Goal: Task Accomplishment & Management: Use online tool/utility

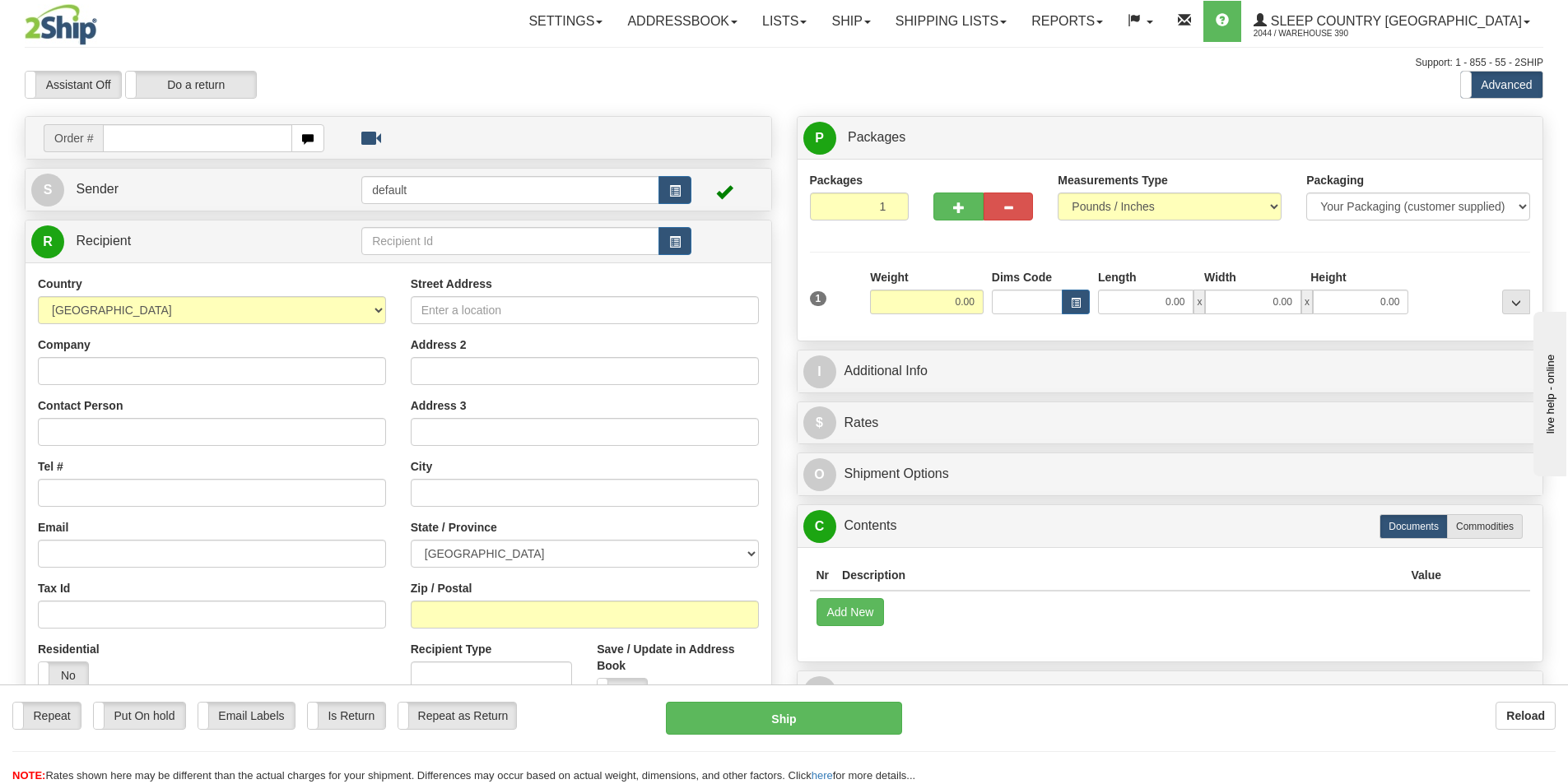
click at [131, 139] on input "text" at bounding box center [198, 138] width 189 height 28
type input "9000I078581"
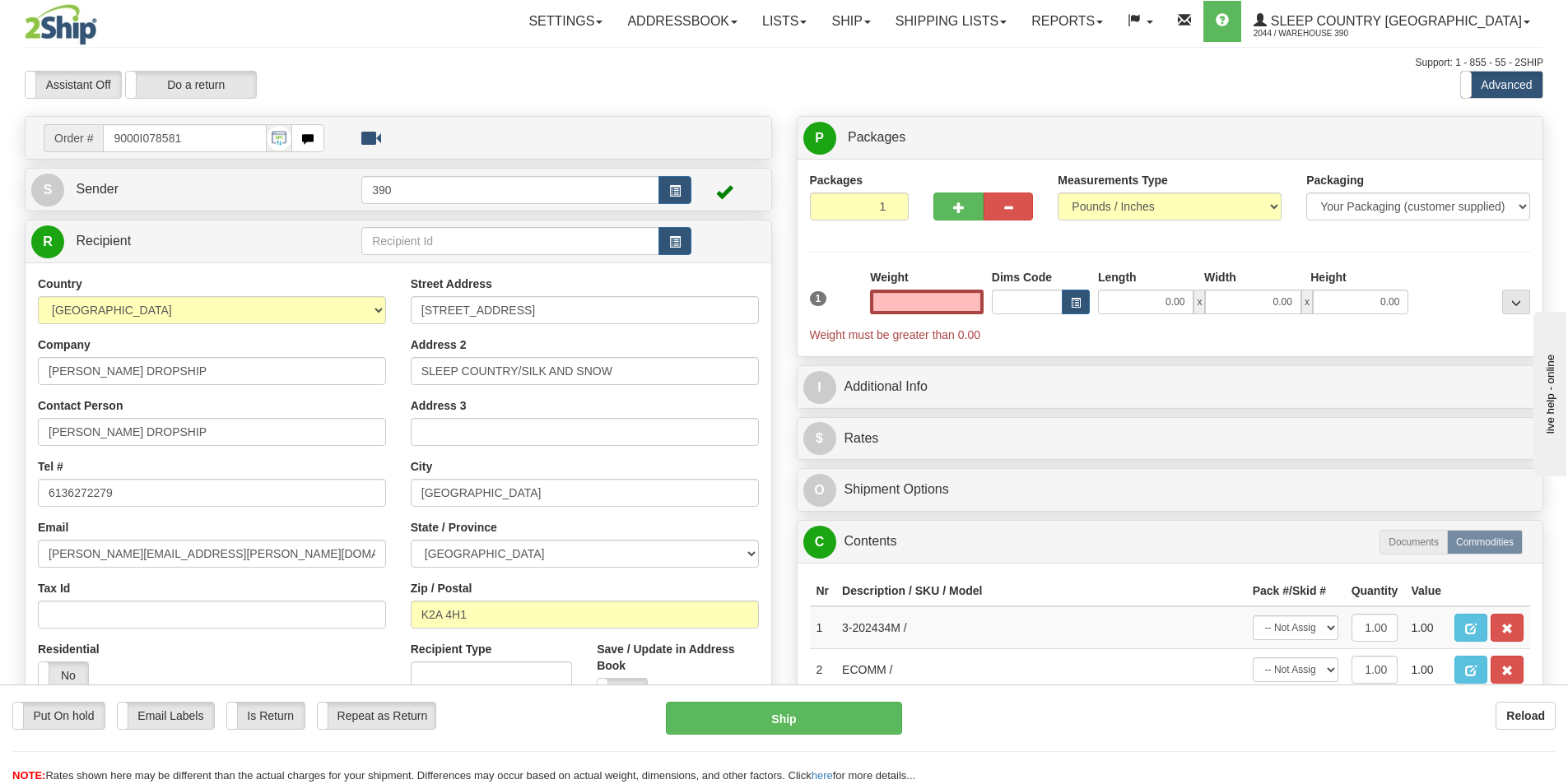
click at [929, 307] on input "text" at bounding box center [926, 302] width 113 height 24
type input "20.00"
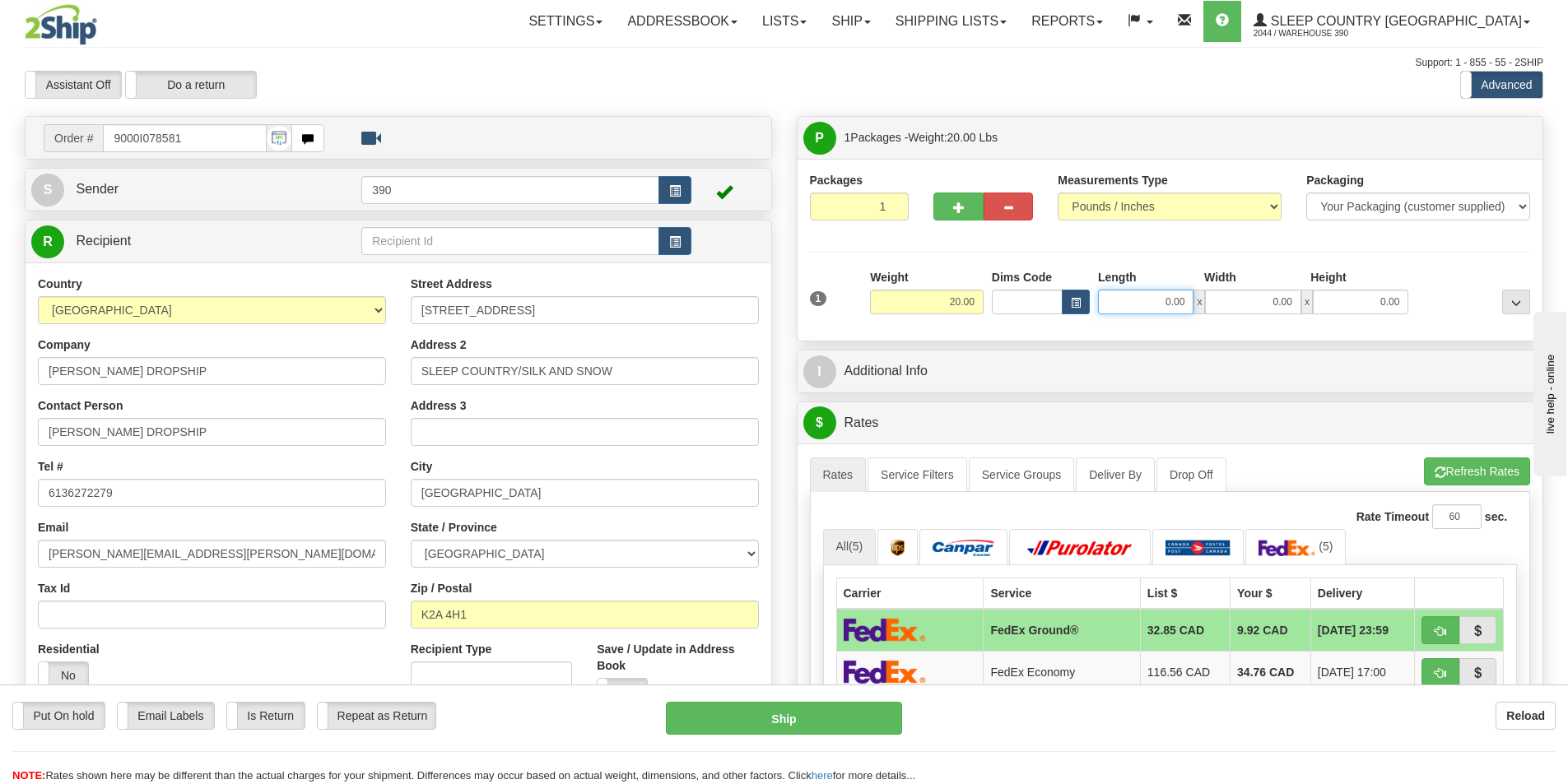
click at [1166, 307] on input "0.00" at bounding box center [1145, 302] width 95 height 24
type input "20.00"
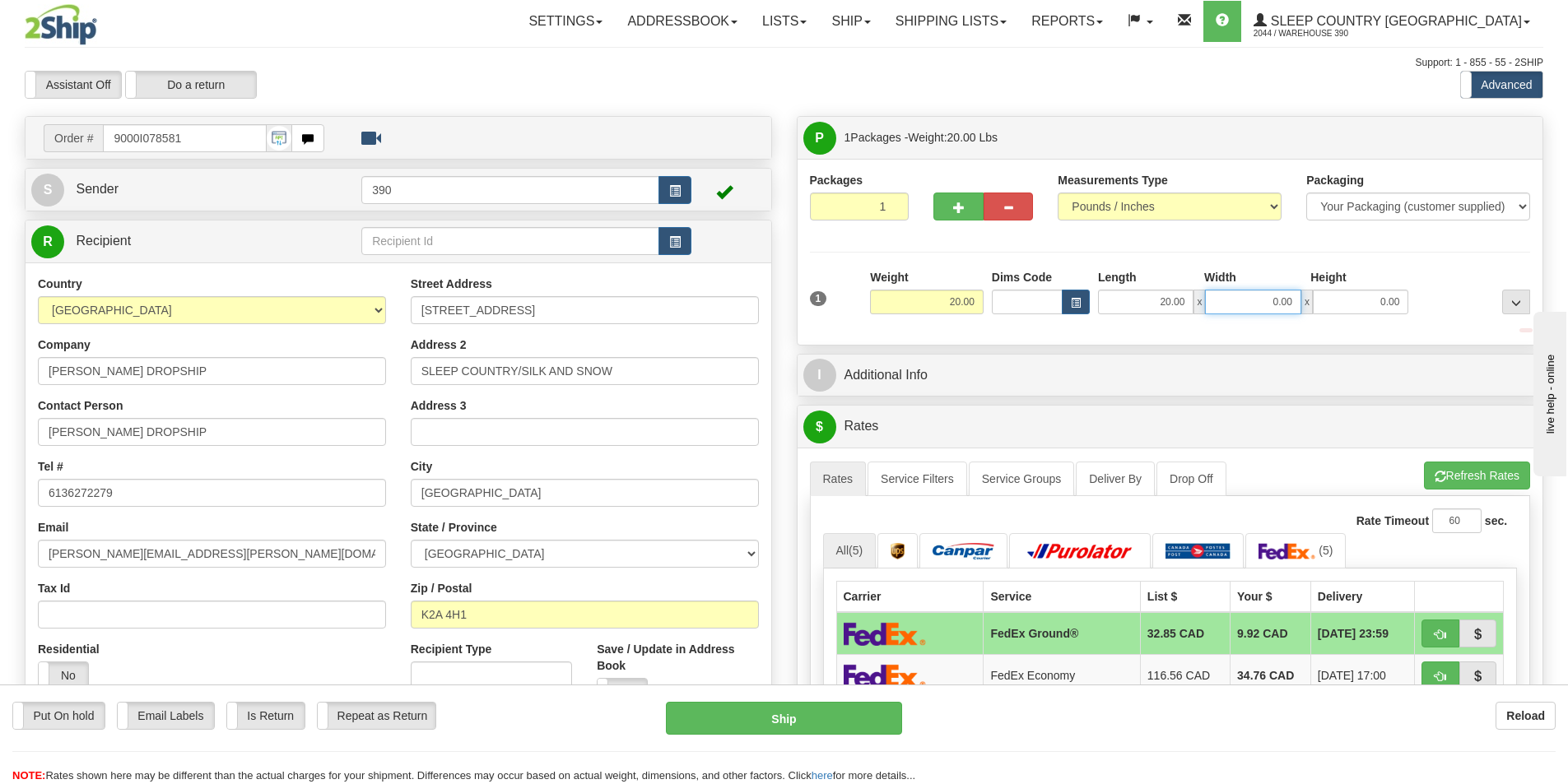
click at [1288, 301] on input "0.00" at bounding box center [1252, 302] width 95 height 24
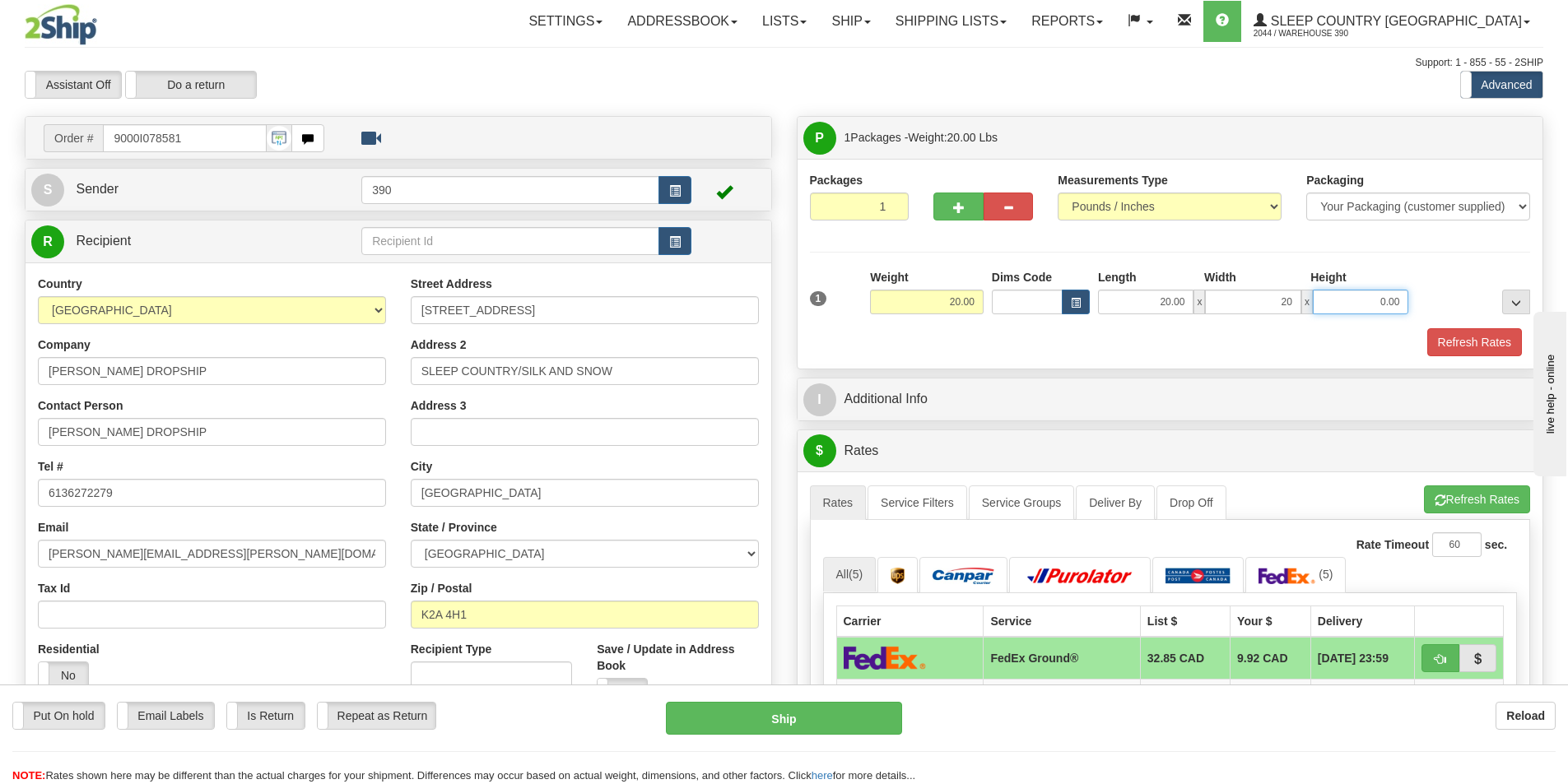
type input "20.00"
click at [1399, 300] on input "0.00" at bounding box center [1360, 302] width 95 height 24
type input "40.00"
click at [1448, 333] on button "Refresh Rates" at bounding box center [1475, 342] width 94 height 28
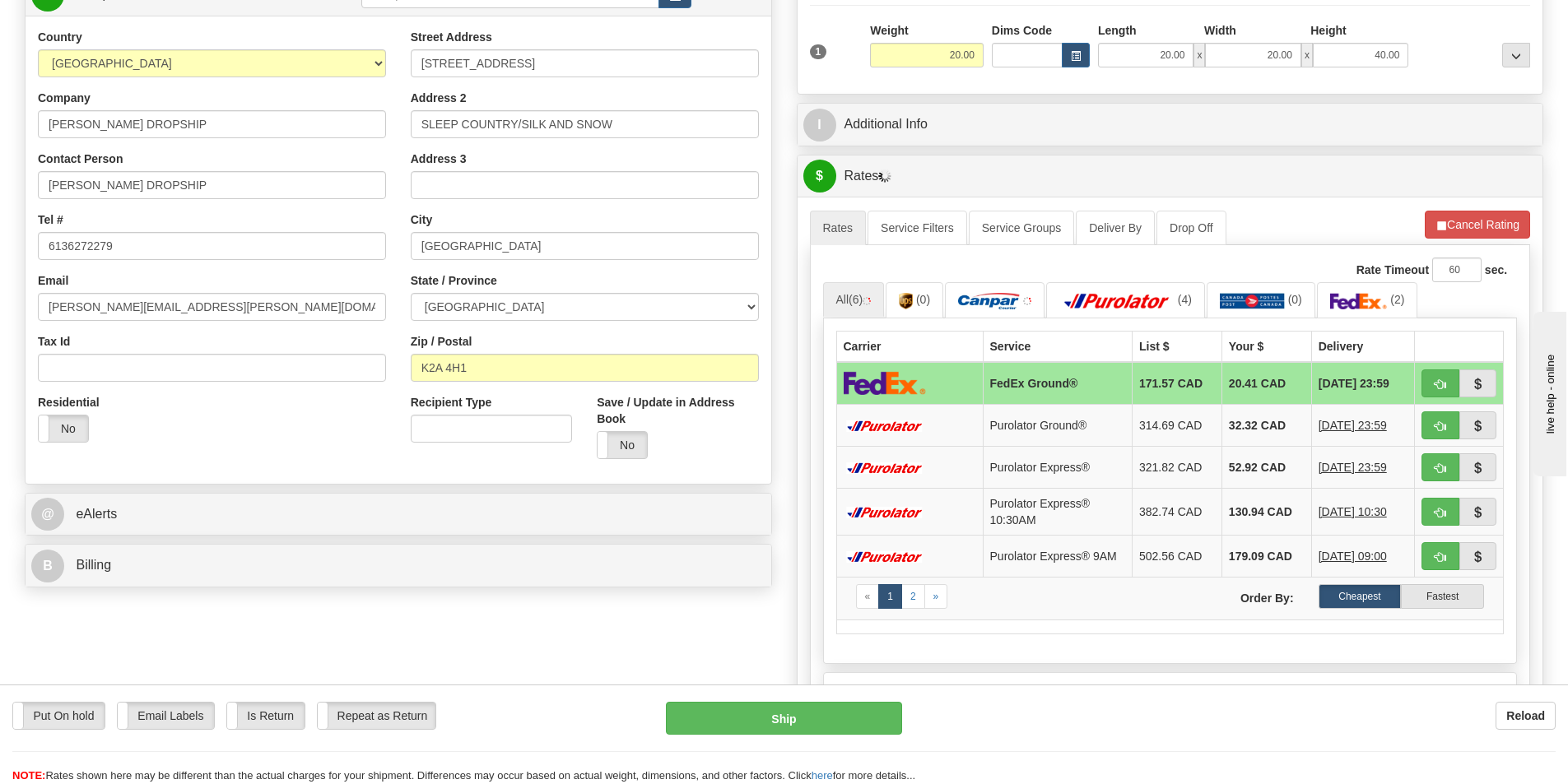
scroll to position [329, 0]
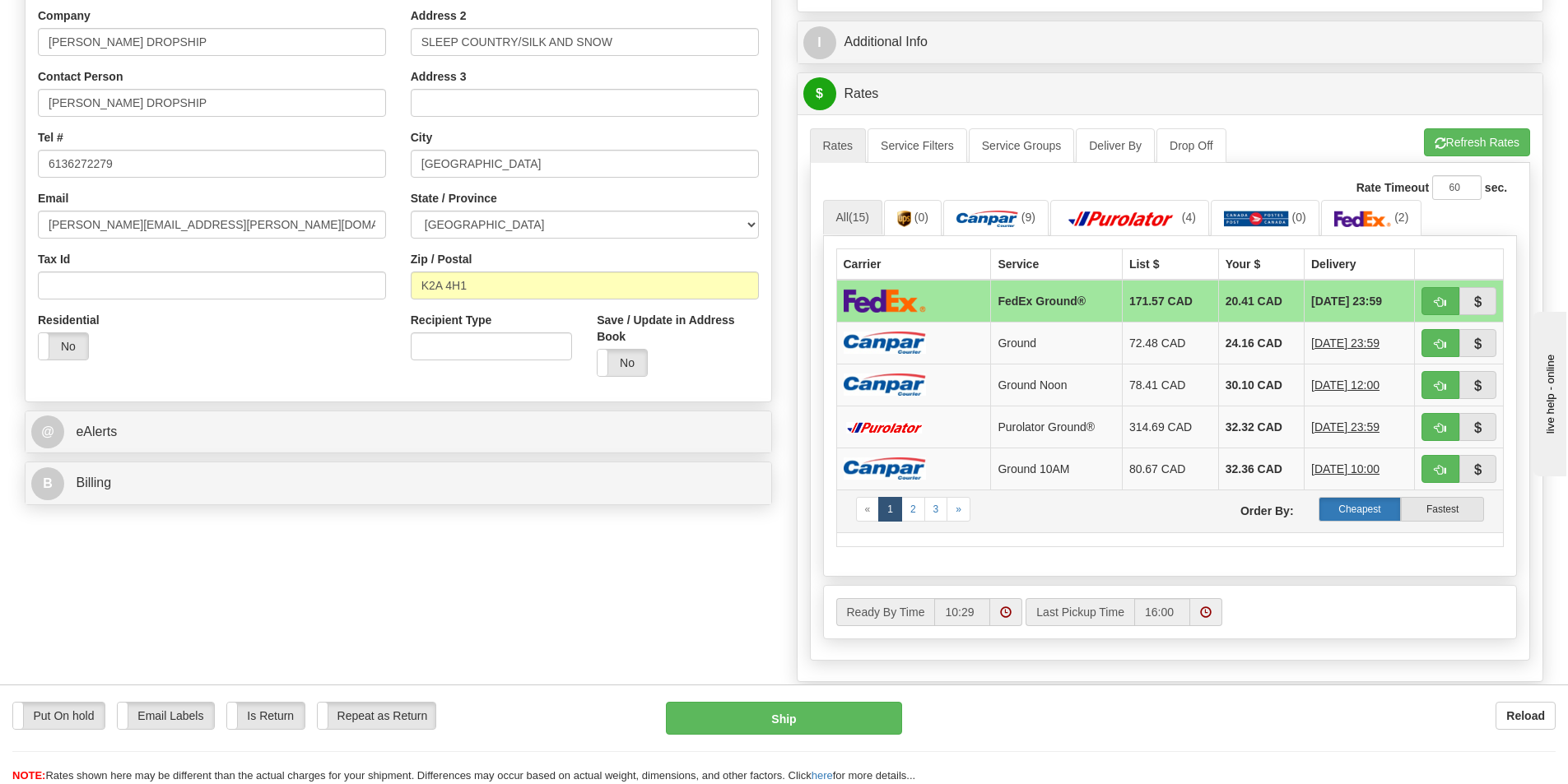
click at [1365, 504] on label "Cheapest" at bounding box center [1360, 508] width 83 height 24
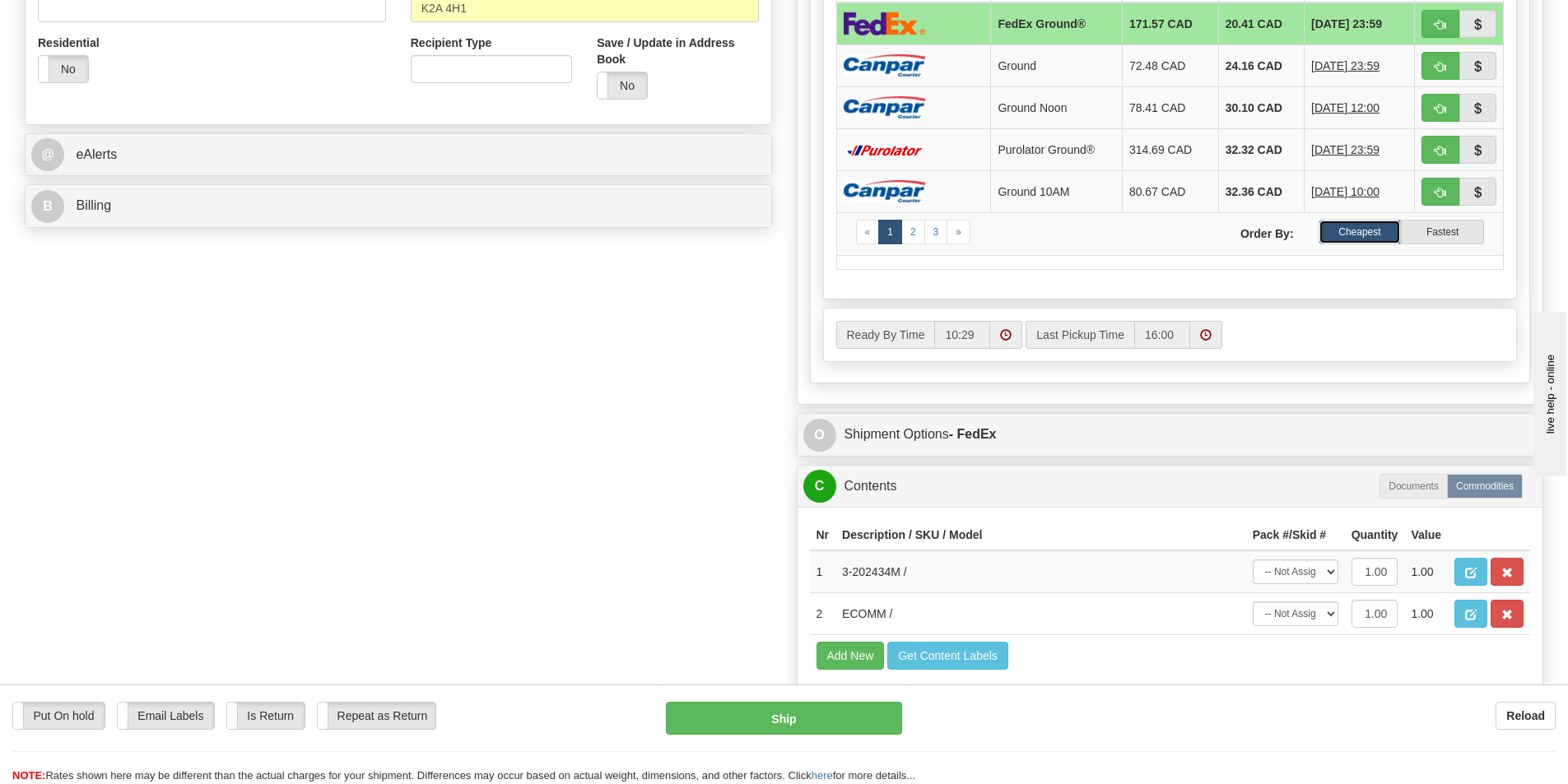
scroll to position [658, 0]
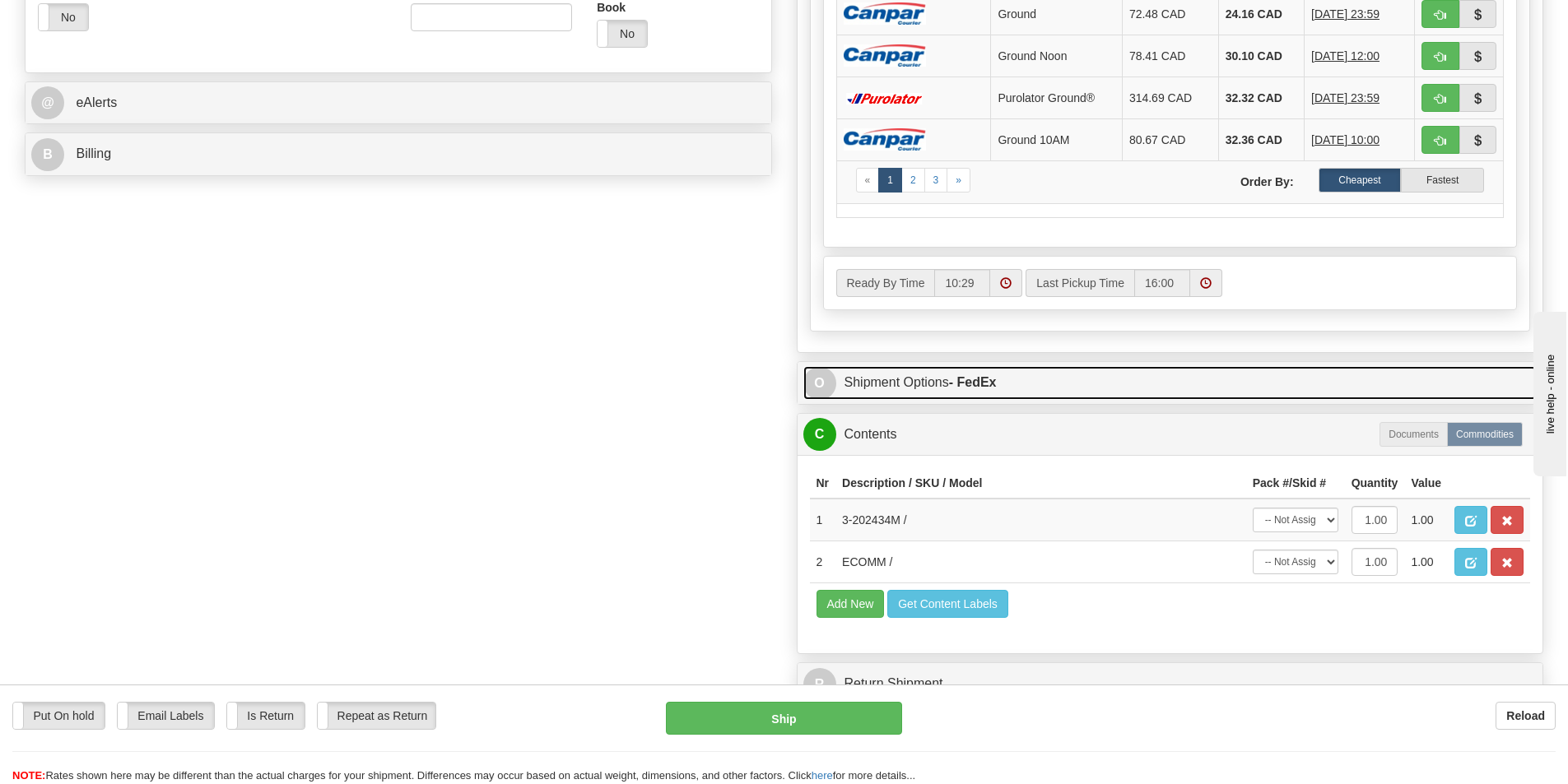
click at [943, 381] on link "O Shipment Options - FedEx" at bounding box center [1170, 382] width 734 height 34
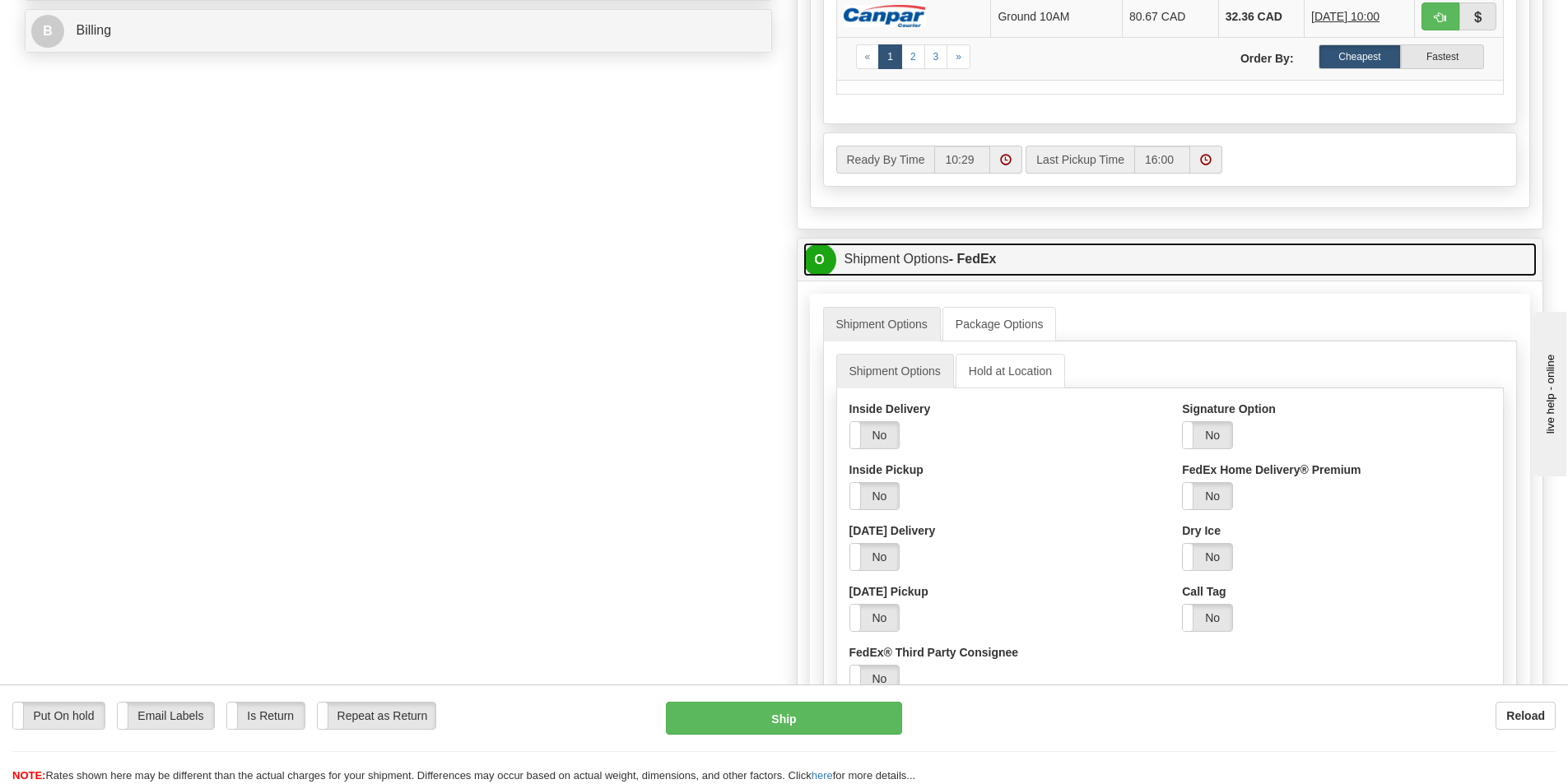
scroll to position [823, 0]
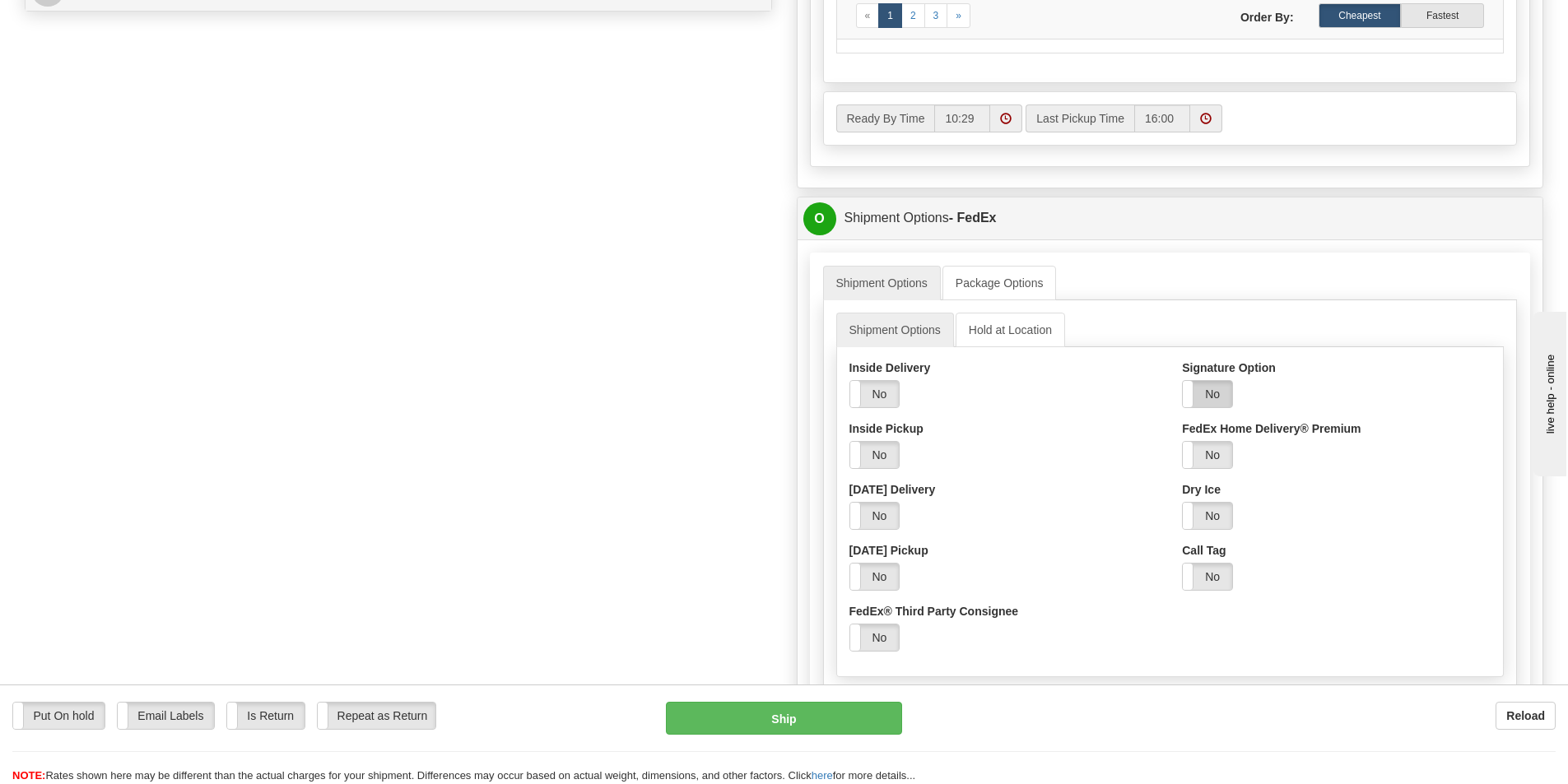
click at [1209, 393] on label "No" at bounding box center [1207, 393] width 49 height 26
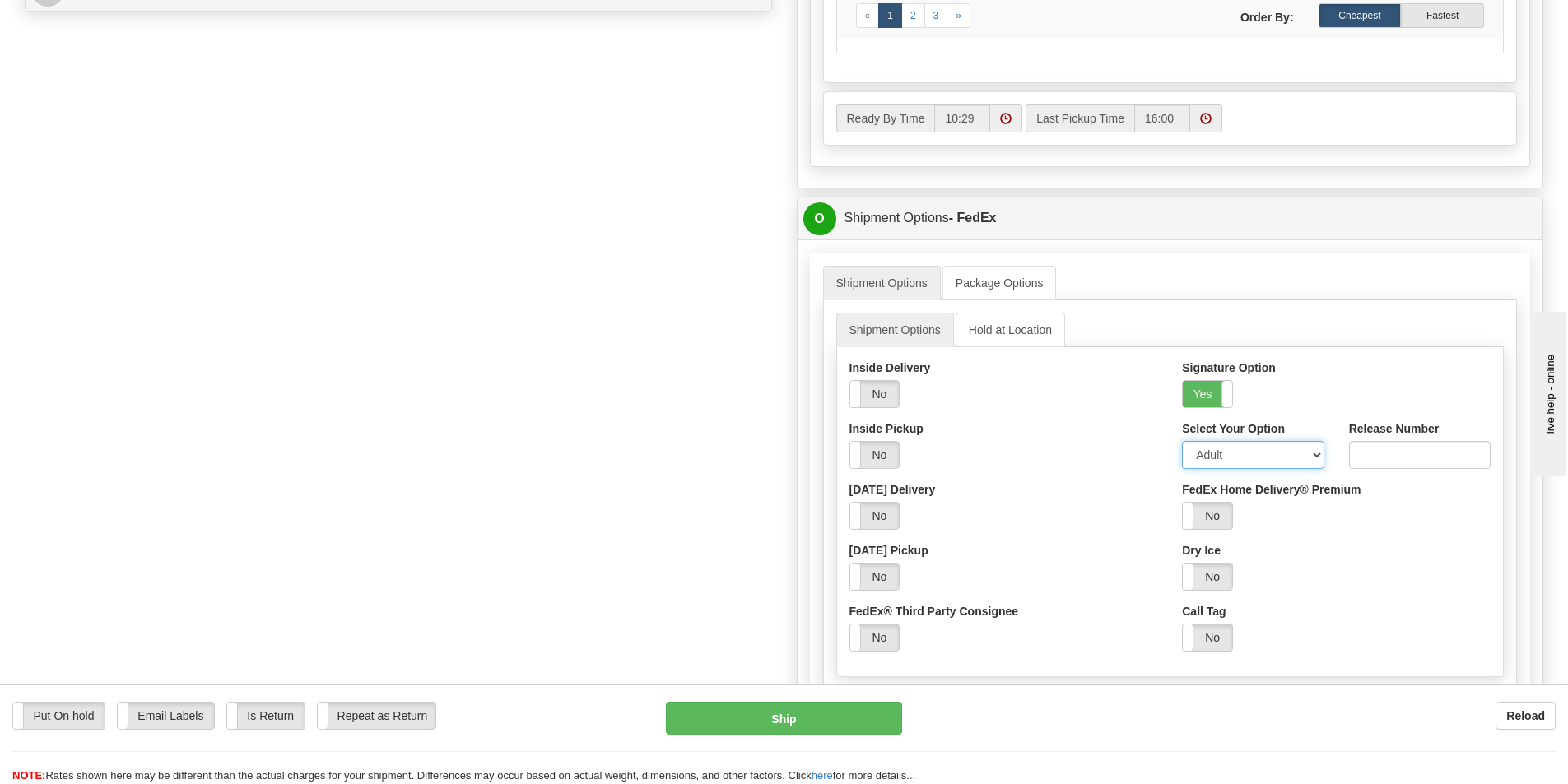
click at [1313, 454] on select "Adult Direct Indirect No Signature Required Service Default" at bounding box center [1253, 455] width 141 height 28
select select "2"
click at [1182, 441] on select "Adult Direct Indirect No Signature Required Service Default" at bounding box center [1253, 455] width 141 height 28
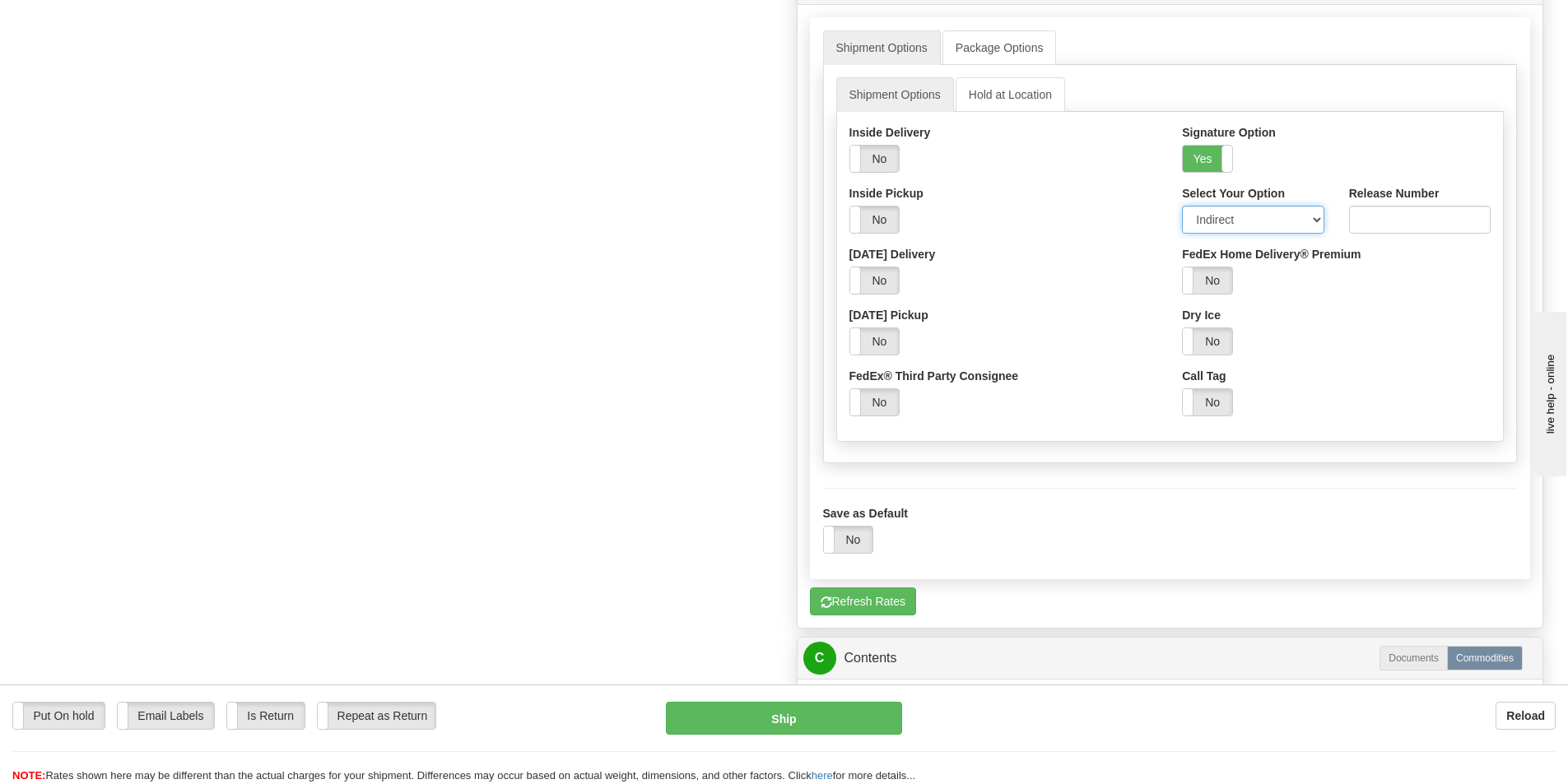
scroll to position [1234, 0]
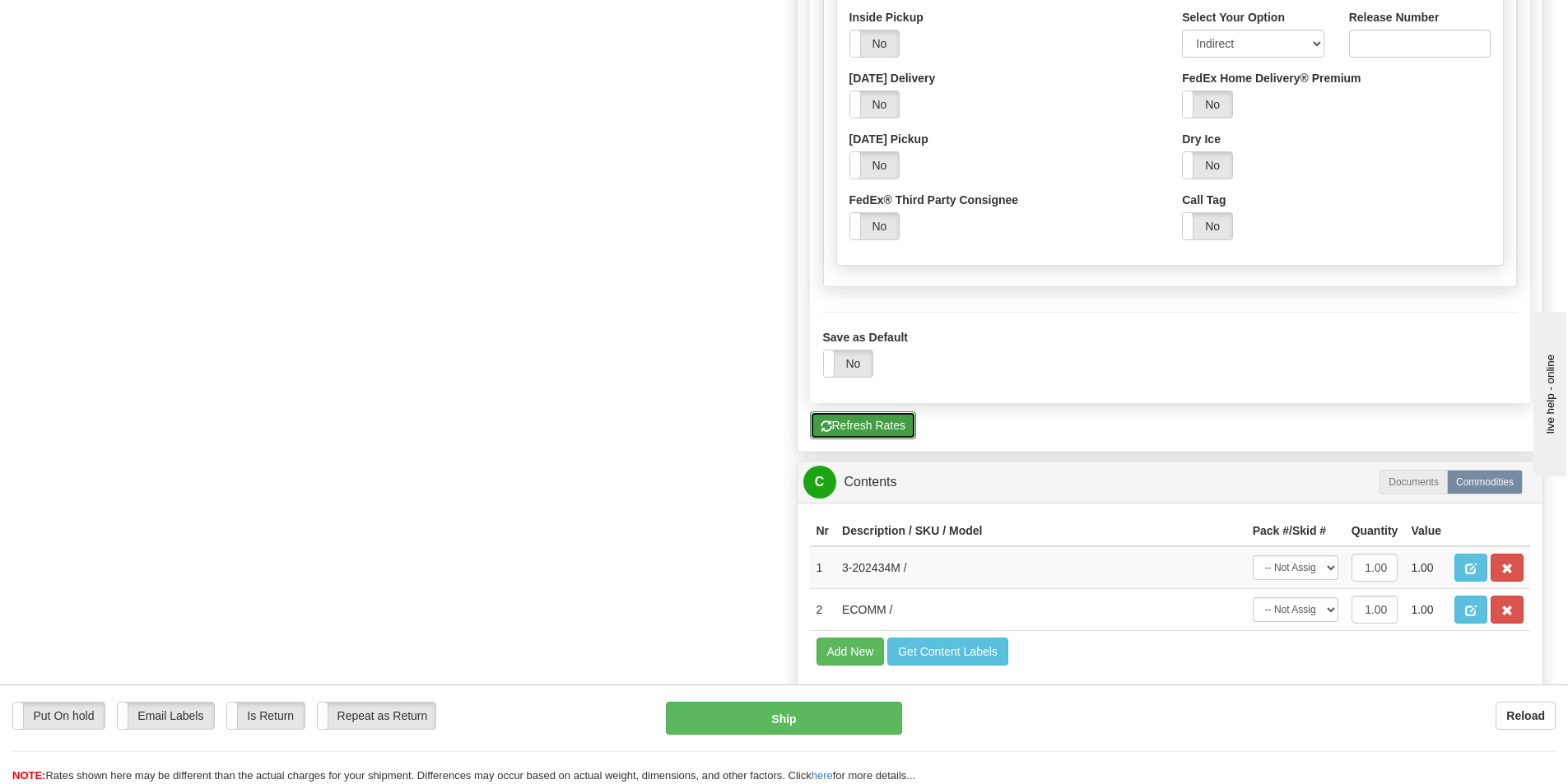
click at [890, 425] on button "Refresh Rates" at bounding box center [863, 425] width 106 height 28
click at [780, 721] on button "Ship" at bounding box center [784, 719] width 237 height 33
type input "92"
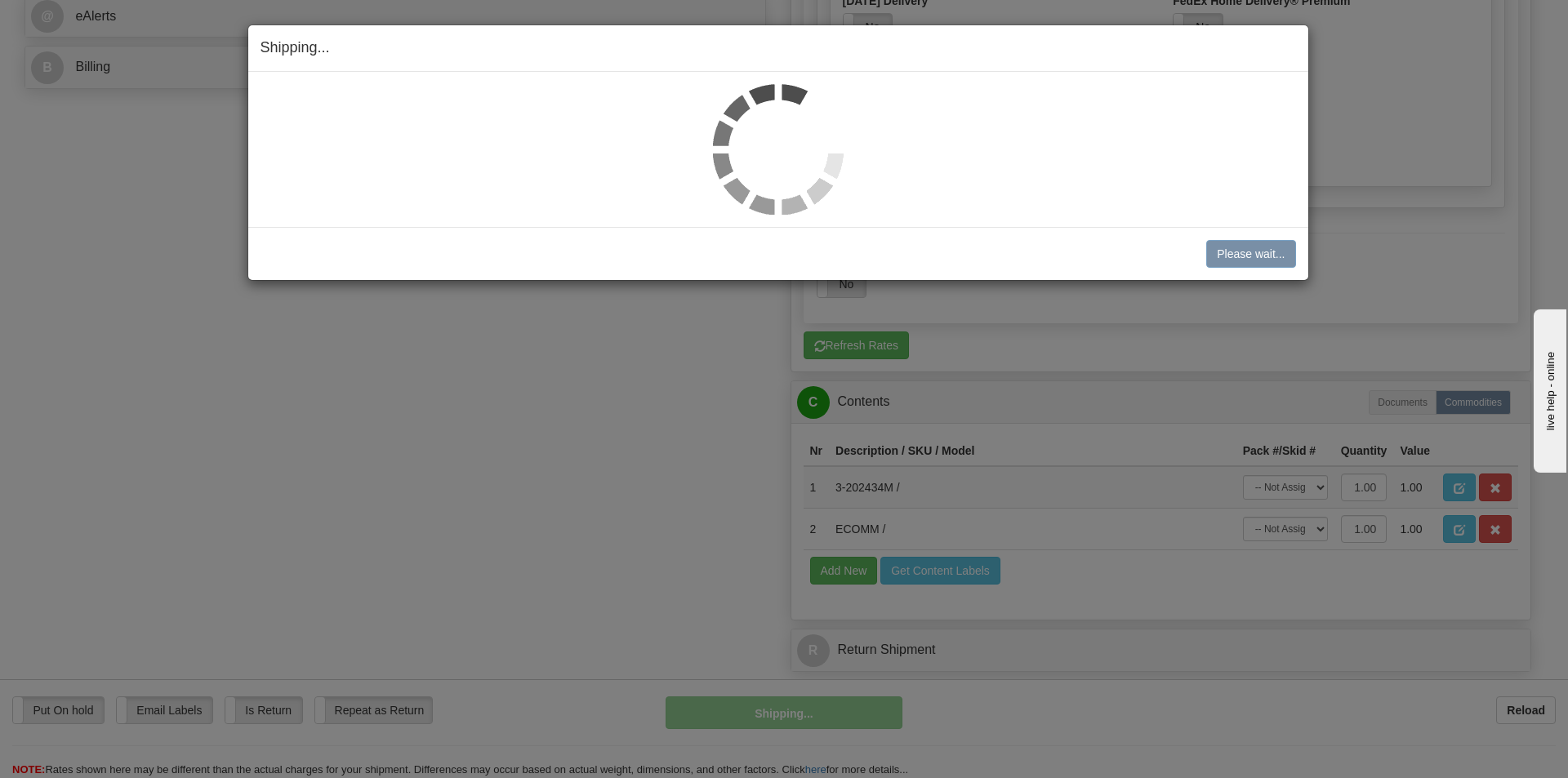
scroll to position [663, 0]
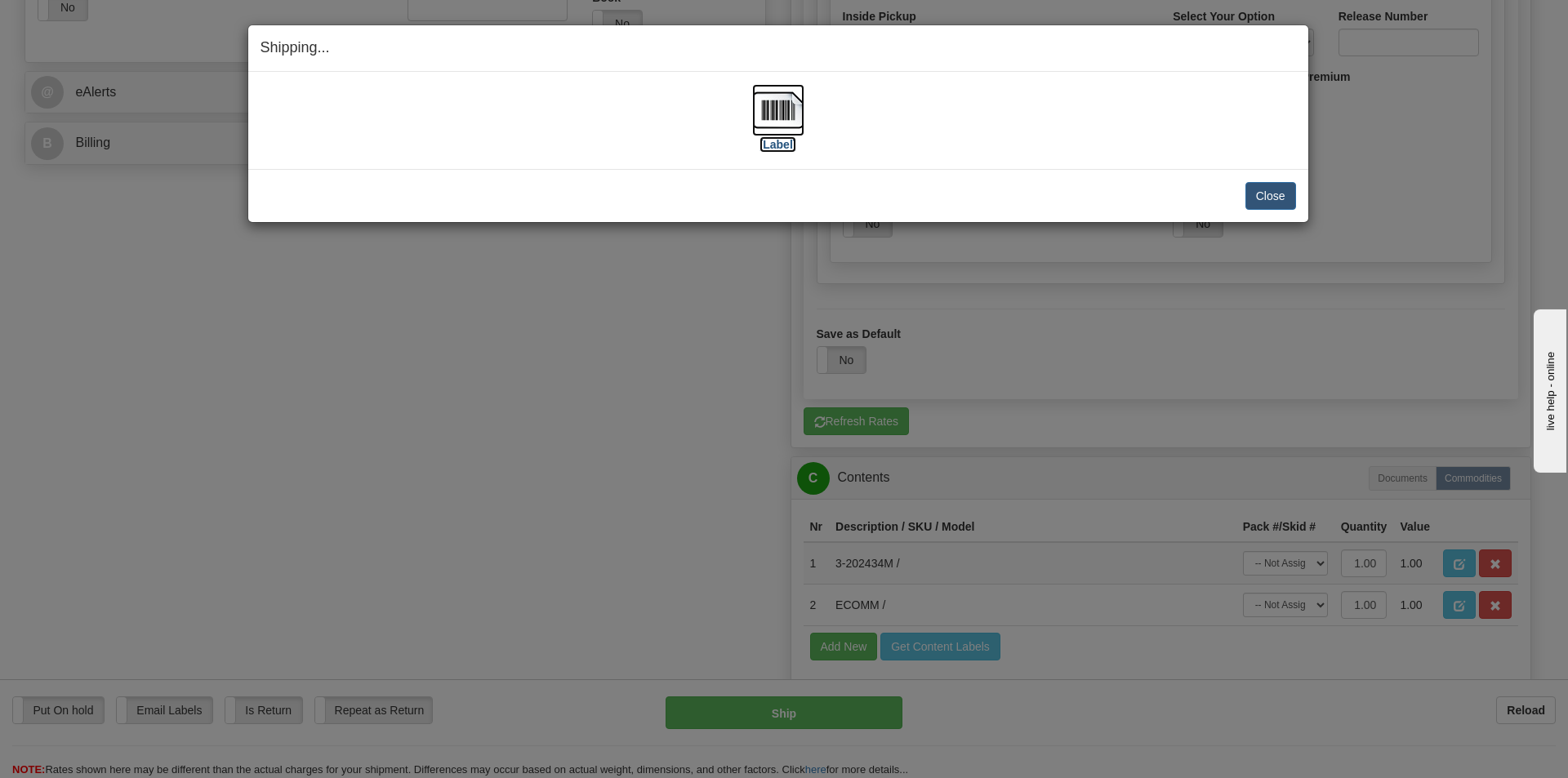
click at [782, 114] on img at bounding box center [778, 111] width 52 height 52
click at [1275, 197] on button "Close" at bounding box center [1271, 195] width 50 height 28
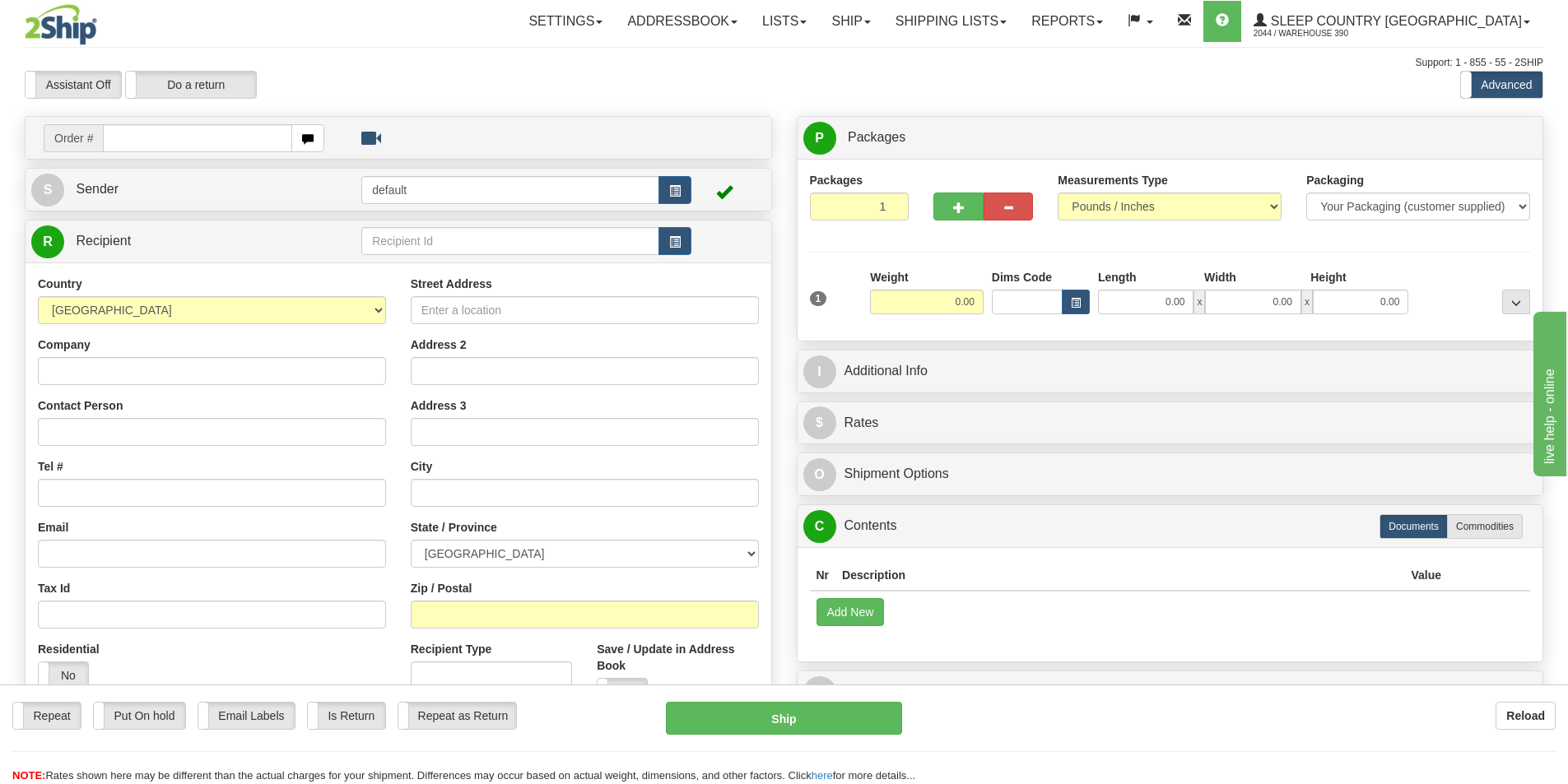
click at [182, 140] on input "text" at bounding box center [198, 138] width 189 height 28
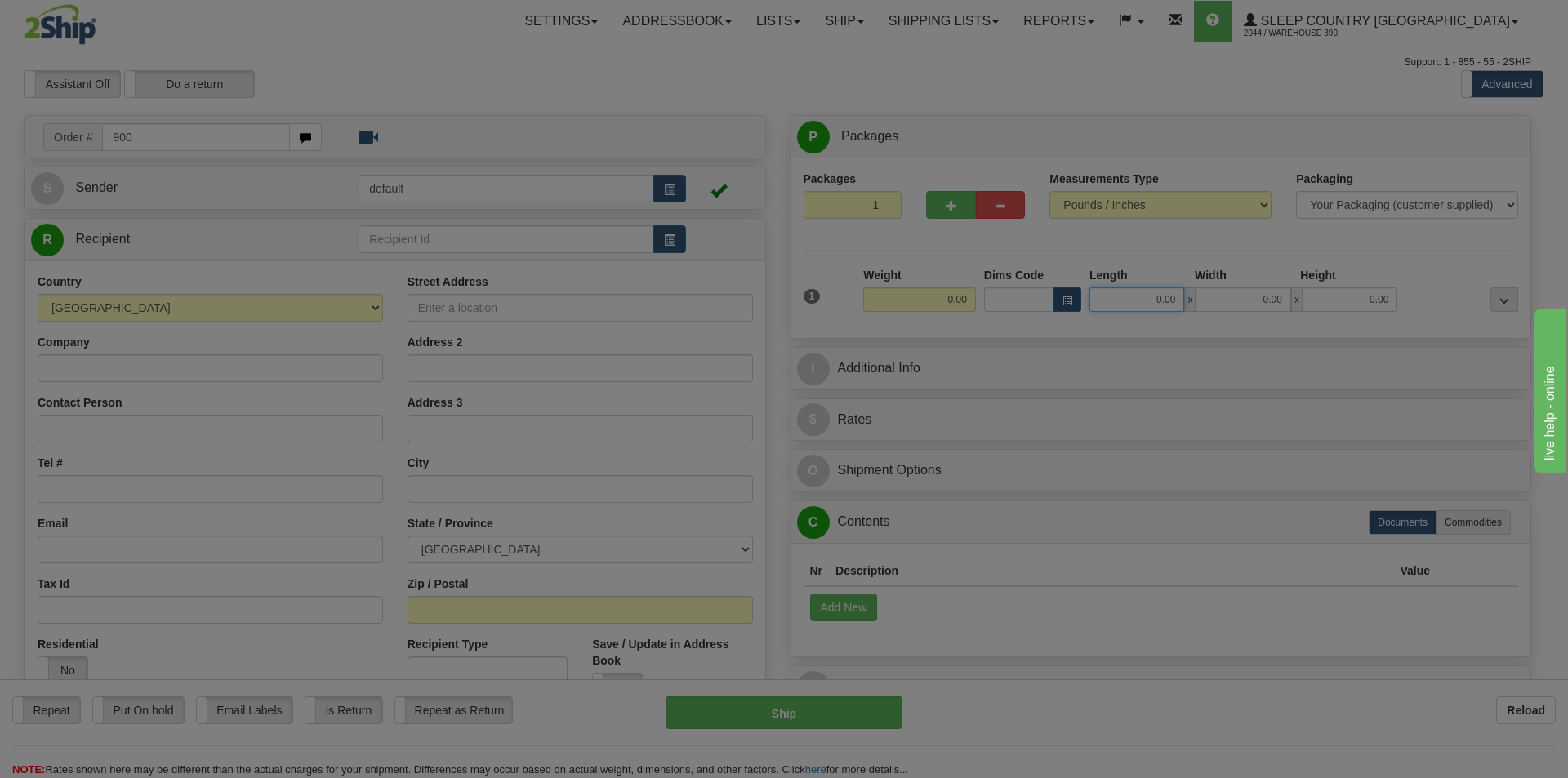
click at [1178, 296] on div "Toggle navigation Settings Shipping Preferences Fields Preferences New" at bounding box center [778, 460] width 1556 height 919
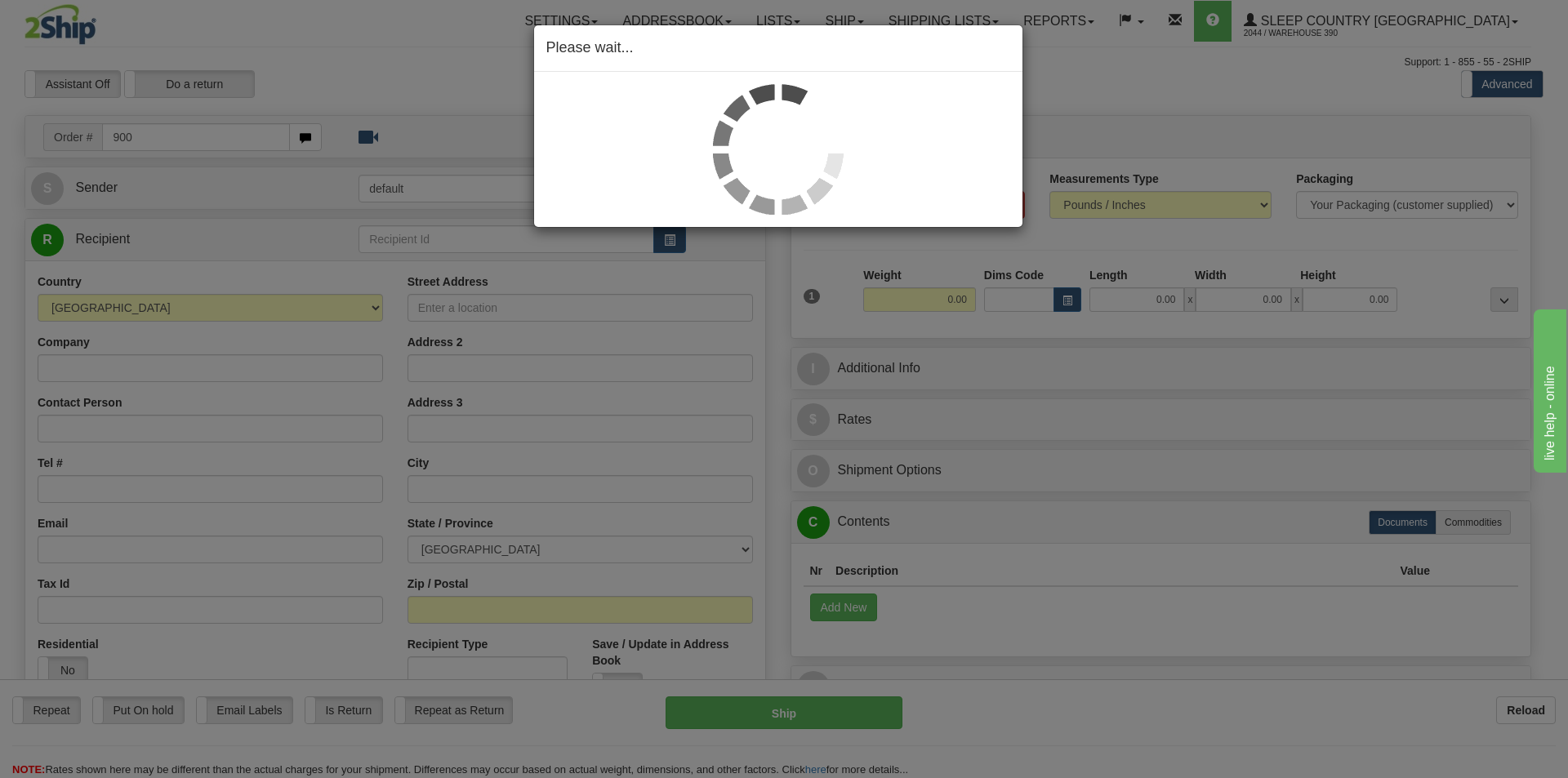
click at [211, 135] on div "Please wait..." at bounding box center [784, 389] width 1568 height 778
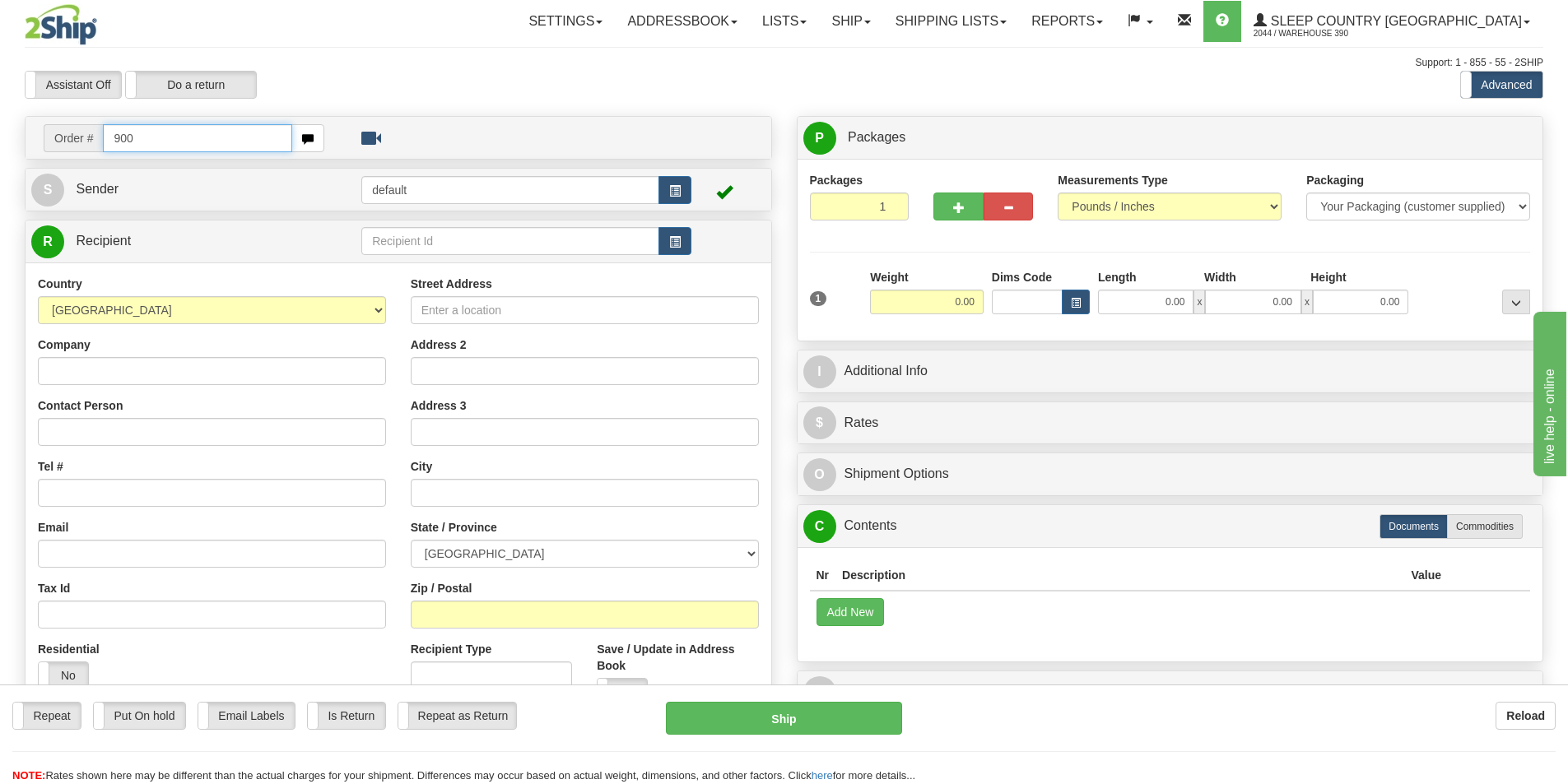
click at [197, 137] on input "900" at bounding box center [198, 138] width 189 height 28
type input "9000I079713"
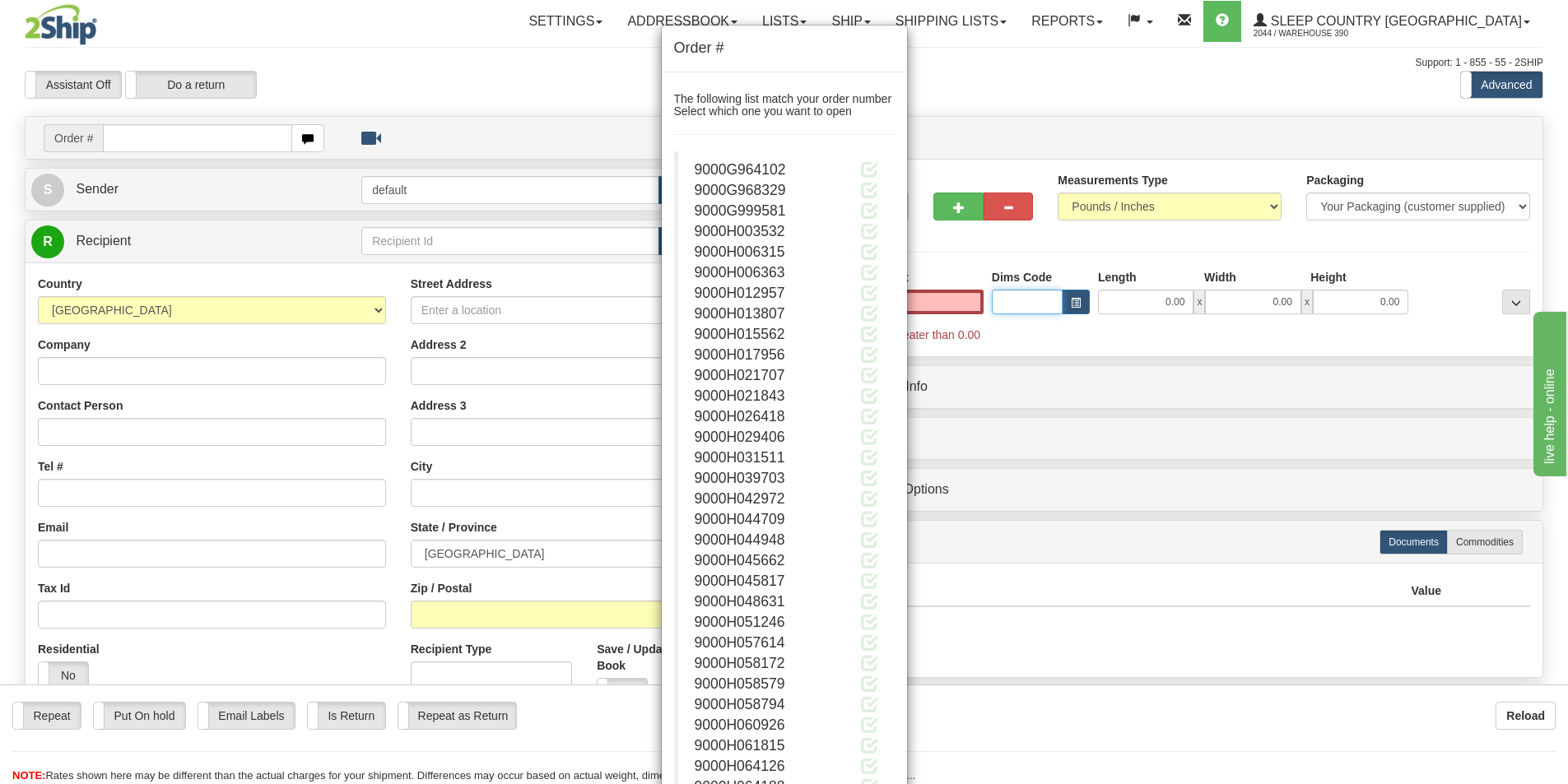
type input "0.00"
click at [940, 80] on div "Order # The following list match your order number Select which one you want to…" at bounding box center [784, 392] width 1568 height 784
click at [160, 139] on div "Order # The following list match your order number Select which one you want to…" at bounding box center [784, 392] width 1568 height 784
click at [614, 67] on div "Order # The following list match your order number Select which one you want to…" at bounding box center [784, 392] width 1568 height 784
click at [505, 82] on div "Order # The following list match your order number Select which one you want to…" at bounding box center [784, 392] width 1568 height 784
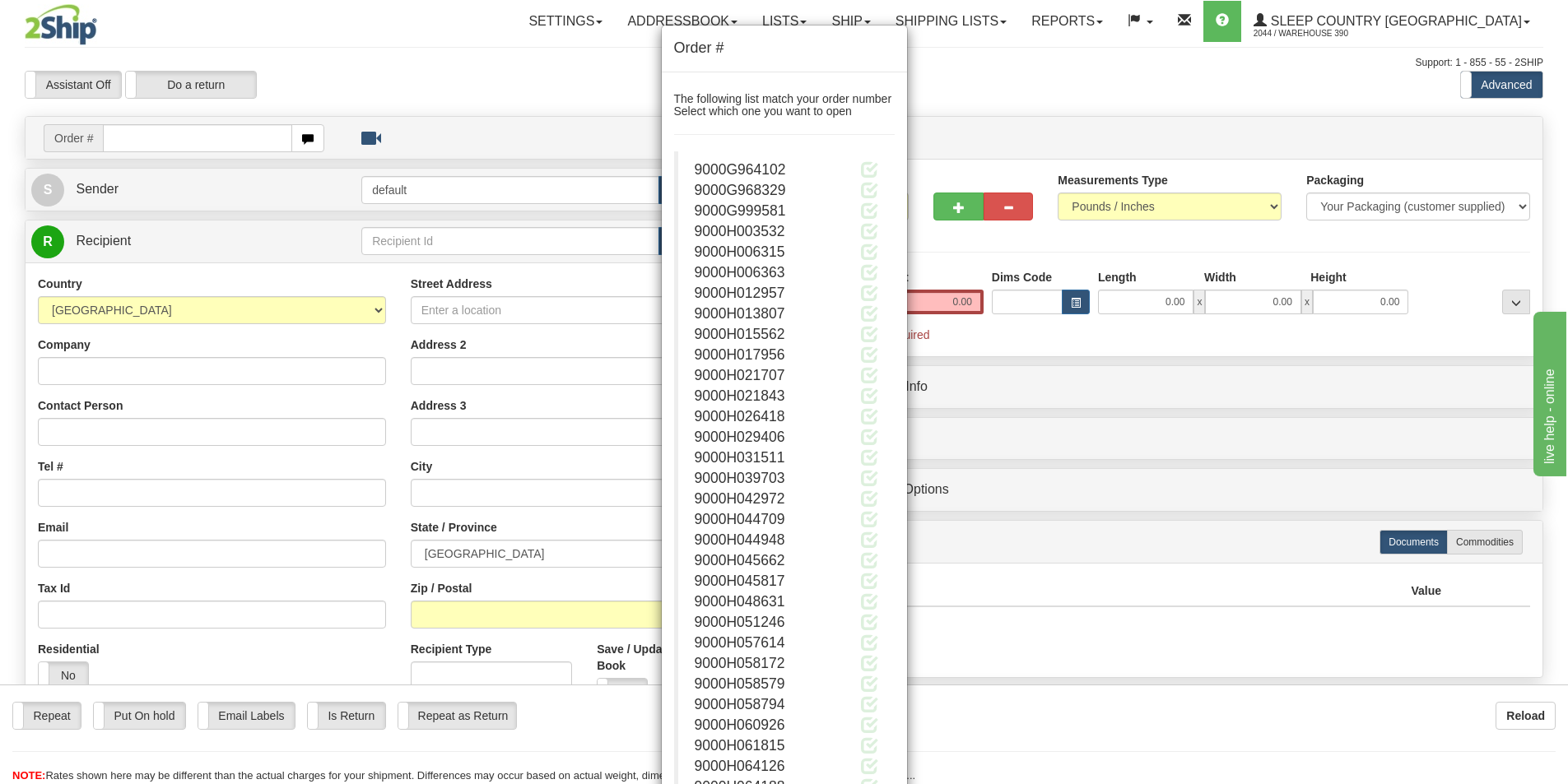
click at [507, 82] on div "Order # The following list match your order number Select which one you want to…" at bounding box center [784, 392] width 1568 height 784
click at [1110, 123] on div "Order # The following list match your order number Select which one you want to…" at bounding box center [784, 392] width 1568 height 784
click at [170, 140] on div "Order # The following list match your order number Select which one you want to…" at bounding box center [784, 392] width 1568 height 784
click at [169, 139] on div "Order # The following list match your order number Select which one you want to…" at bounding box center [784, 392] width 1568 height 784
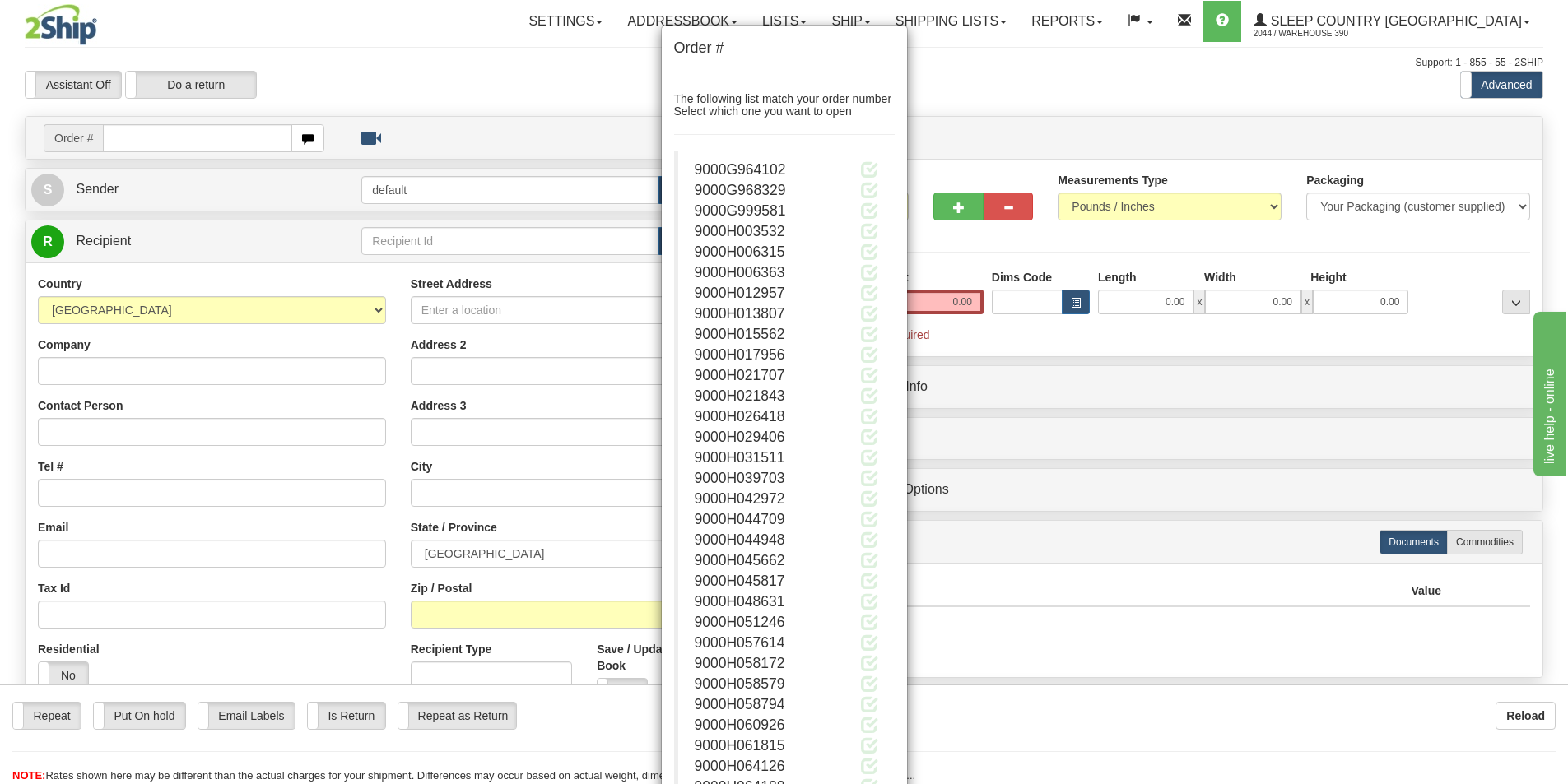
click at [201, 133] on div "Order # The following list match your order number Select which one you want to…" at bounding box center [784, 392] width 1568 height 784
click at [985, 70] on div "Order # The following list match your order number Select which one you want to…" at bounding box center [784, 392] width 1568 height 784
drag, startPoint x: 1066, startPoint y: 80, endPoint x: 1040, endPoint y: 79, distance: 26.0
drag, startPoint x: 1040, startPoint y: 79, endPoint x: 989, endPoint y: 58, distance: 55.2
drag, startPoint x: 989, startPoint y: 58, endPoint x: 972, endPoint y: 58, distance: 17.0
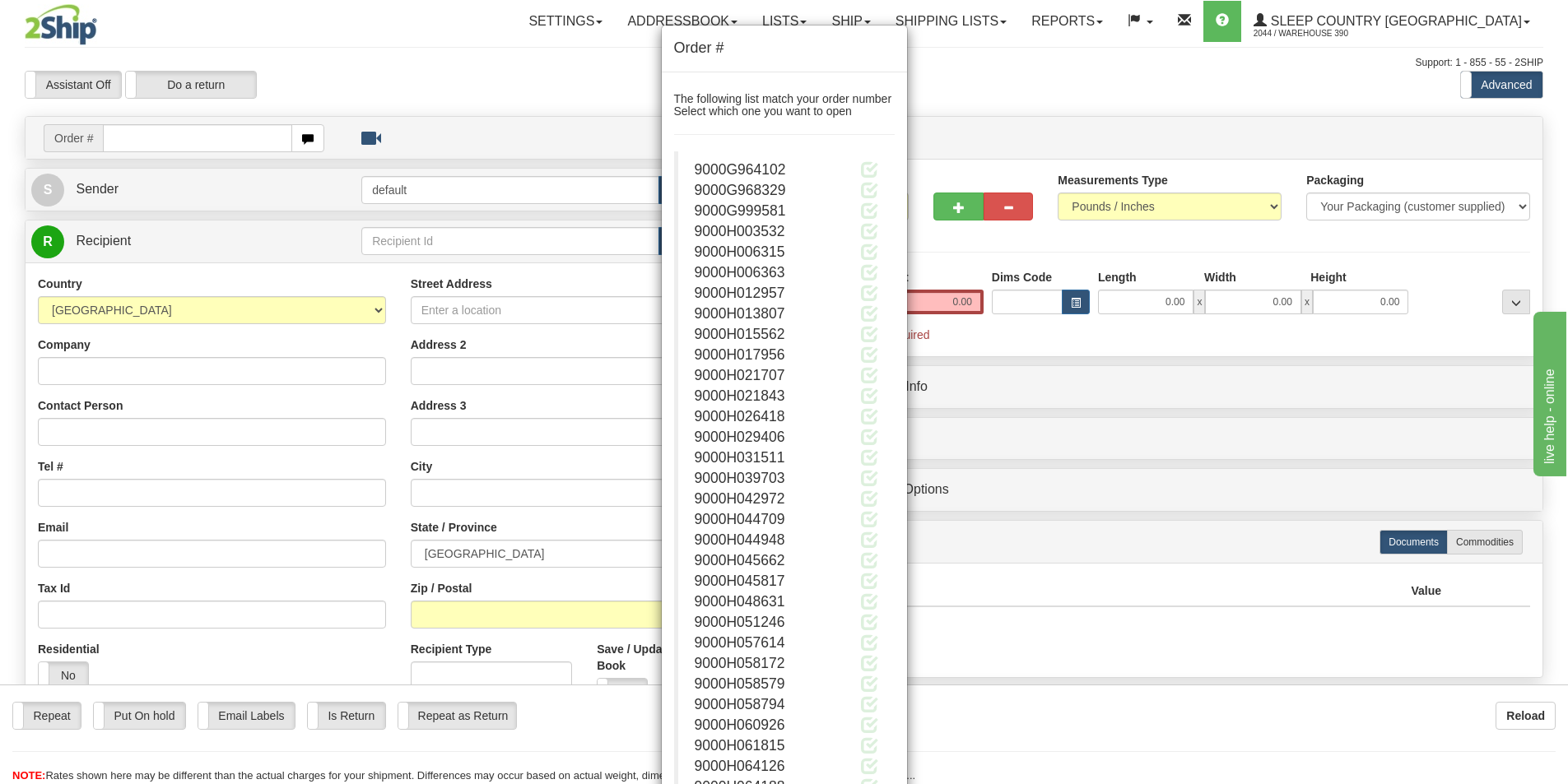
click at [972, 58] on div "Order # The following list match your order number Select which one you want to…" at bounding box center [784, 392] width 1568 height 784
click at [926, 19] on div "Order # The following list match your order number Select which one you want to…" at bounding box center [784, 392] width 1568 height 784
click at [941, 20] on div "Order # The following list match your order number Select which one you want to…" at bounding box center [784, 392] width 1568 height 784
click at [944, 20] on div "Order # The following list match your order number Select which one you want to…" at bounding box center [784, 392] width 1568 height 784
click at [628, 19] on div "Order # The following list match your order number Select which one you want to…" at bounding box center [784, 392] width 1568 height 784
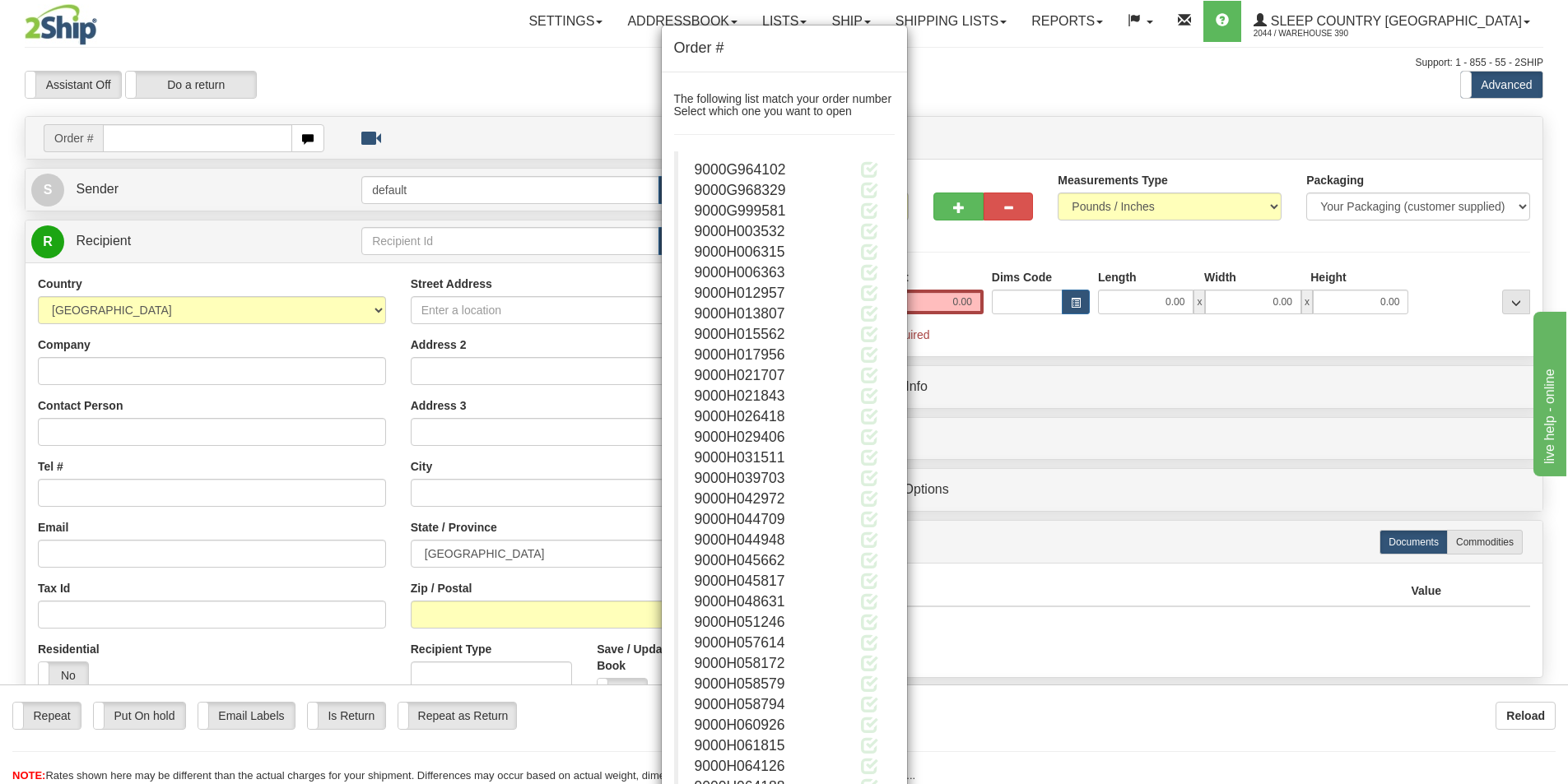
click at [994, 82] on div "Order # The following list match your order number Select which one you want to…" at bounding box center [784, 392] width 1568 height 784
click at [861, 15] on div "Order # The following list match your order number Select which one you want to…" at bounding box center [784, 392] width 1568 height 784
click at [626, 19] on div "Order # The following list match your order number Select which one you want to…" at bounding box center [784, 392] width 1568 height 784
drag, startPoint x: 661, startPoint y: 70, endPoint x: 638, endPoint y: 80, distance: 25.1
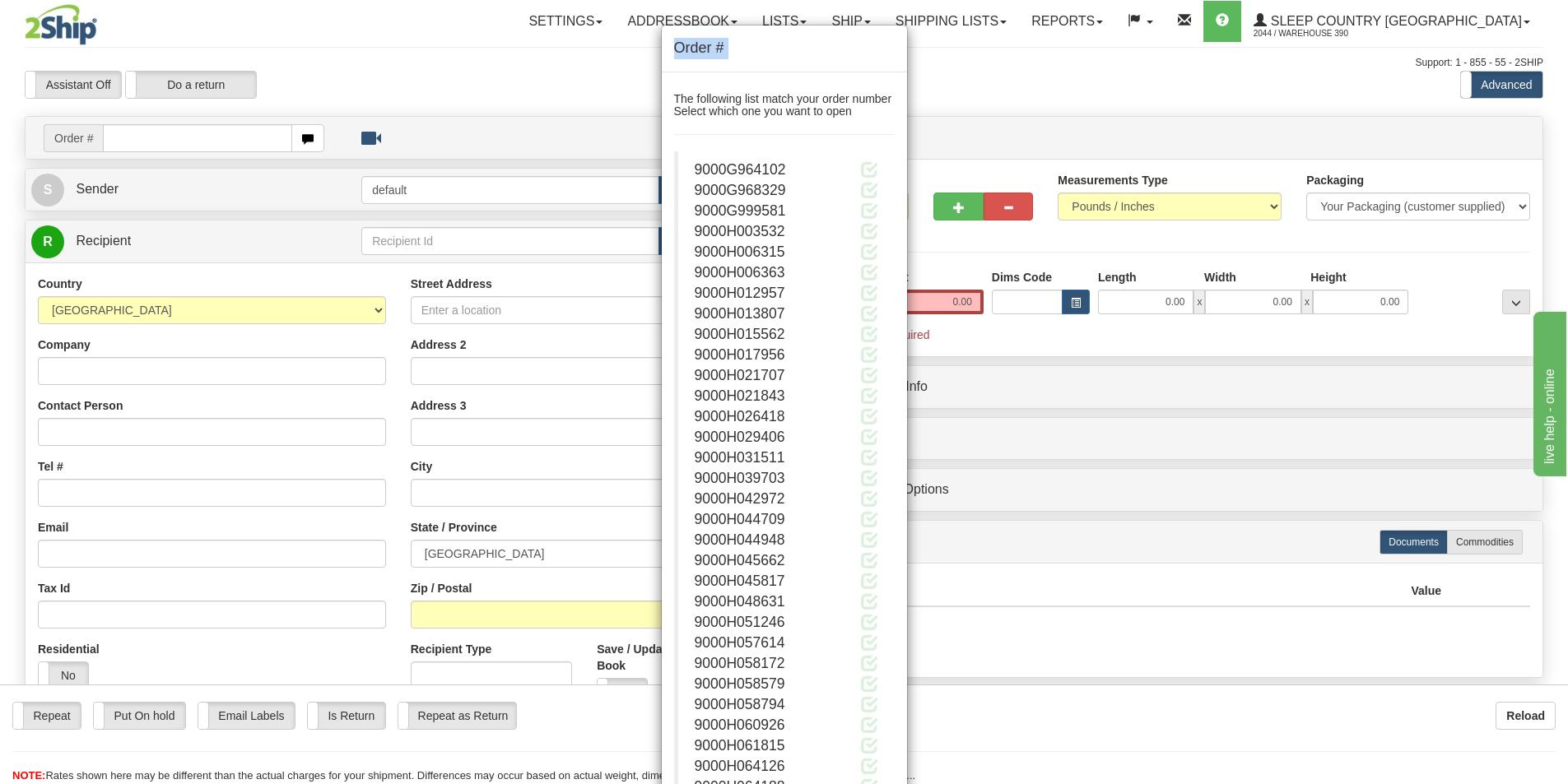
click at [639, 80] on div "Order # The following list match your order number Select which one you want to…" at bounding box center [784, 392] width 1568 height 784
click at [748, 18] on div "Order # The following list match your order number Select which one you want to…" at bounding box center [784, 392] width 1568 height 784
click at [749, 17] on div "Order # The following list match your order number Select which one you want to…" at bounding box center [784, 392] width 1568 height 784
click at [228, 135] on div "Order # The following list match your order number Select which one you want to…" at bounding box center [784, 392] width 1568 height 784
click at [228, 134] on div "Order # The following list match your order number Select which one you want to…" at bounding box center [784, 392] width 1568 height 784
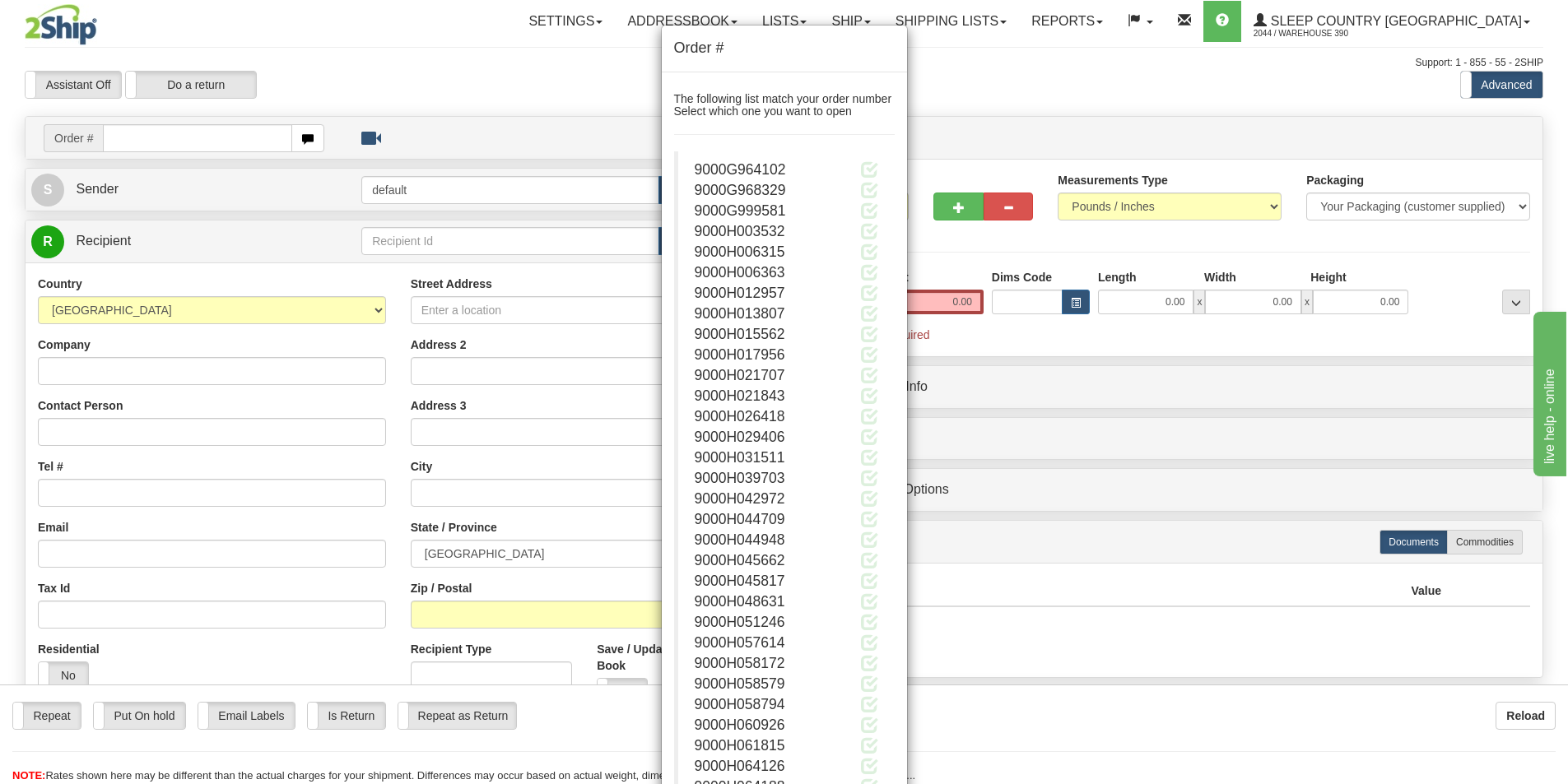
click at [639, 18] on div "Order # The following list match your order number Select which one you want to…" at bounding box center [784, 392] width 1568 height 784
click at [1052, 102] on div "Order # The following list match your order number Select which one you want to…" at bounding box center [784, 392] width 1568 height 784
click at [1031, 88] on div "Order # The following list match your order number Select which one you want to…" at bounding box center [784, 392] width 1568 height 784
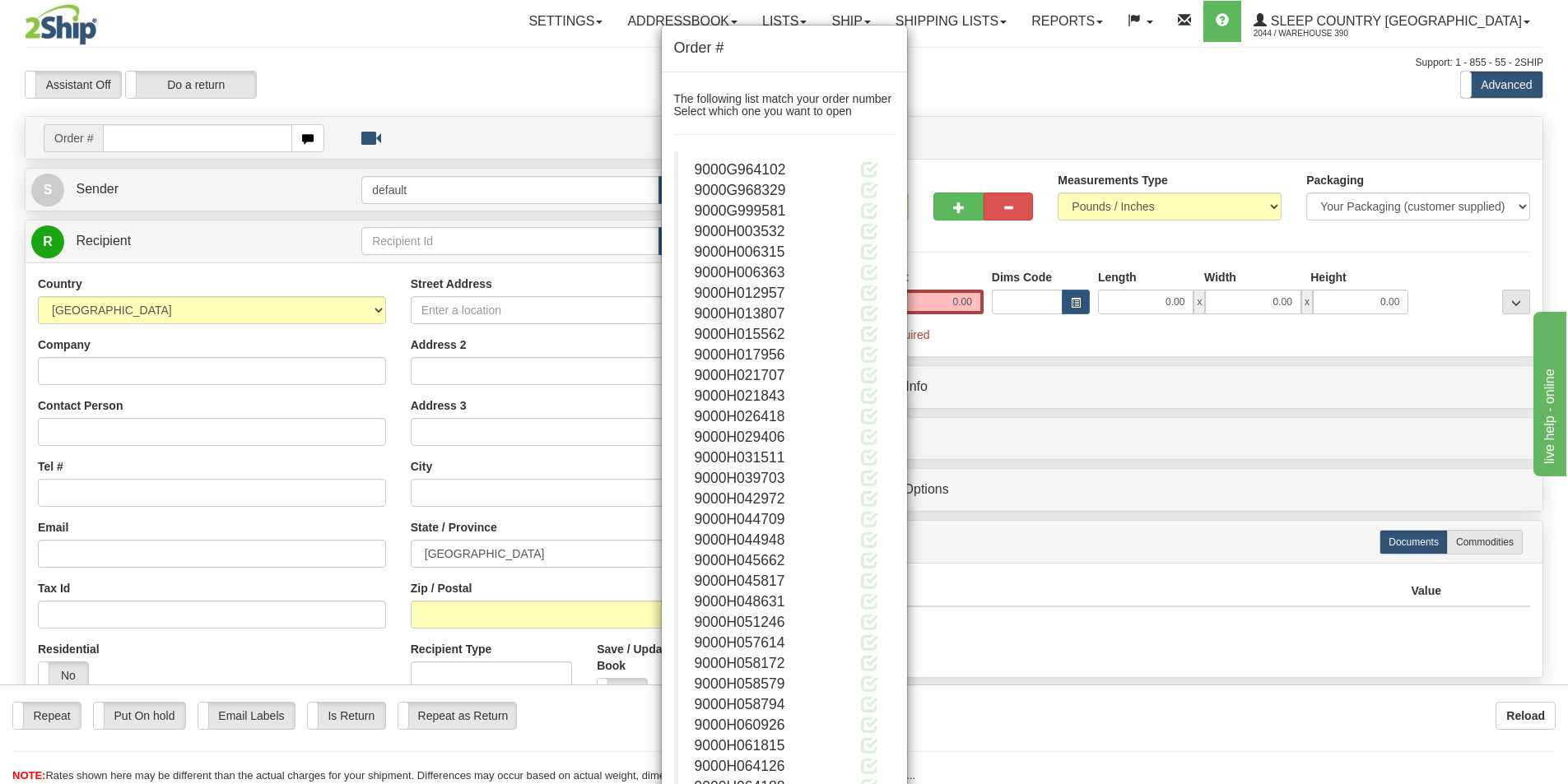
click at [941, 24] on div "Order # The following list match your order number Select which one you want to…" at bounding box center [784, 392] width 1568 height 784
drag, startPoint x: 765, startPoint y: 187, endPoint x: 761, endPoint y: 195, distance: 8.9
click at [765, 192] on span "9000G968329" at bounding box center [740, 190] width 92 height 16
click at [759, 192] on span "9000G968329" at bounding box center [740, 190] width 92 height 16
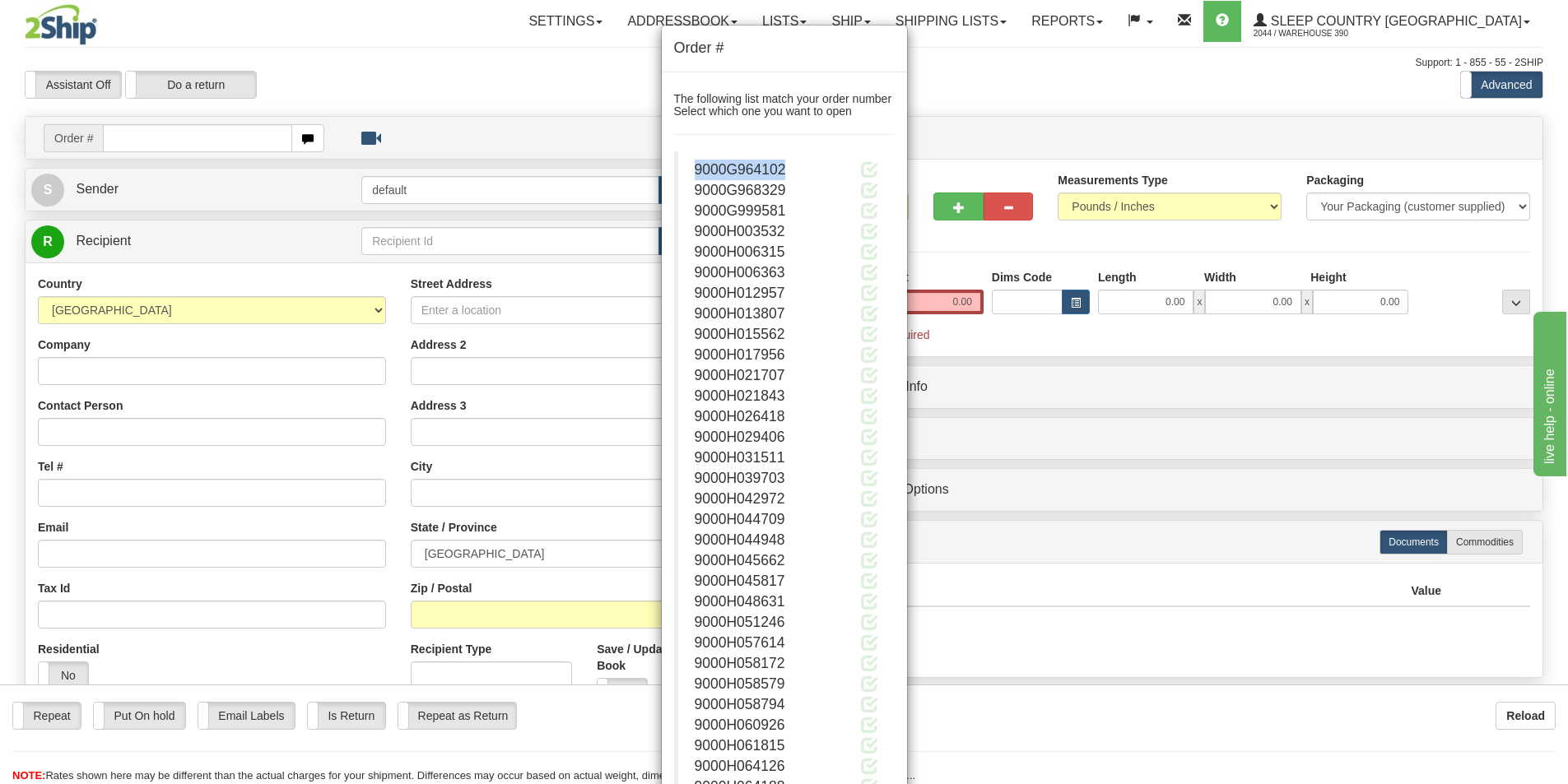
drag, startPoint x: 797, startPoint y: 170, endPoint x: 698, endPoint y: 174, distance: 99.1
click at [698, 174] on div "9000G964102" at bounding box center [786, 169] width 183 height 21
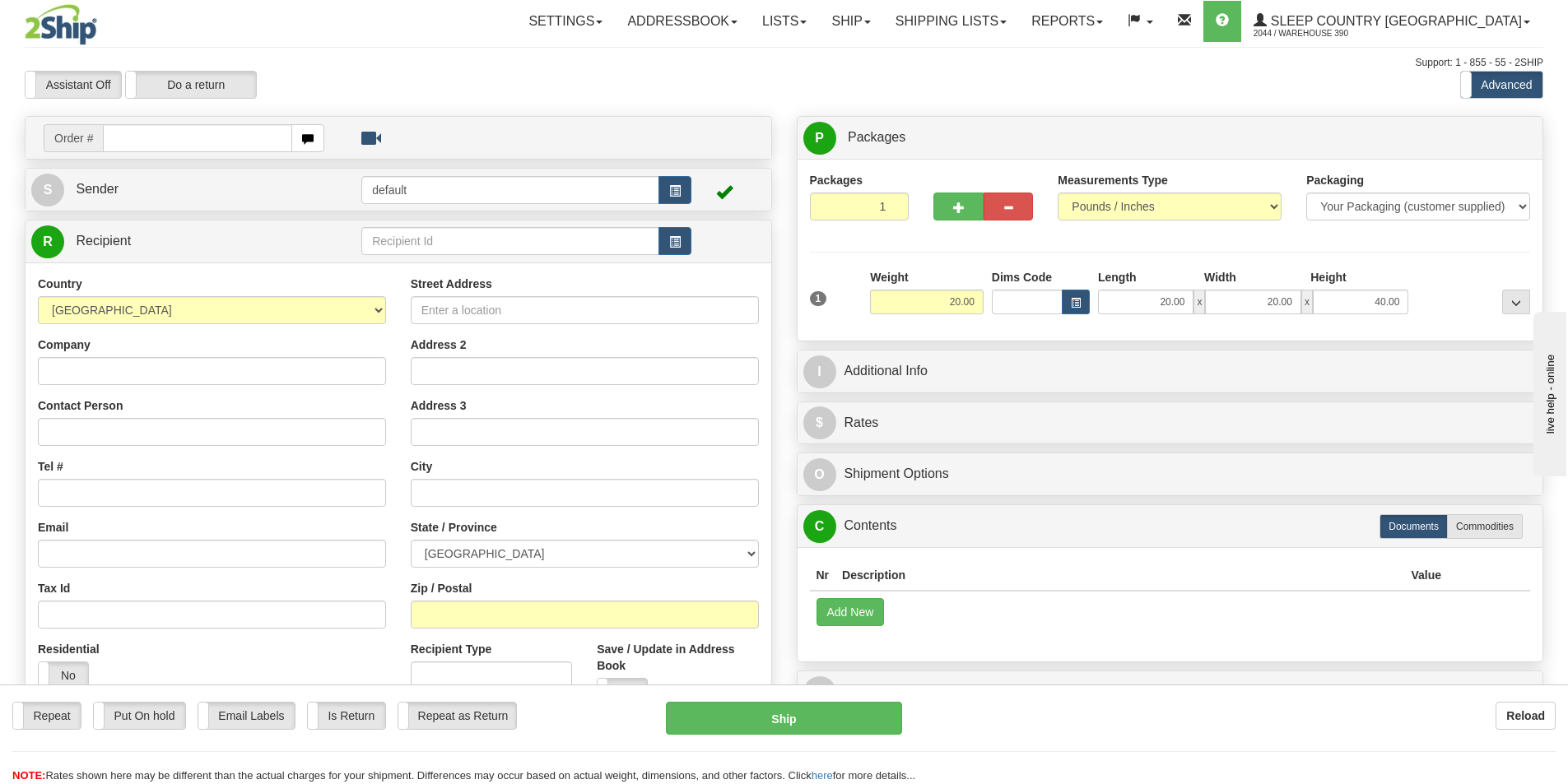
click at [126, 132] on input "text" at bounding box center [198, 138] width 189 height 28
type input "9000I079713"
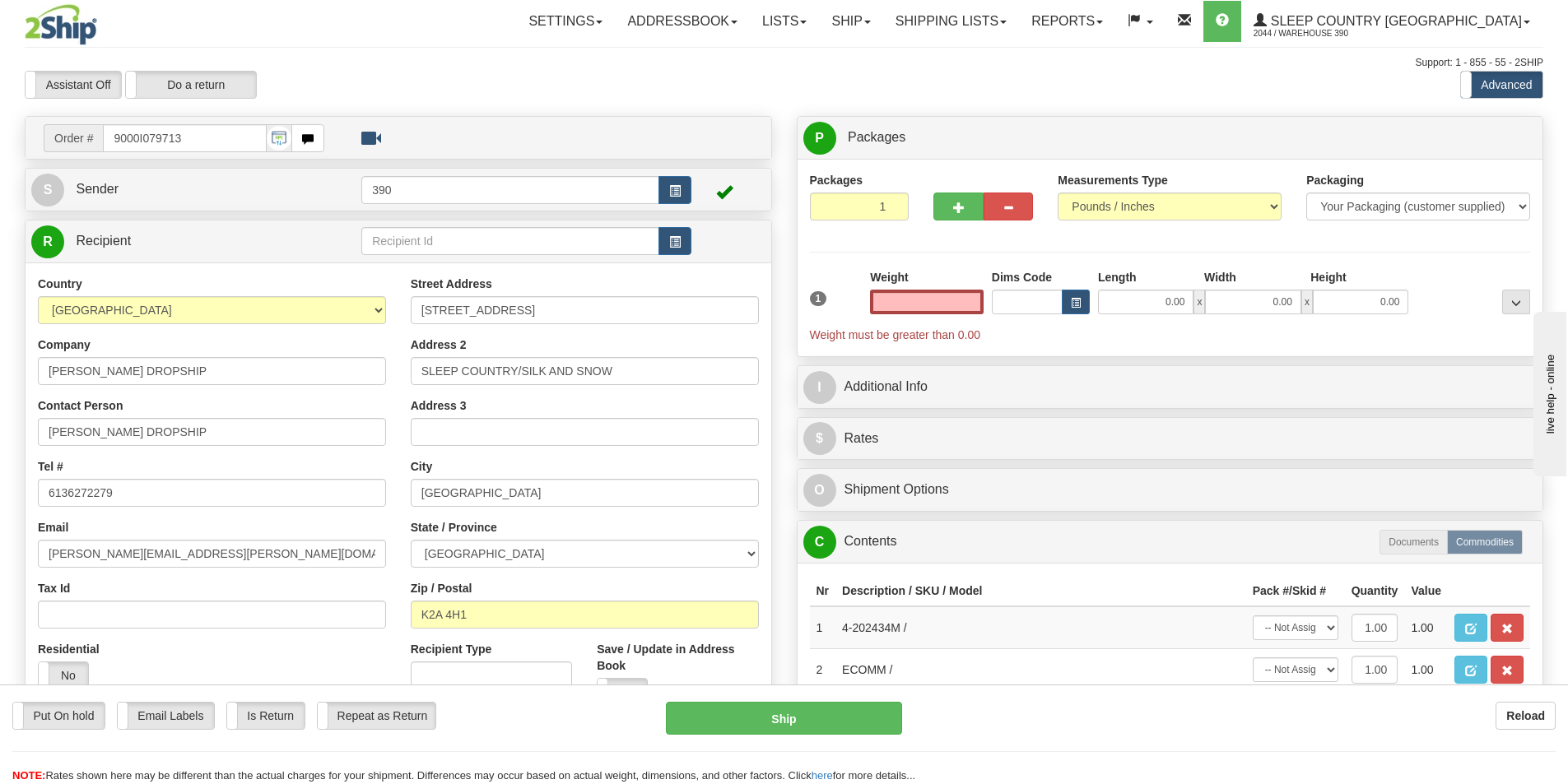
click at [944, 306] on input "text" at bounding box center [926, 302] width 113 height 24
type input "20.00"
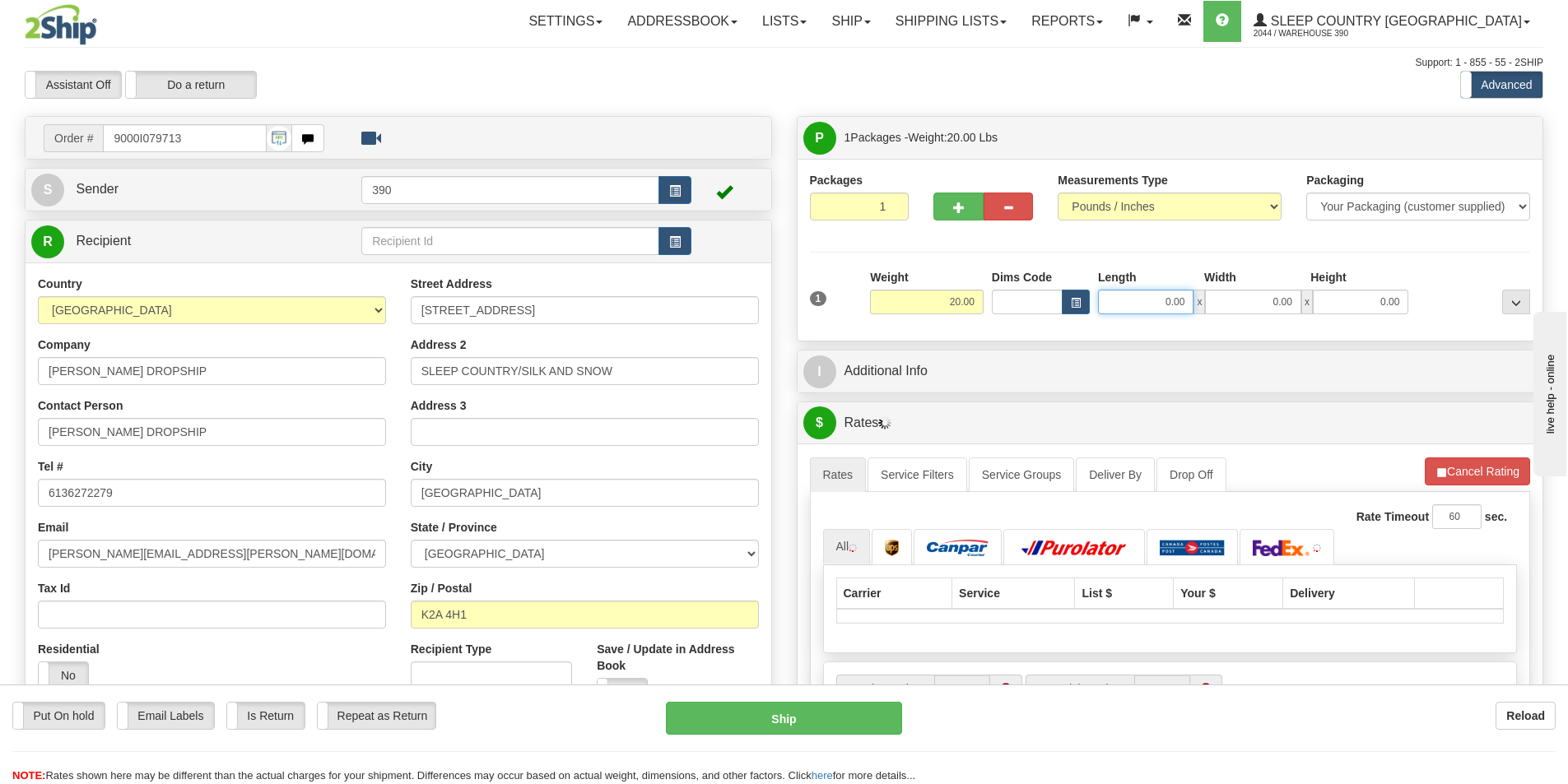
click at [1189, 303] on input "0.00" at bounding box center [1145, 302] width 95 height 24
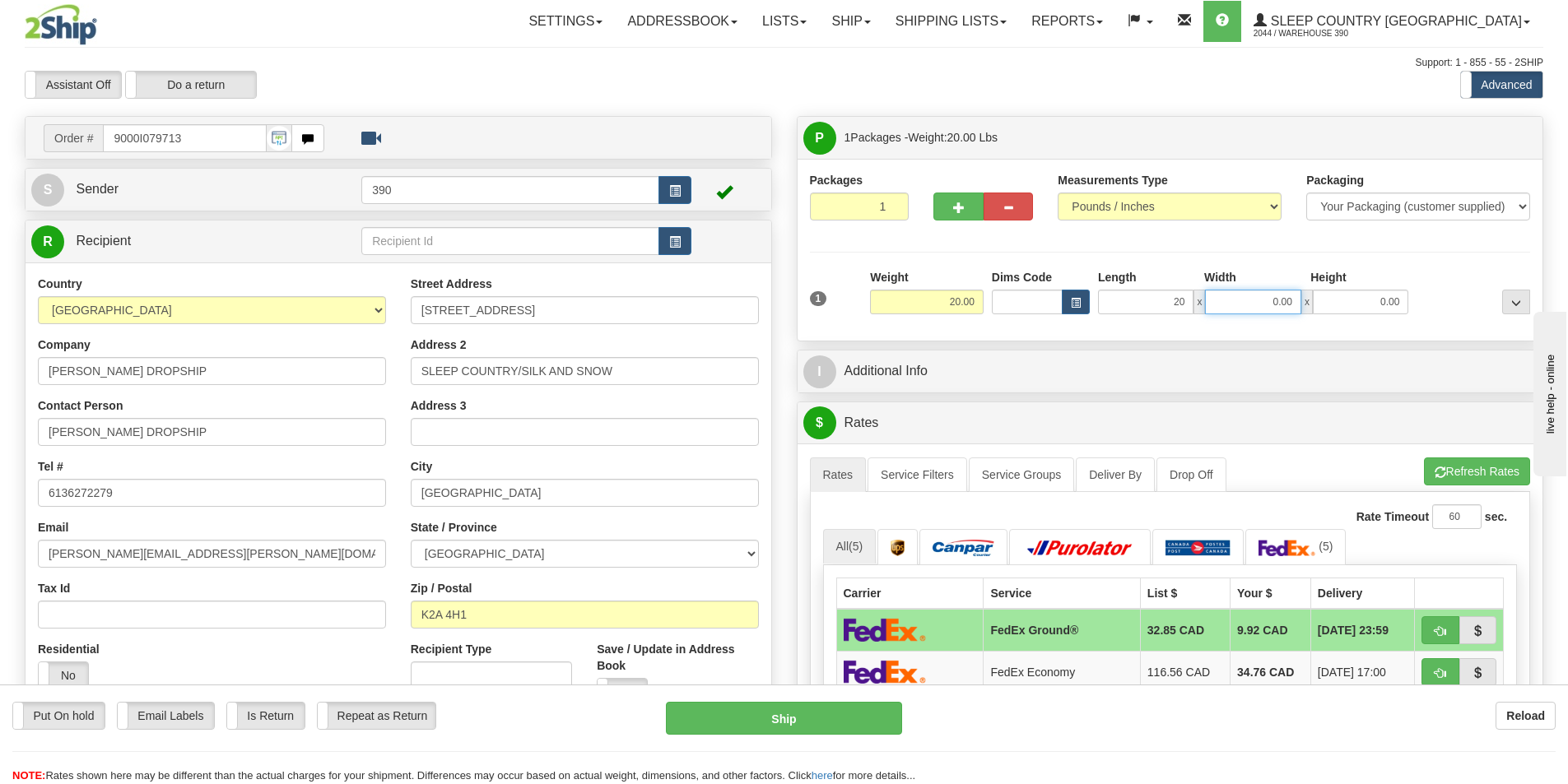
type input "20.00"
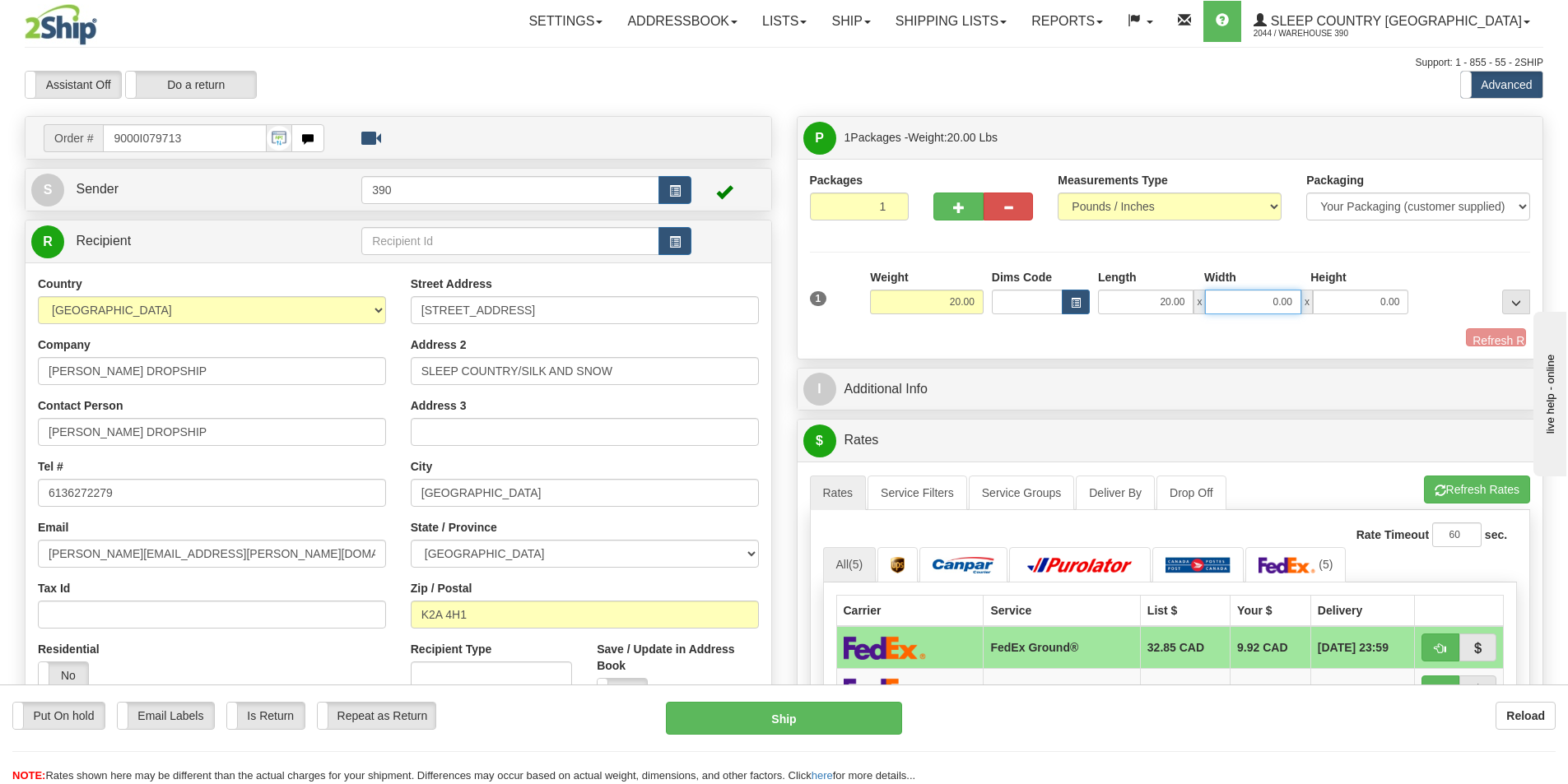
click at [1293, 301] on input "0.00" at bounding box center [1252, 302] width 95 height 24
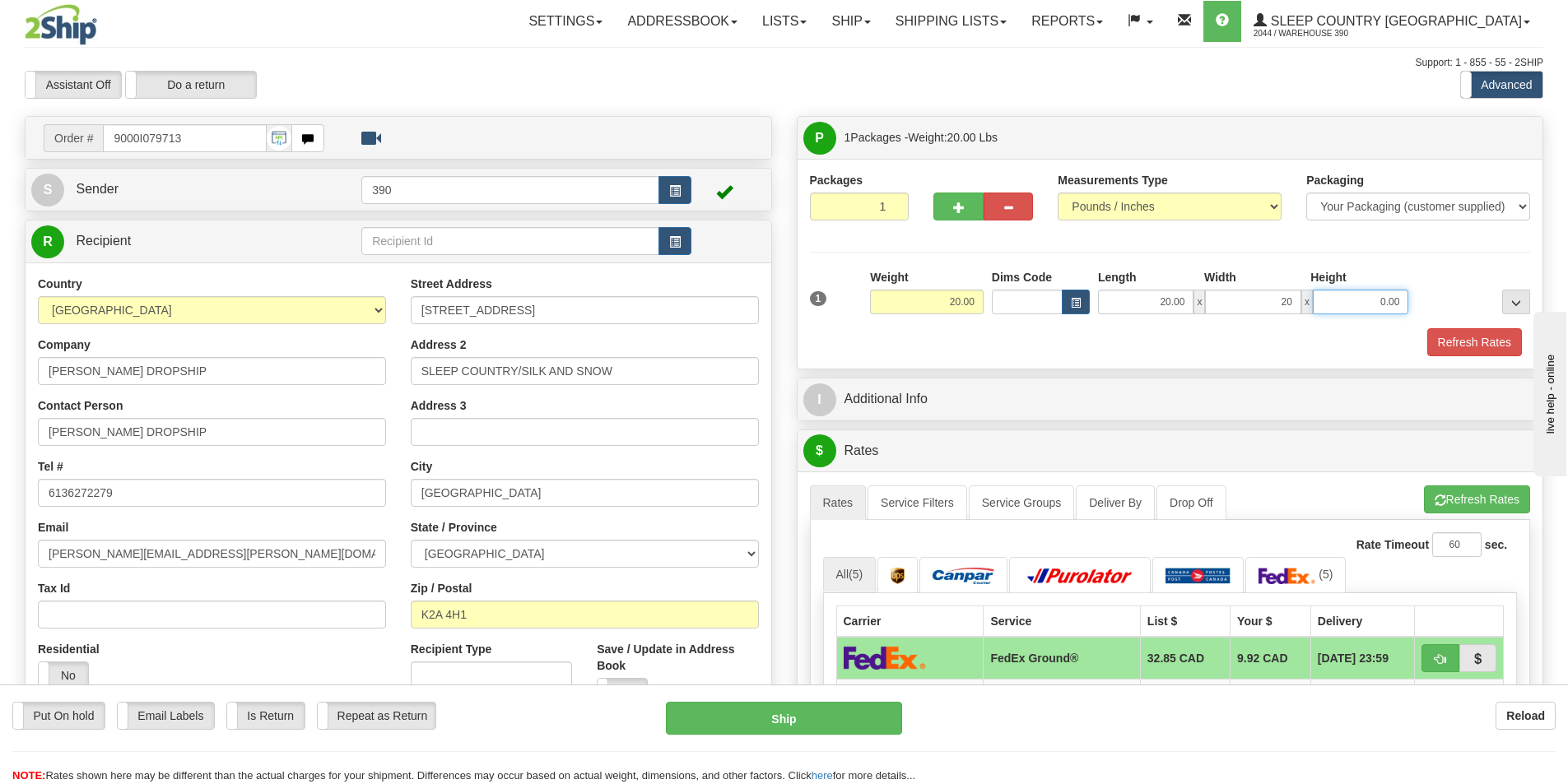
type input "20.00"
click at [1399, 301] on input "0.00" at bounding box center [1360, 302] width 95 height 24
type input "40.00"
click at [1478, 341] on button "Refresh Rates" at bounding box center [1475, 342] width 94 height 28
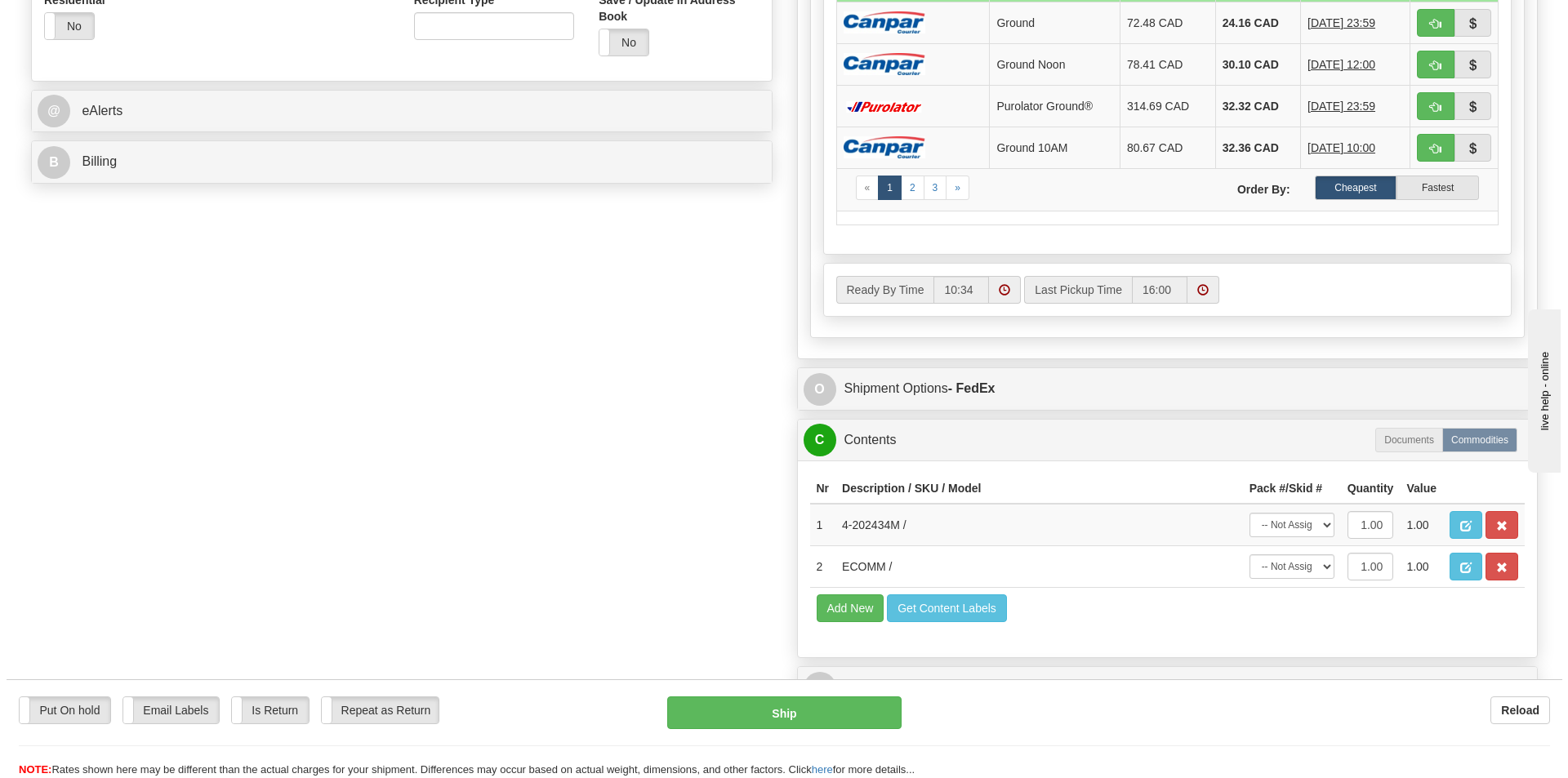
scroll to position [653, 0]
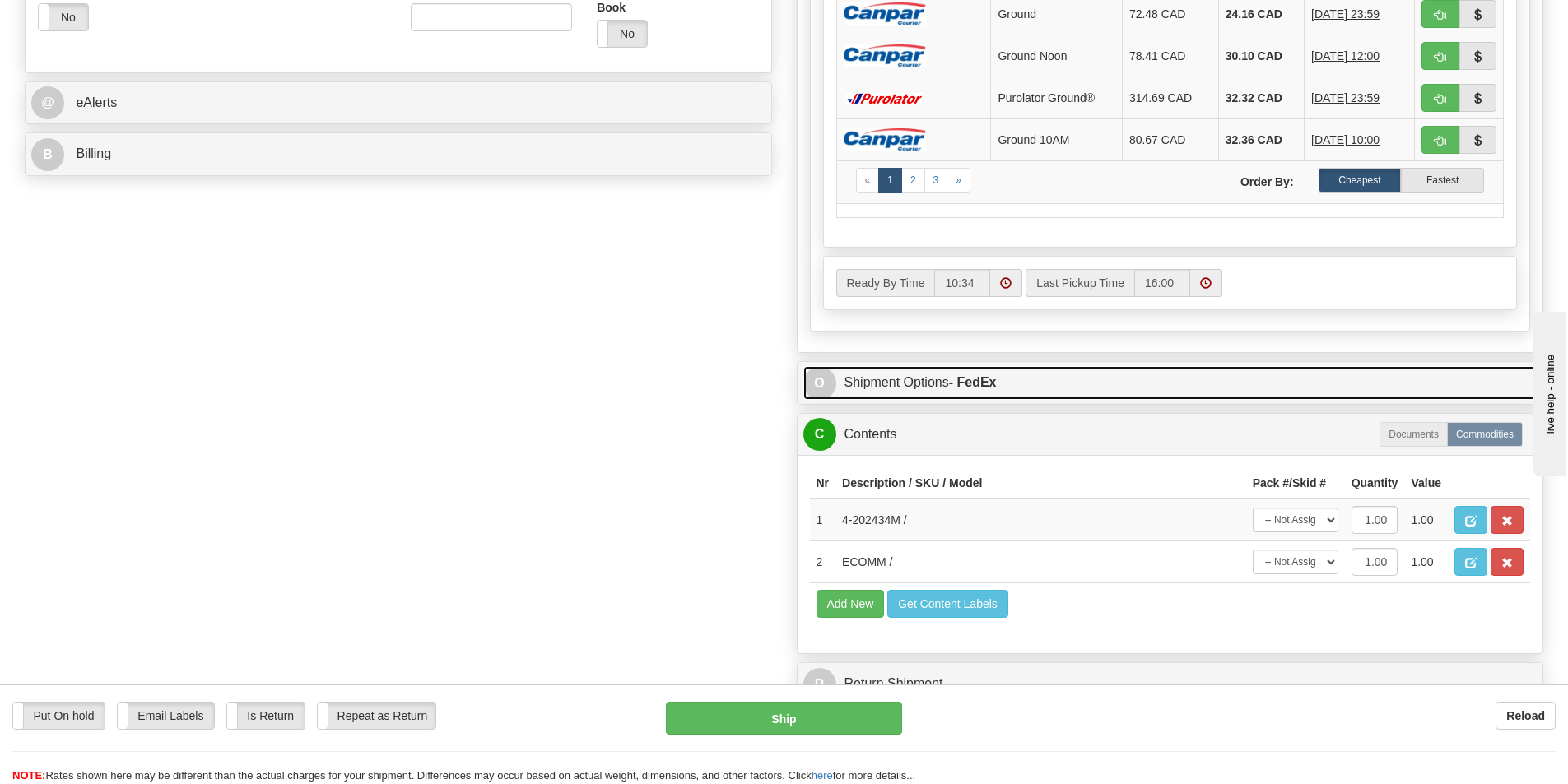
click at [905, 381] on link "O Shipment Options - FedEx" at bounding box center [1170, 382] width 734 height 34
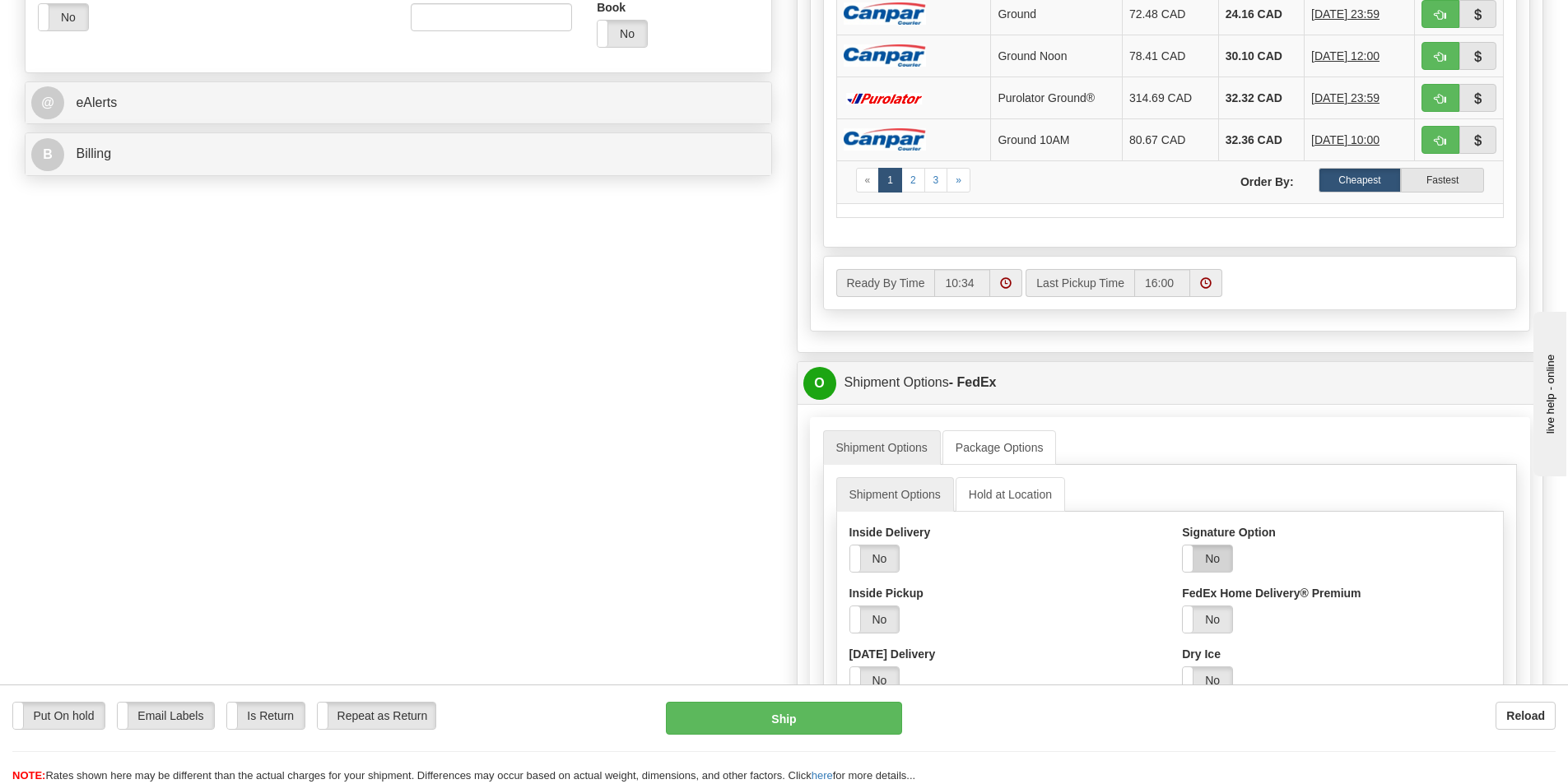
click at [1215, 558] on label "No" at bounding box center [1207, 558] width 49 height 26
click at [1315, 622] on select "Adult Direct Indirect No Signature Required Service Default" at bounding box center [1253, 619] width 141 height 28
select select "2"
click at [1182, 605] on select "Adult Direct Indirect No Signature Required Service Default" at bounding box center [1253, 619] width 141 height 28
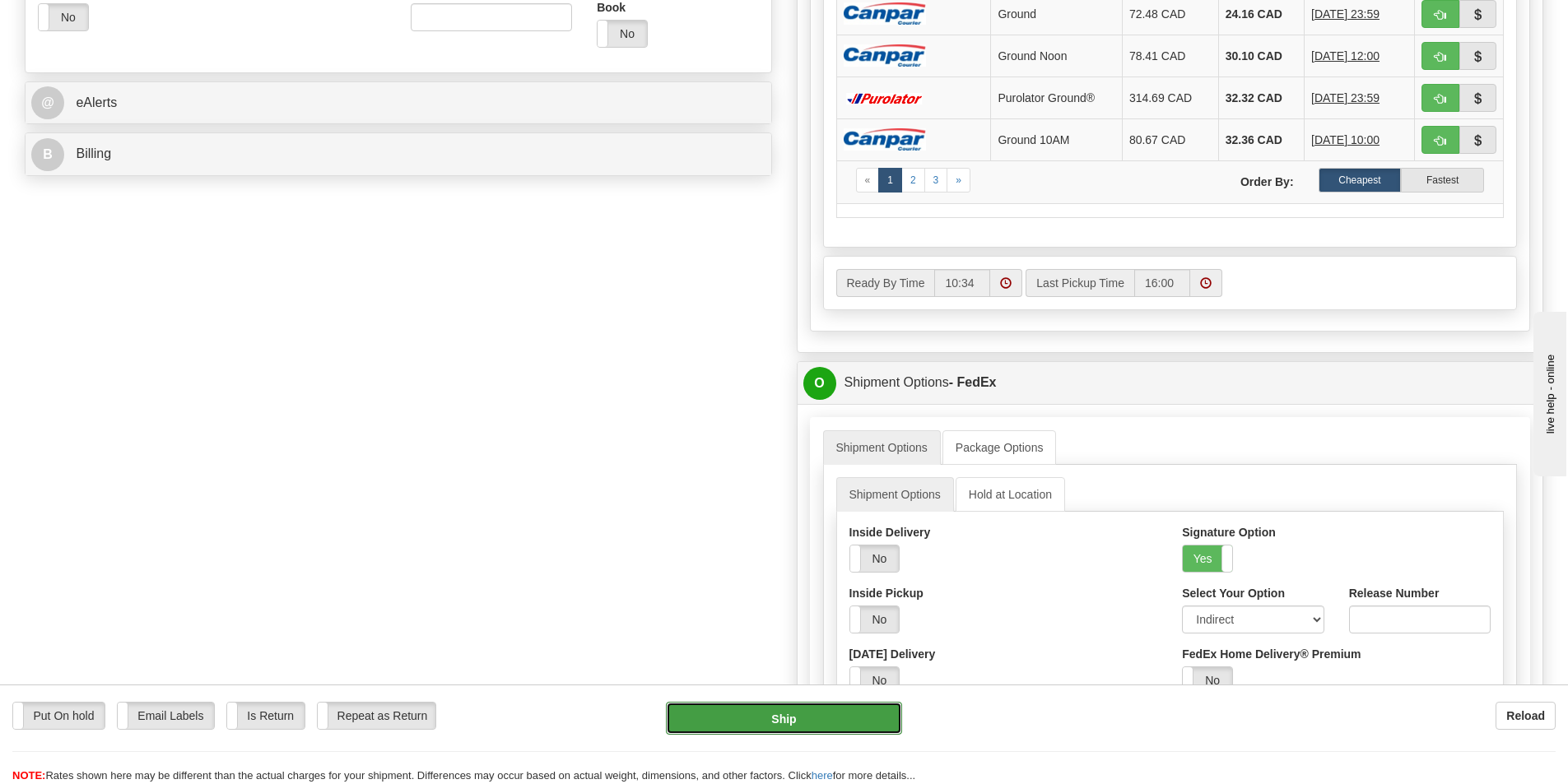
click at [792, 715] on button "Ship" at bounding box center [784, 719] width 237 height 33
type input "92"
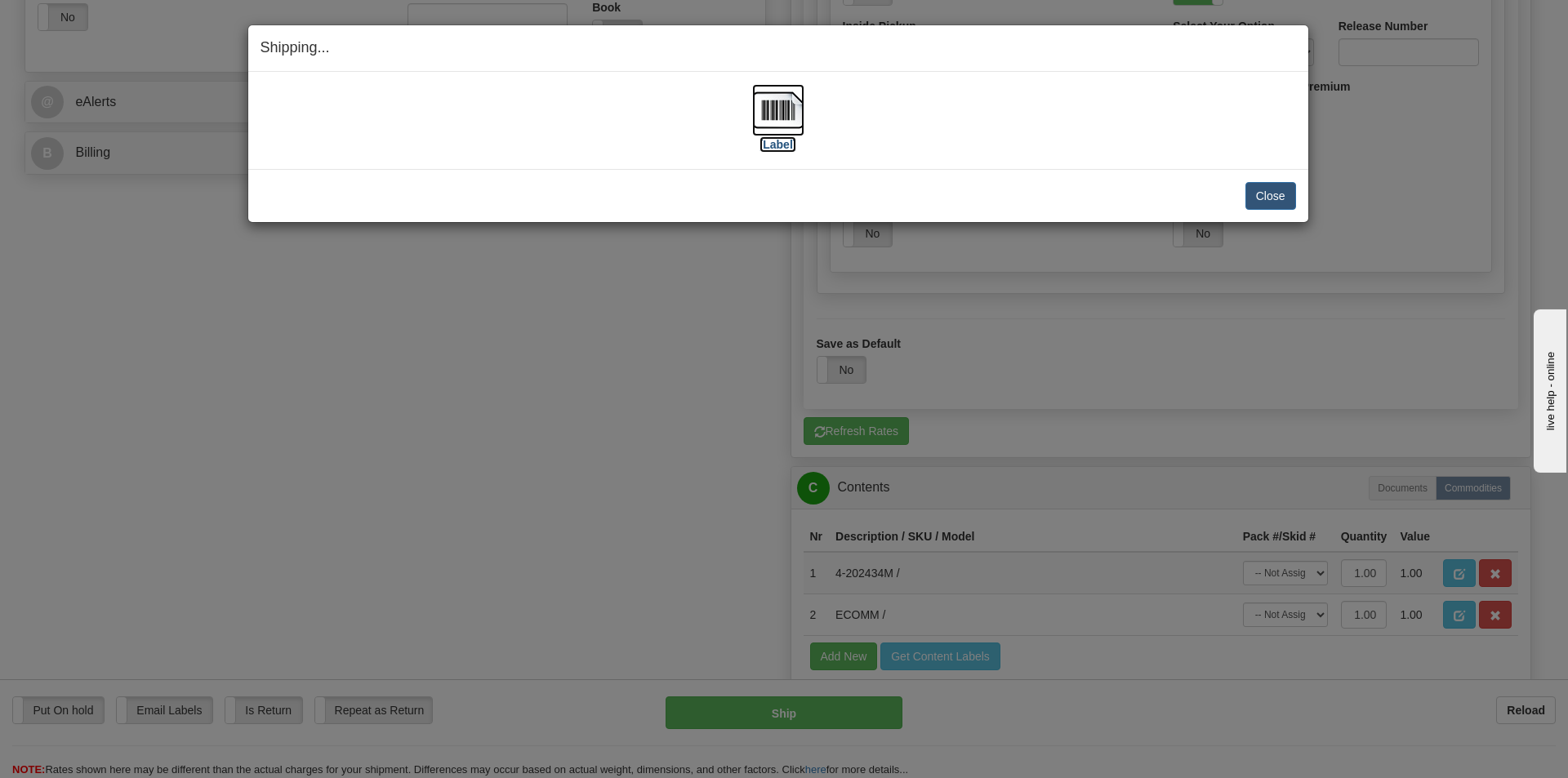
click at [784, 111] on img at bounding box center [778, 111] width 52 height 52
click at [1277, 192] on button "Close" at bounding box center [1271, 195] width 50 height 28
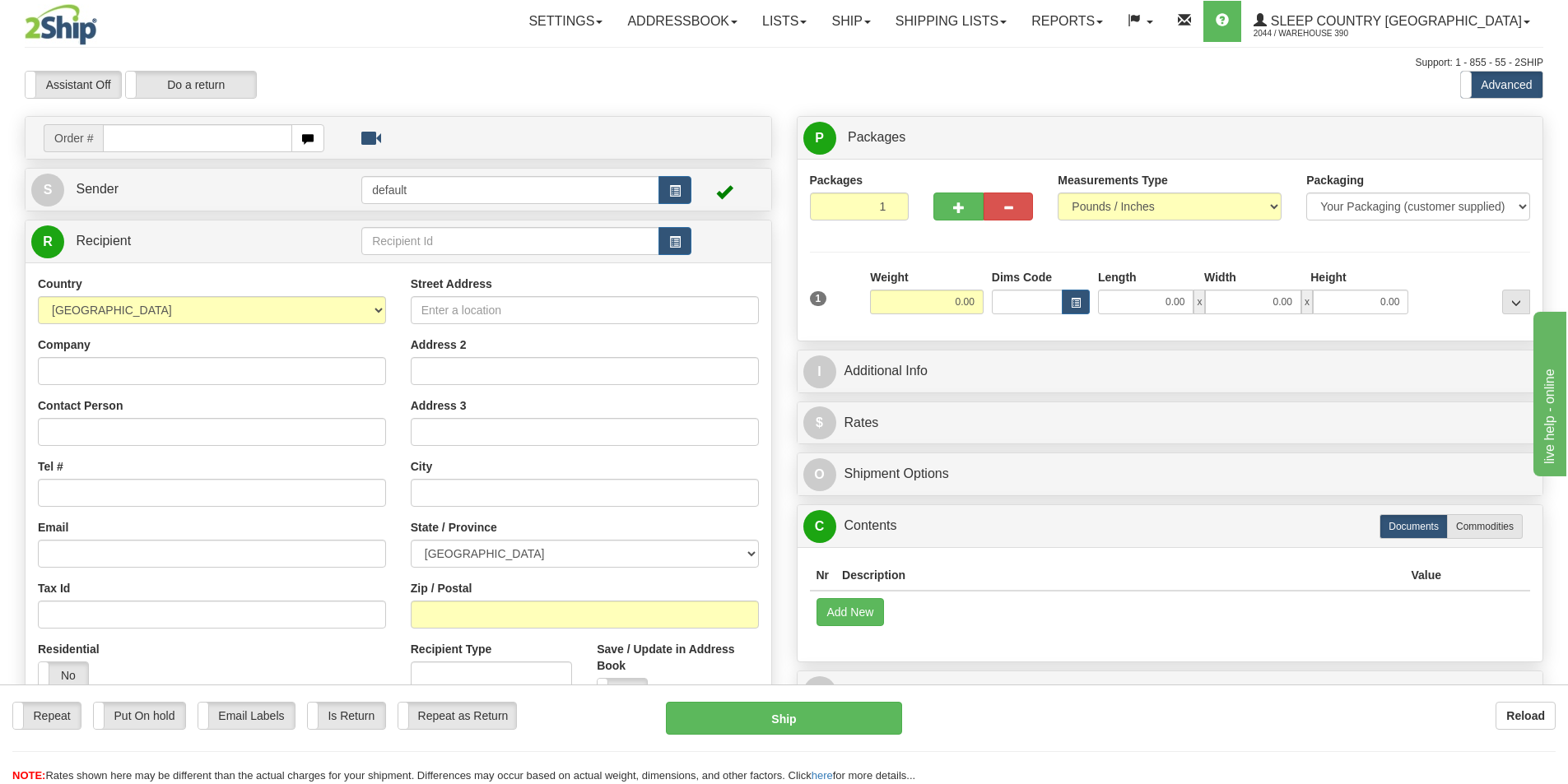
click at [160, 137] on input "text" at bounding box center [198, 138] width 189 height 28
click at [152, 147] on input "text" at bounding box center [198, 138] width 189 height 28
click at [149, 140] on input "text" at bounding box center [198, 138] width 189 height 28
type input "9000I078136"
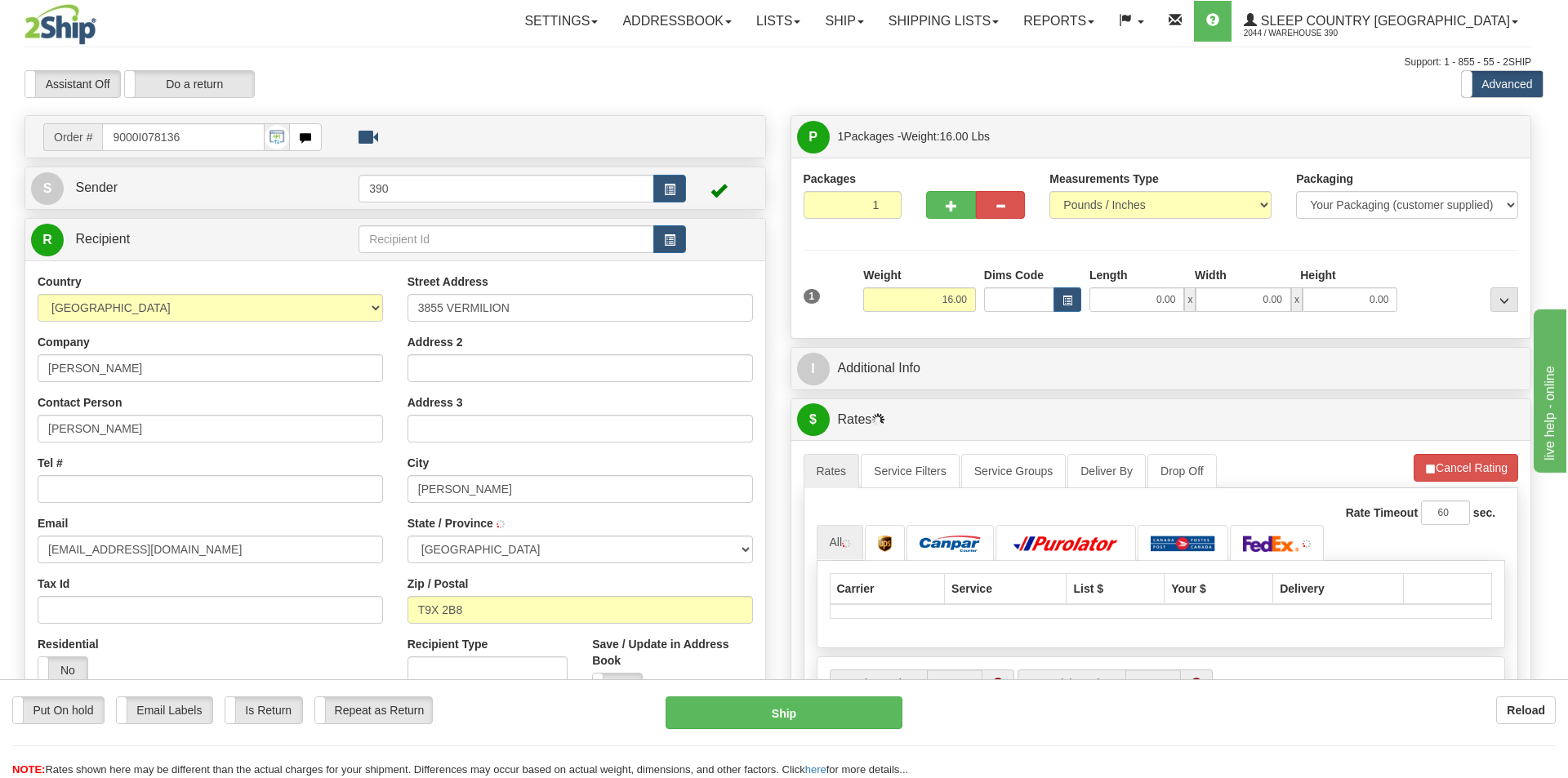
type input "VERMILION"
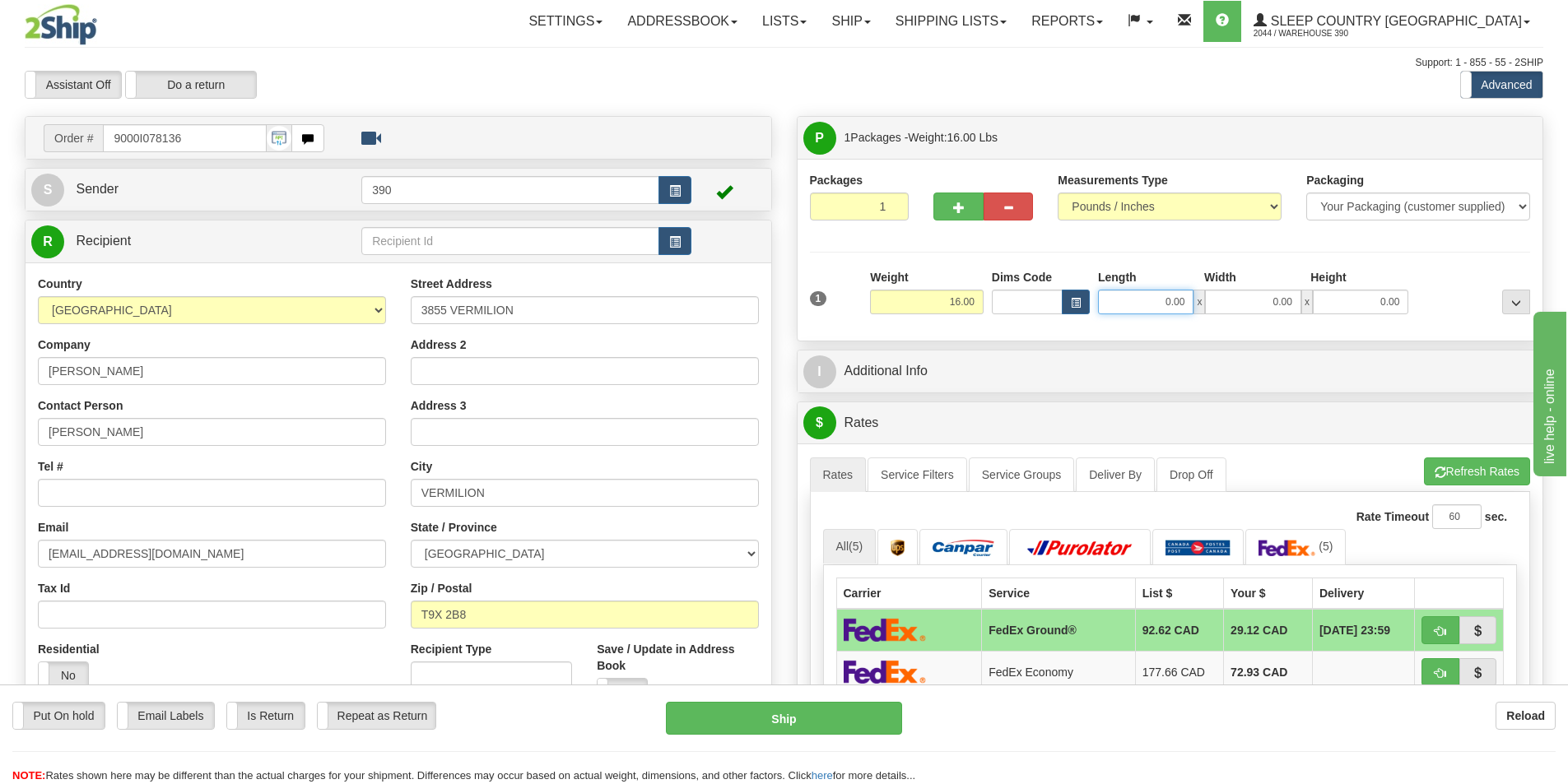
click at [1185, 300] on input "0.00" at bounding box center [1145, 302] width 95 height 24
type input "7.00"
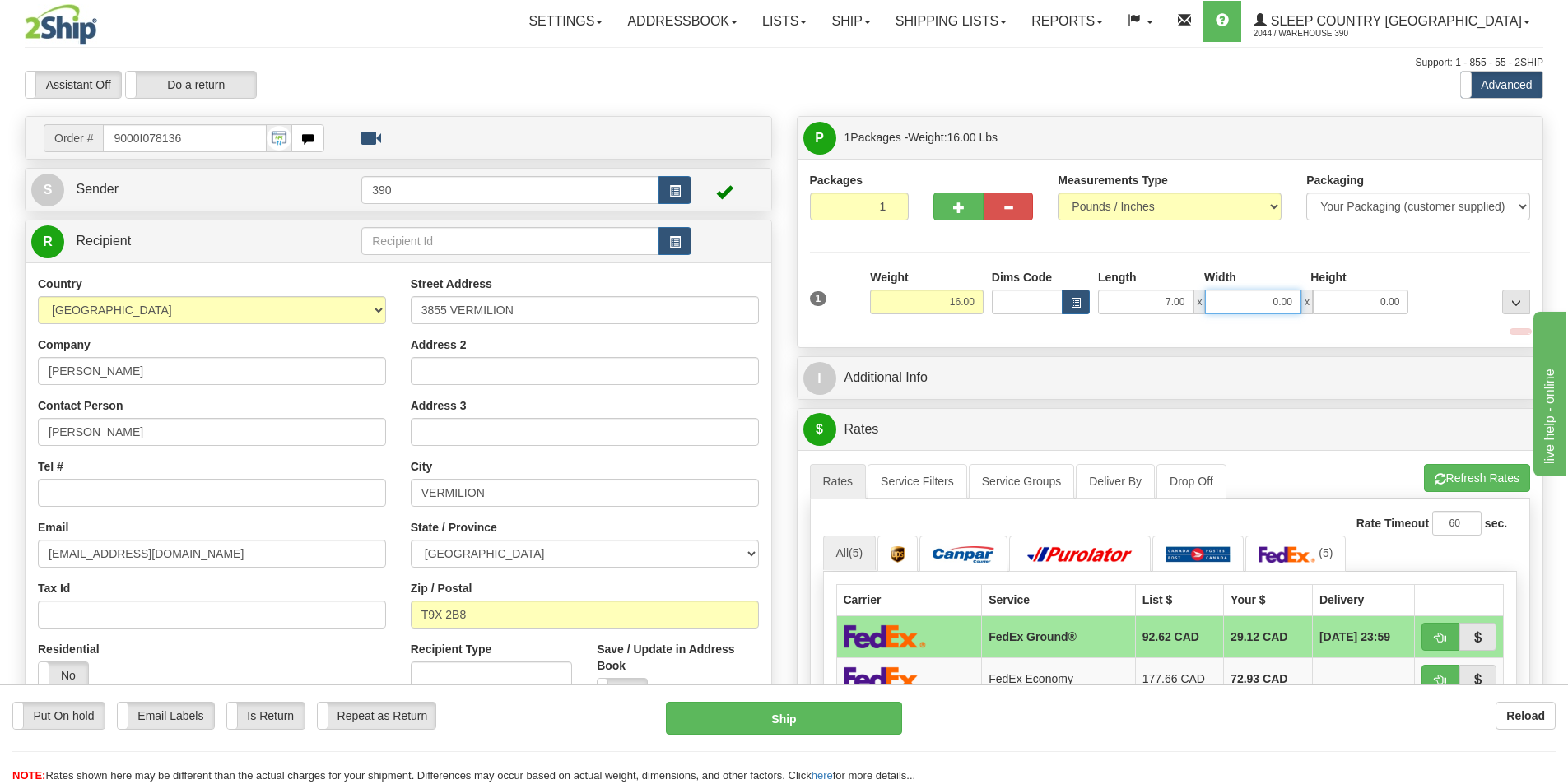
click at [1293, 300] on input "0.00" at bounding box center [1252, 302] width 95 height 24
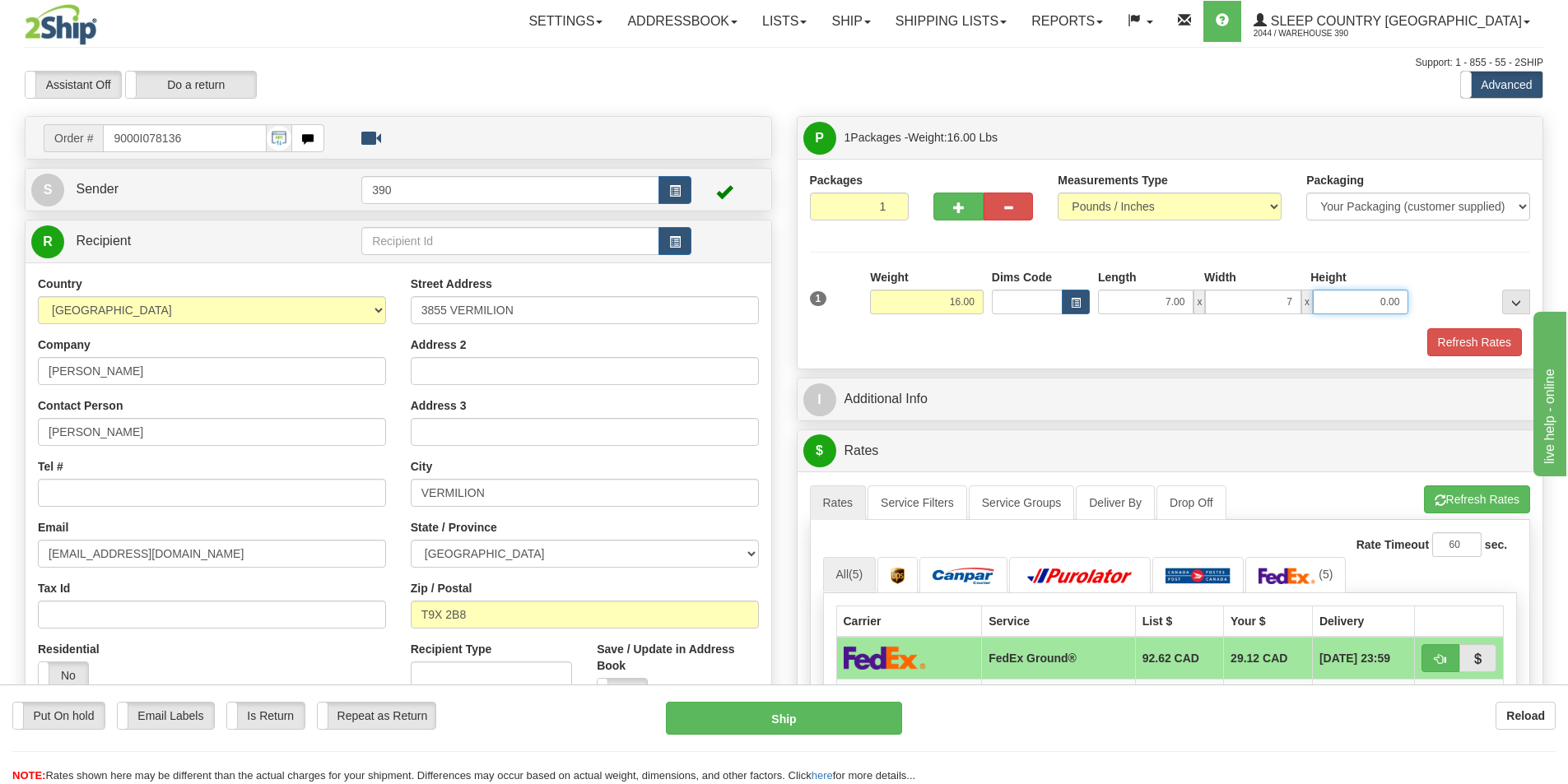
type input "7.00"
click at [1401, 305] on input "0.00" at bounding box center [1360, 302] width 95 height 24
type input "8.00"
click at [1470, 344] on button "Refresh Rates" at bounding box center [1475, 342] width 94 height 28
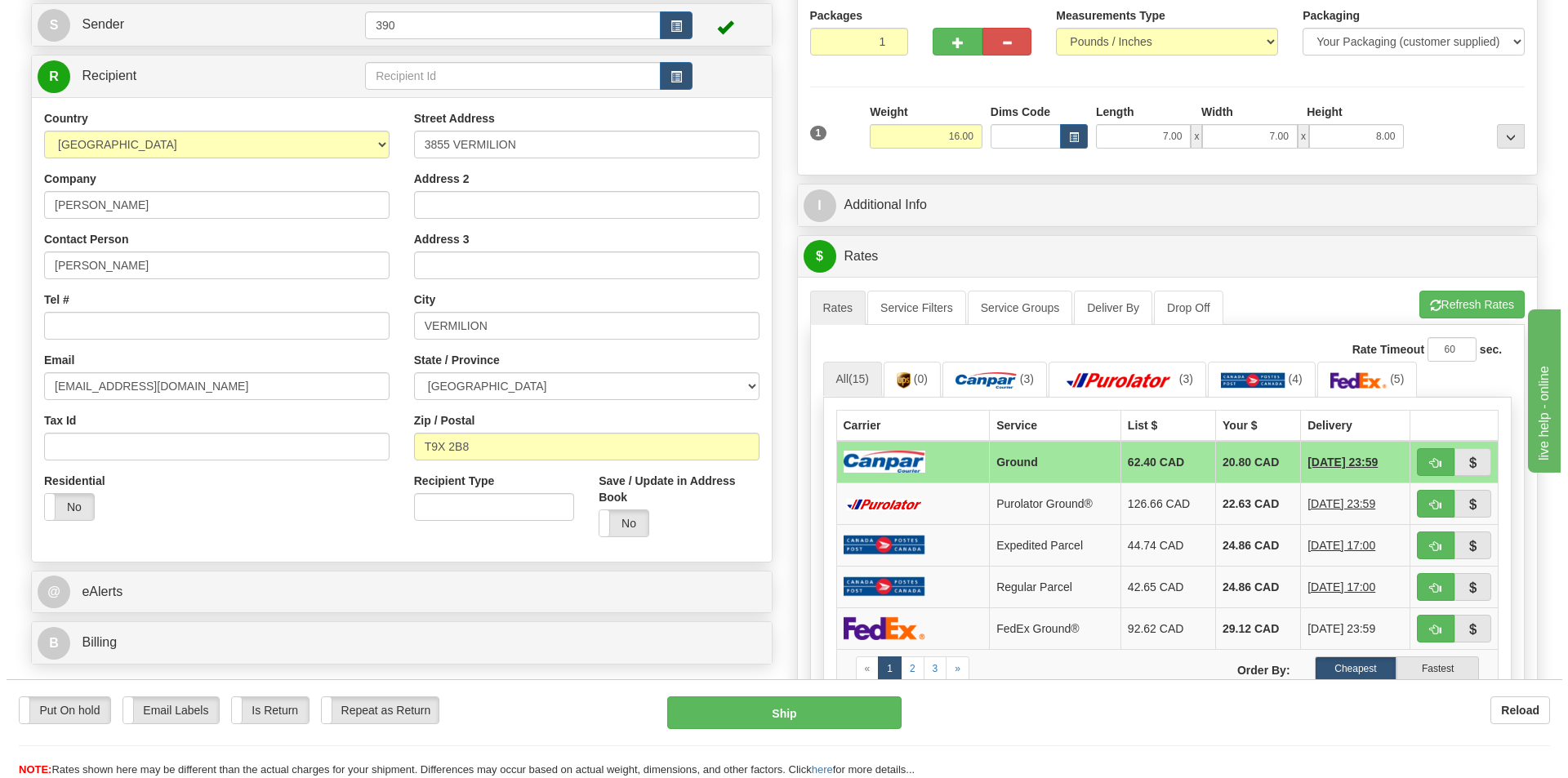
scroll to position [245, 0]
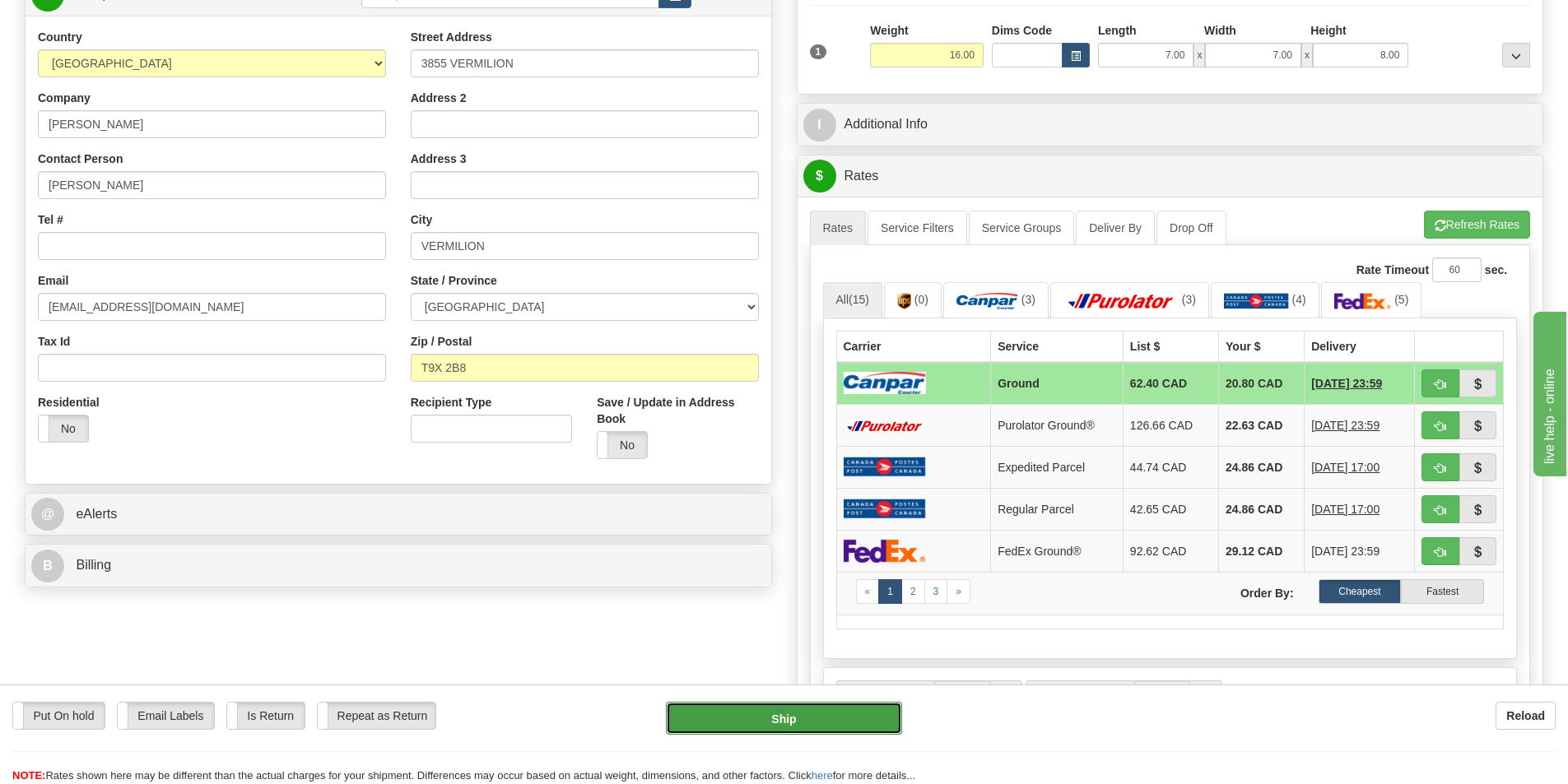
click at [783, 721] on button "Ship" at bounding box center [784, 719] width 237 height 33
type input "1"
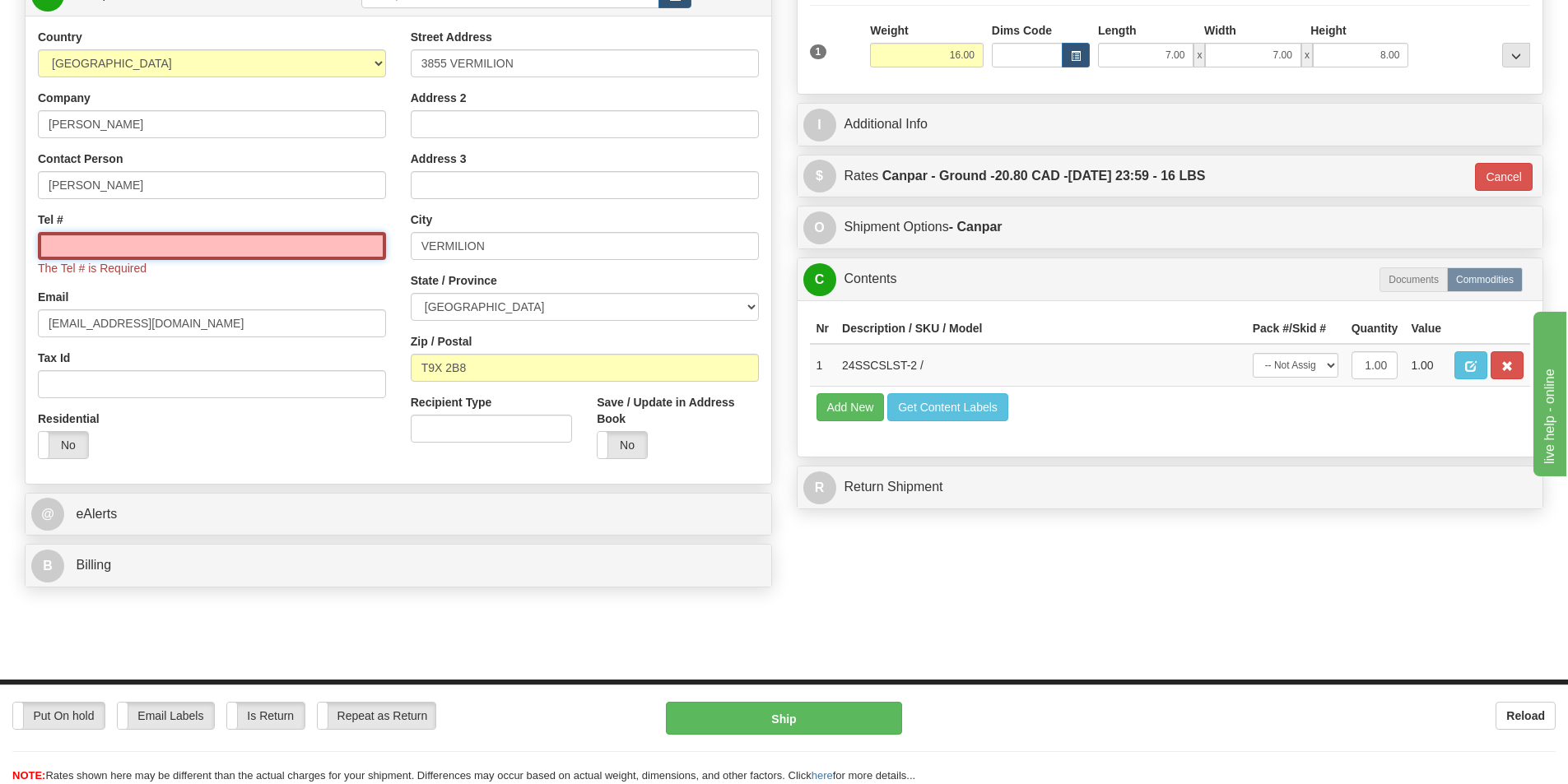
click at [231, 247] on input "Tel #" at bounding box center [212, 246] width 348 height 28
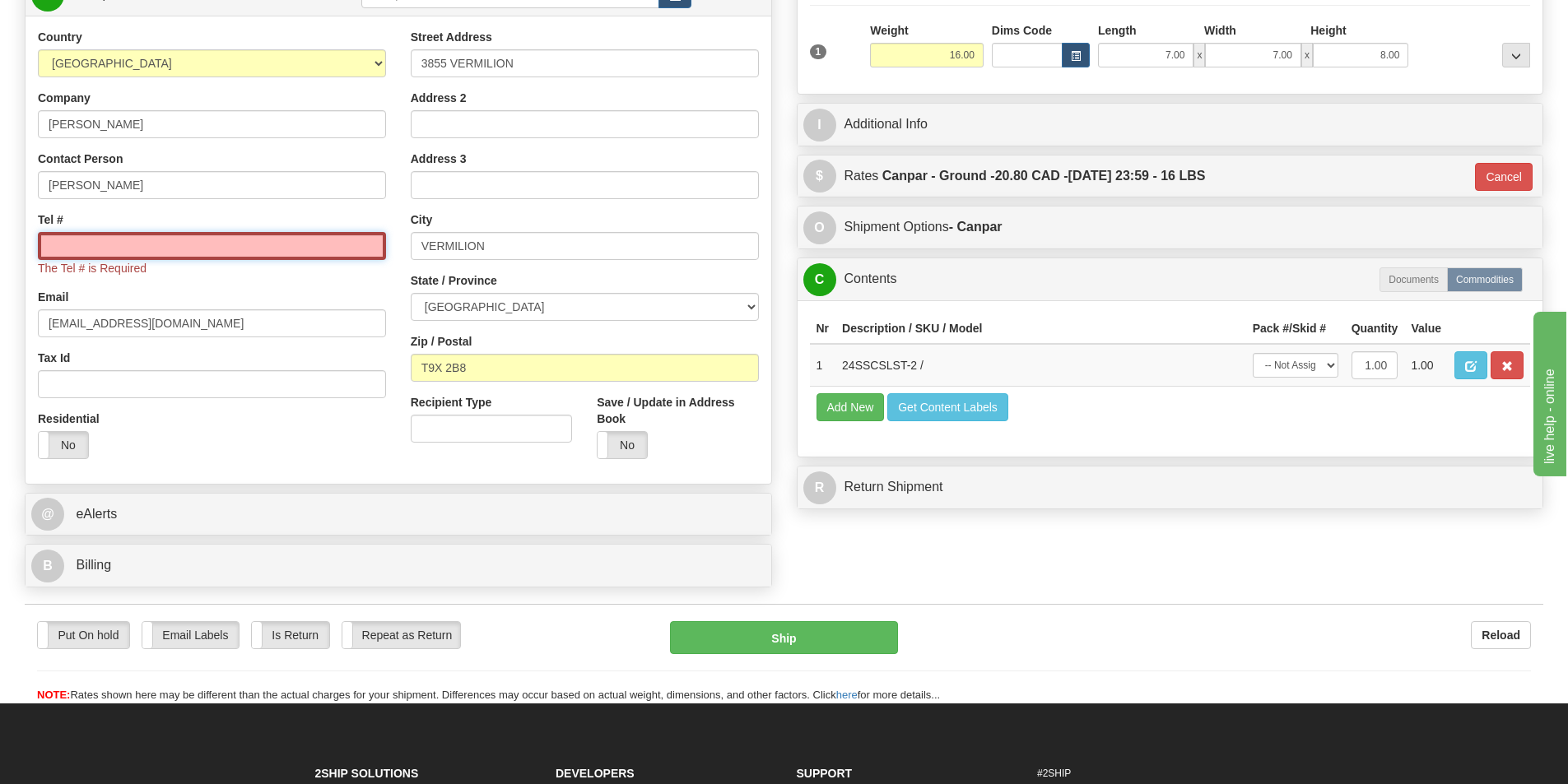
type input "4189973850"
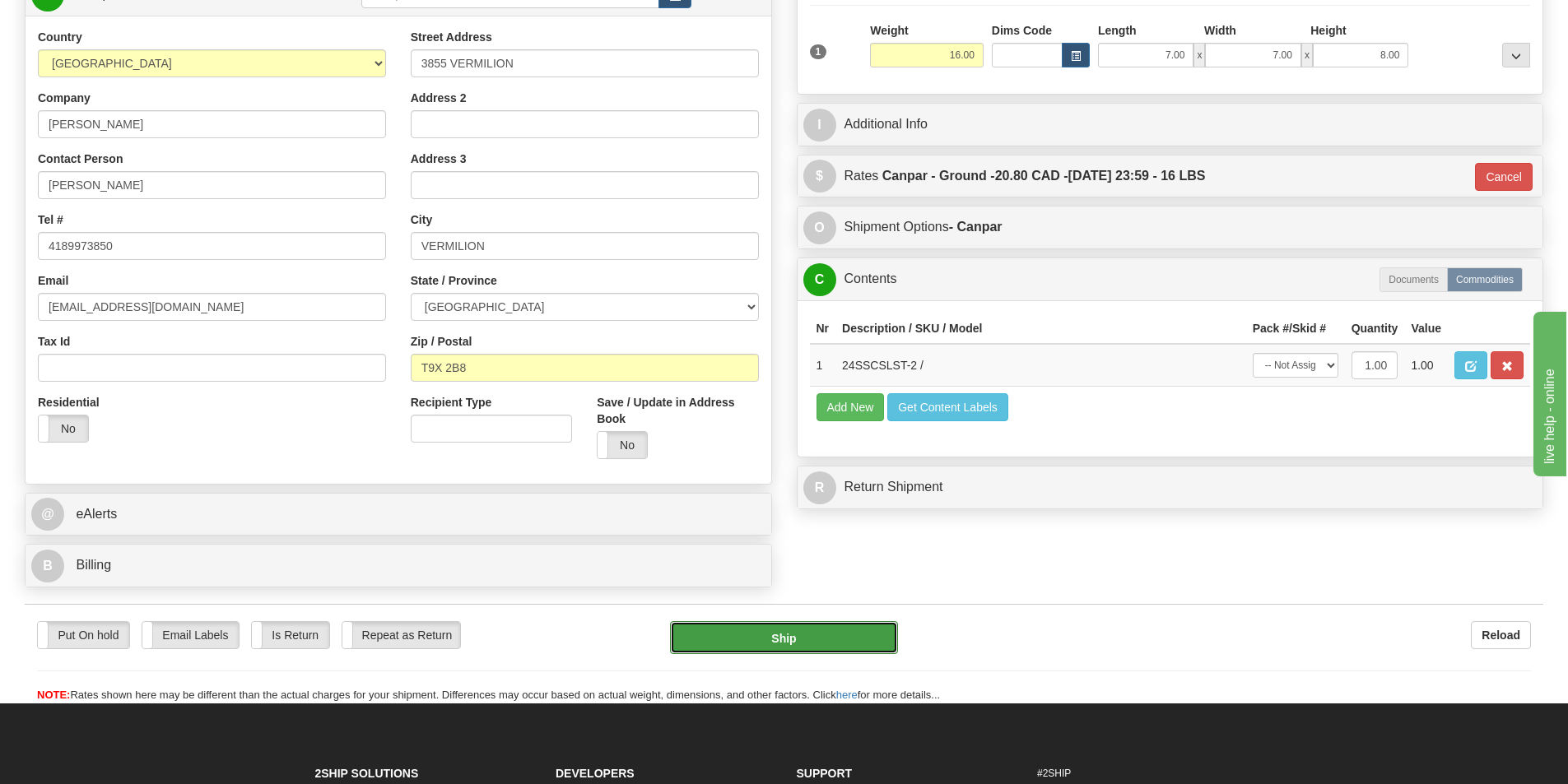
click at [788, 638] on button "Ship" at bounding box center [784, 638] width 228 height 33
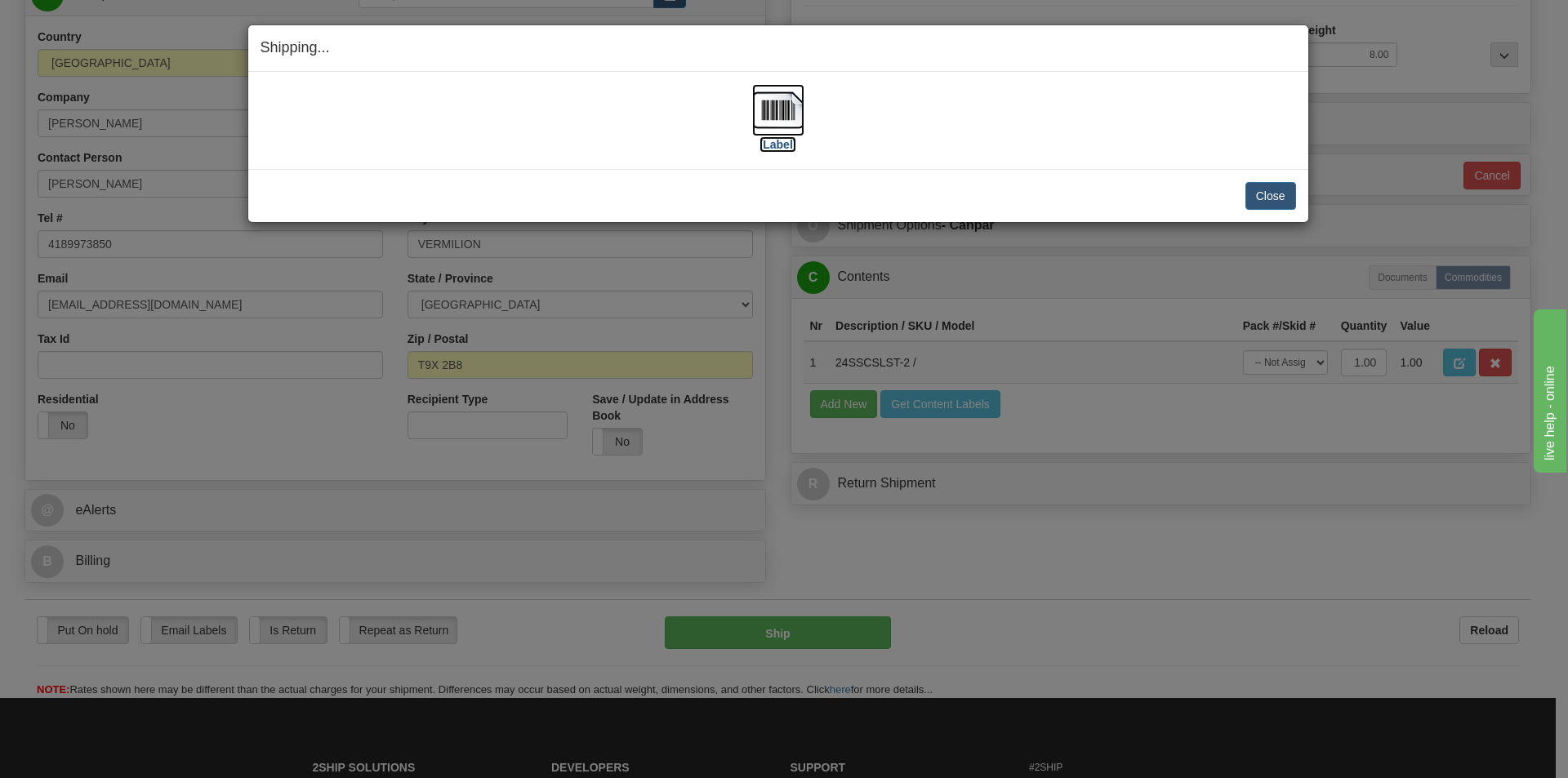
click at [783, 108] on img at bounding box center [778, 111] width 52 height 52
click at [1268, 194] on button "Close" at bounding box center [1271, 195] width 50 height 28
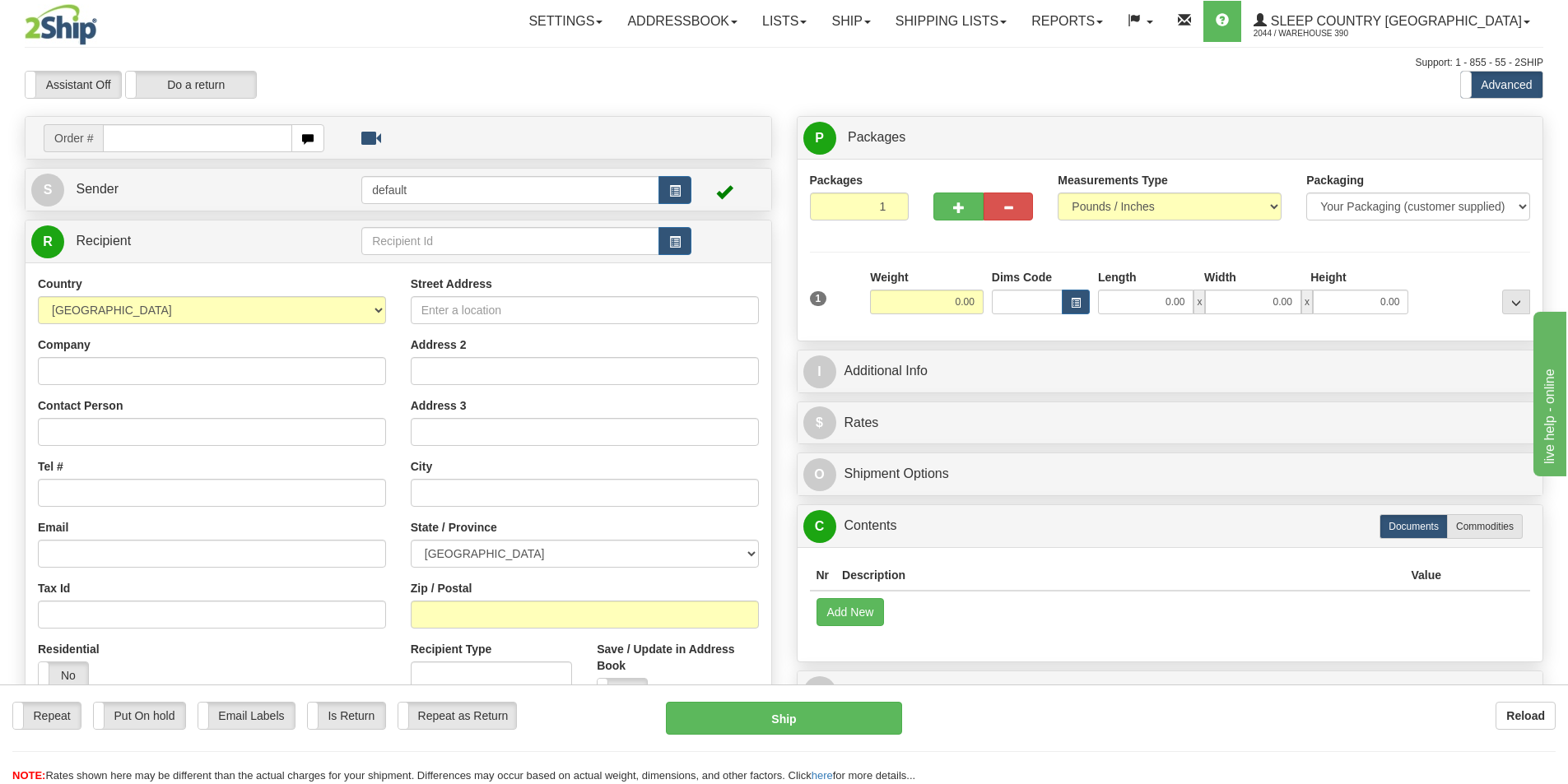
click at [162, 139] on input "text" at bounding box center [198, 138] width 189 height 28
type input "9002I078748"
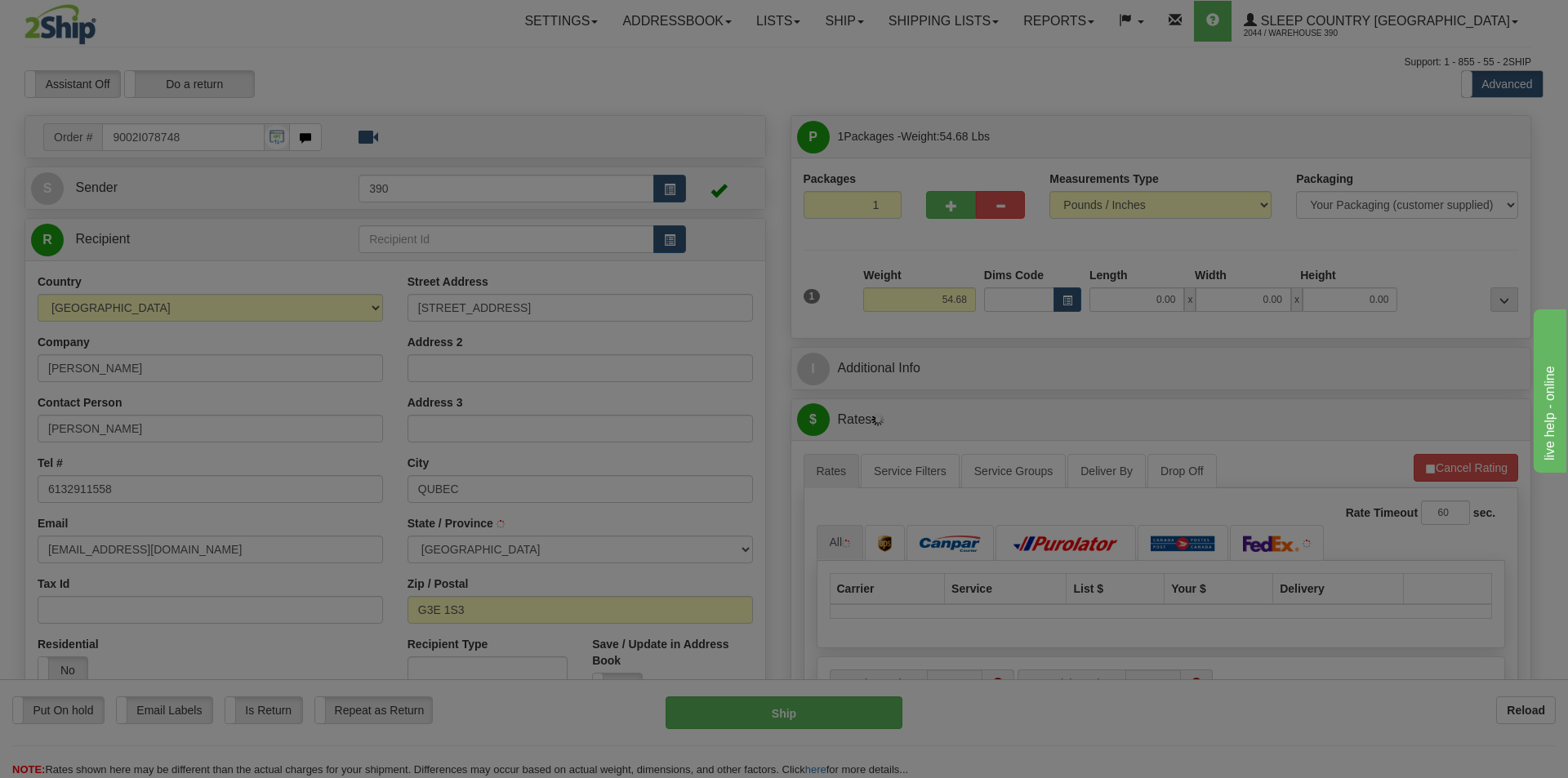
type input "[GEOGRAPHIC_DATA]"
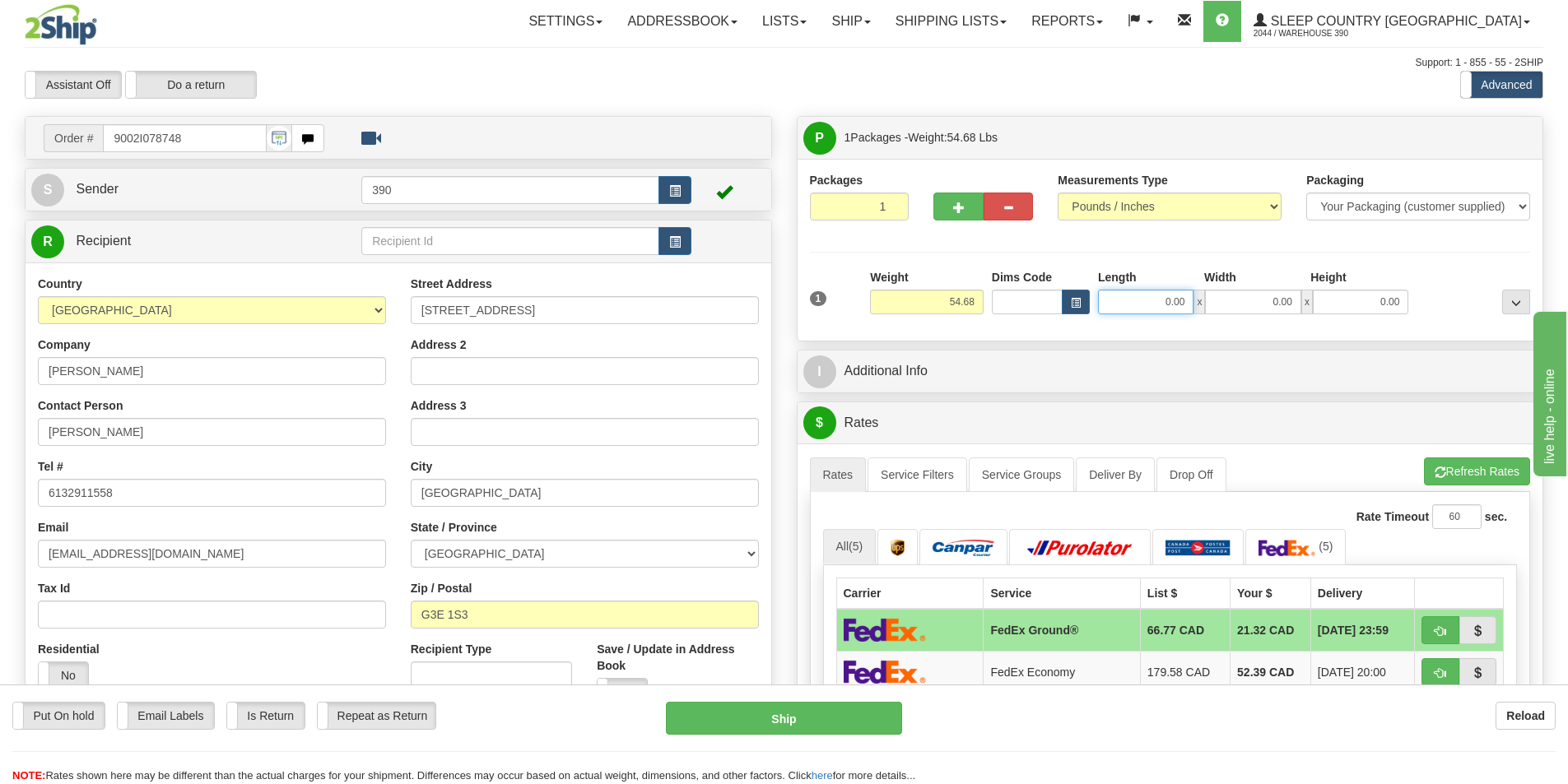
click at [1187, 304] on input "0.00" at bounding box center [1145, 302] width 95 height 24
type input "20.00"
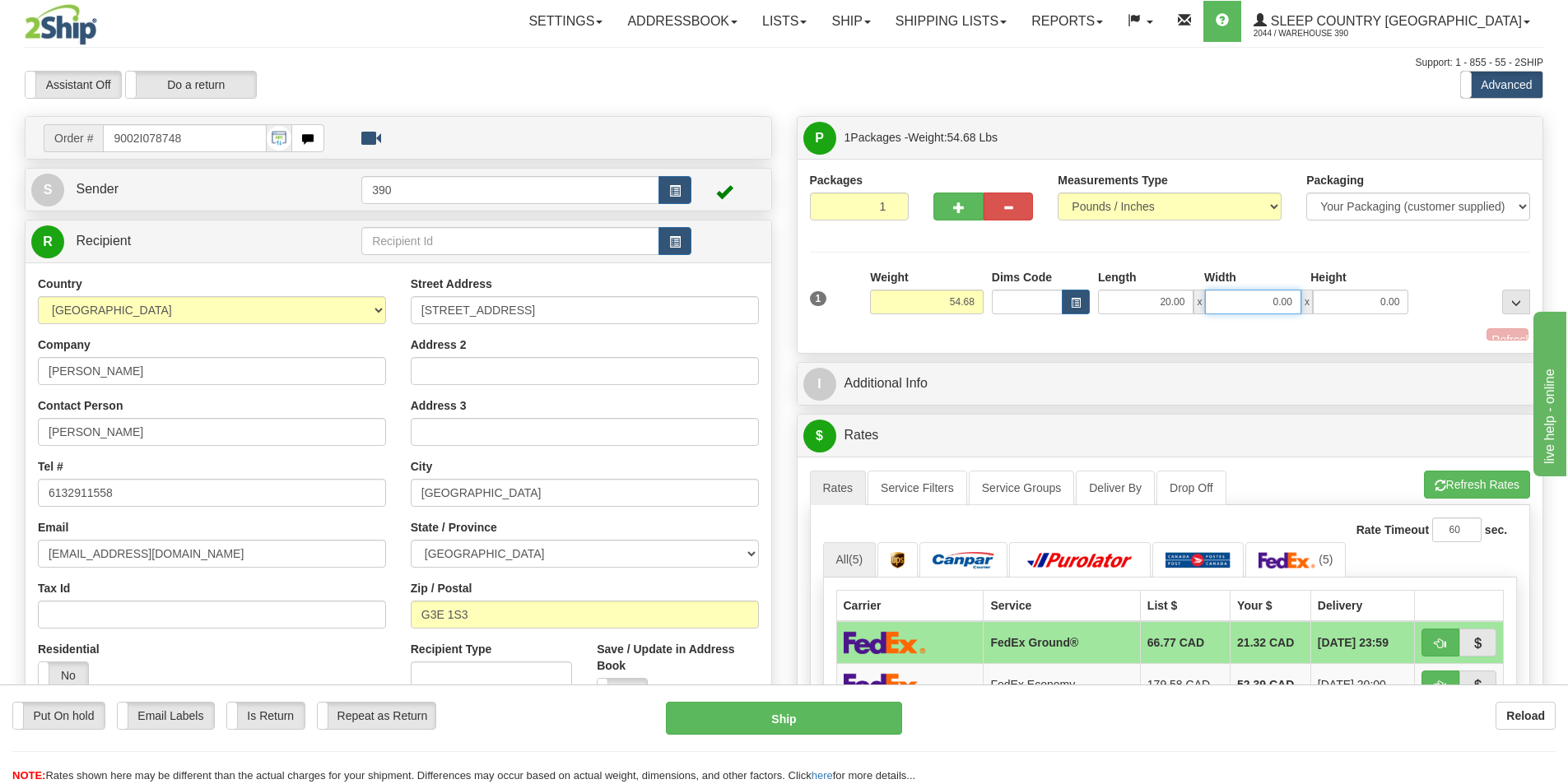
click at [1298, 296] on input "0.00" at bounding box center [1252, 302] width 95 height 24
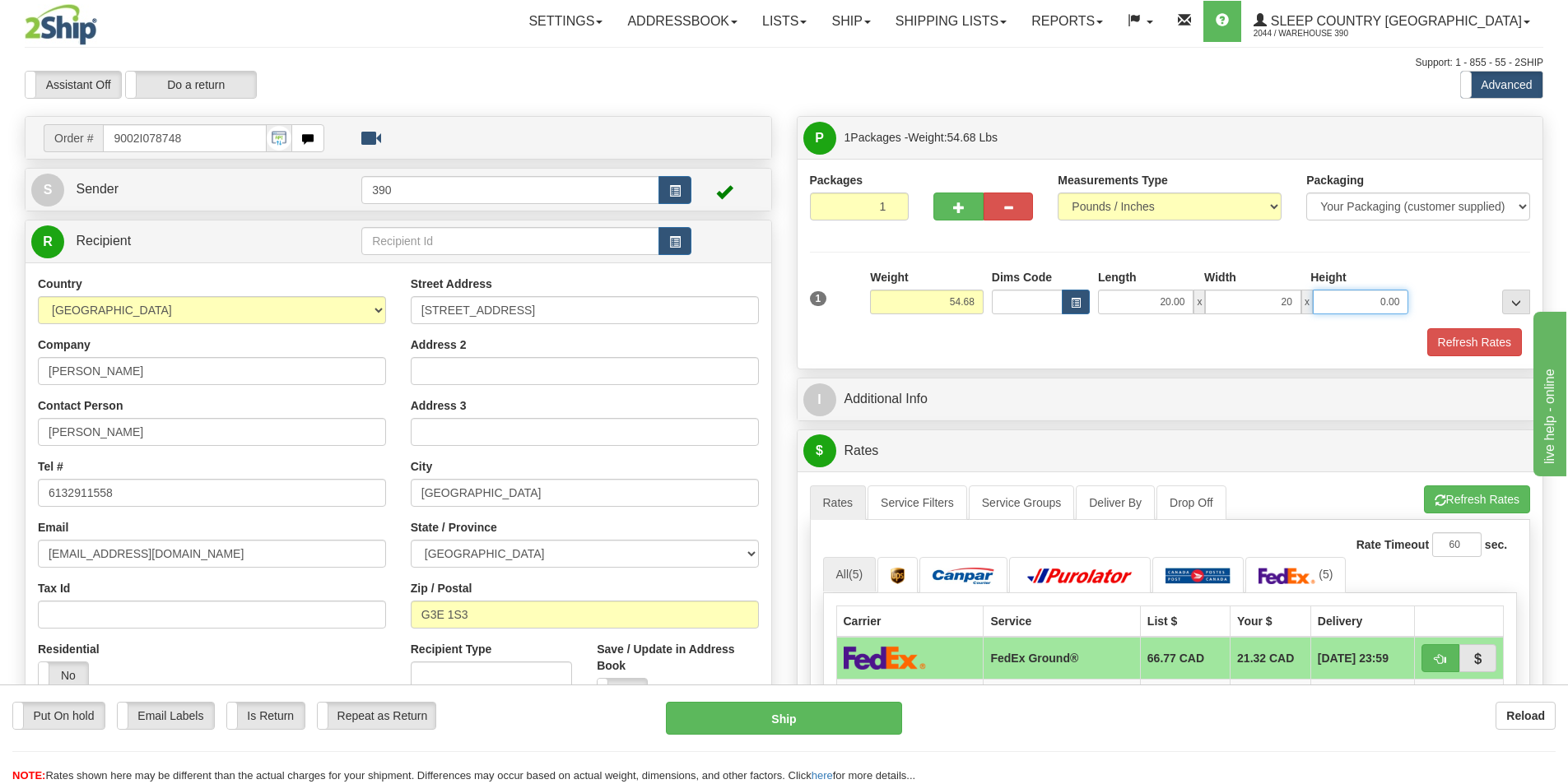
type input "20.00"
click at [1404, 300] on input "0.00" at bounding box center [1360, 302] width 95 height 24
type input "40.00"
click at [1486, 336] on button "Refresh Rates" at bounding box center [1475, 342] width 94 height 28
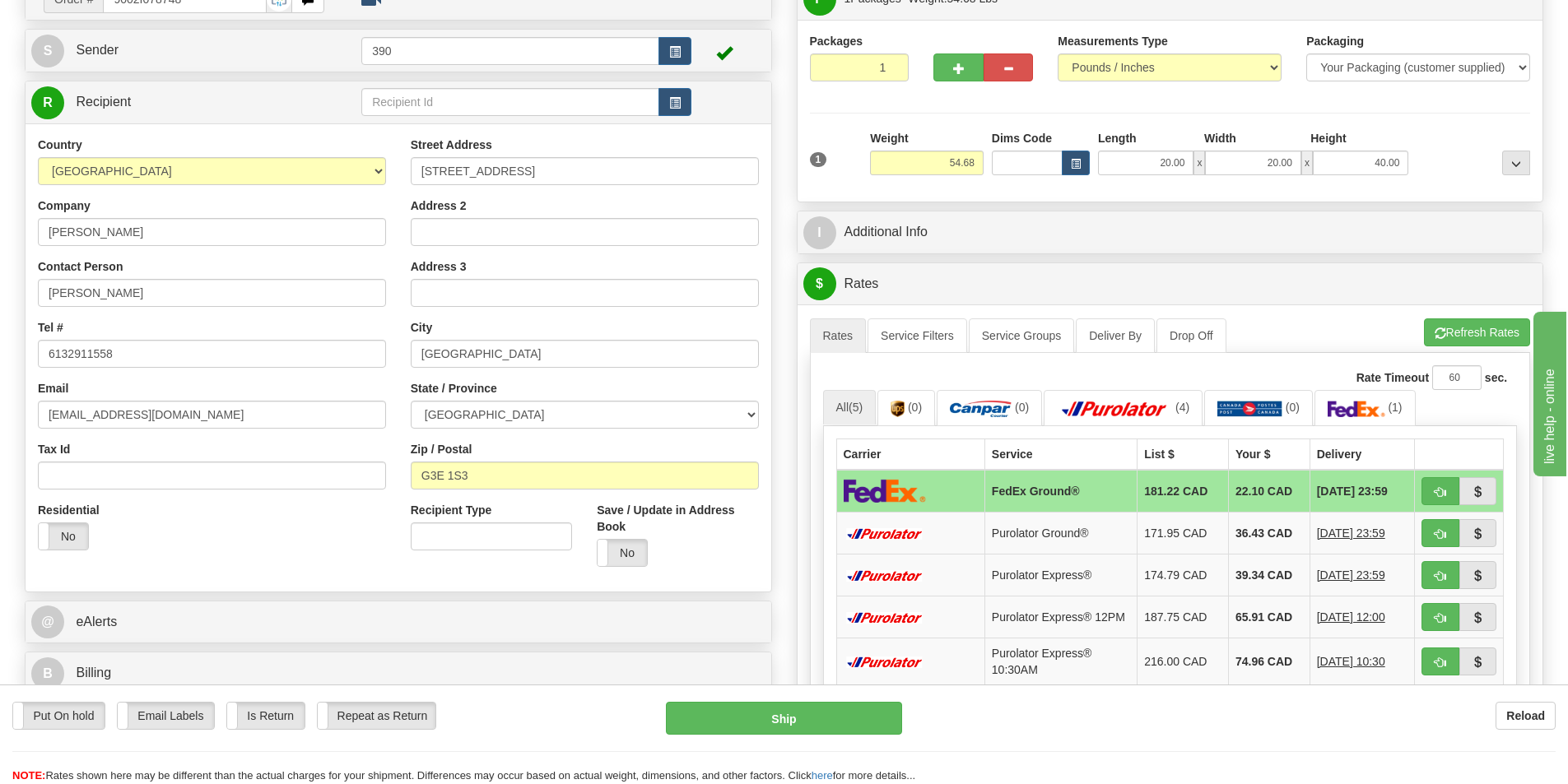
scroll to position [82, 0]
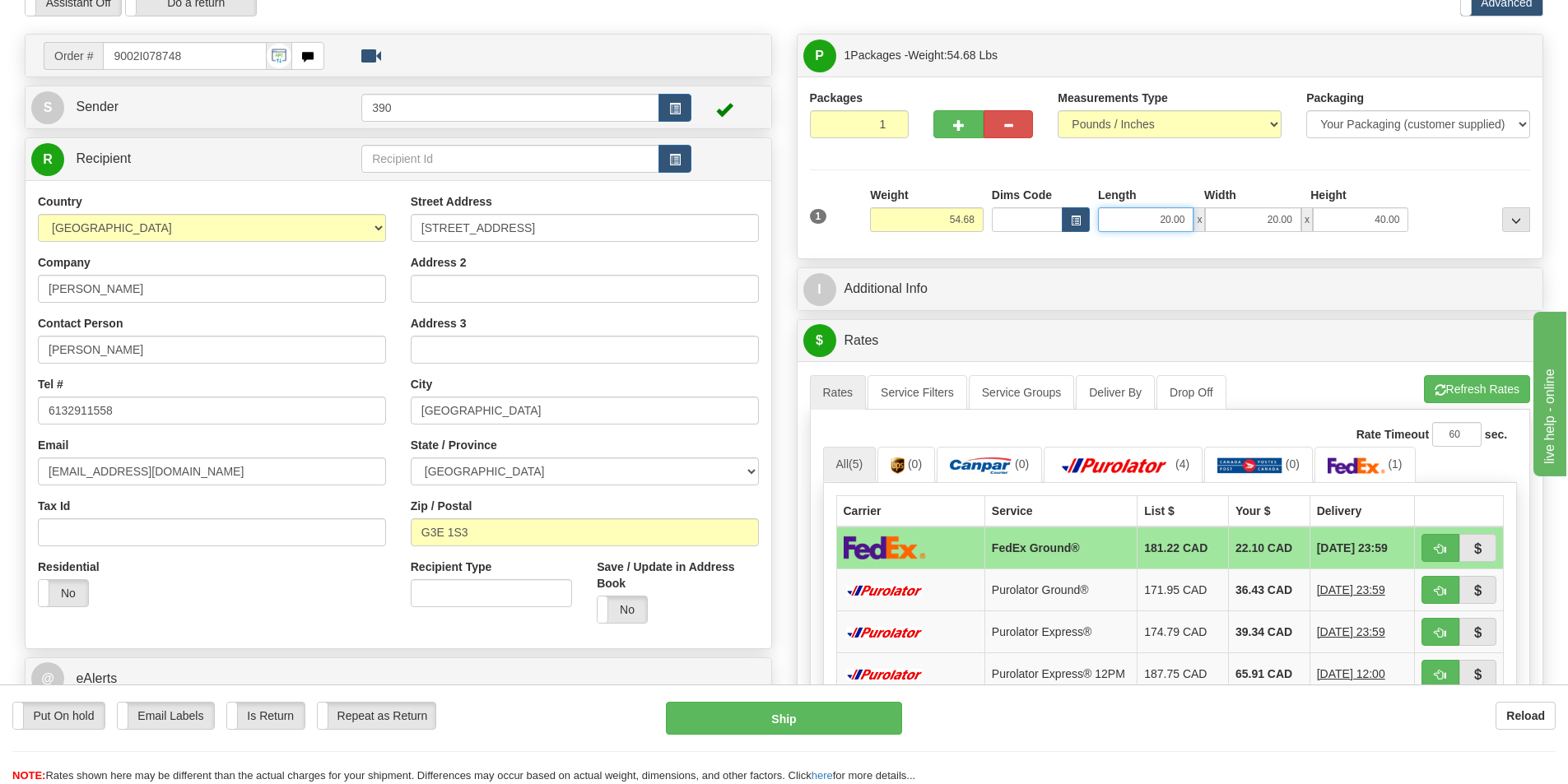
click at [1186, 219] on input "20.00" at bounding box center [1145, 219] width 95 height 24
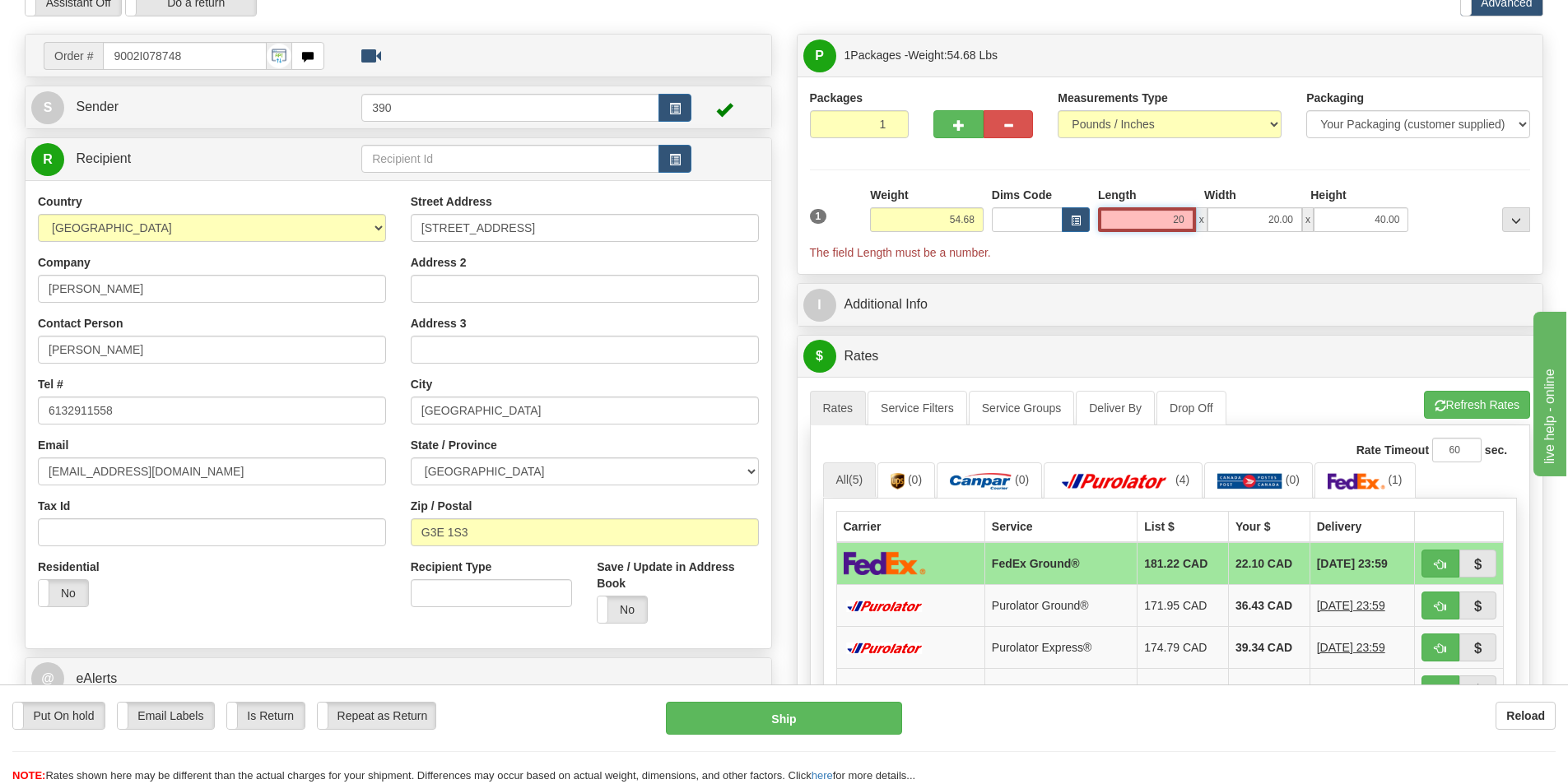
type input "2"
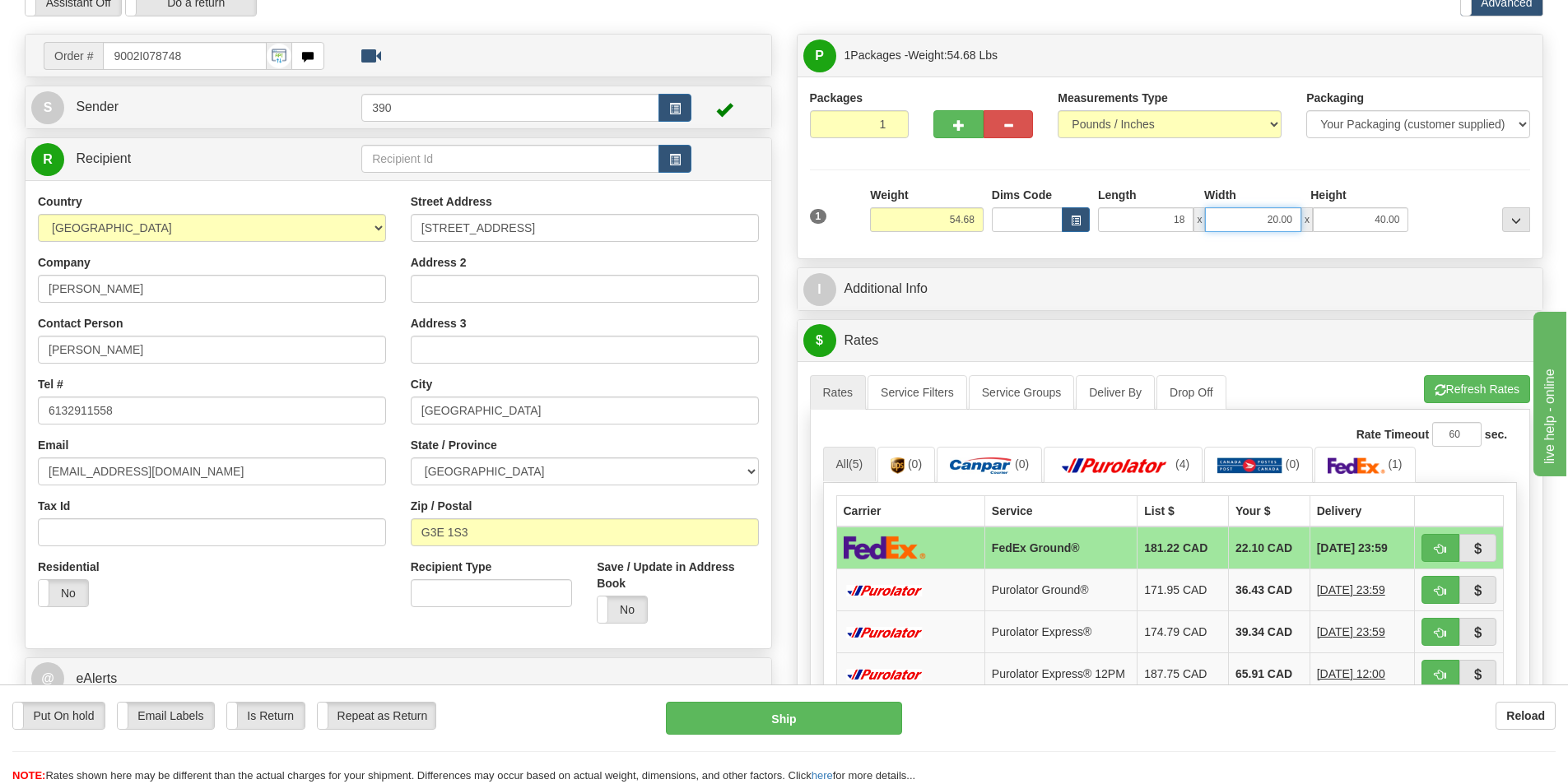
type input "18.00"
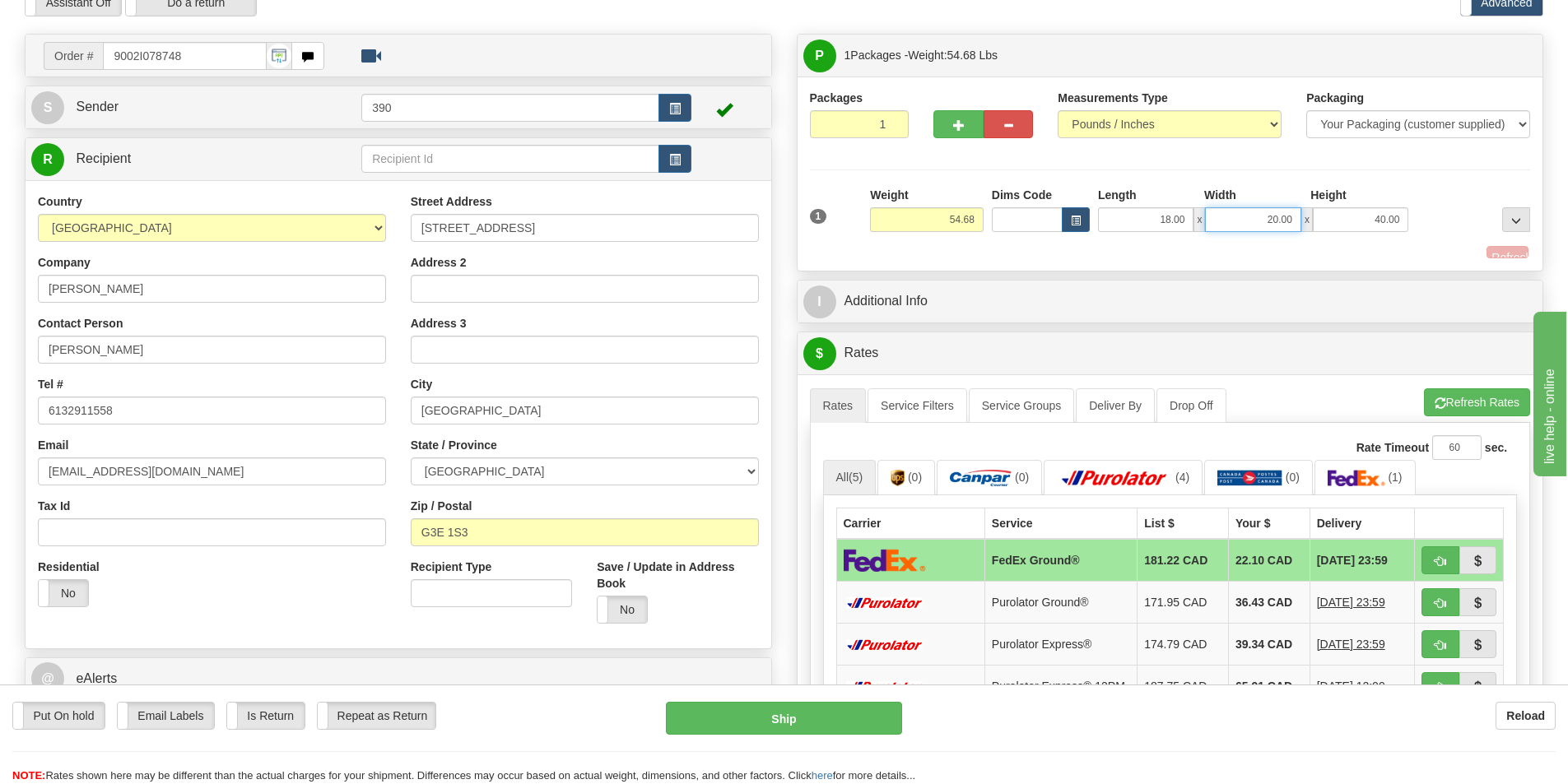
click at [1294, 219] on input "20.00" at bounding box center [1252, 219] width 95 height 24
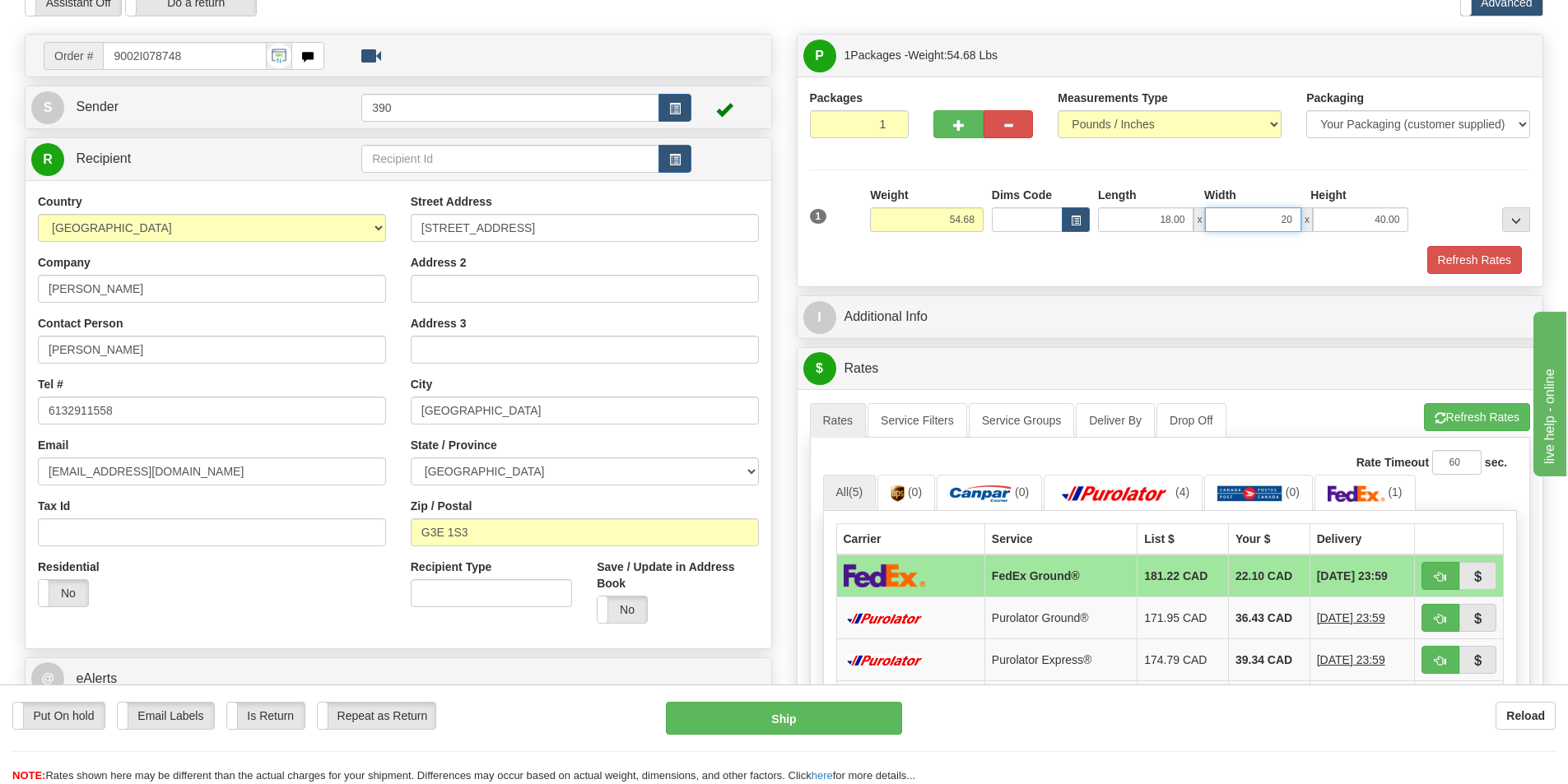
type input "2"
type input "18.00"
click at [1476, 256] on button "Refresh Rates" at bounding box center [1475, 260] width 94 height 28
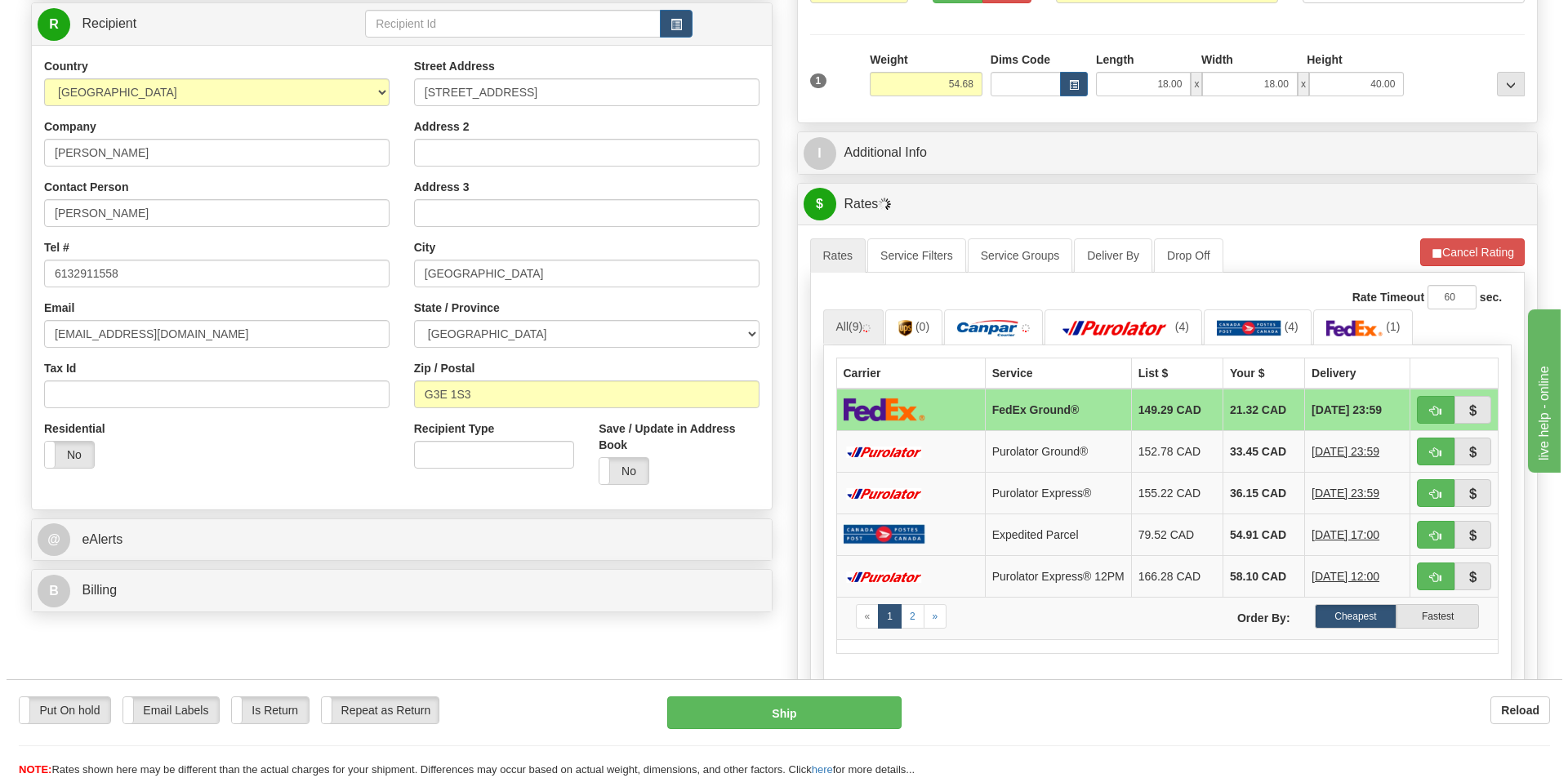
scroll to position [245, 0]
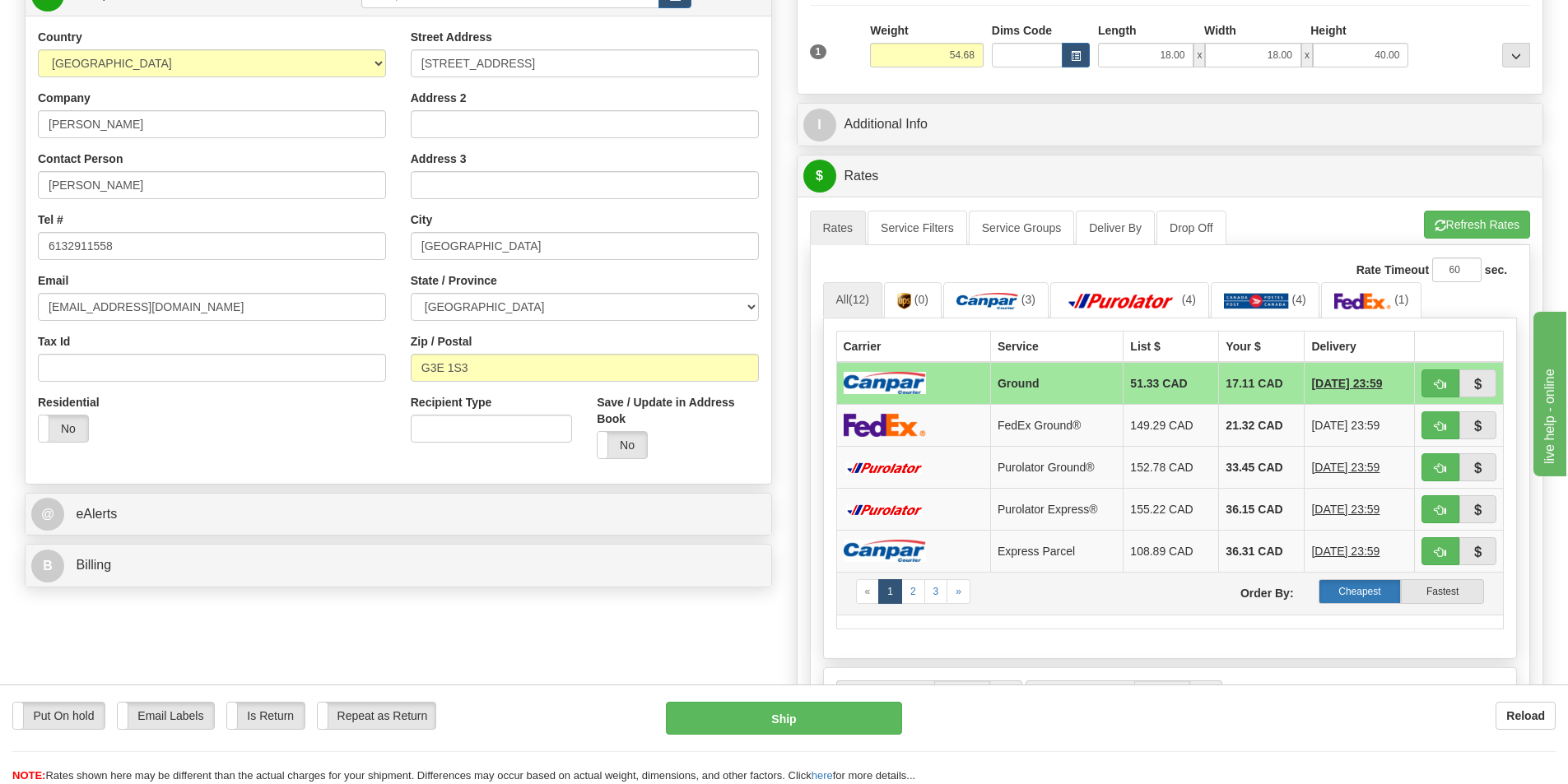
click at [1360, 589] on label "Cheapest" at bounding box center [1360, 591] width 83 height 24
click at [788, 721] on button "Ship" at bounding box center [784, 719] width 237 height 33
type input "1"
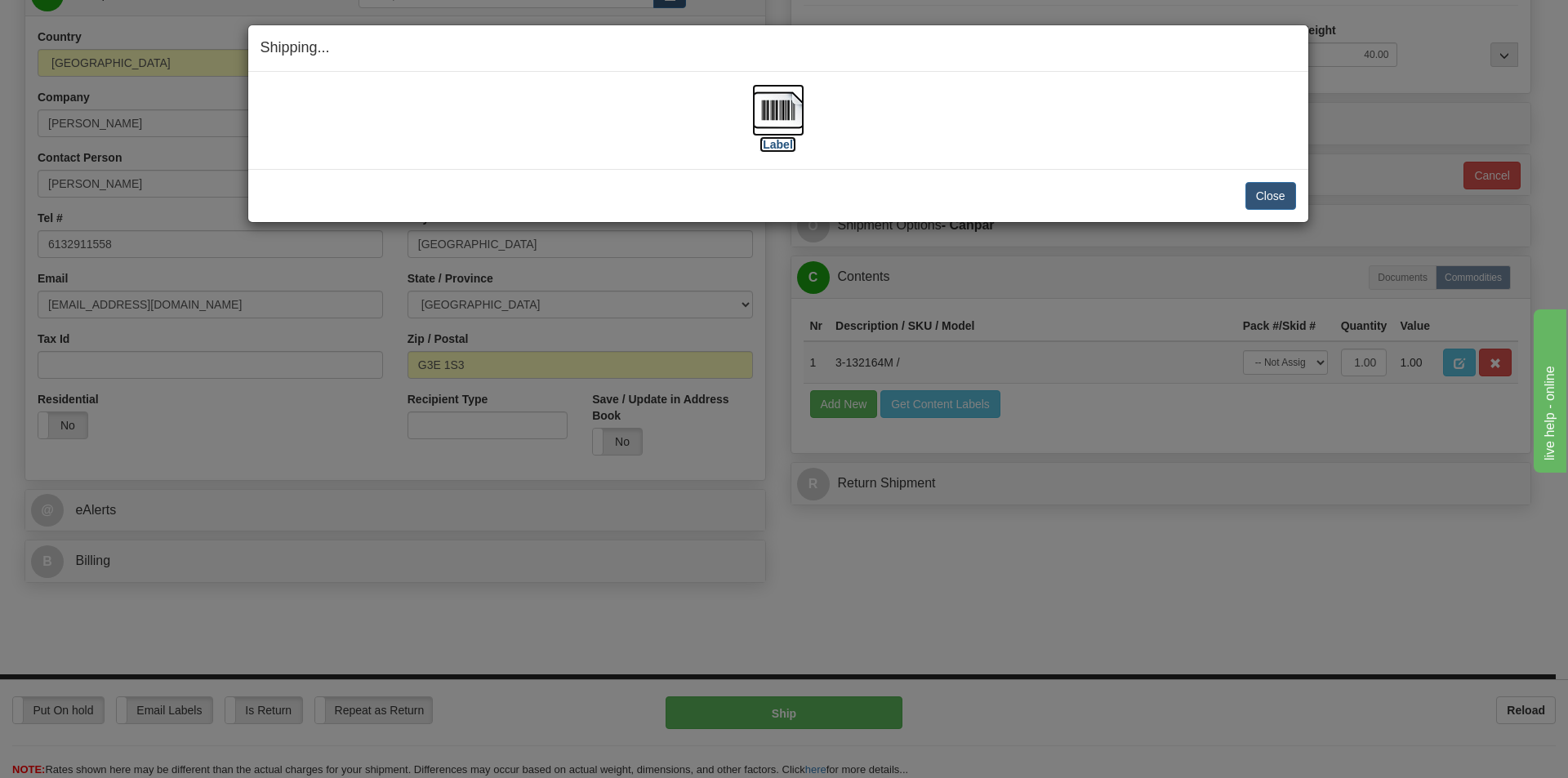
click at [775, 111] on img at bounding box center [778, 111] width 52 height 52
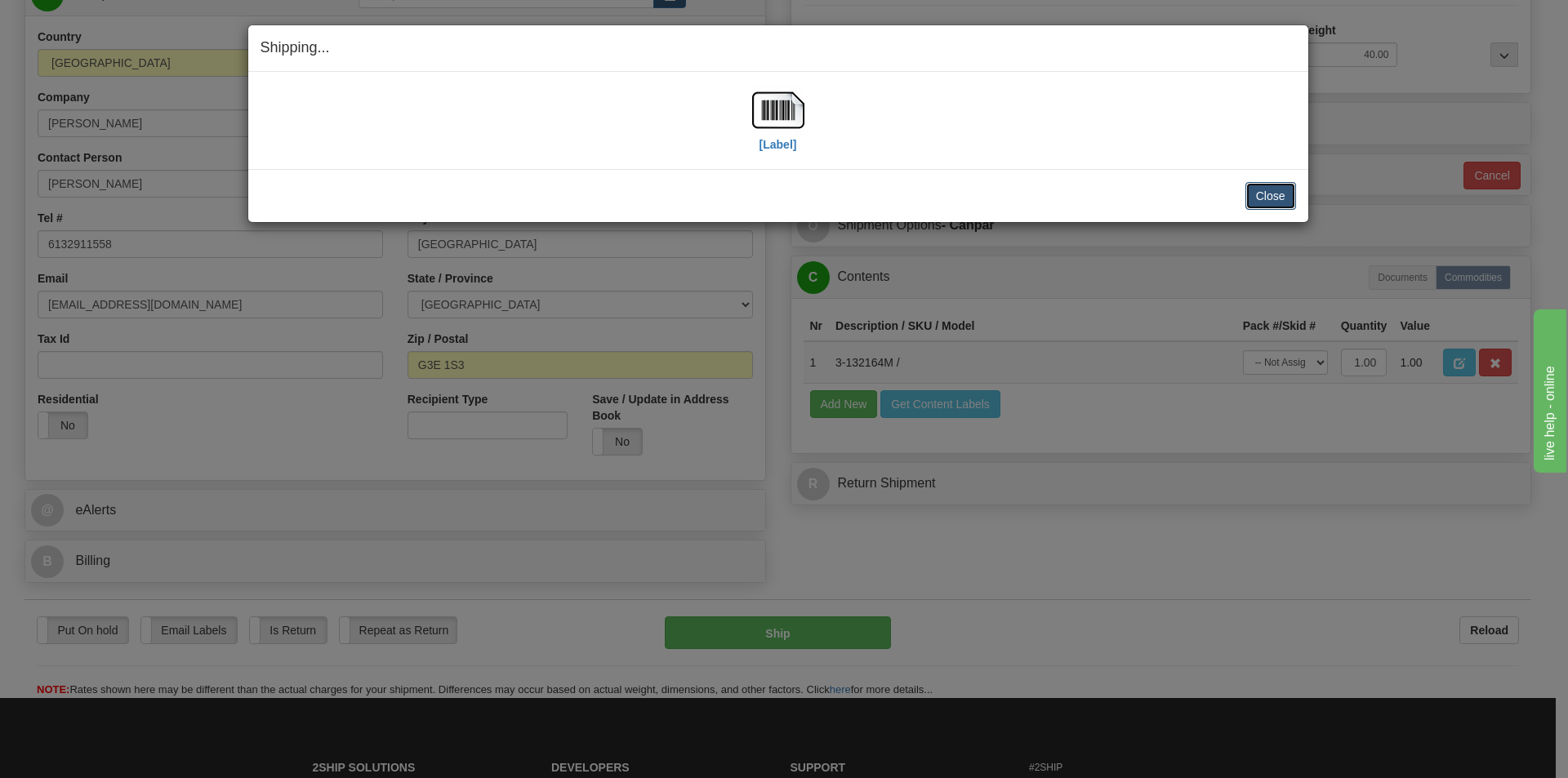
click at [1278, 192] on button "Close" at bounding box center [1271, 195] width 50 height 28
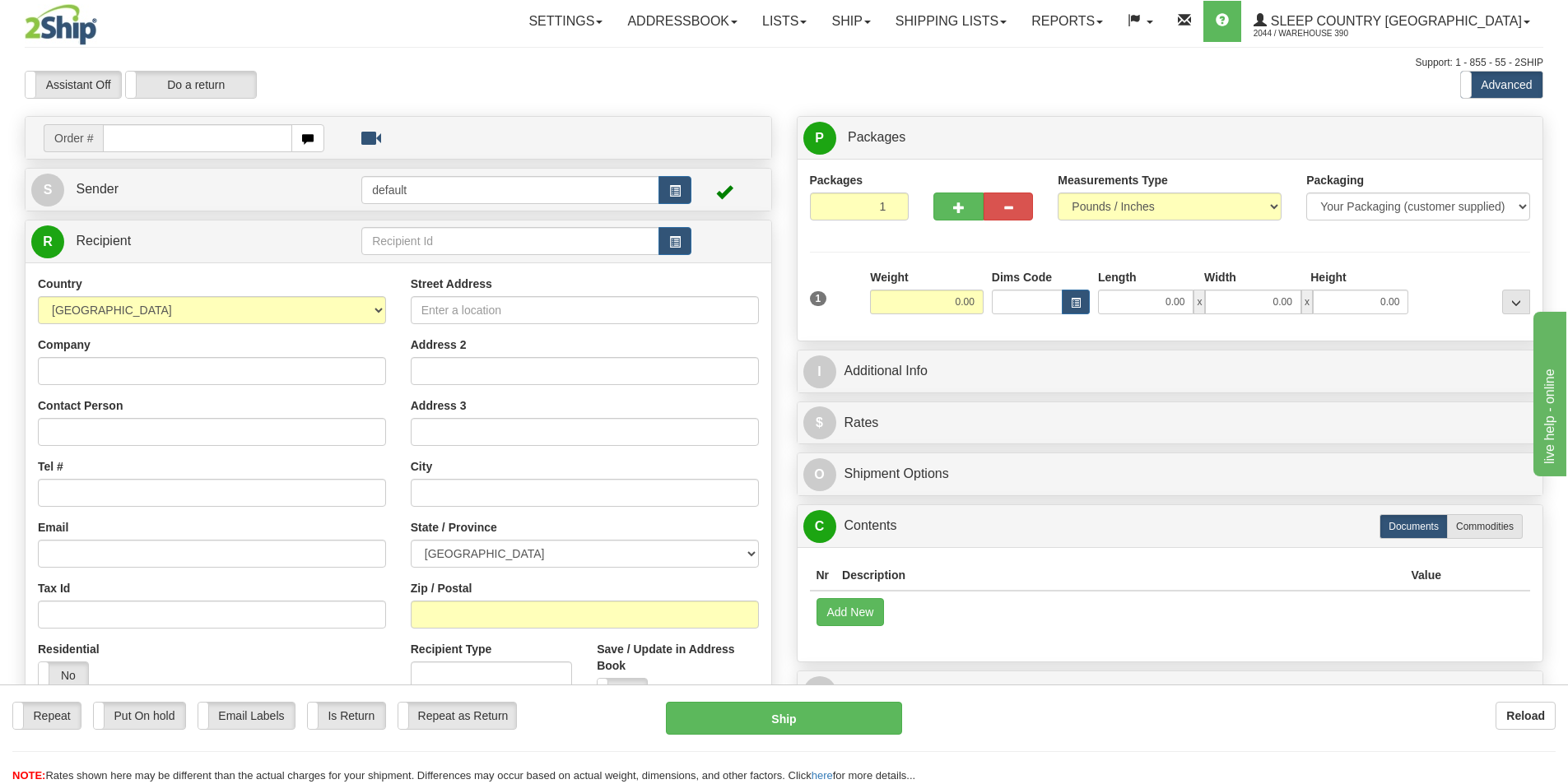
click at [173, 135] on input "text" at bounding box center [198, 138] width 189 height 28
click at [173, 135] on input "9002I0790" at bounding box center [198, 138] width 189 height 28
type input "9002I079035"
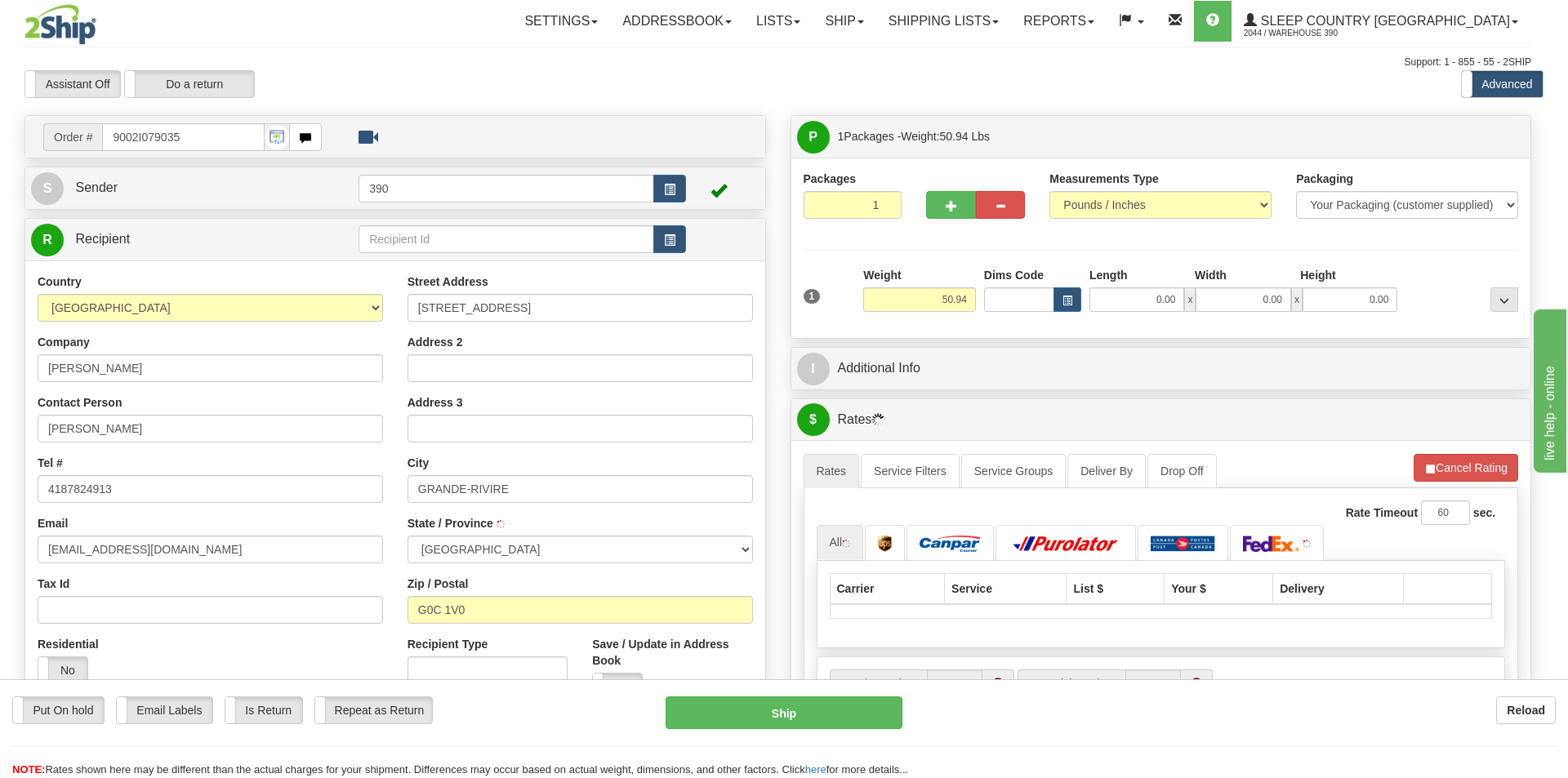
type input "GRANDE-RIVIERE"
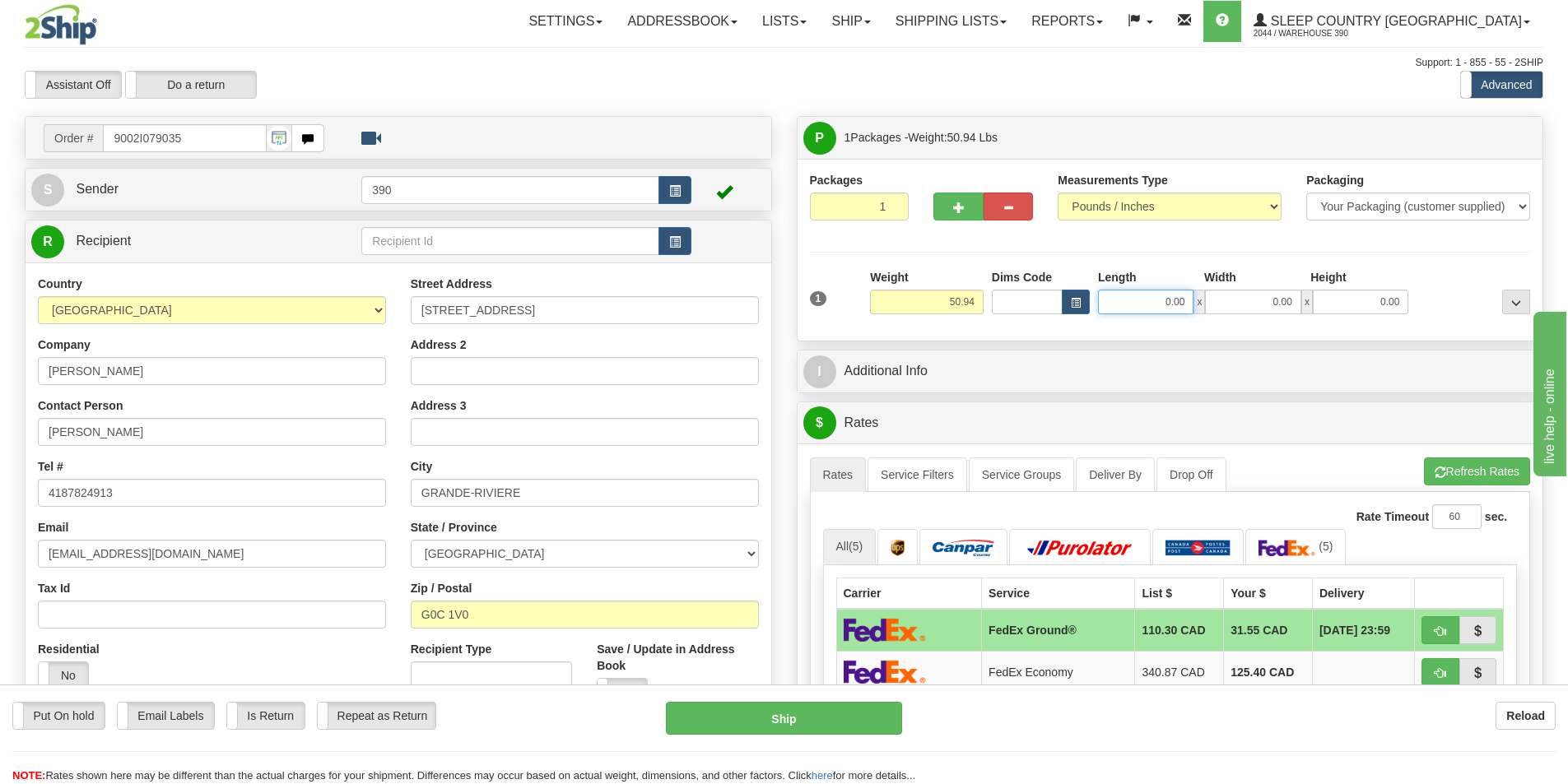
click at [1186, 303] on input "0.00" at bounding box center [1145, 302] width 95 height 24
type input "18.00"
click at [1294, 305] on input "0.00" at bounding box center [1252, 302] width 95 height 24
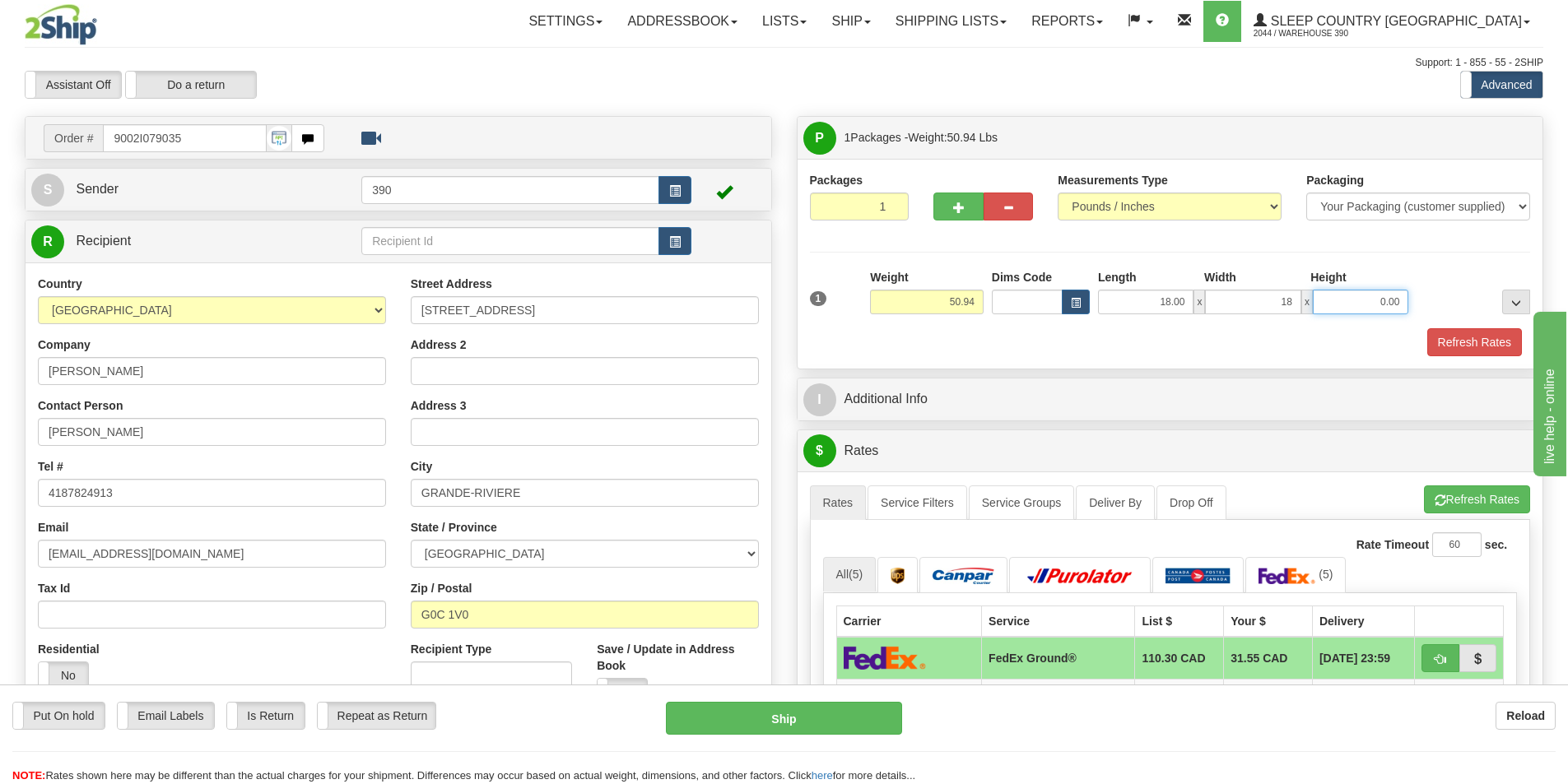
type input "18.00"
click at [1401, 300] on input "0.00" at bounding box center [1360, 302] width 95 height 24
type input "40.00"
click at [1482, 348] on button "Refresh Rates" at bounding box center [1475, 342] width 94 height 28
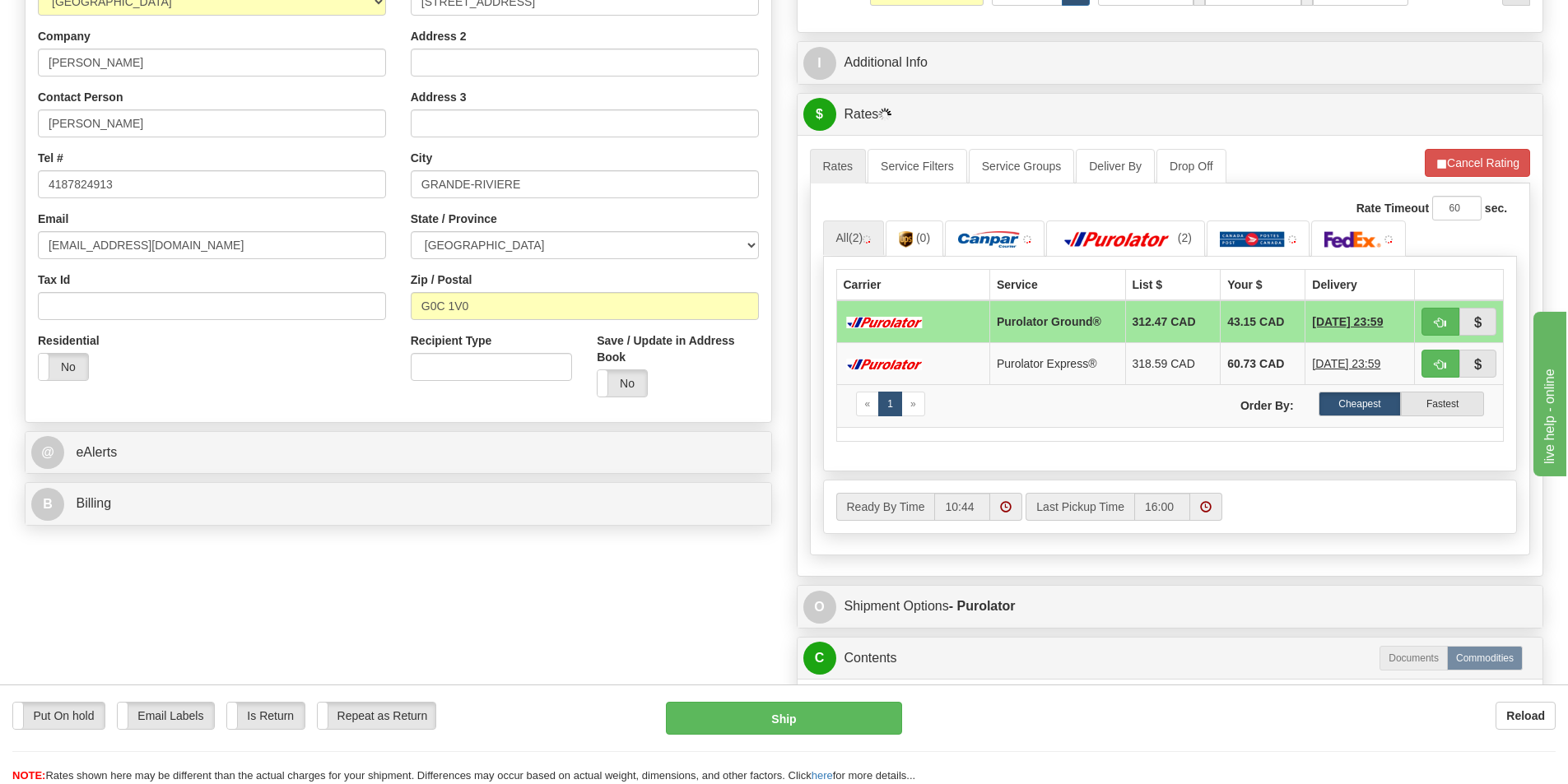
scroll to position [329, 0]
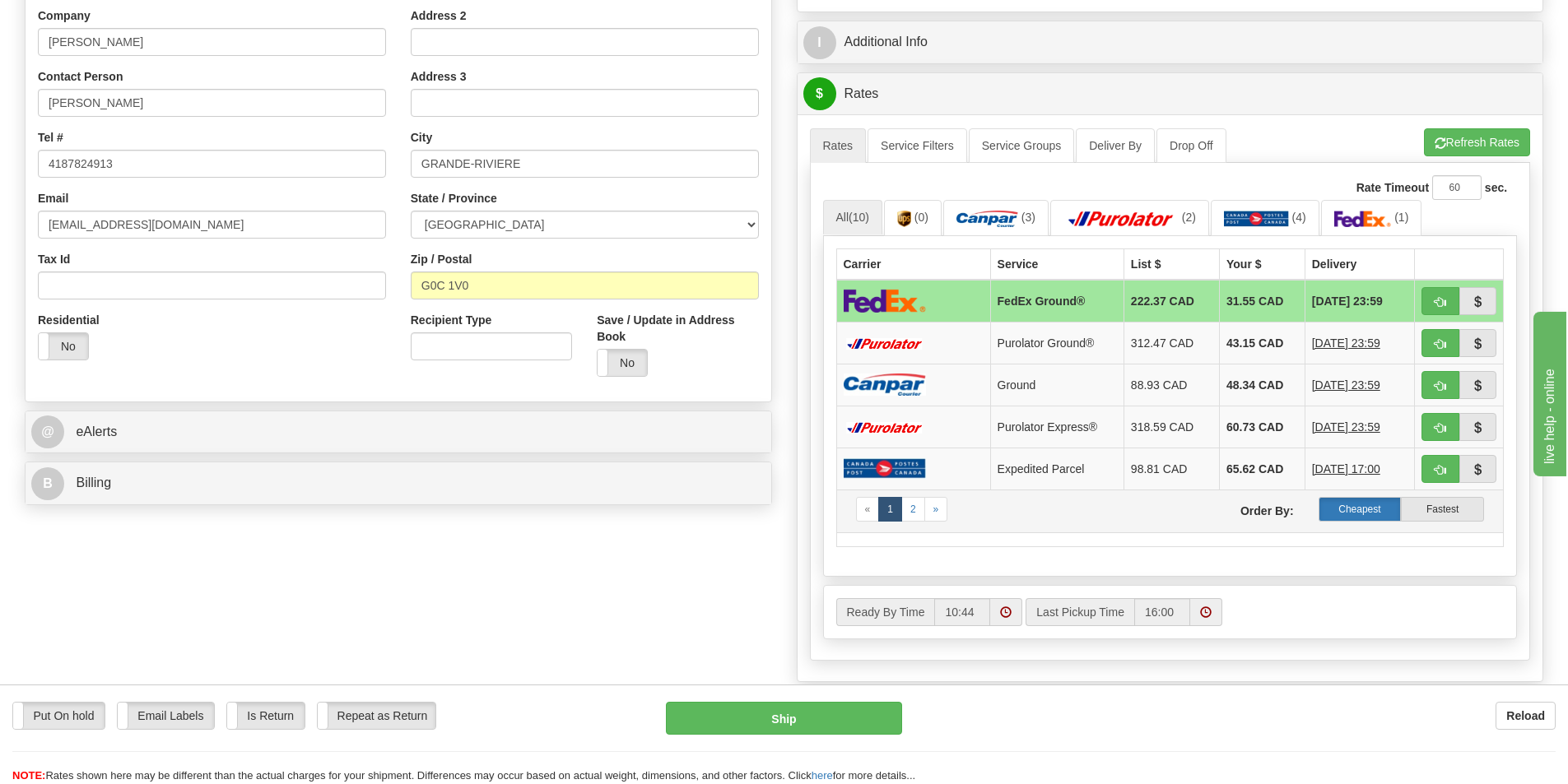
click at [1364, 507] on label "Cheapest" at bounding box center [1360, 508] width 83 height 24
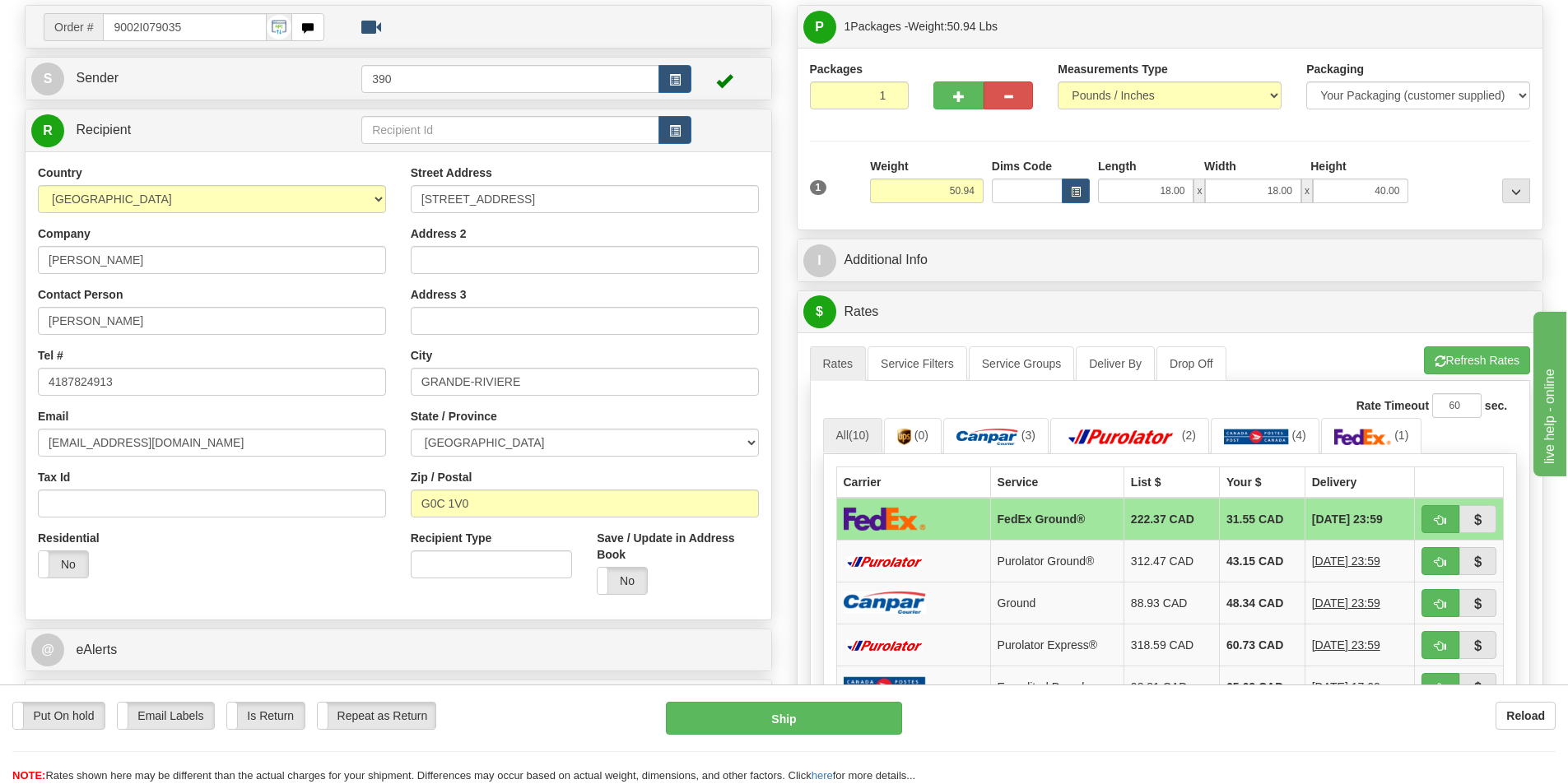
scroll to position [82, 0]
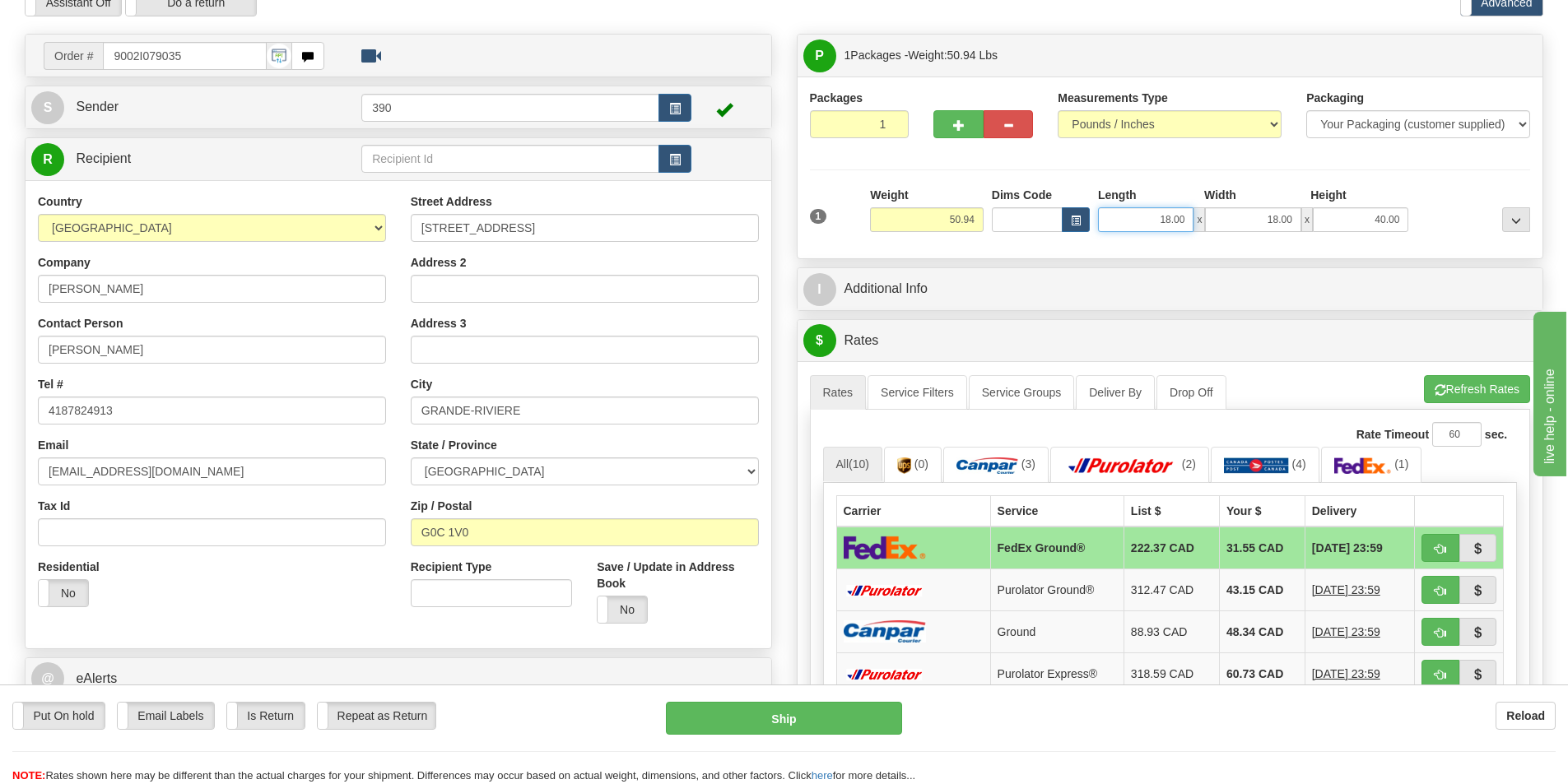
click at [1186, 219] on input "18.00" at bounding box center [1145, 219] width 95 height 24
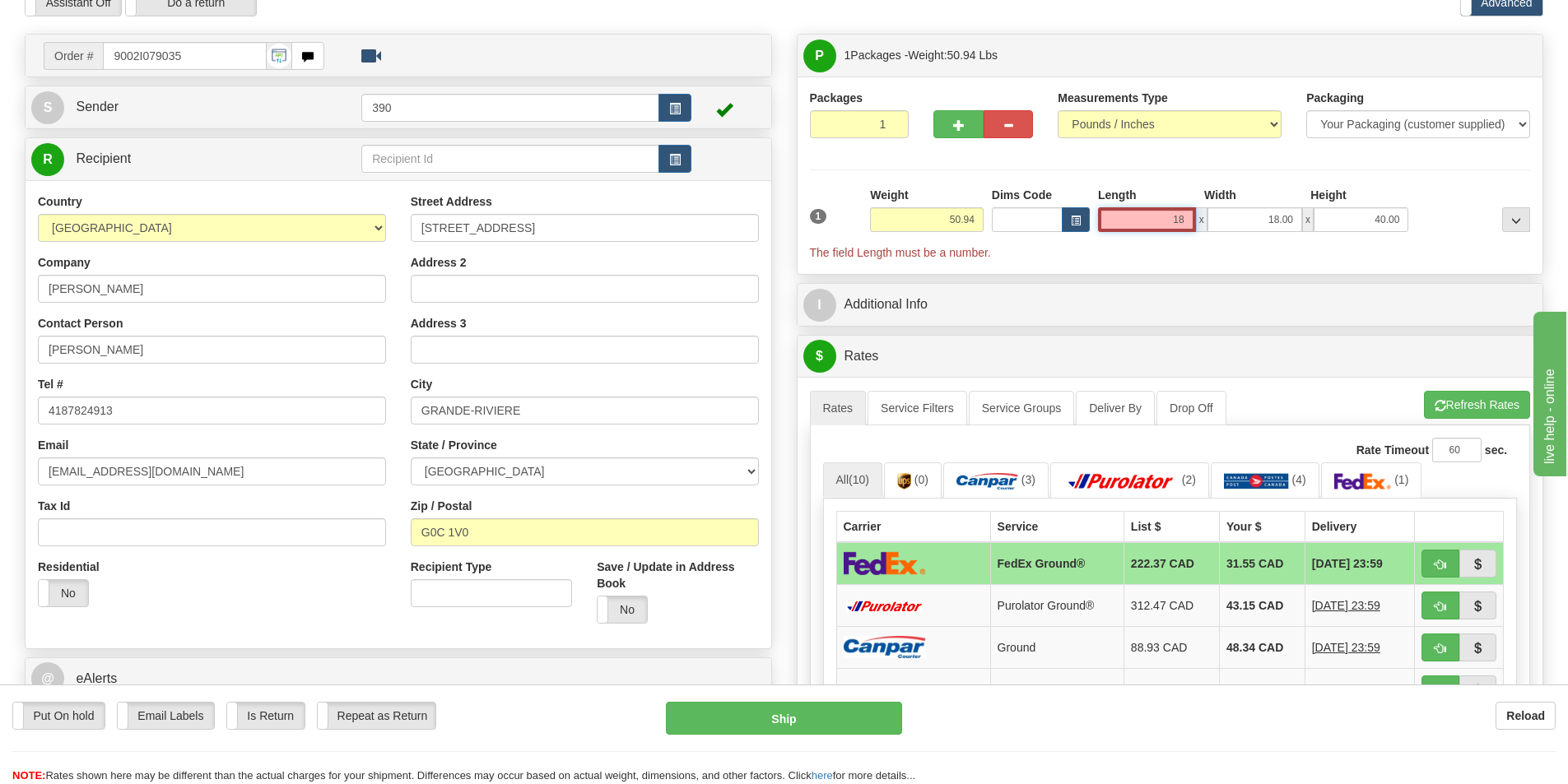
type input "1"
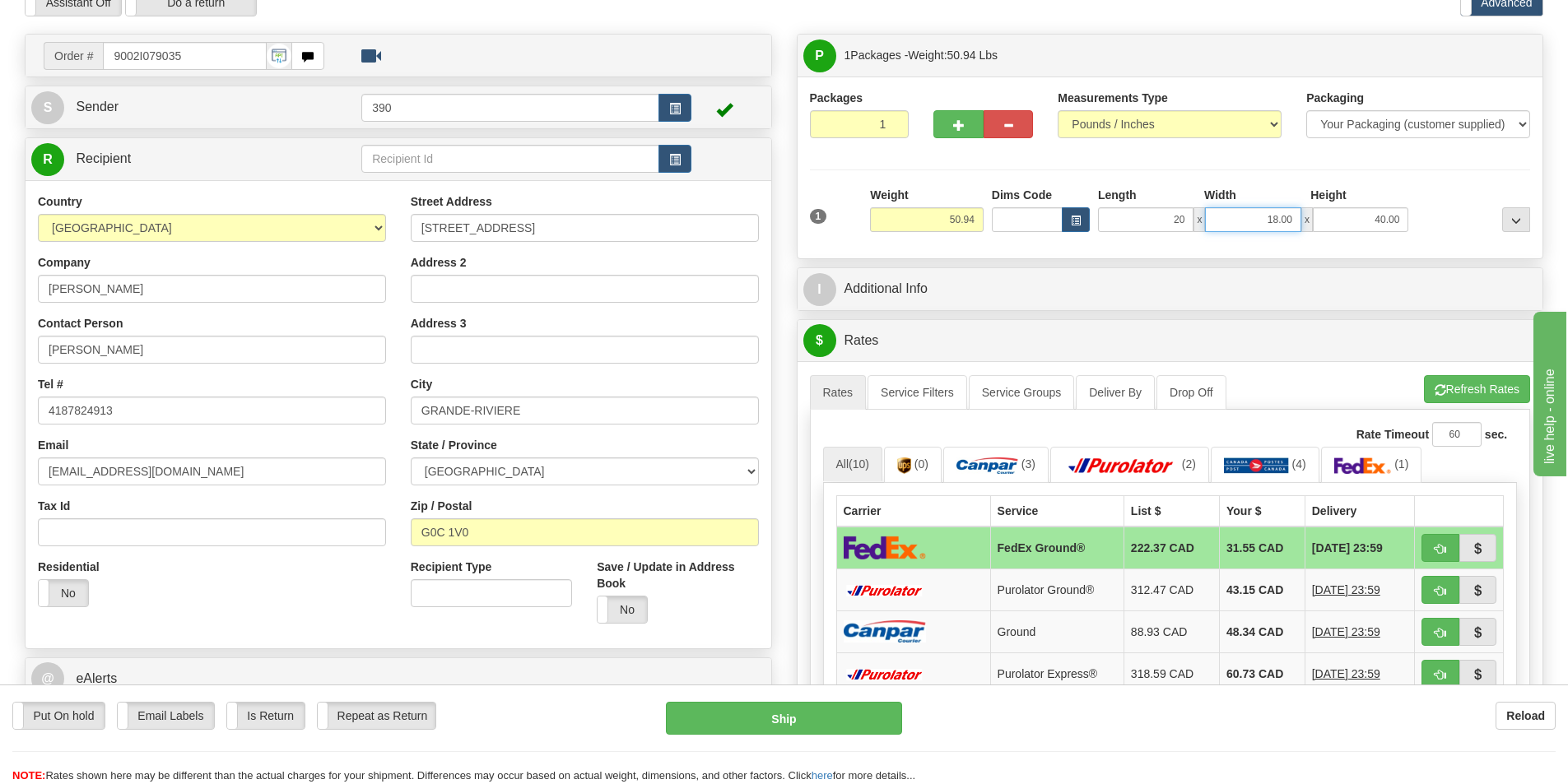
type input "20.00"
click at [1293, 219] on input "18.00" at bounding box center [1252, 219] width 95 height 24
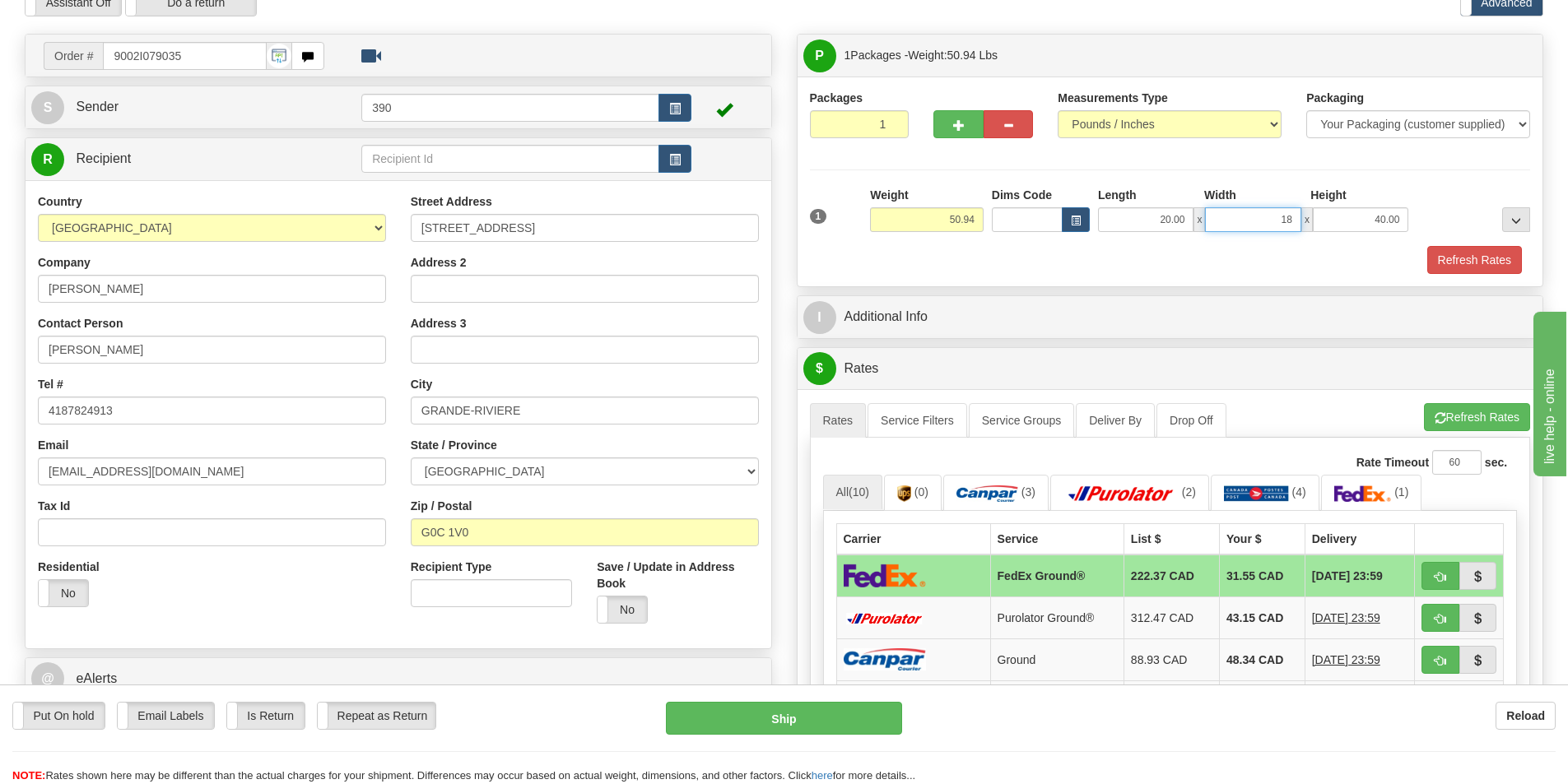
type input "1"
type input "20.00"
click at [1449, 260] on button "Refresh Rates" at bounding box center [1475, 260] width 94 height 28
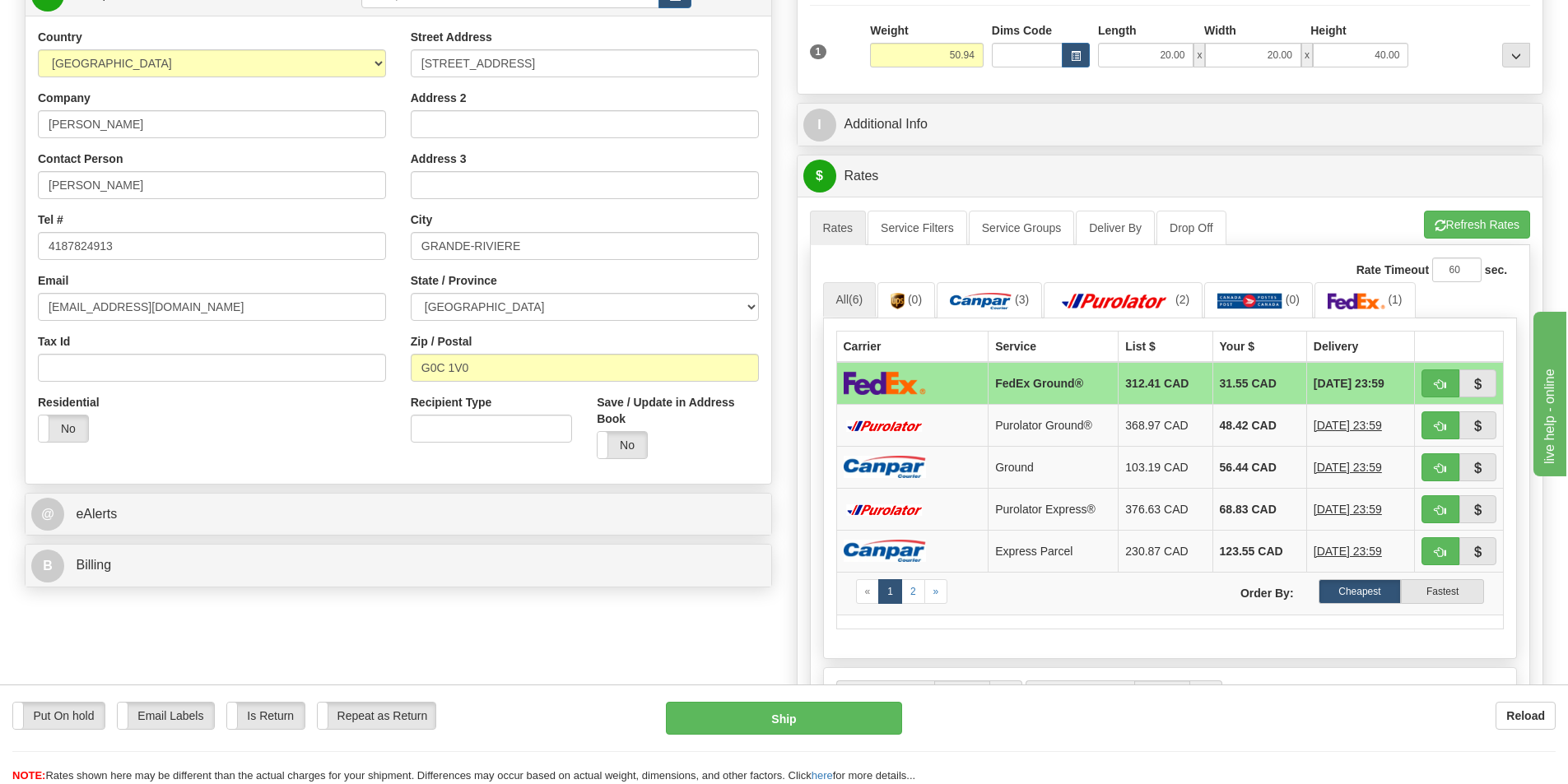
scroll to position [165, 0]
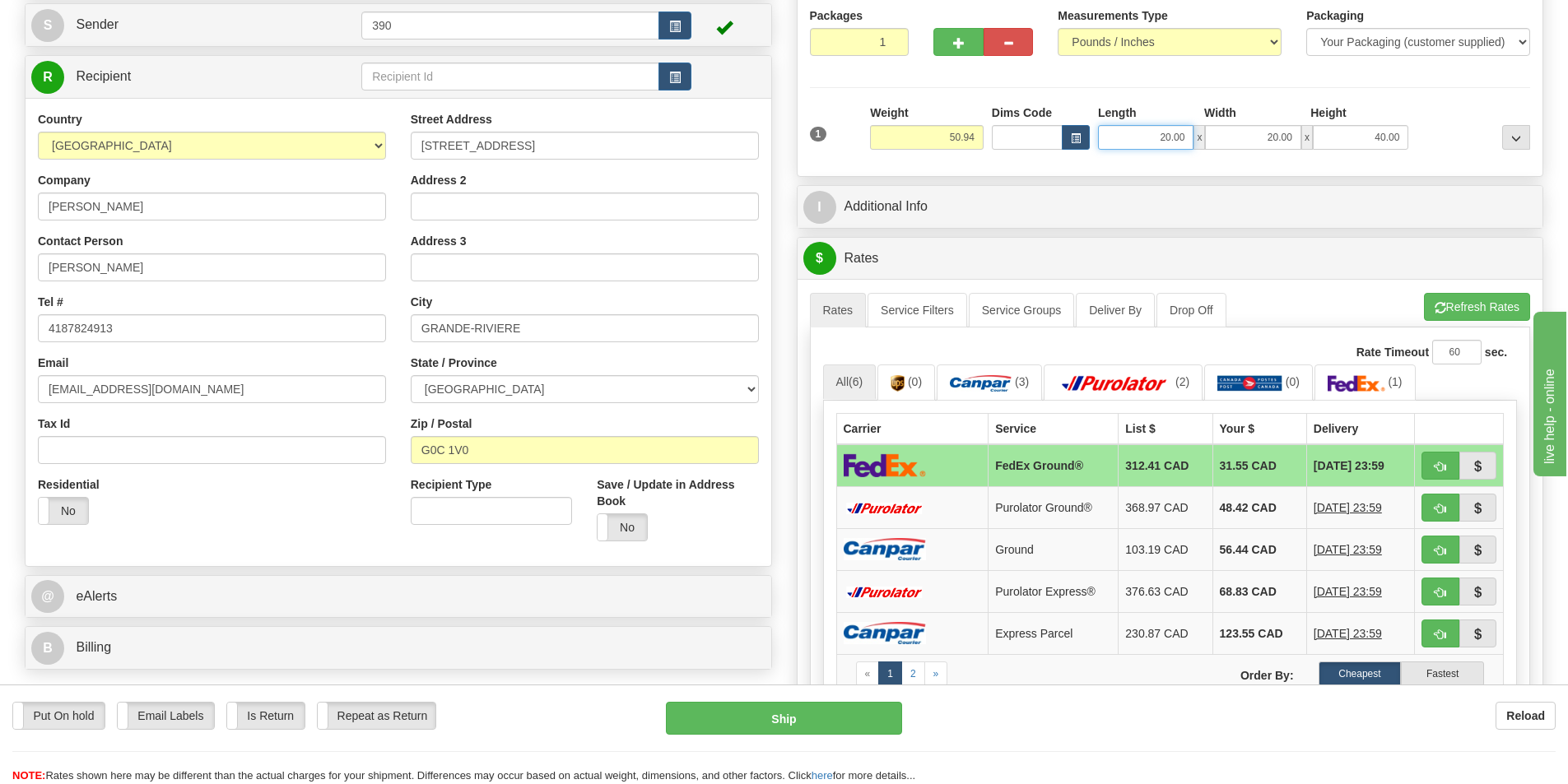
click at [1186, 137] on input "20.00" at bounding box center [1145, 137] width 95 height 24
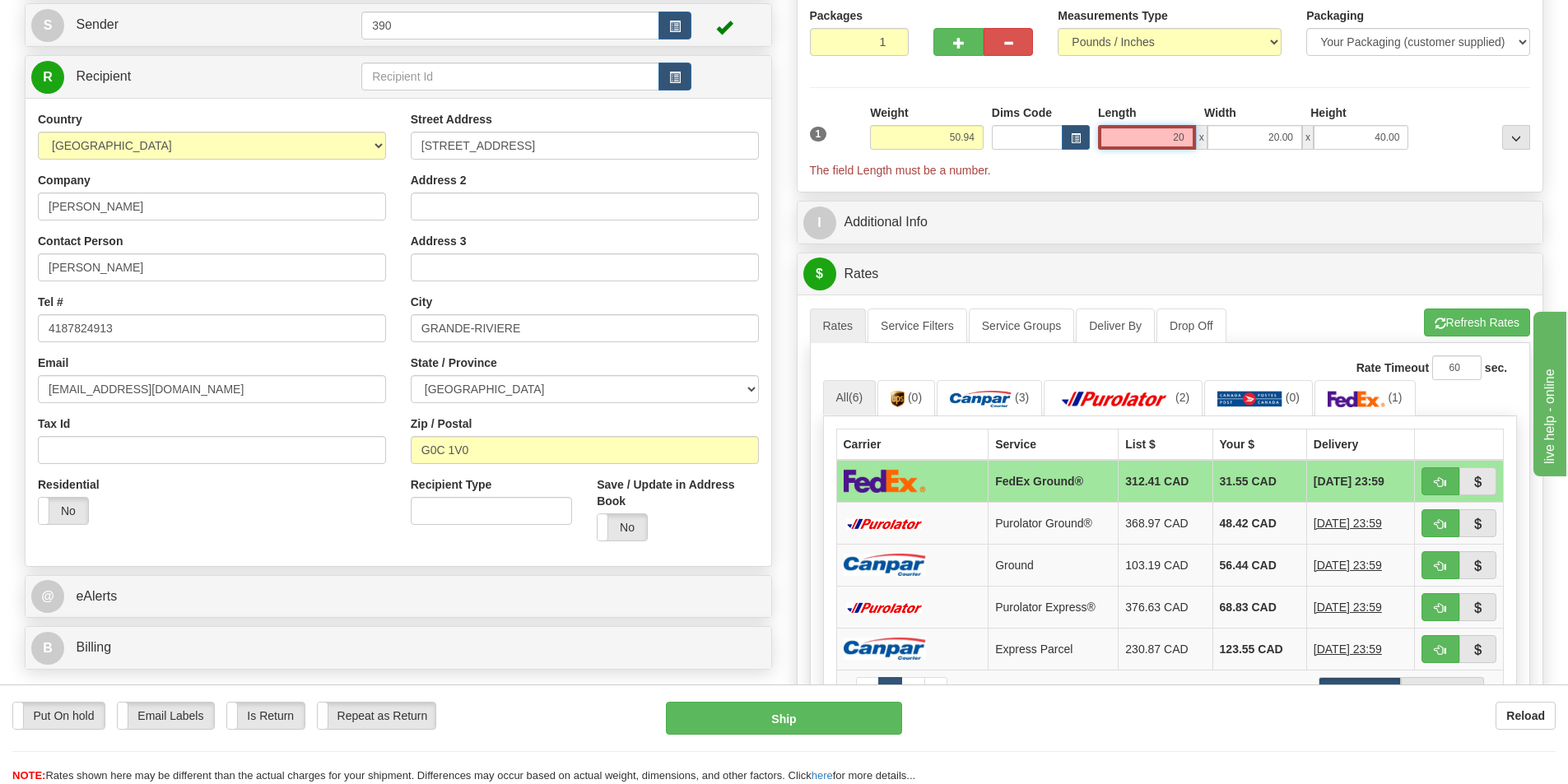
type input "2"
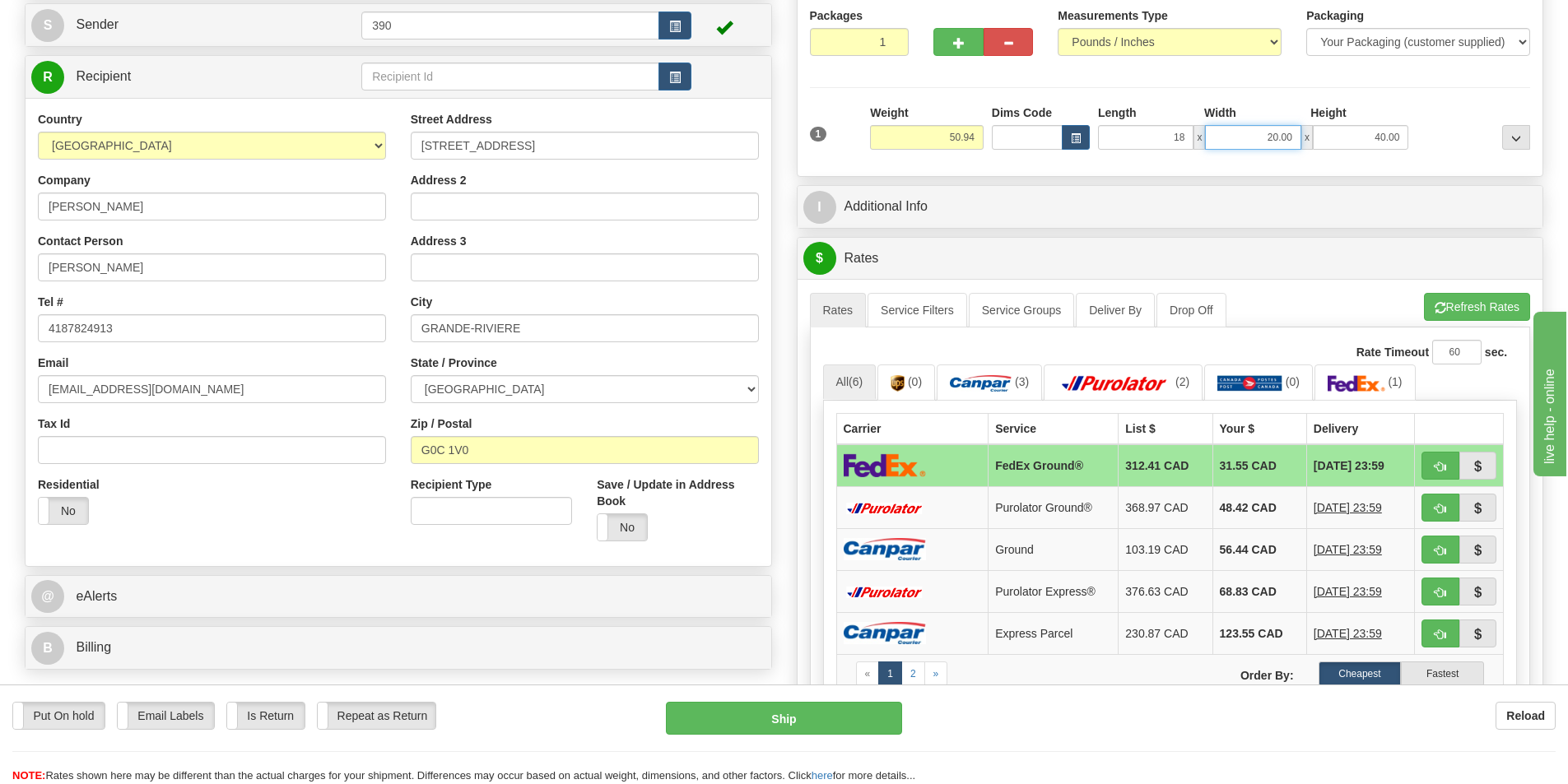
type input "18.00"
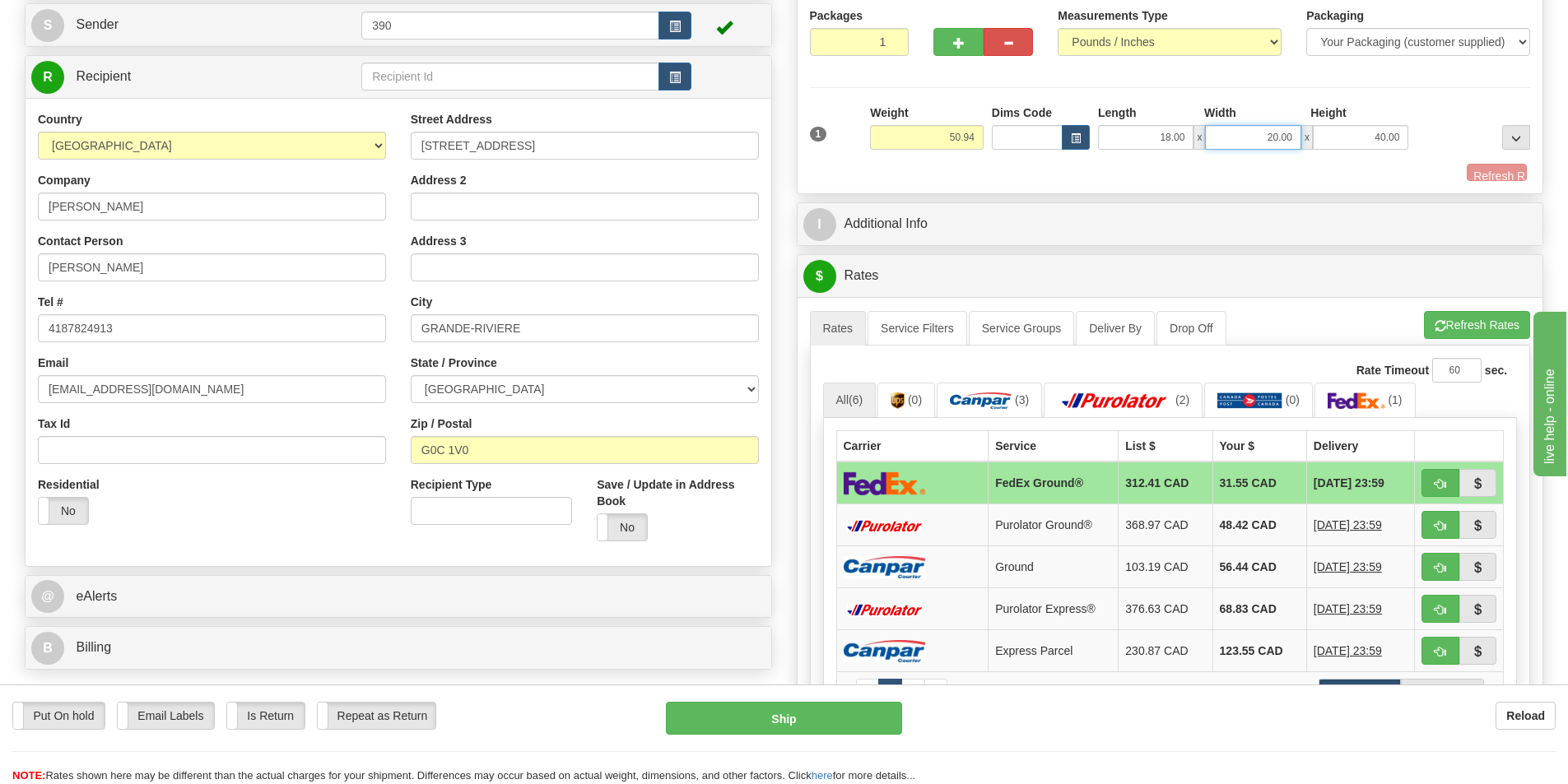
click at [1294, 140] on input "20.00" at bounding box center [1252, 137] width 95 height 24
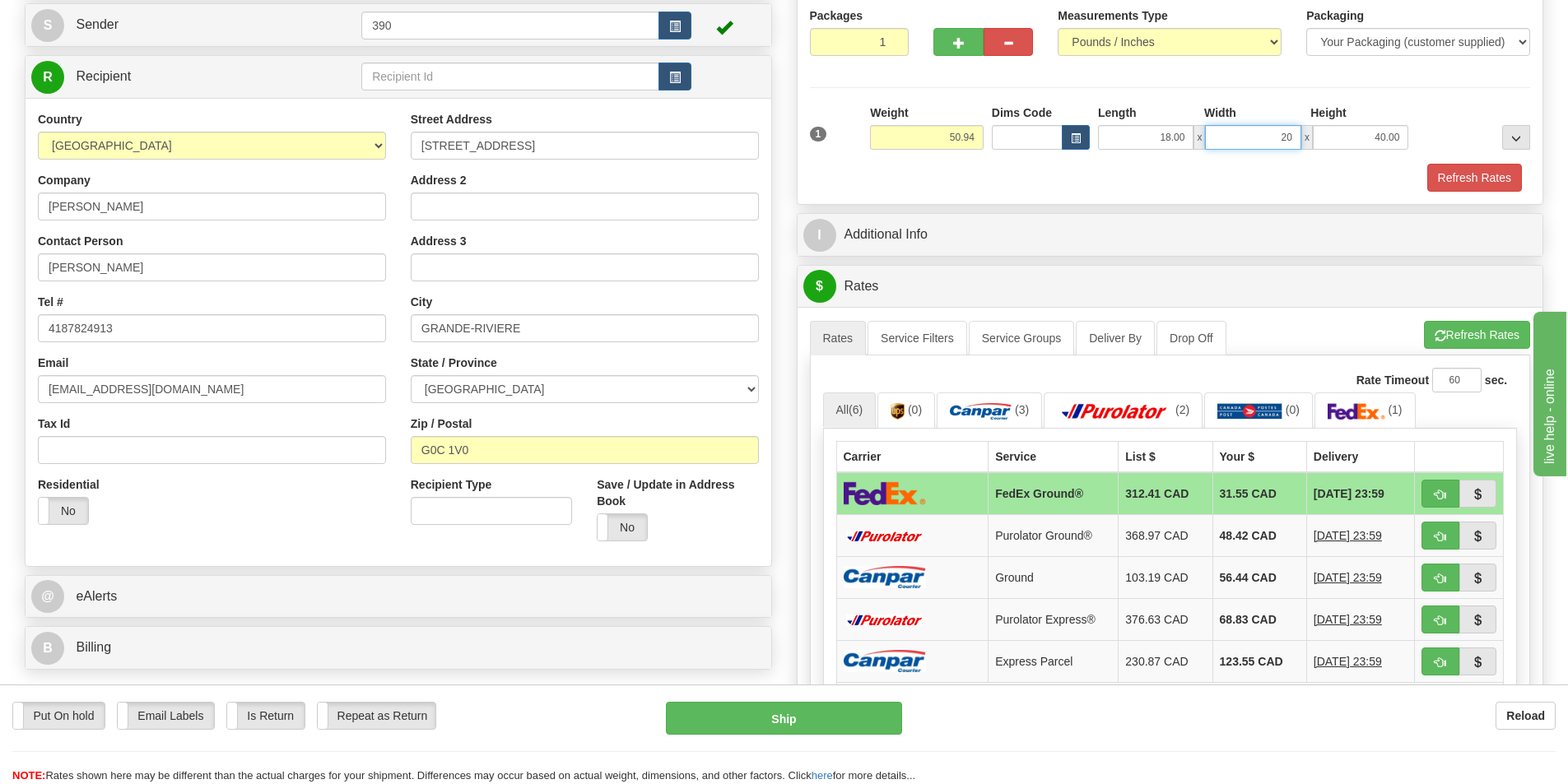
type input "2"
type input "18.00"
click at [1458, 175] on button "Refresh Rates" at bounding box center [1475, 178] width 94 height 28
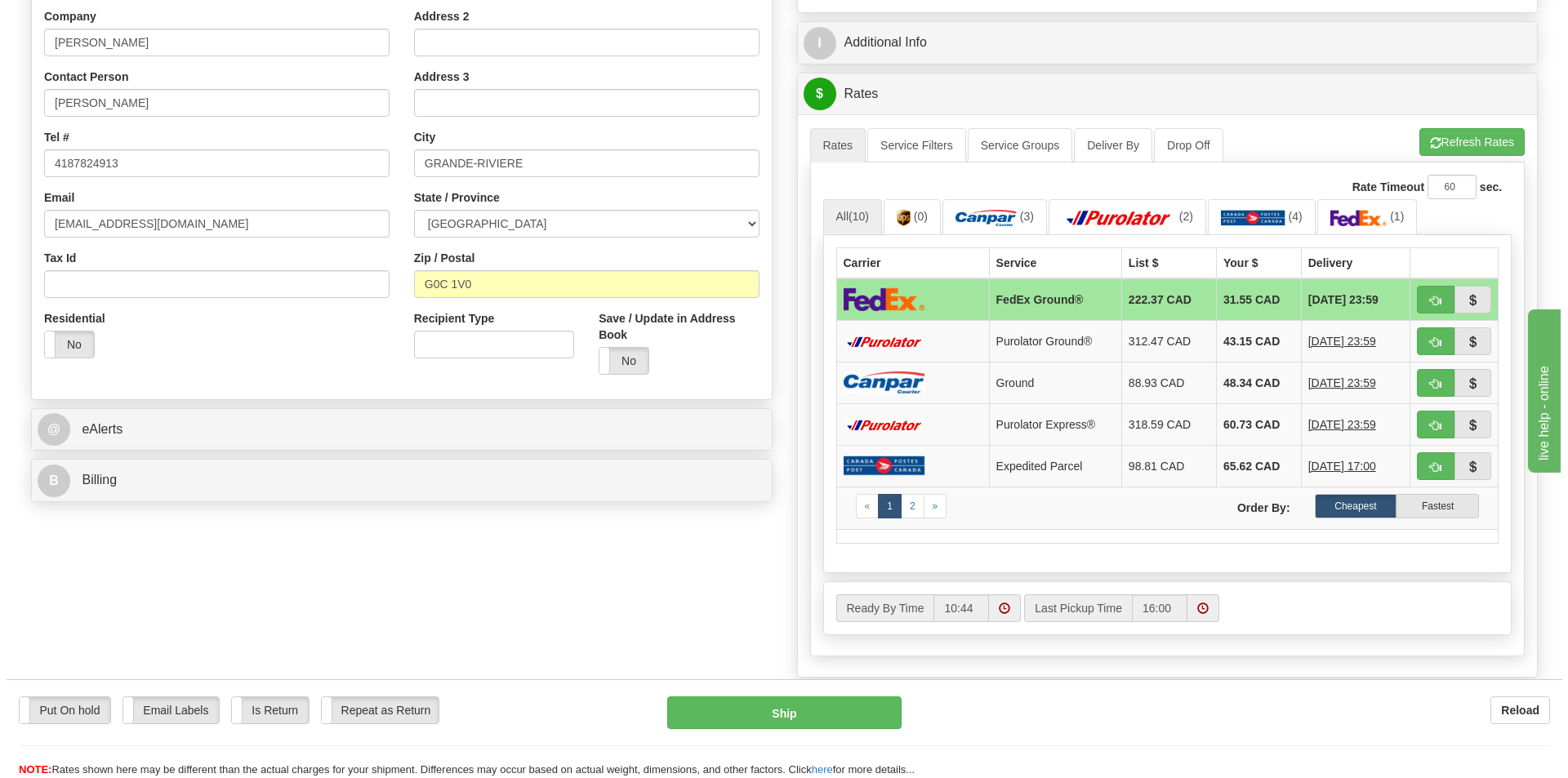
scroll to position [326, 0]
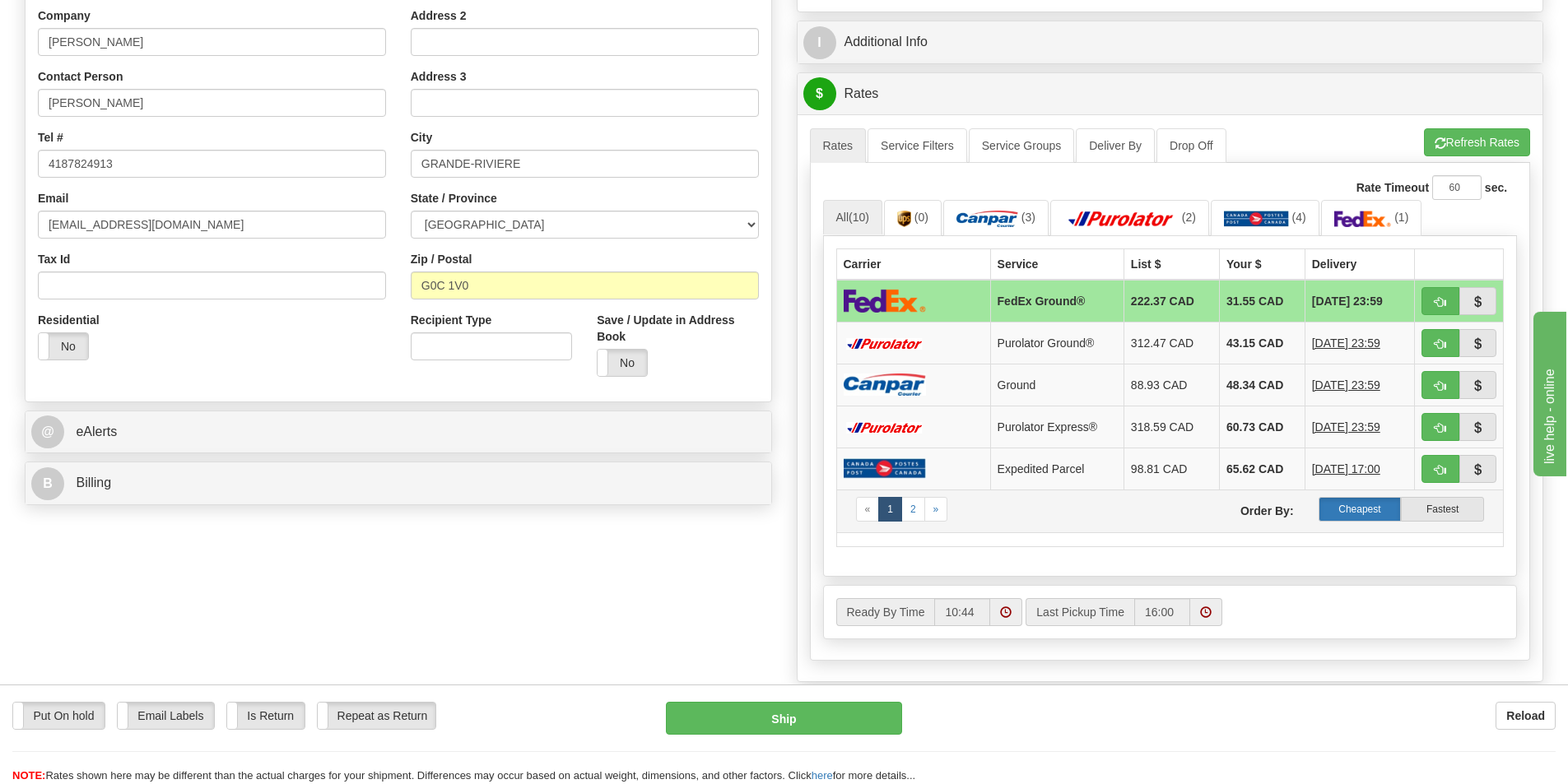
click at [1355, 505] on label "Cheapest" at bounding box center [1360, 508] width 83 height 24
click at [797, 717] on button "Ship" at bounding box center [784, 719] width 237 height 33
type input "92"
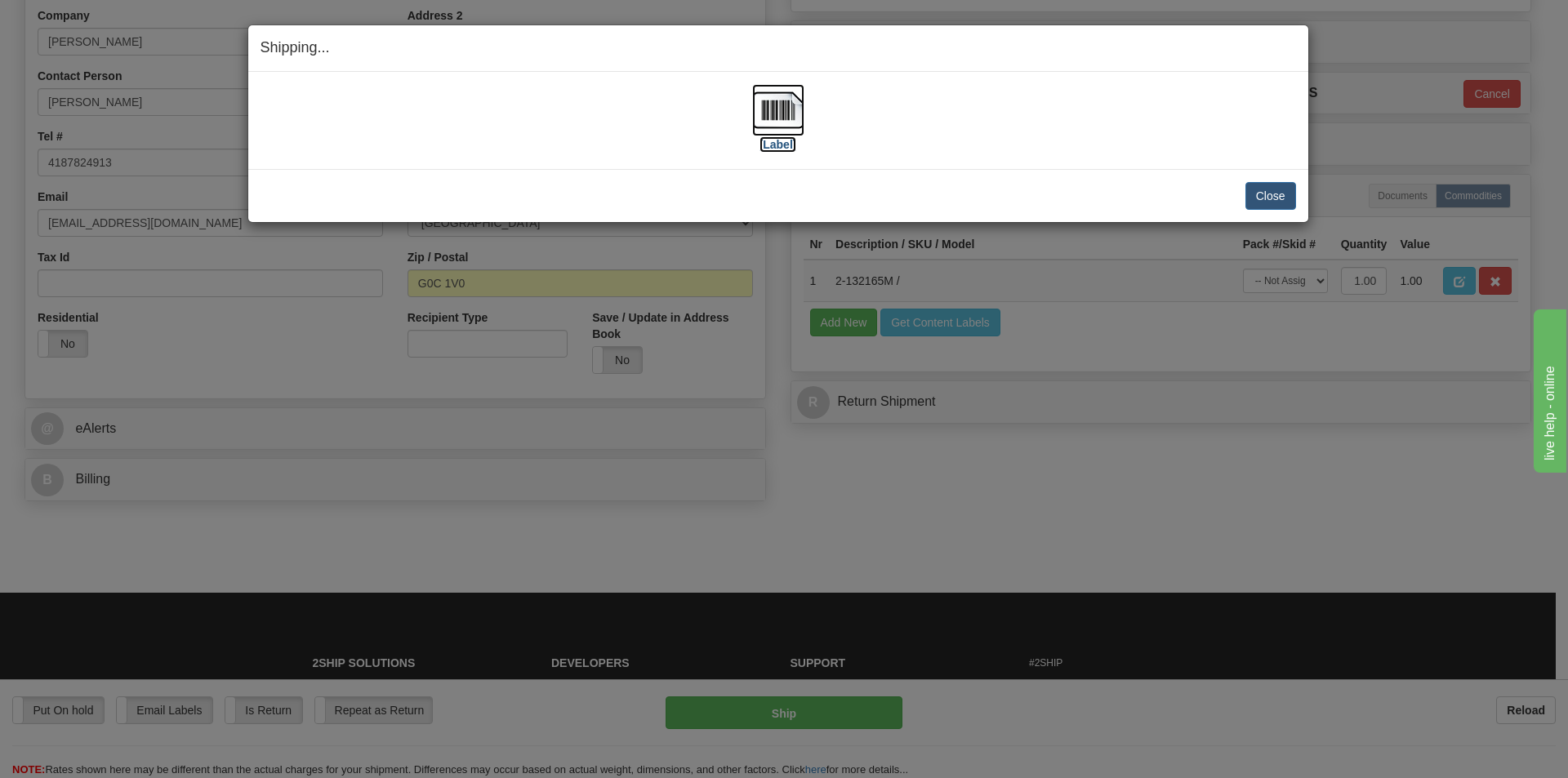
click at [777, 100] on img at bounding box center [778, 111] width 52 height 52
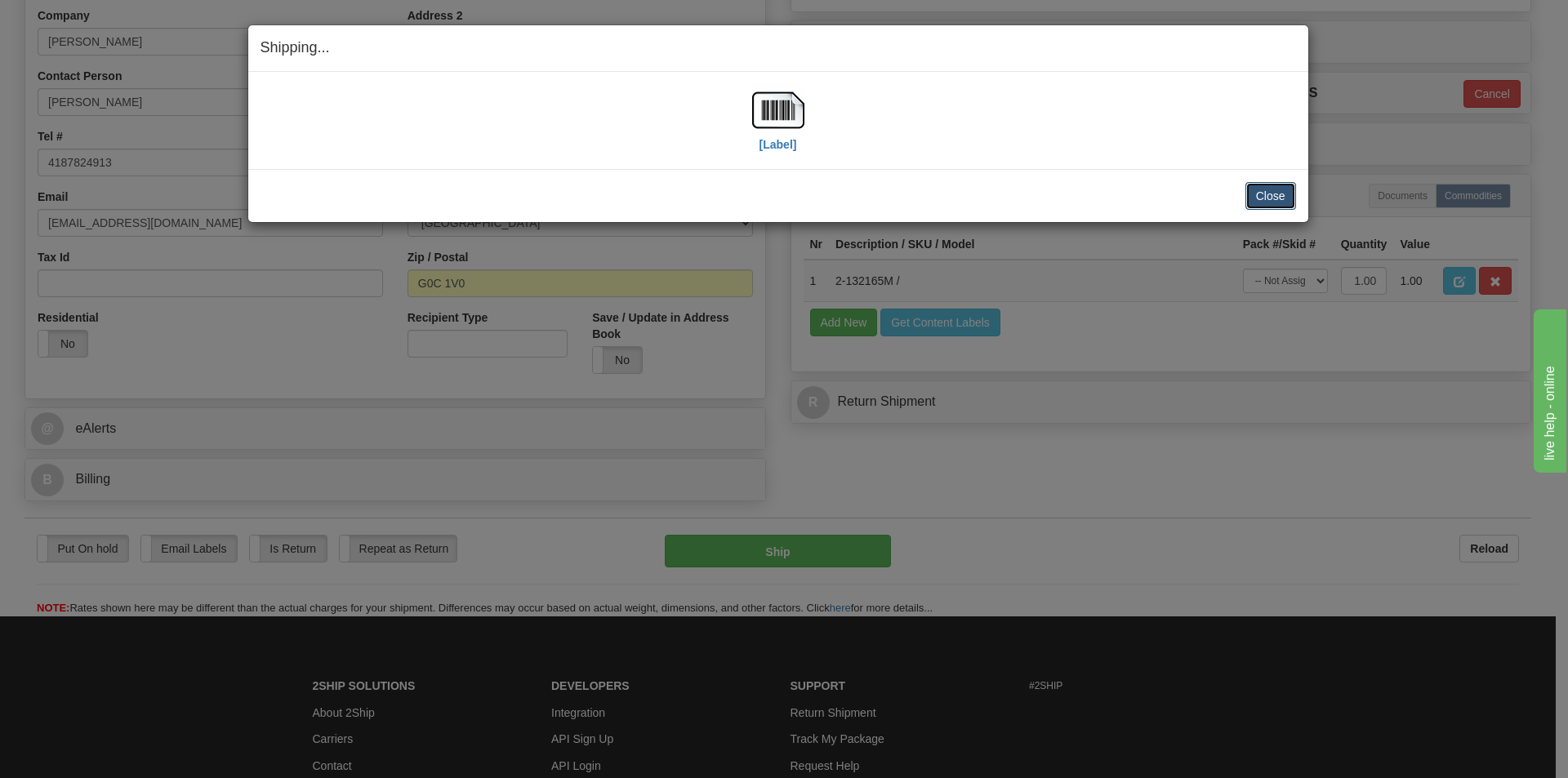
click at [1261, 197] on button "Close" at bounding box center [1271, 195] width 50 height 28
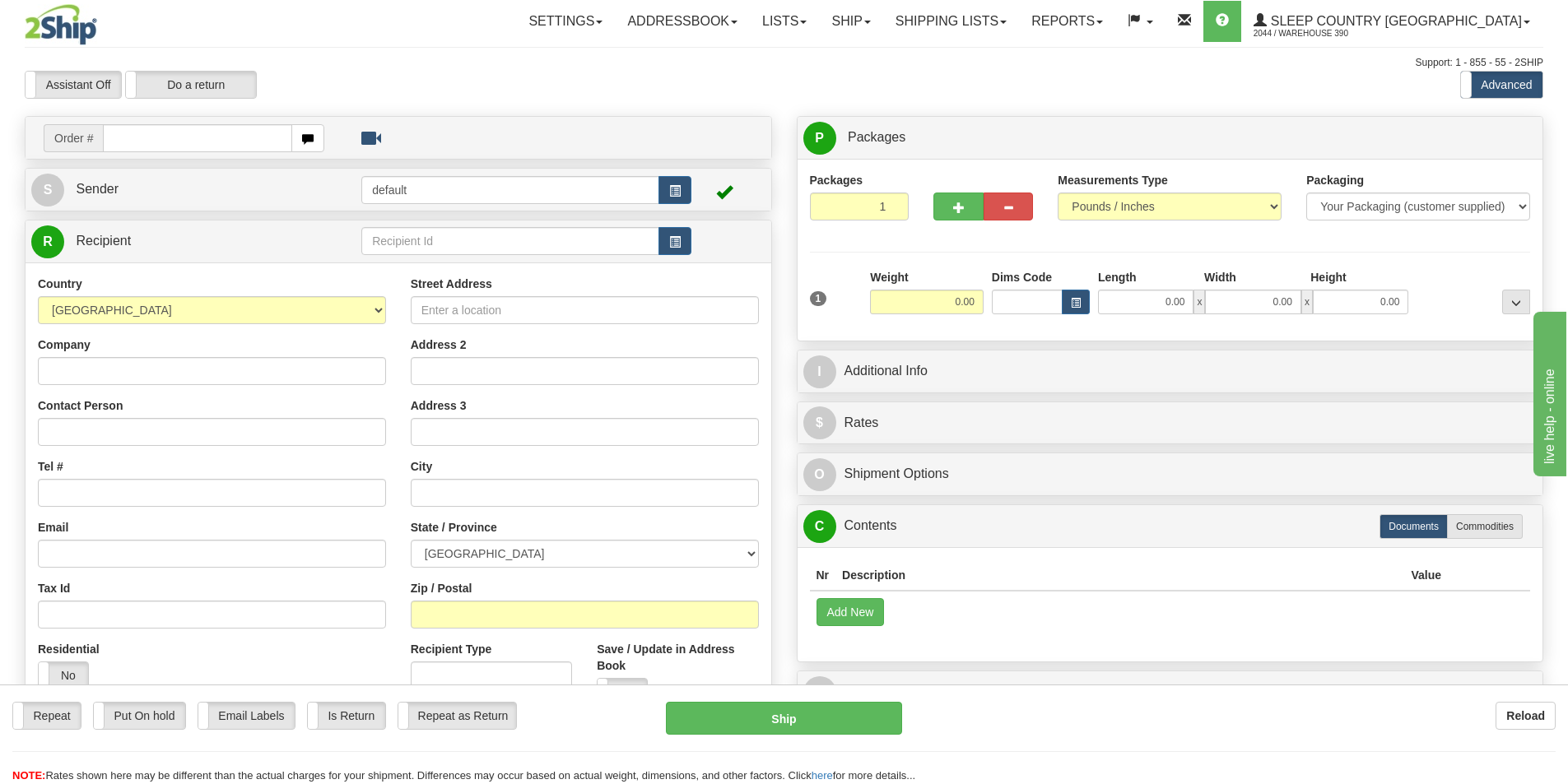
click at [127, 140] on input "text" at bounding box center [198, 138] width 189 height 28
type input "9002I0790052"
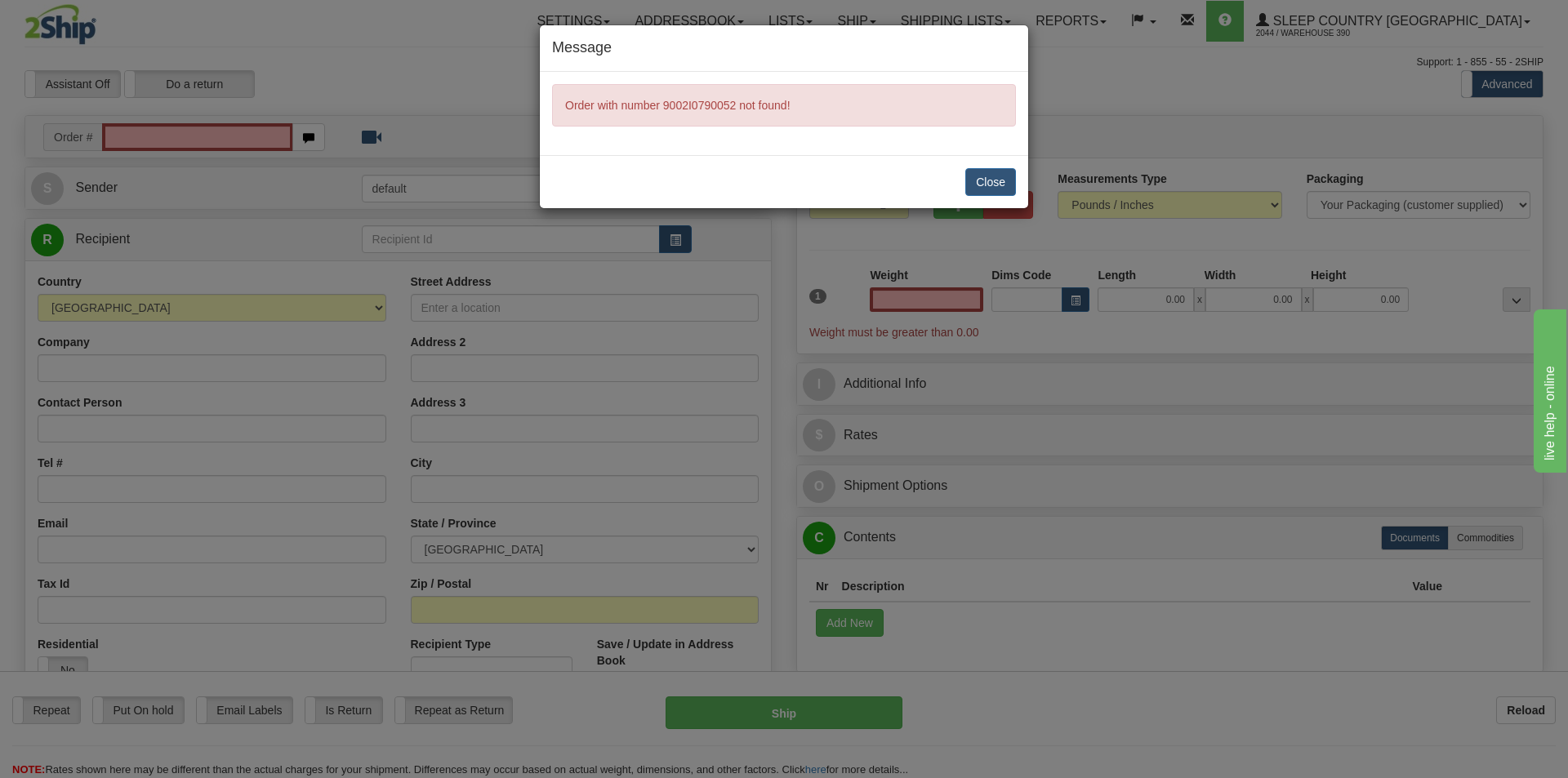
type input "0.00"
click at [1002, 180] on button "Close" at bounding box center [990, 182] width 50 height 28
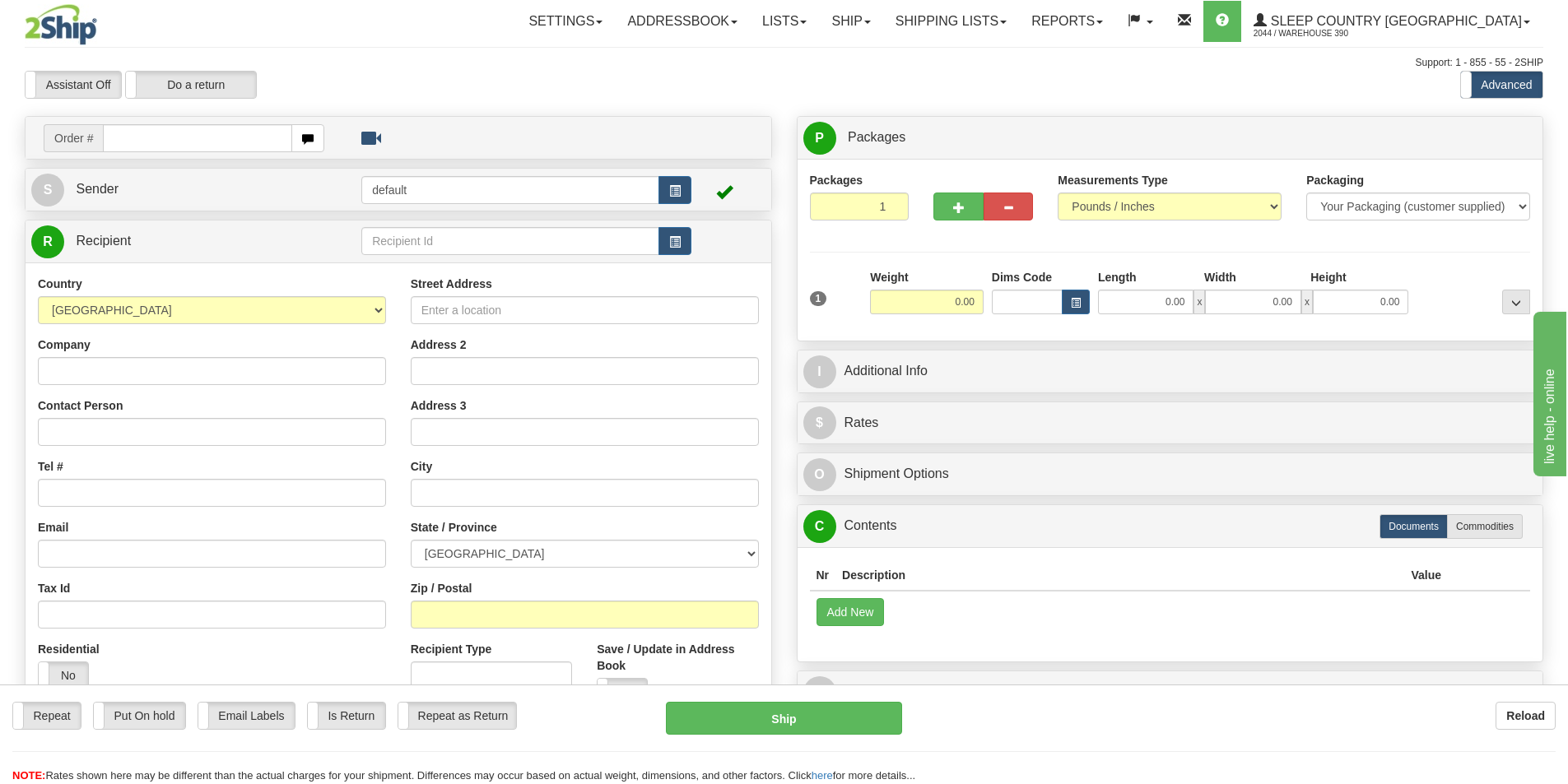
click at [183, 136] on input "text" at bounding box center [198, 138] width 189 height 28
type input "9002I079052"
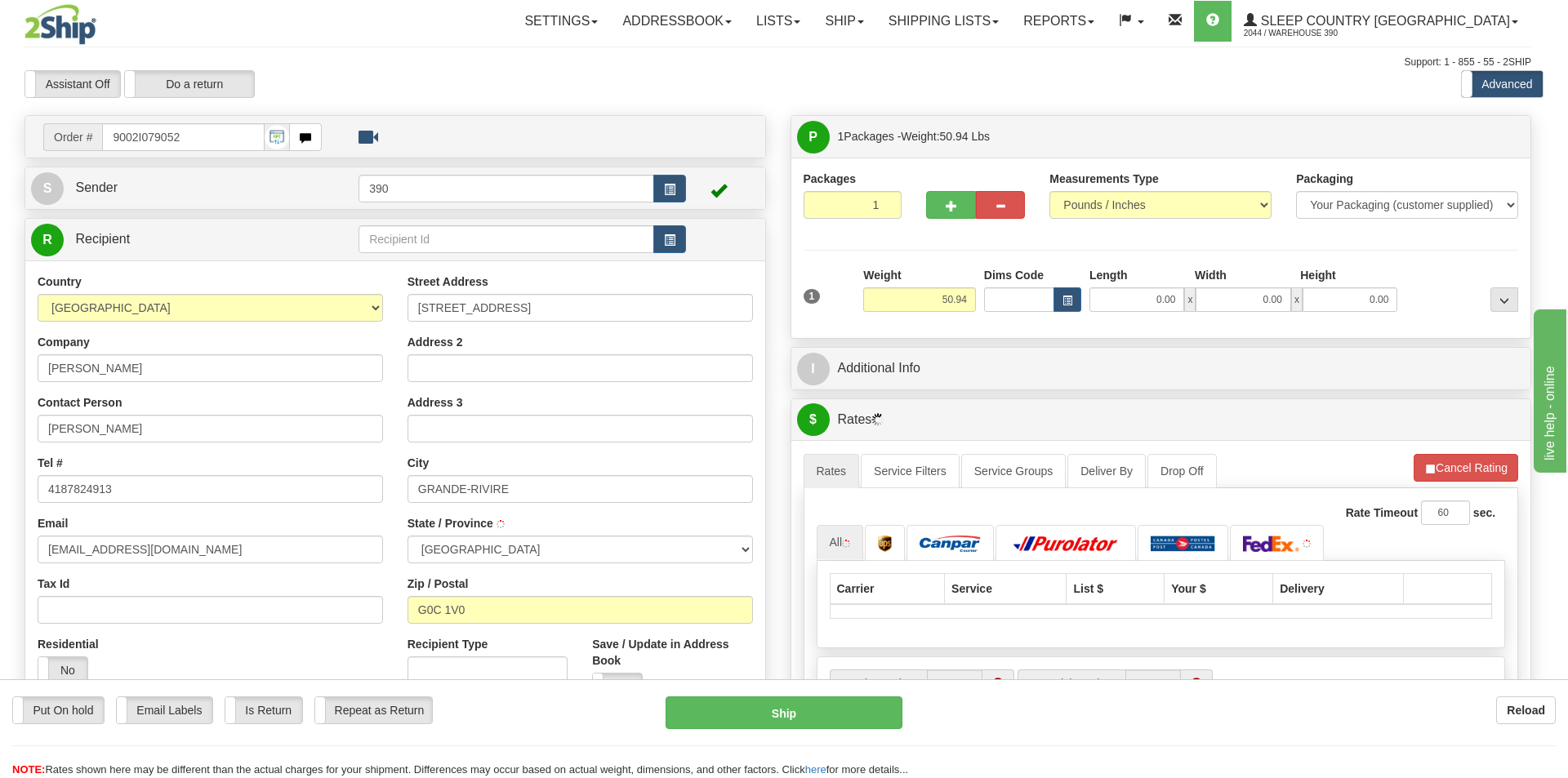
type input "GRANDE-RIVIERE"
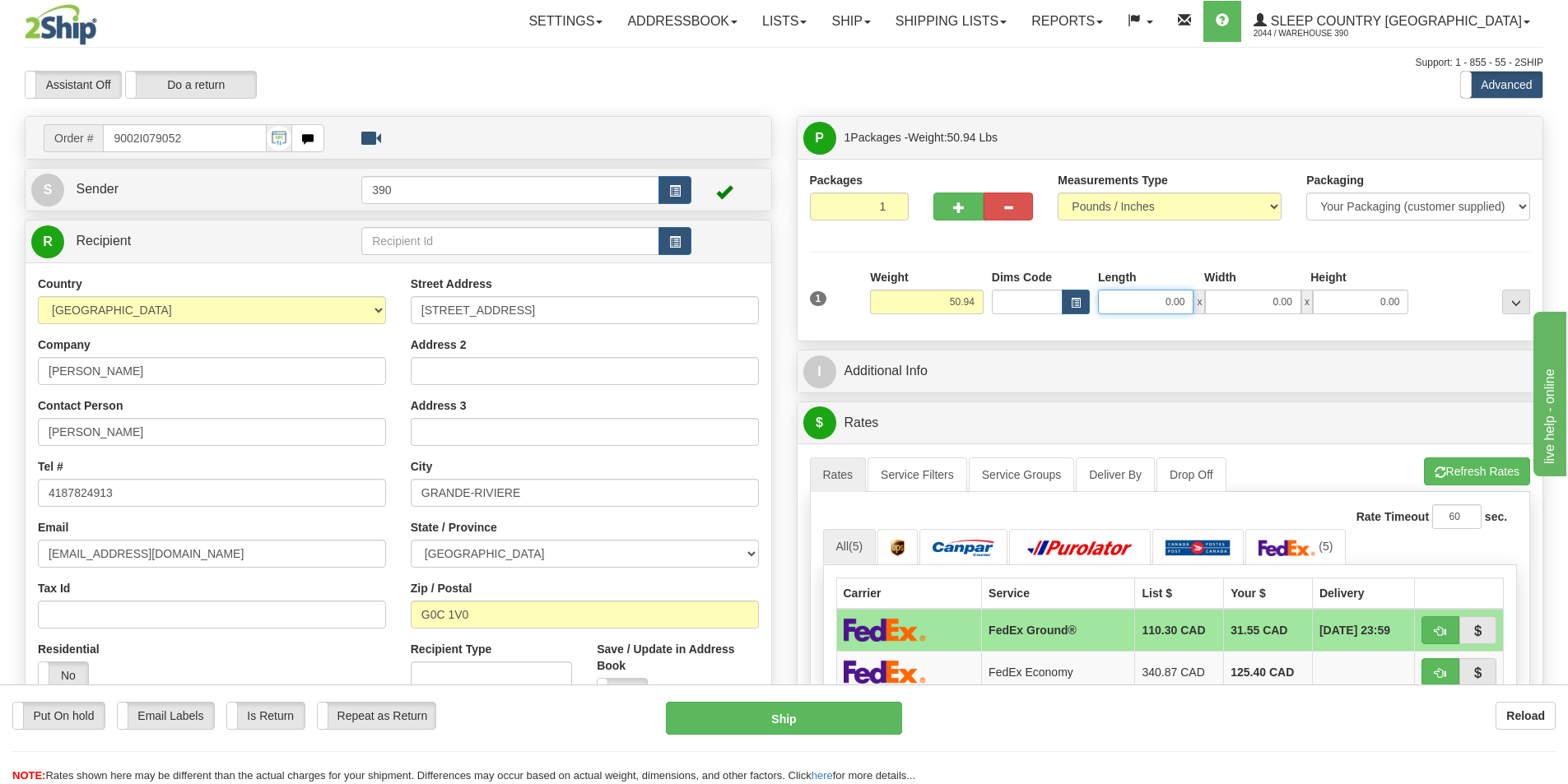
click at [1187, 300] on input "0.00" at bounding box center [1145, 302] width 95 height 24
type input "18.00"
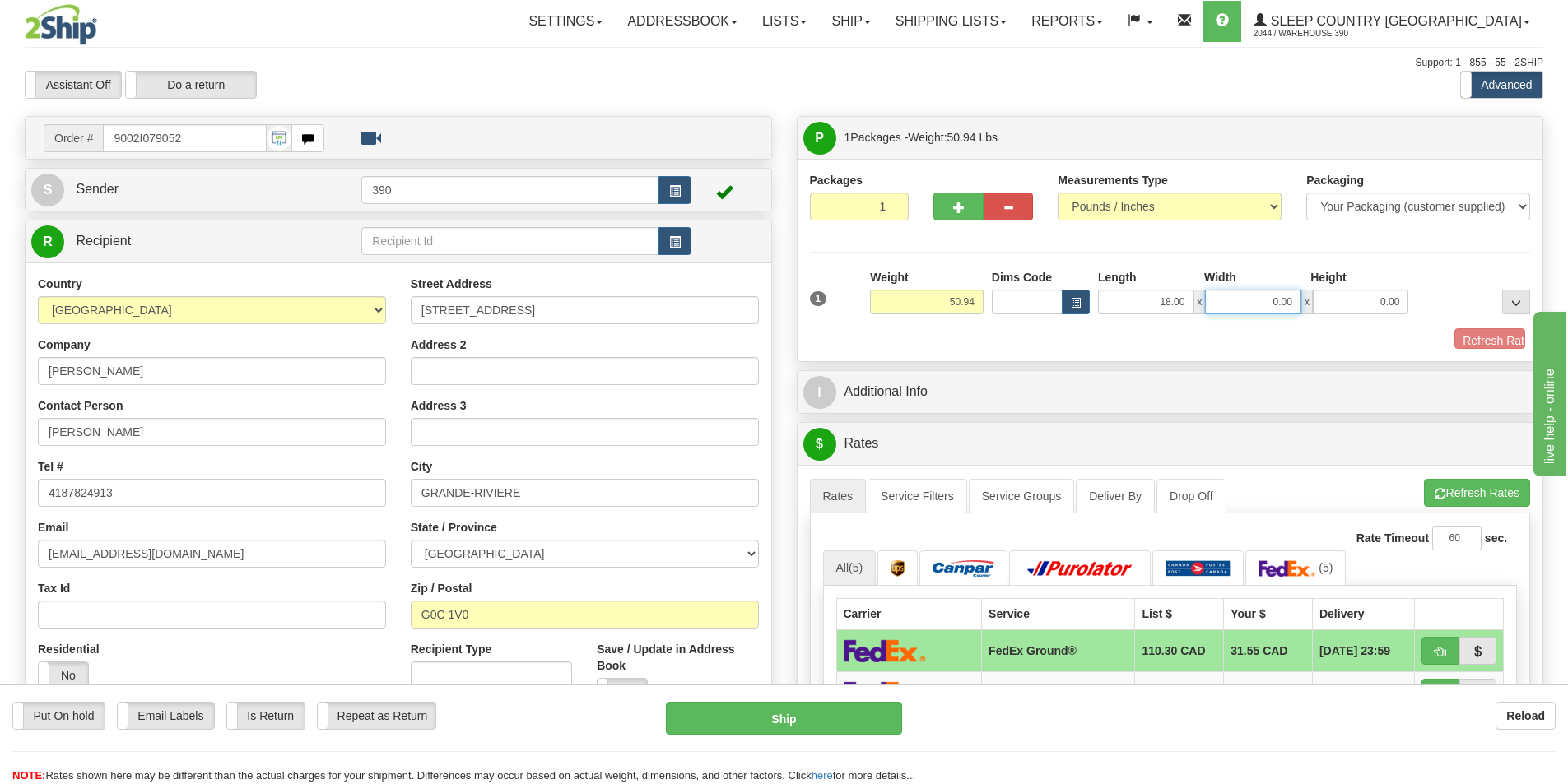
click at [1297, 307] on input "0.00" at bounding box center [1252, 302] width 95 height 24
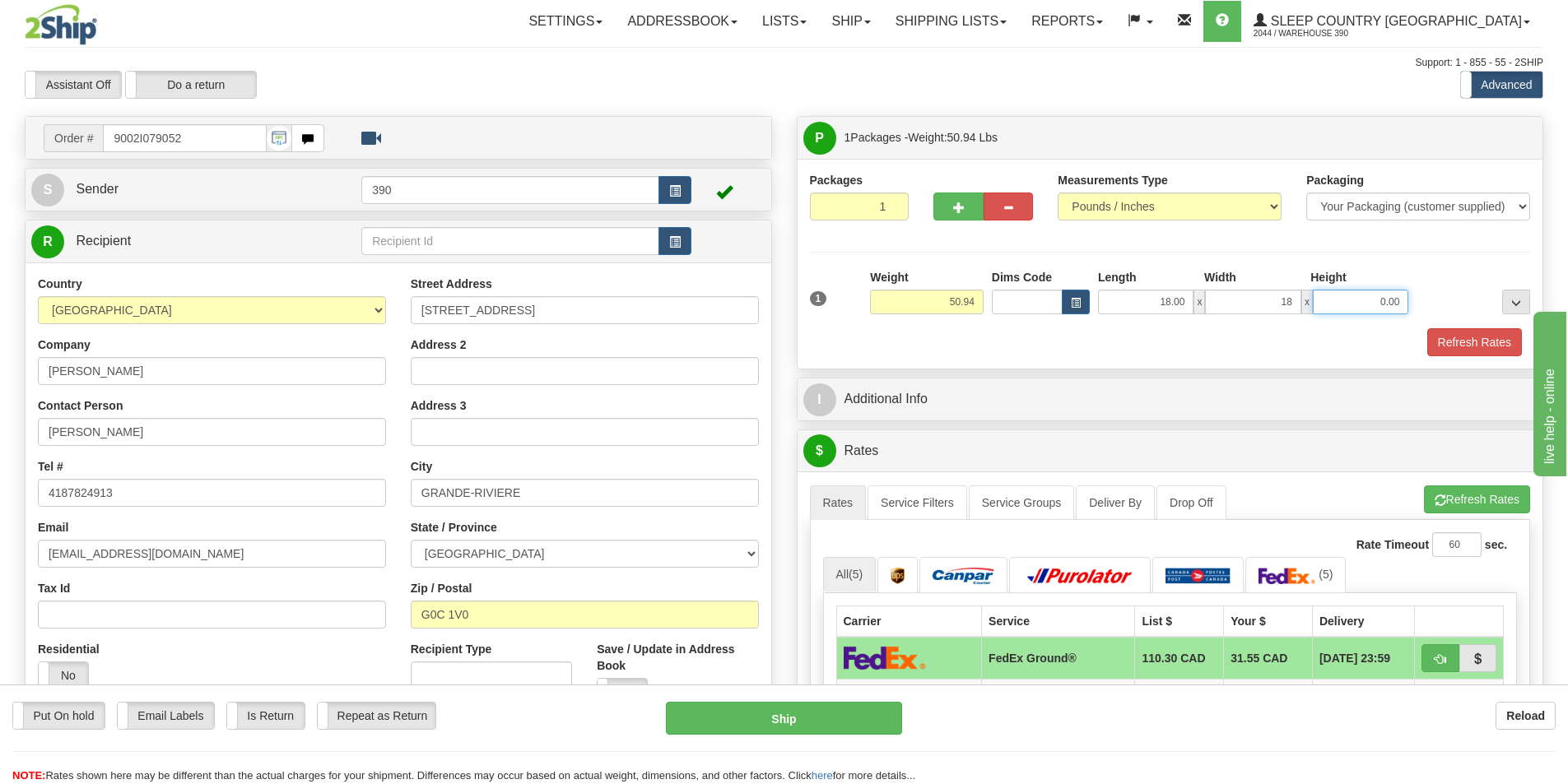
type input "18.00"
click at [1400, 305] on input "0.00" at bounding box center [1360, 302] width 95 height 24
type input "40.00"
click at [1472, 335] on button "Refresh Rates" at bounding box center [1475, 342] width 94 height 28
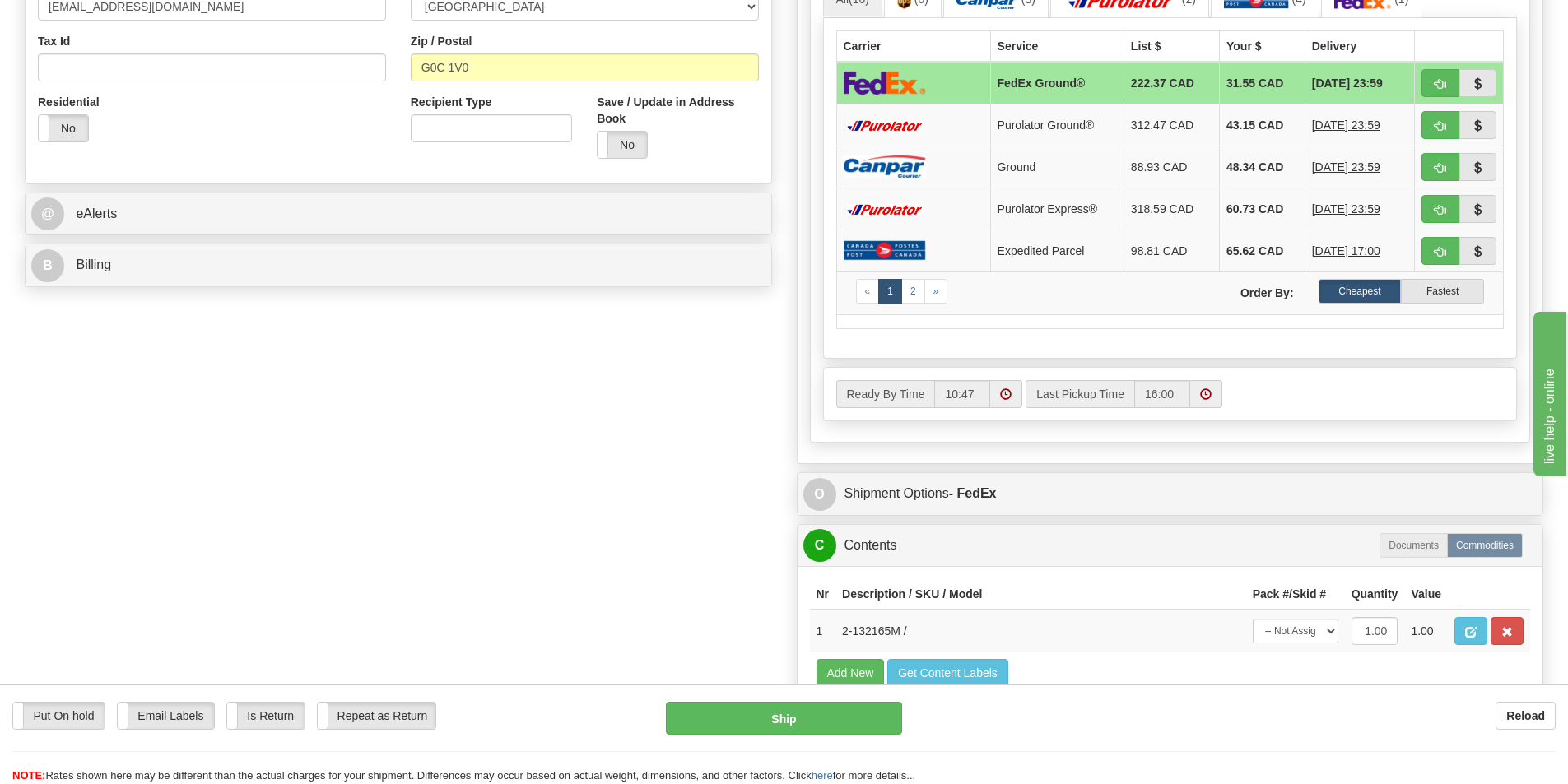
scroll to position [576, 0]
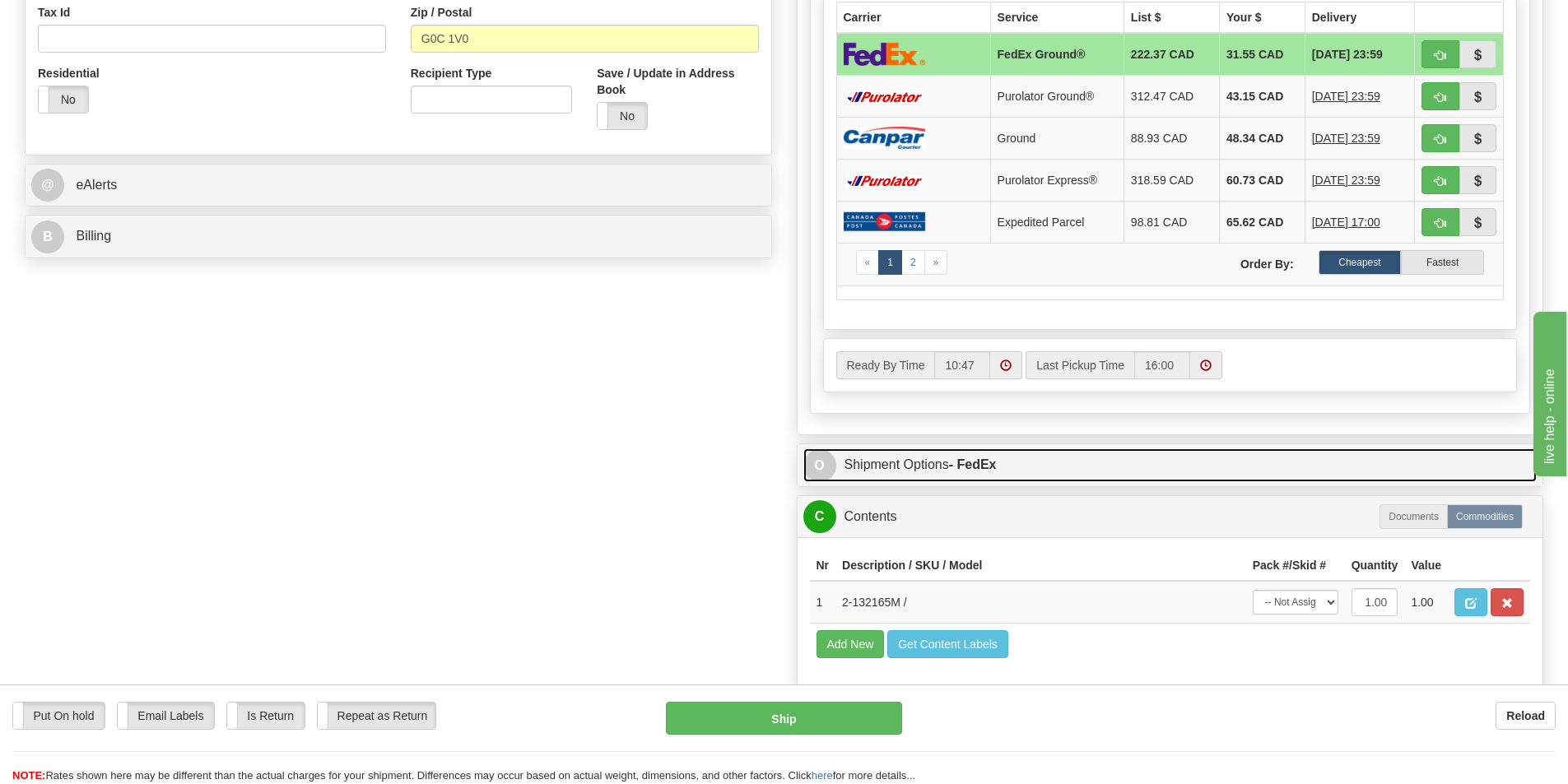
click at [903, 462] on link "O Shipment Options - FedEx" at bounding box center [1170, 465] width 734 height 34
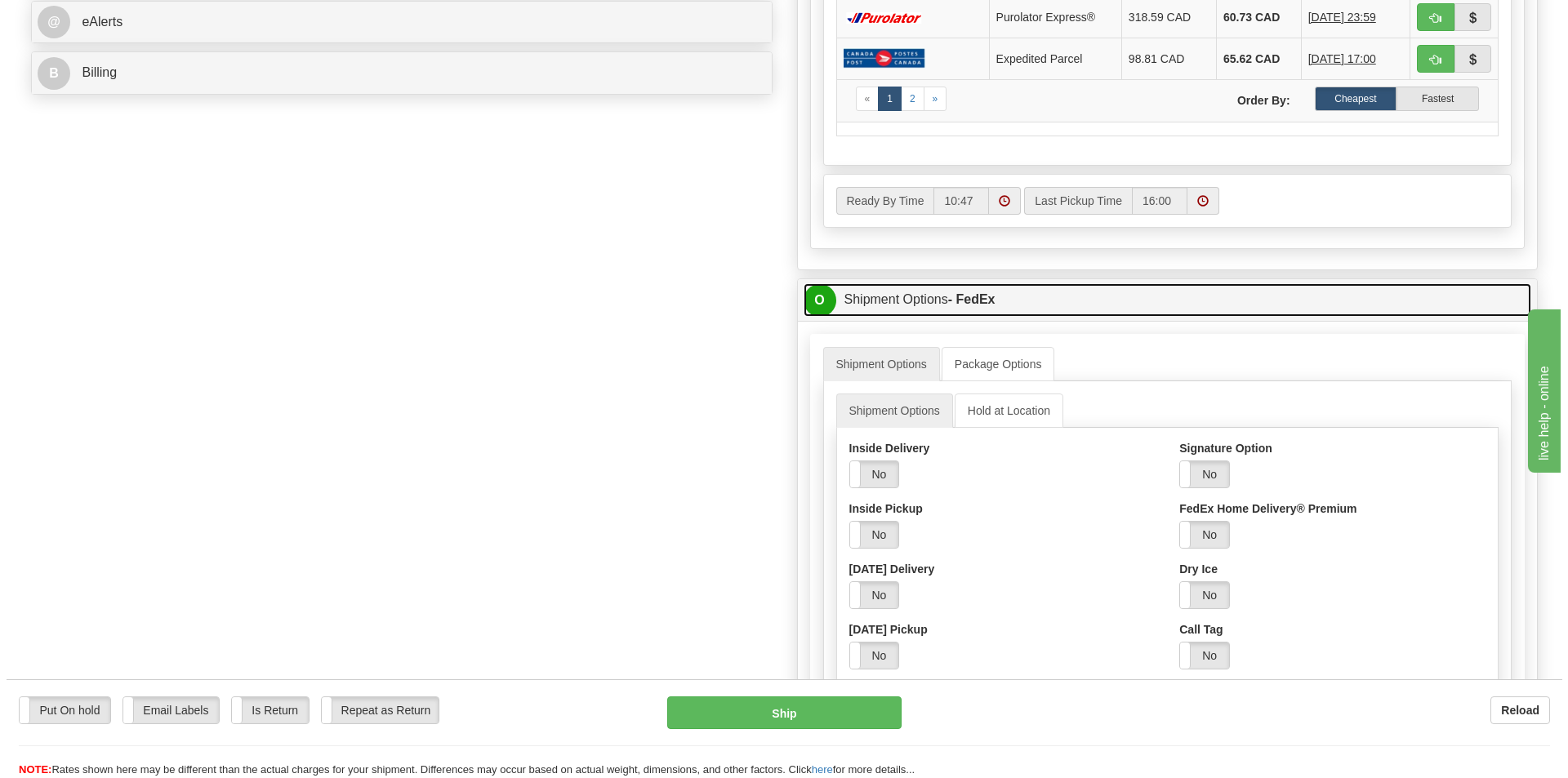
scroll to position [735, 0]
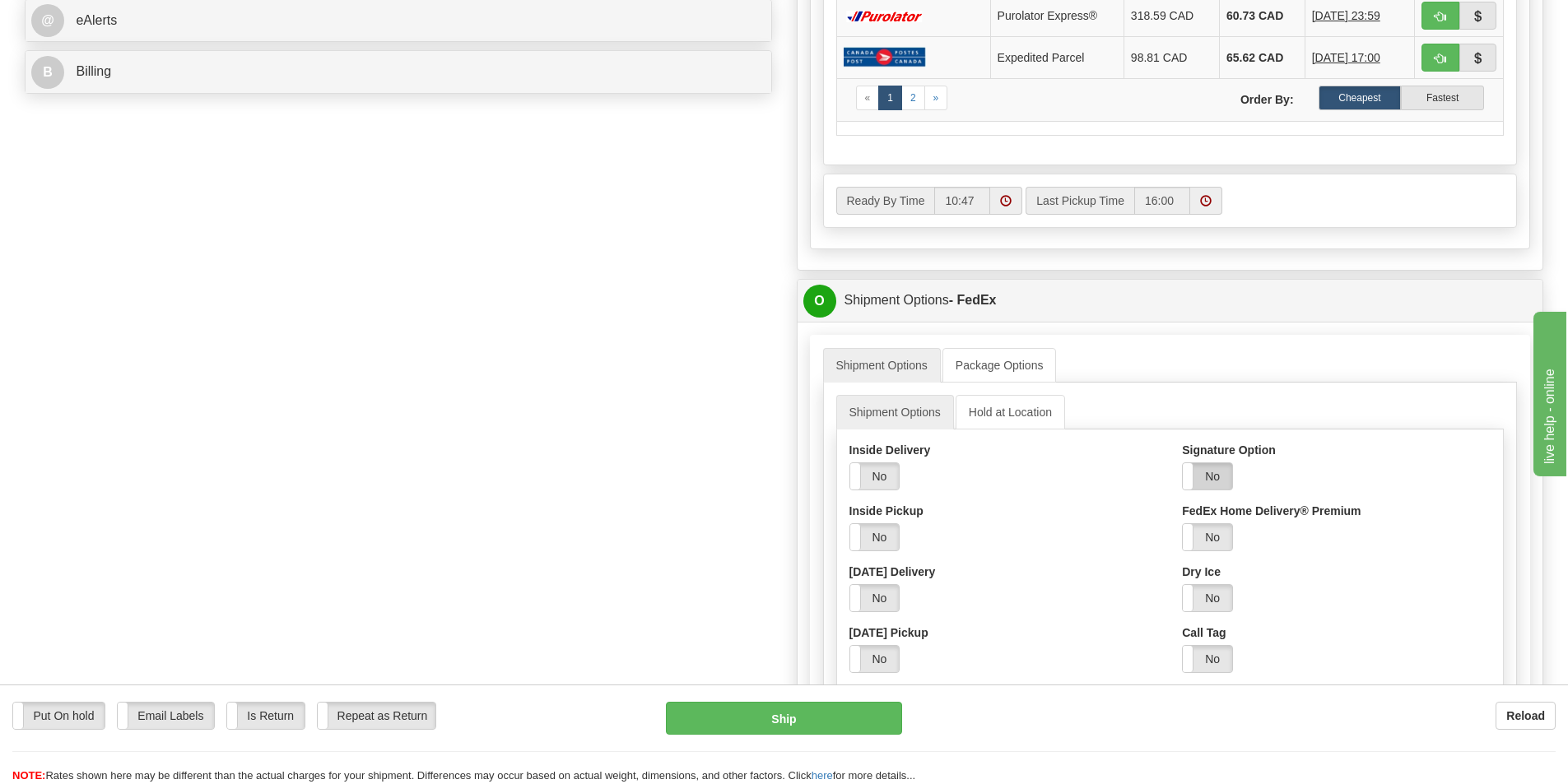
click at [1211, 478] on label "No" at bounding box center [1207, 476] width 49 height 26
click at [1320, 537] on select "Adult Direct Indirect No Signature Required Service Default" at bounding box center [1253, 537] width 141 height 28
select select "2"
click at [1182, 524] on select "Adult Direct Indirect No Signature Required Service Default" at bounding box center [1253, 537] width 141 height 28
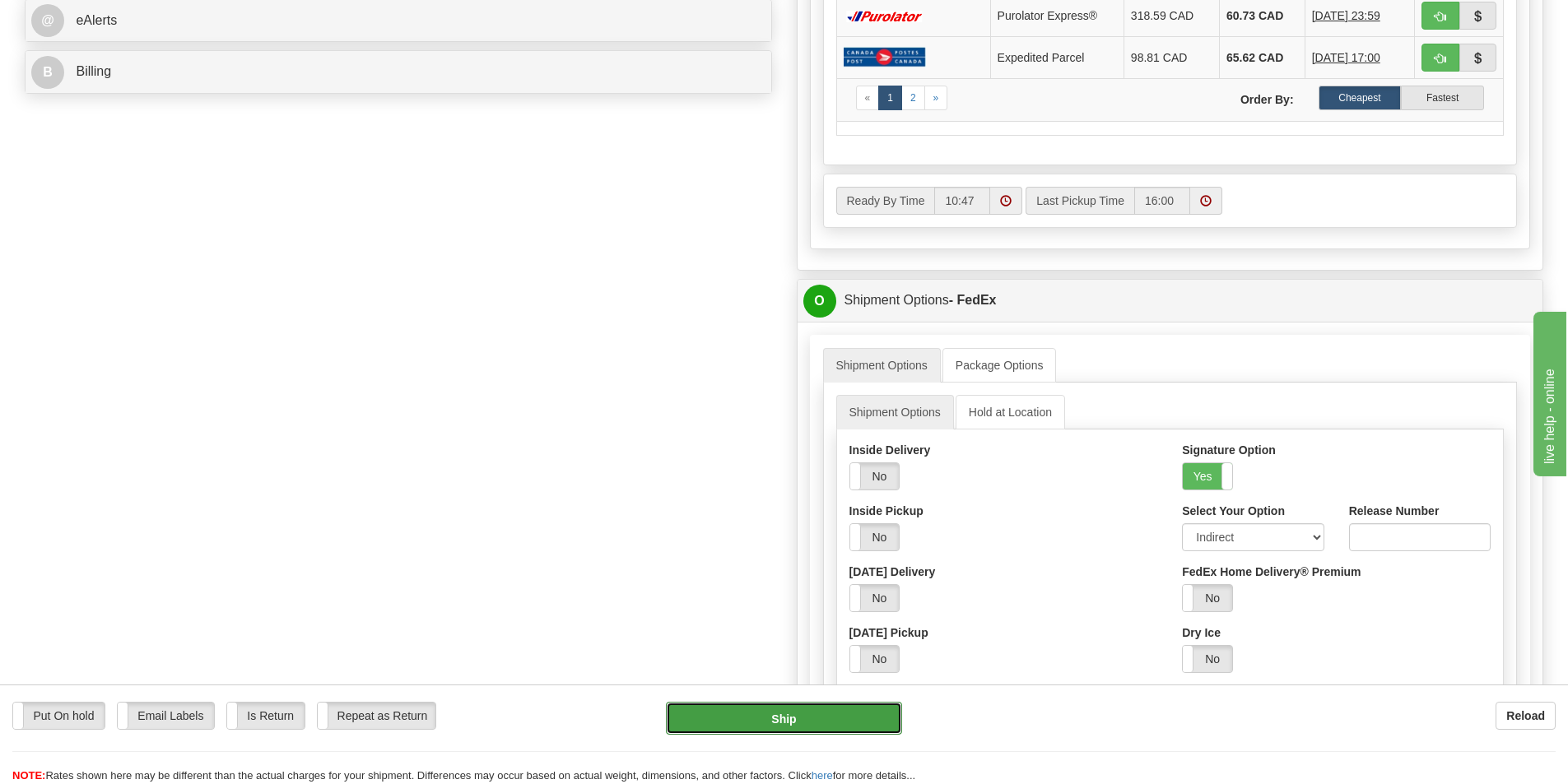
click at [785, 720] on button "Ship" at bounding box center [784, 719] width 237 height 33
type input "92"
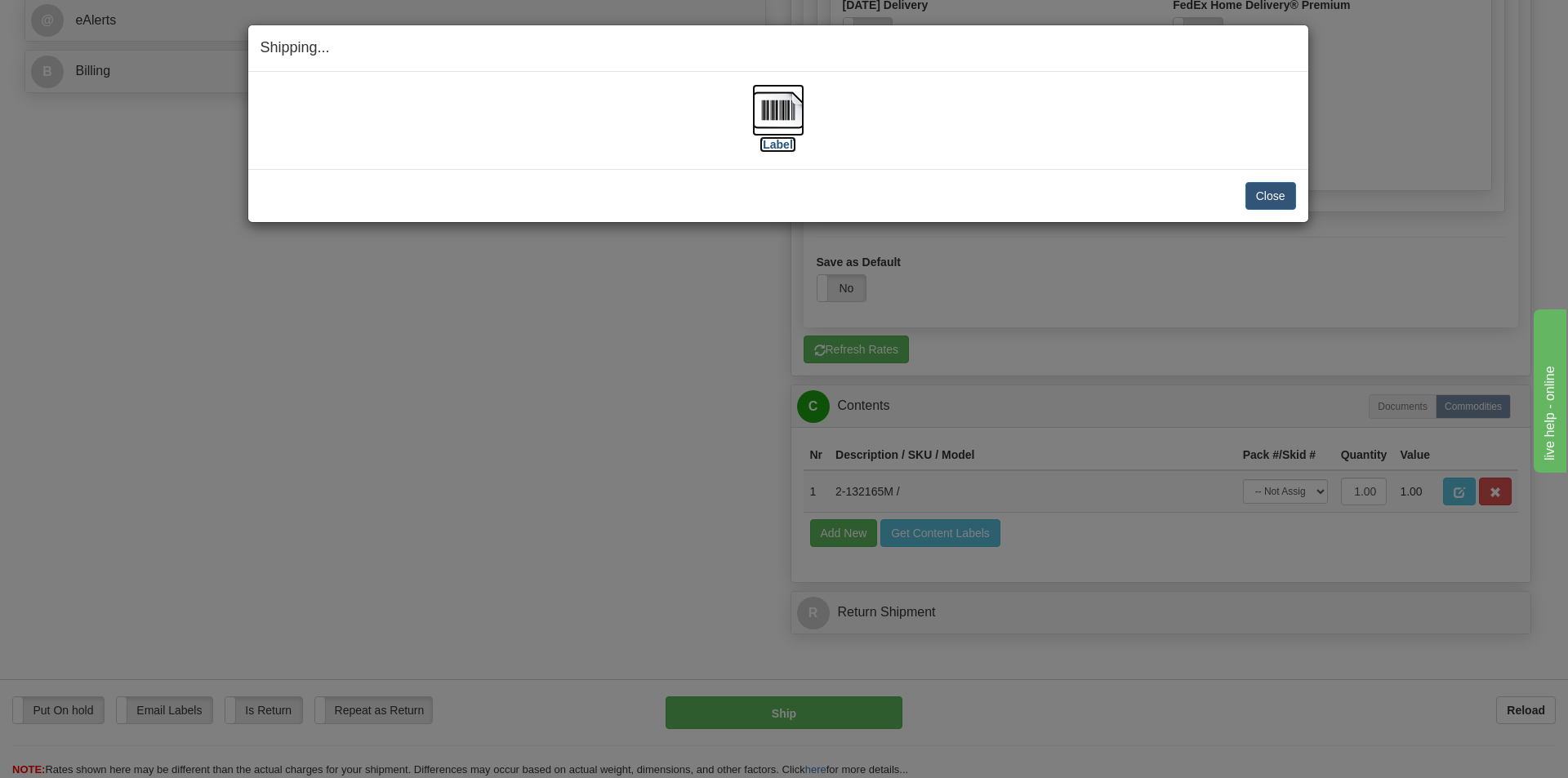
click at [781, 103] on img at bounding box center [778, 111] width 52 height 52
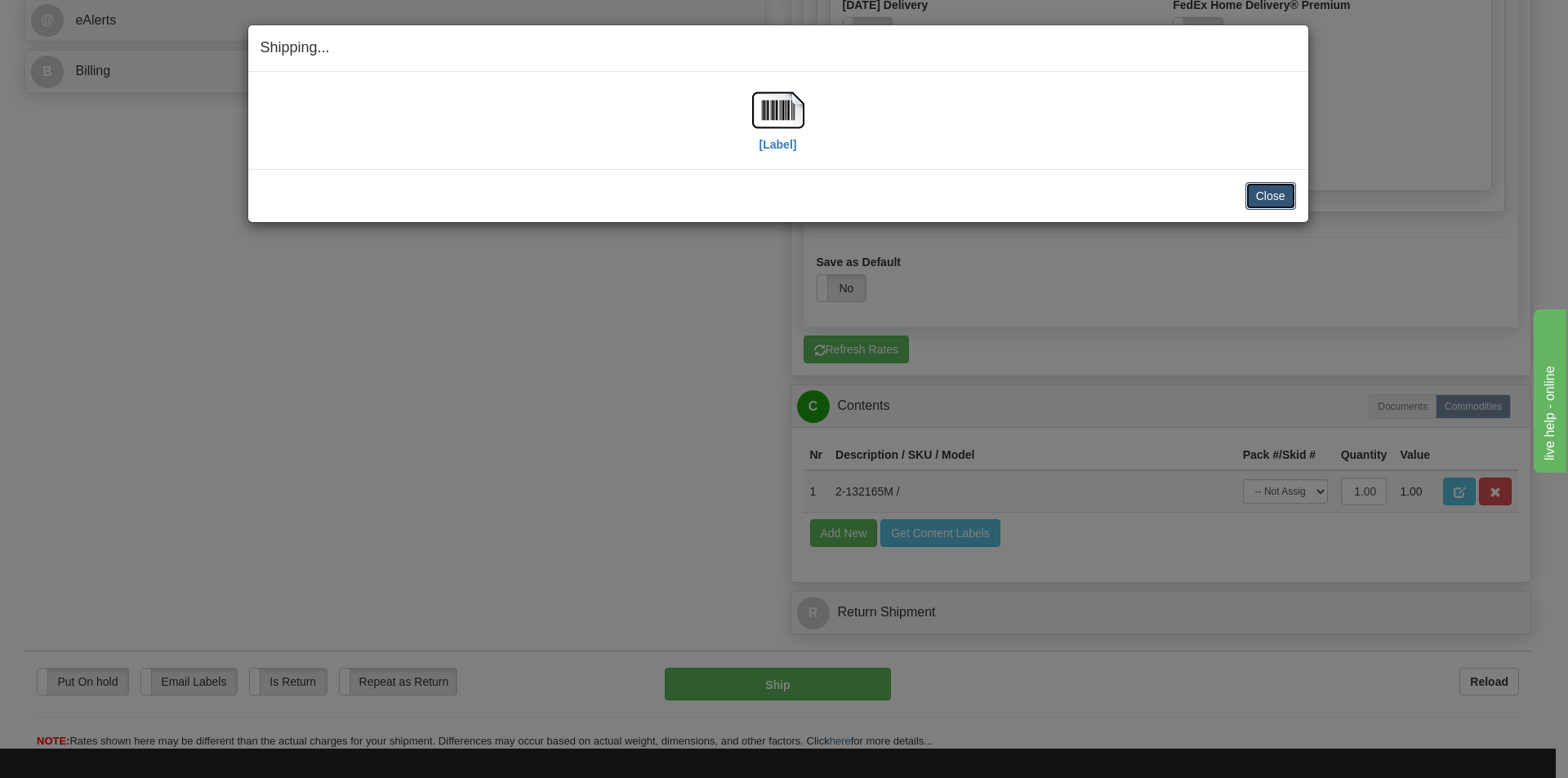
click at [1280, 192] on button "Close" at bounding box center [1271, 195] width 50 height 28
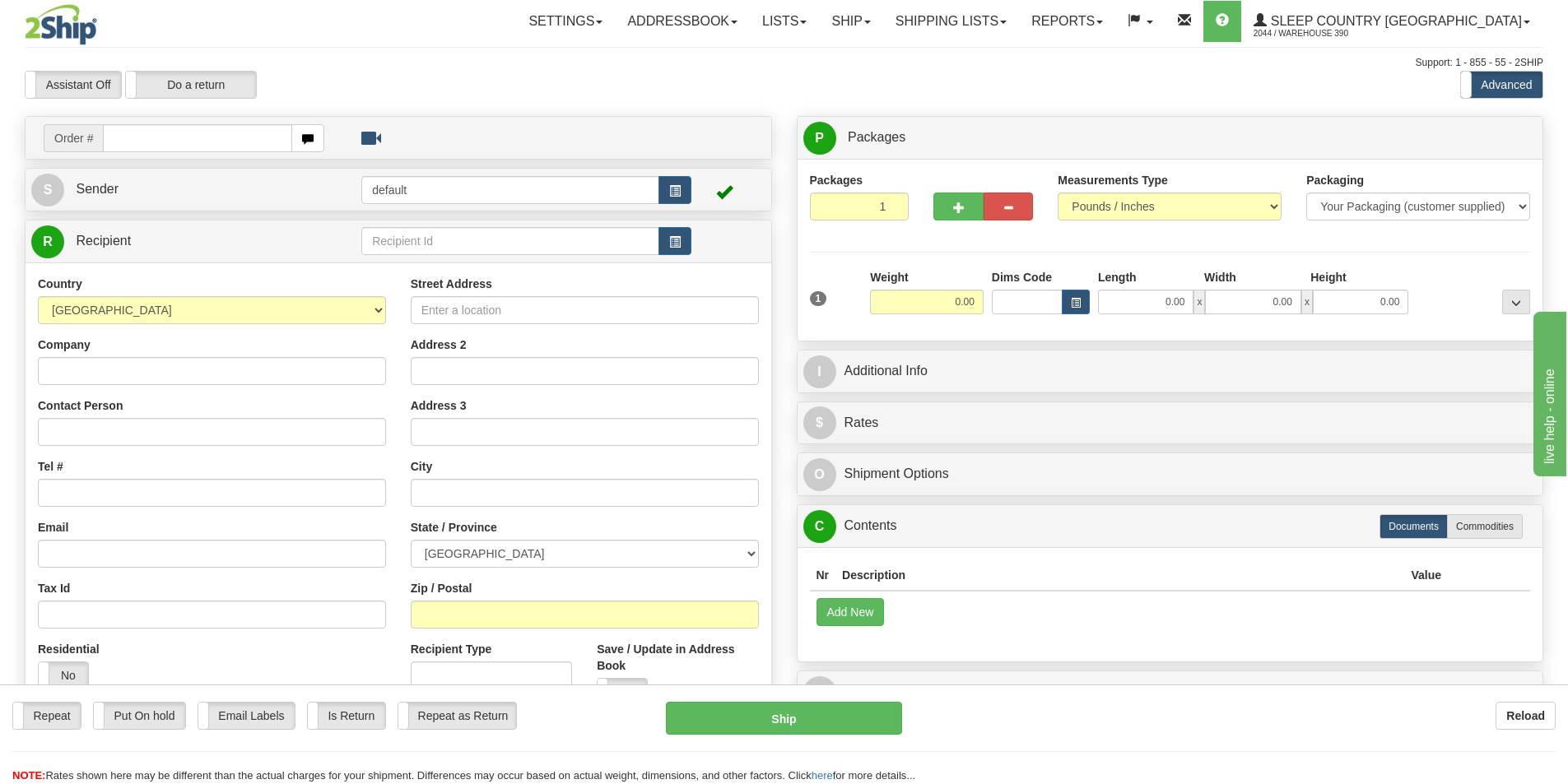
click at [171, 138] on input "text" at bounding box center [198, 138] width 189 height 28
type input "9002I080016"
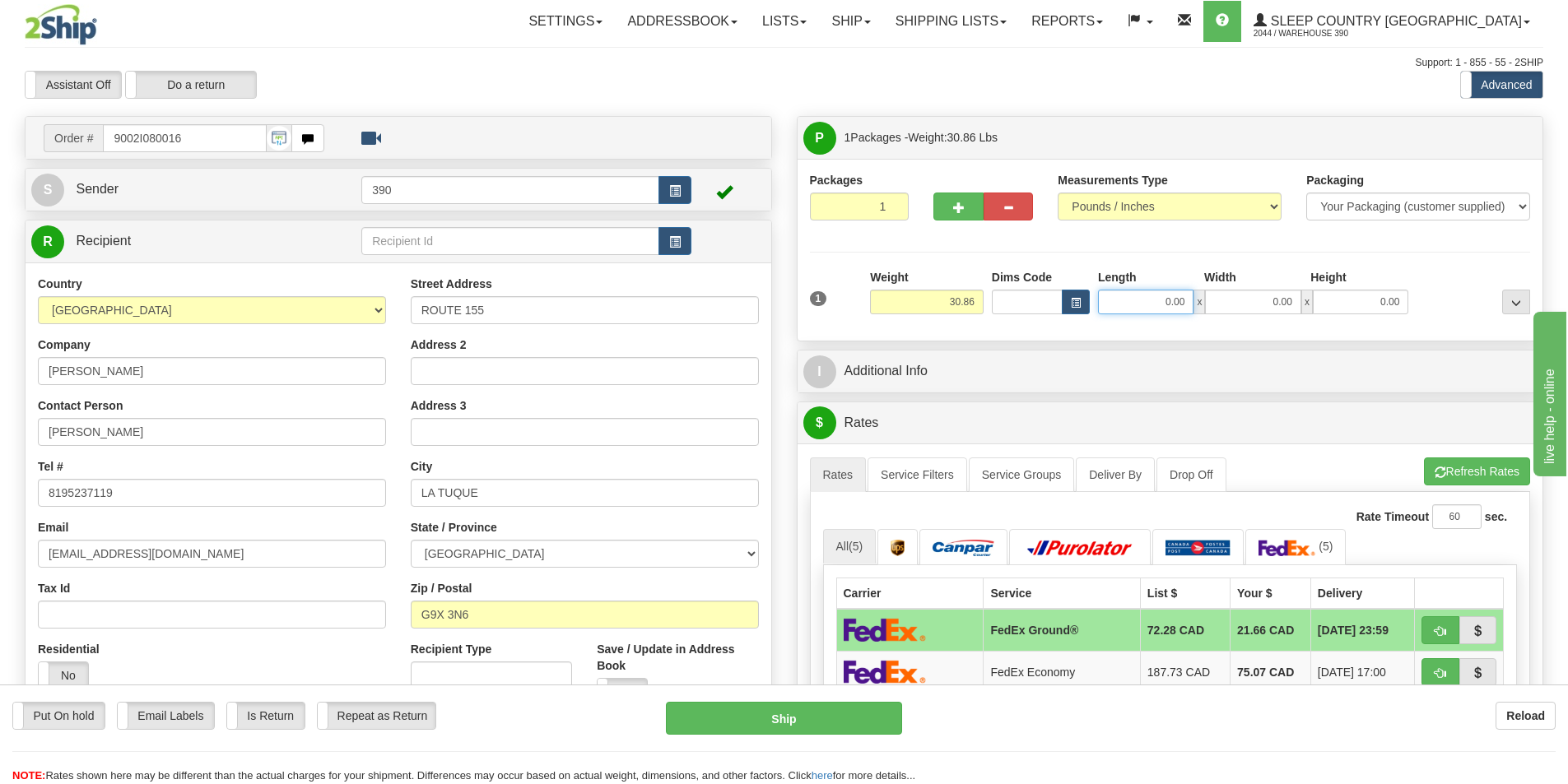
click at [1185, 302] on input "0.00" at bounding box center [1145, 302] width 95 height 24
click at [1186, 305] on input "Length" at bounding box center [1145, 302] width 95 height 24
type input "30.00"
click at [1293, 301] on input "0.00" at bounding box center [1252, 302] width 95 height 24
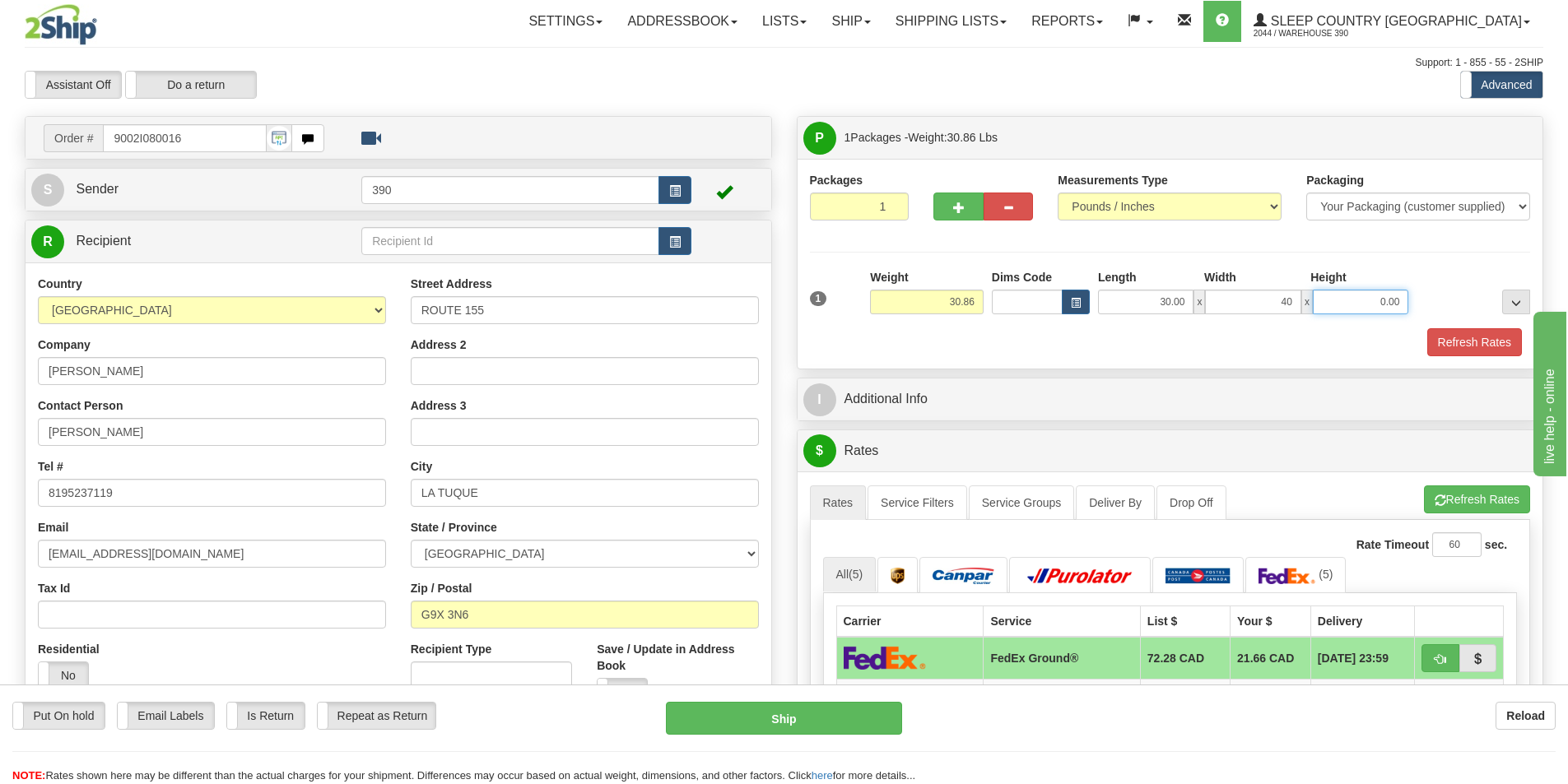
type input "40.00"
click at [1403, 306] on input "0.00" at bounding box center [1360, 302] width 95 height 24
type input "5.00"
click at [1491, 340] on button "Refresh Rates" at bounding box center [1475, 342] width 94 height 28
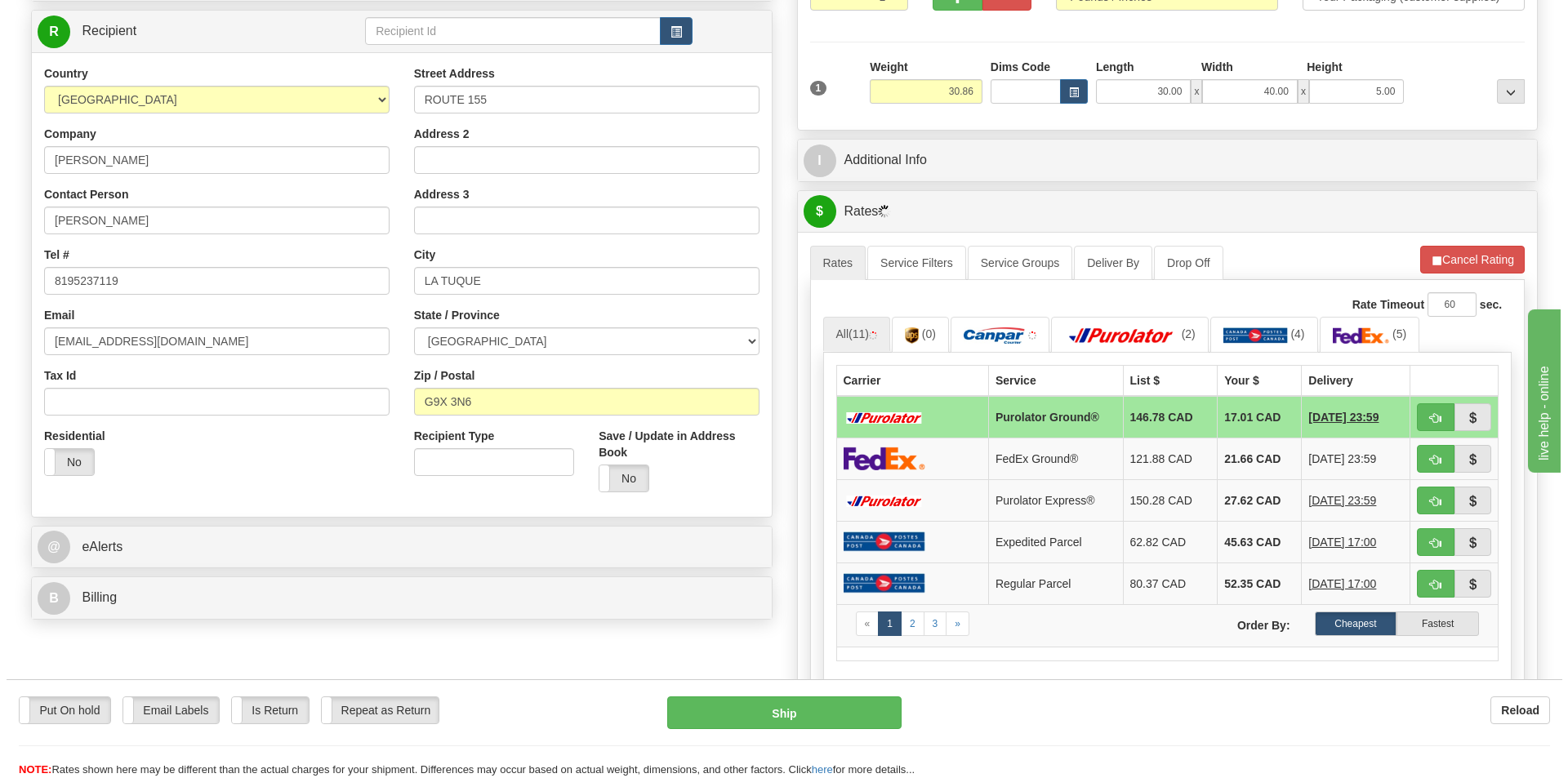
scroll to position [245, 0]
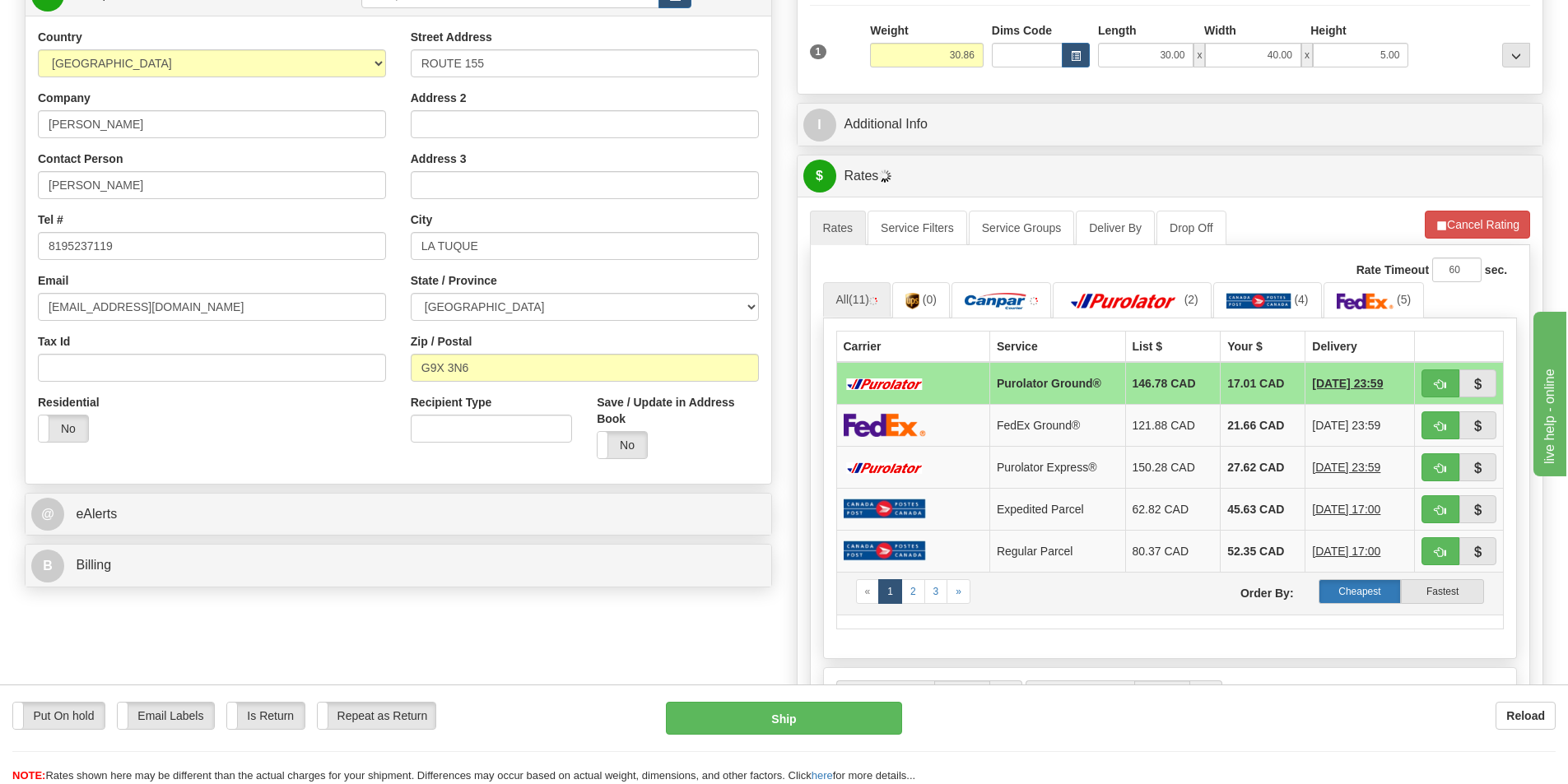
click at [1356, 589] on label "Cheapest" at bounding box center [1360, 591] width 83 height 24
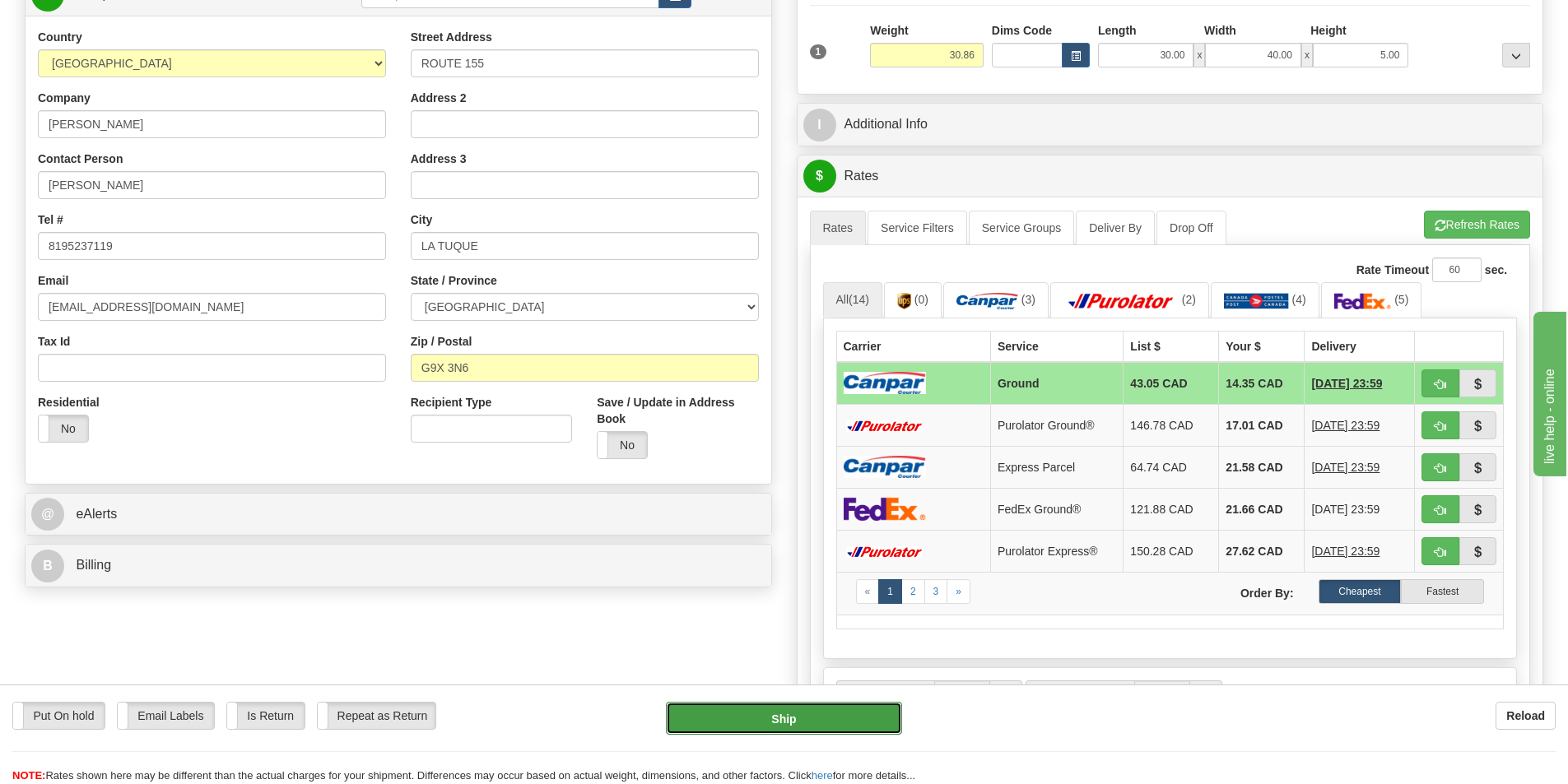
click at [796, 721] on button "Ship" at bounding box center [784, 719] width 237 height 33
type input "1"
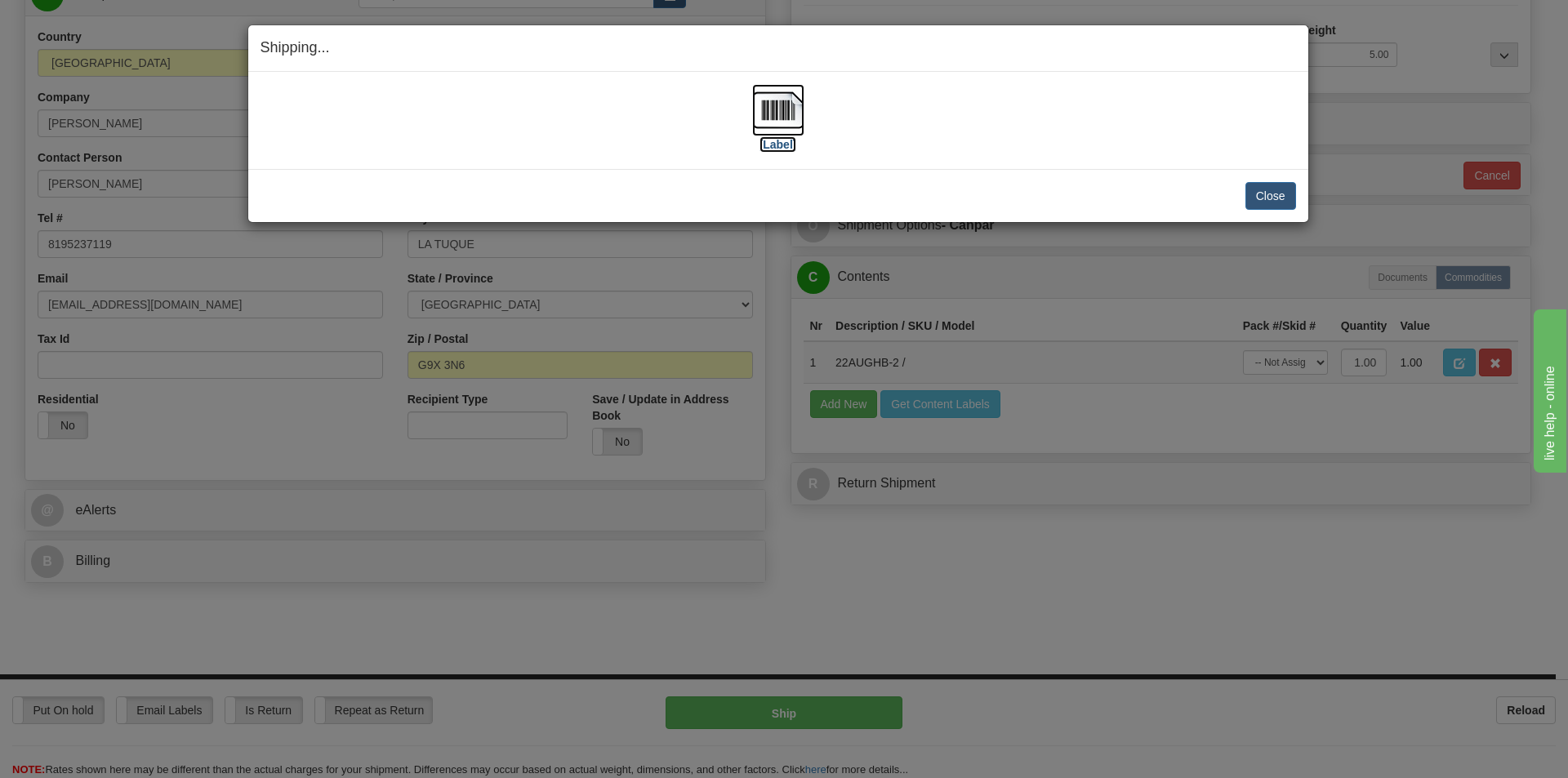
click at [779, 106] on img at bounding box center [778, 111] width 52 height 52
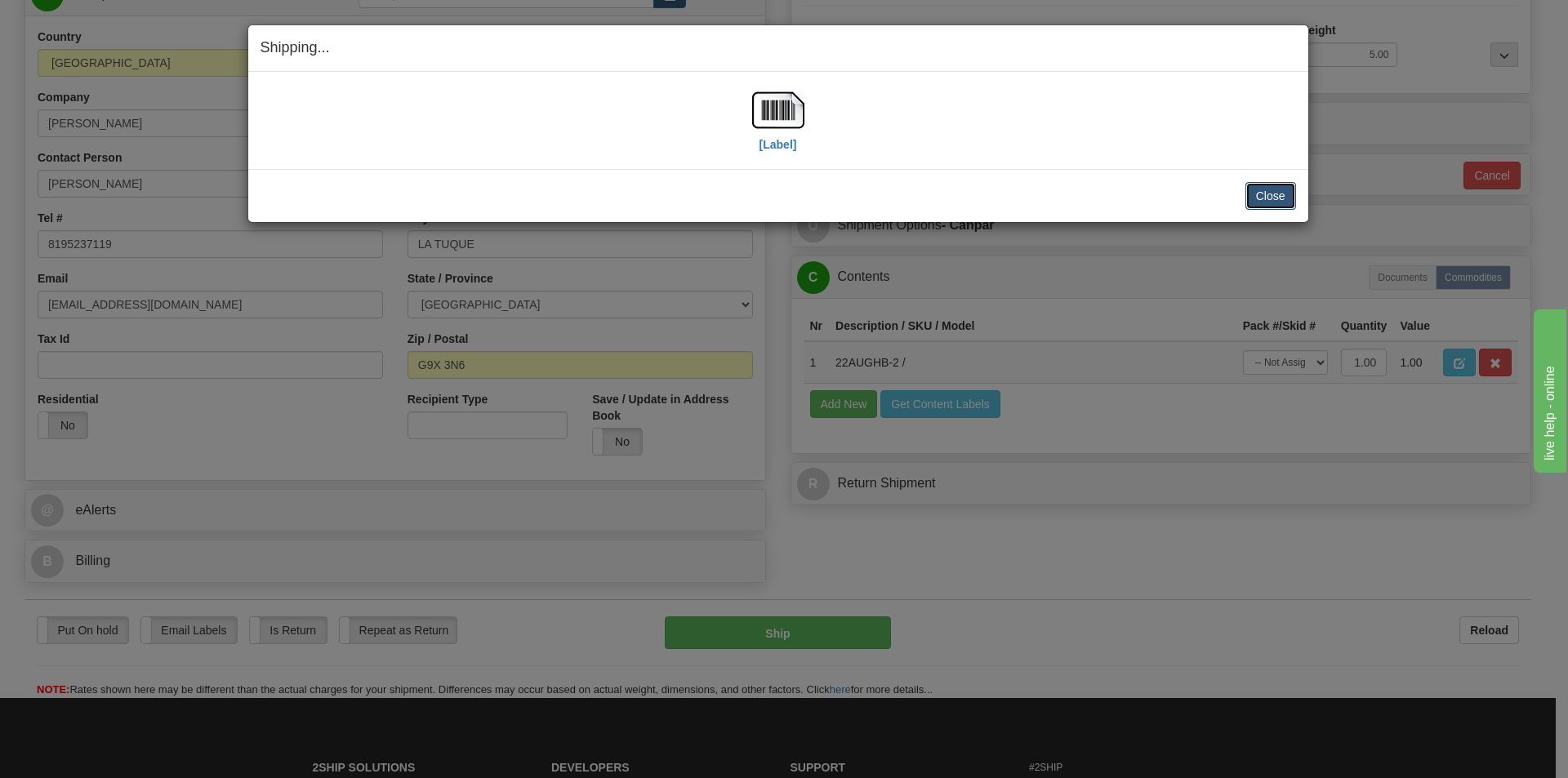
click at [1268, 192] on button "Close" at bounding box center [1271, 195] width 50 height 28
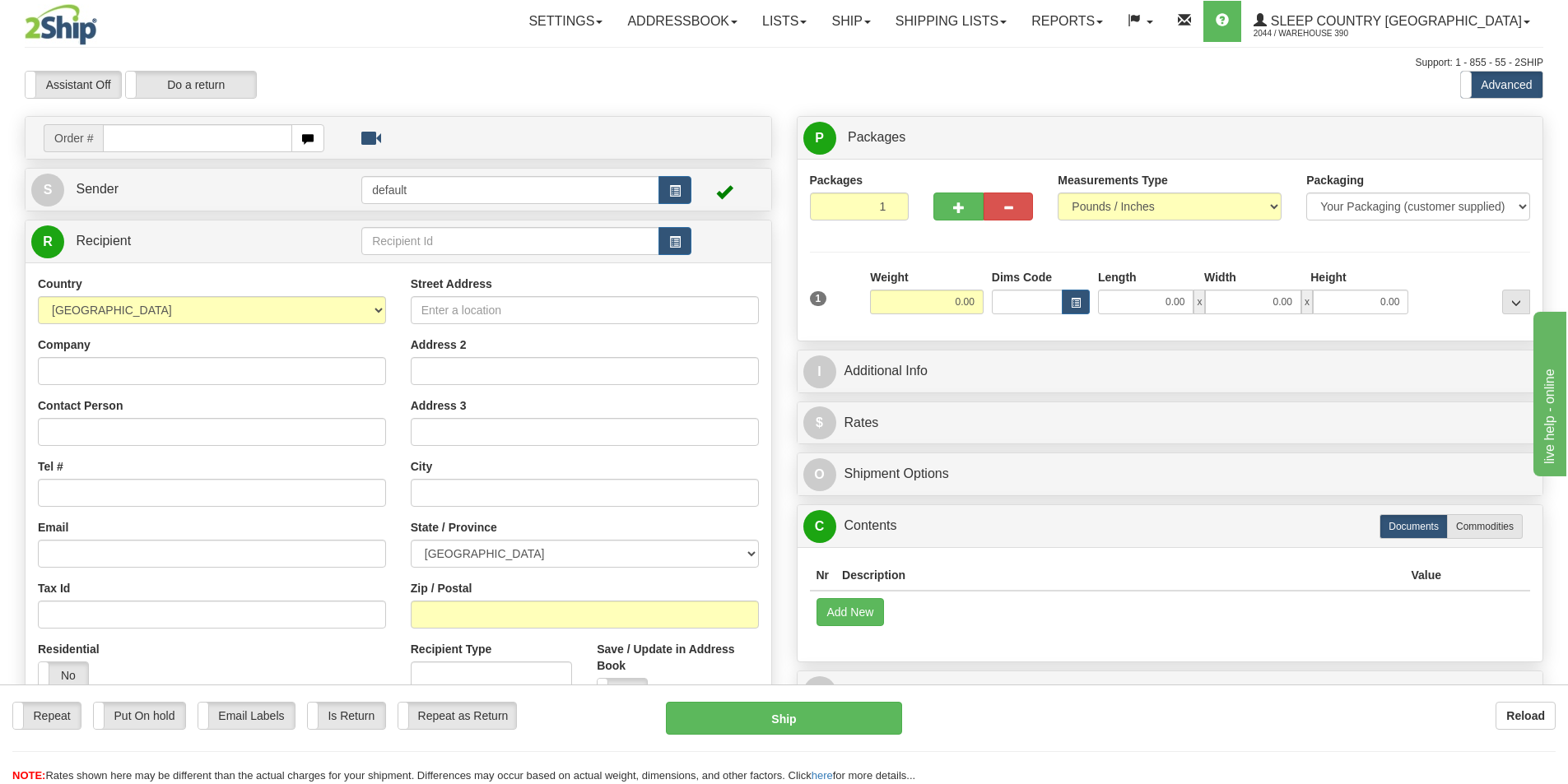
click at [189, 139] on input "text" at bounding box center [198, 138] width 189 height 28
type input "9002I080123"
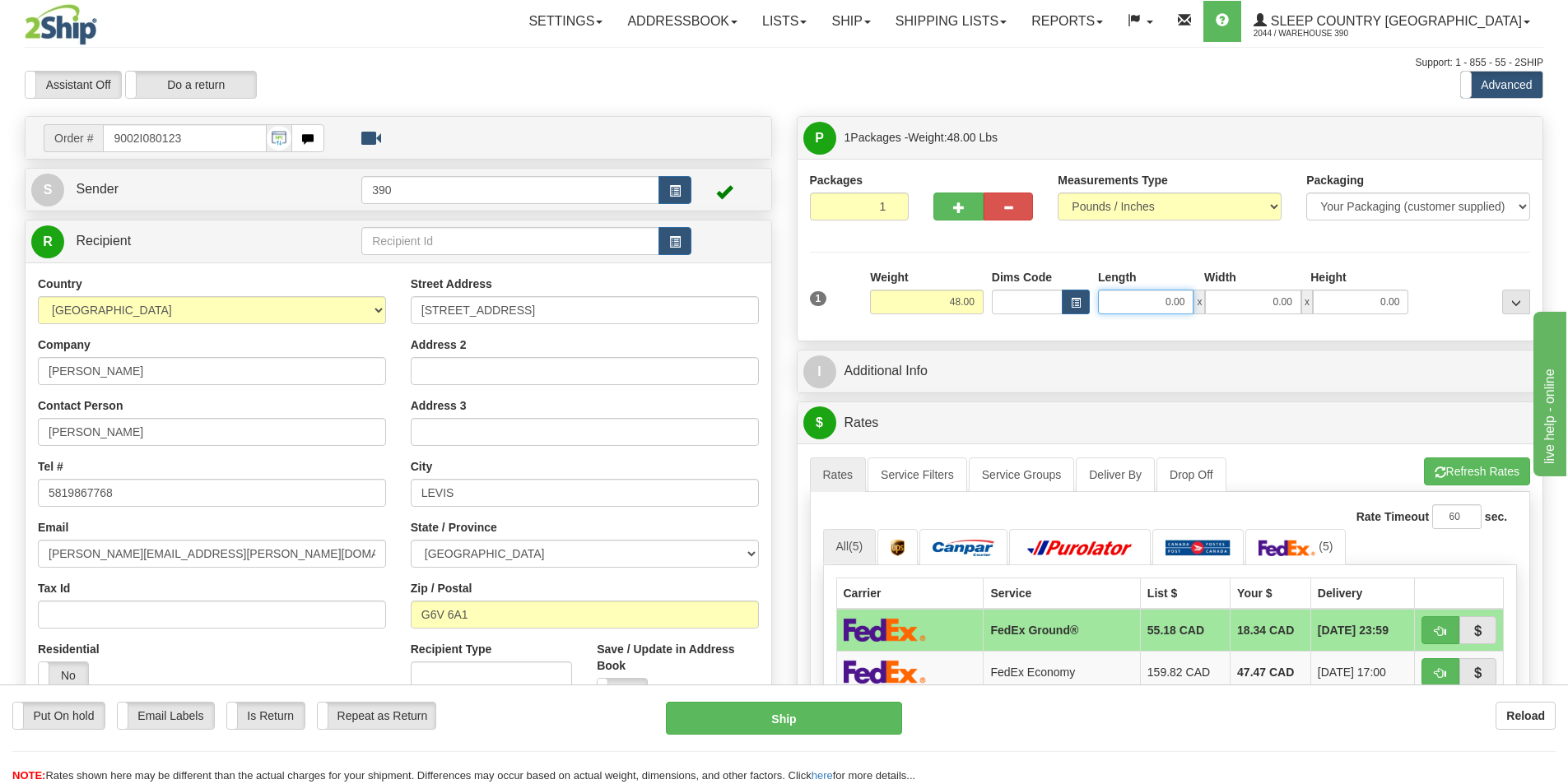
click at [1187, 302] on input "0.00" at bounding box center [1145, 302] width 95 height 24
type input "18.00"
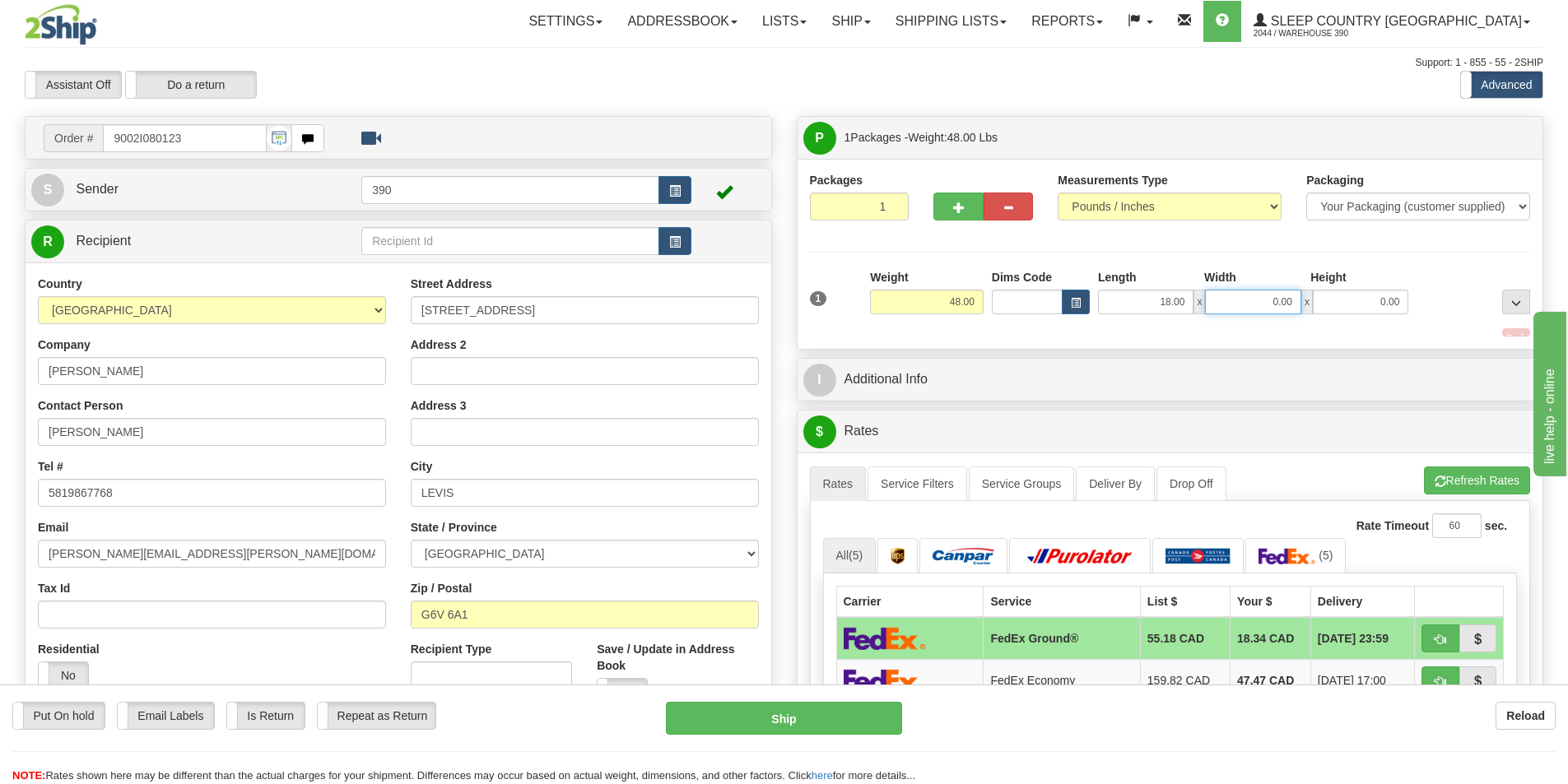
click at [1292, 300] on input "0.00" at bounding box center [1252, 302] width 95 height 24
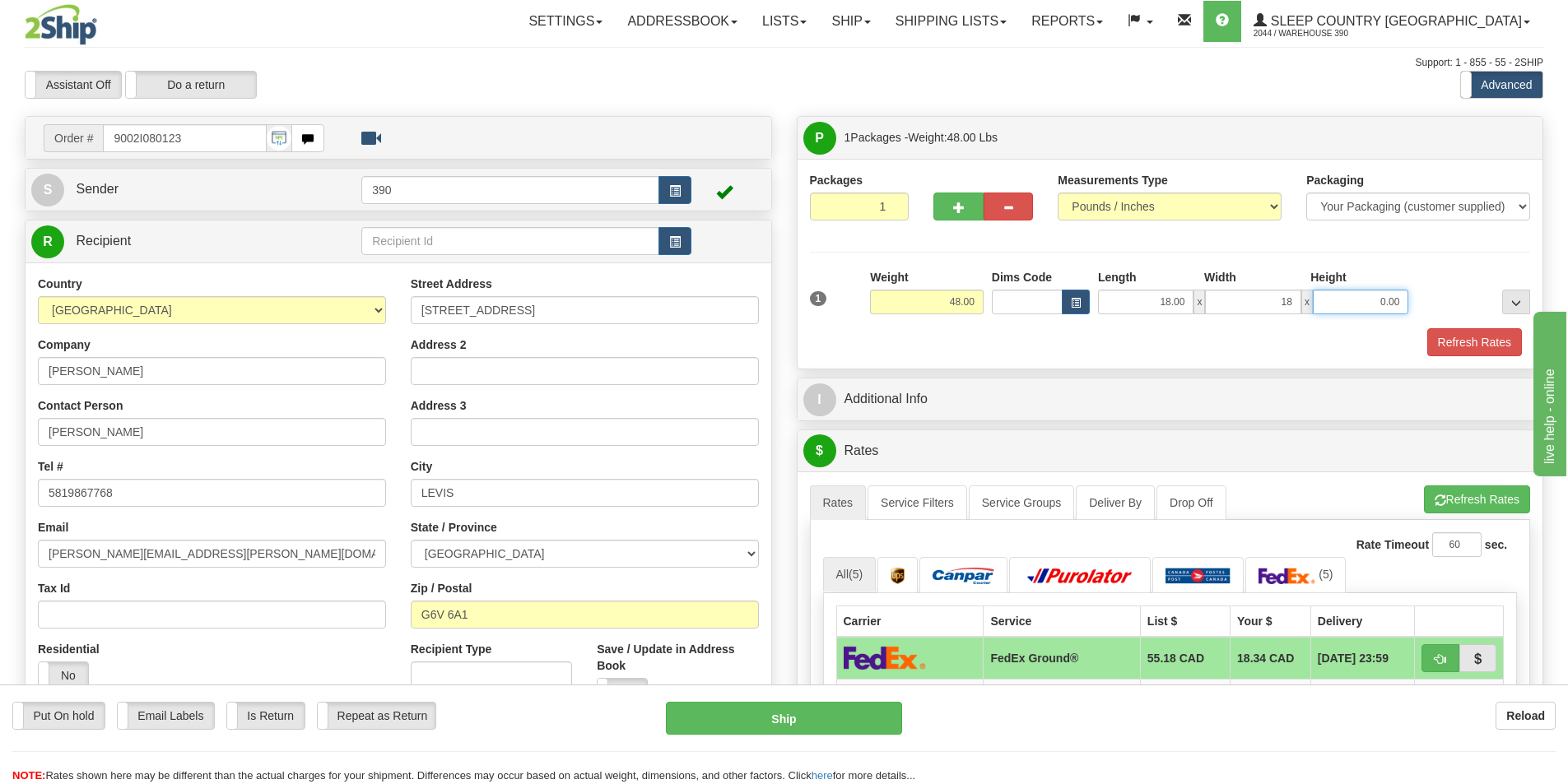
type input "18.00"
click at [1401, 303] on input "0.00" at bounding box center [1360, 302] width 95 height 24
type input "40.00"
click at [1487, 336] on button "Refresh Rates" at bounding box center [1475, 342] width 94 height 28
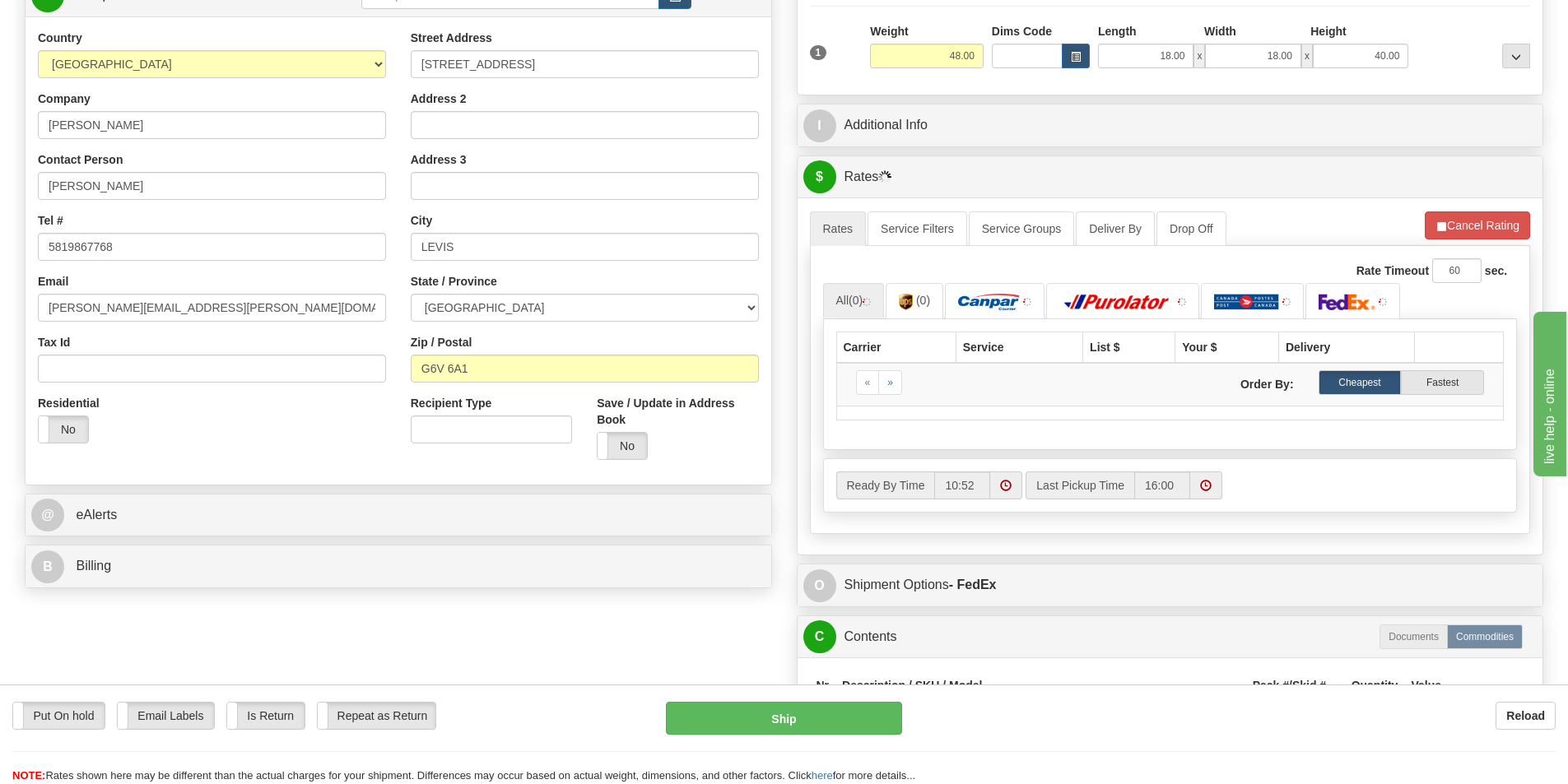
scroll to position [247, 0]
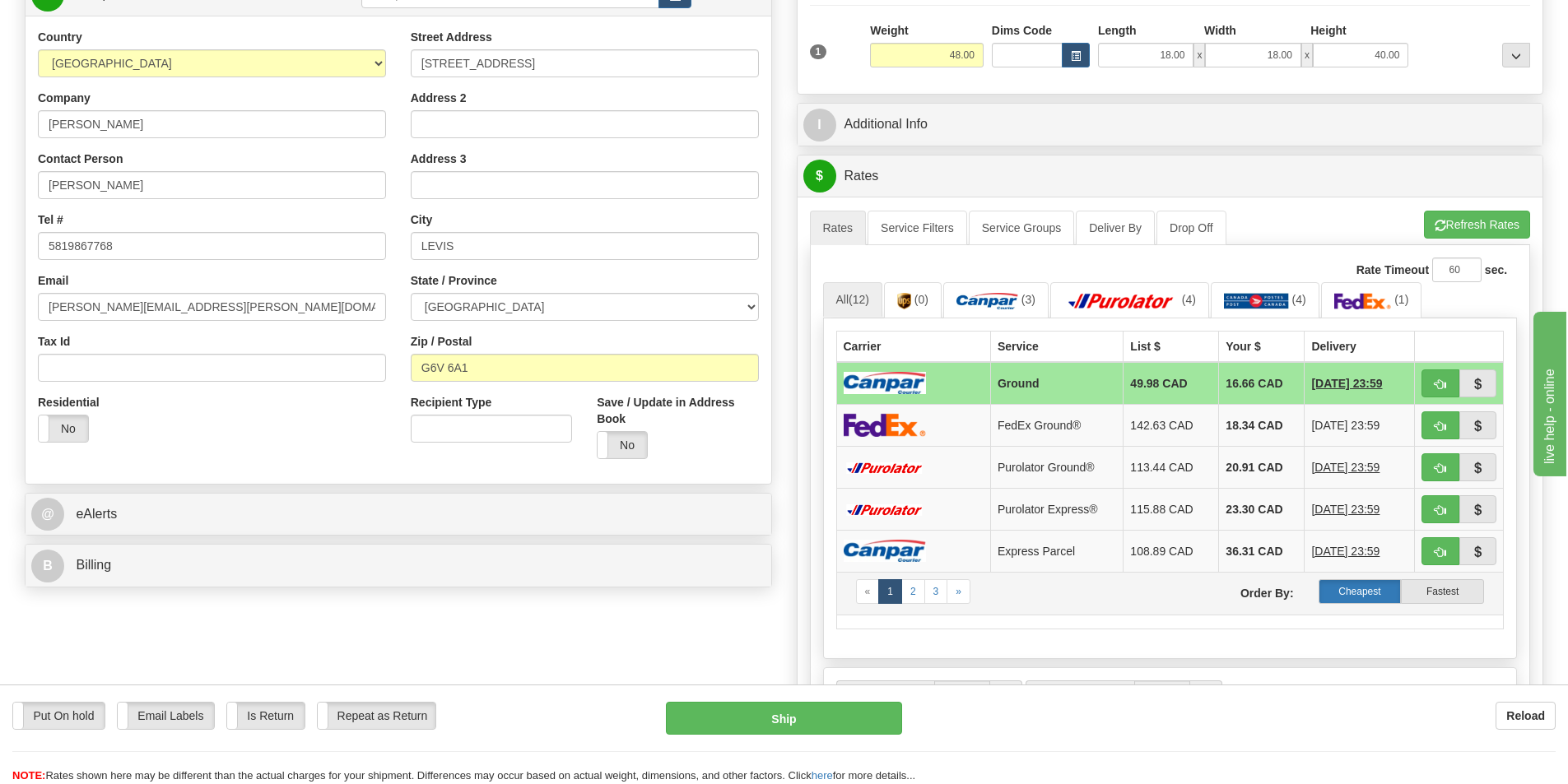
click at [1356, 590] on label "Cheapest" at bounding box center [1360, 591] width 83 height 24
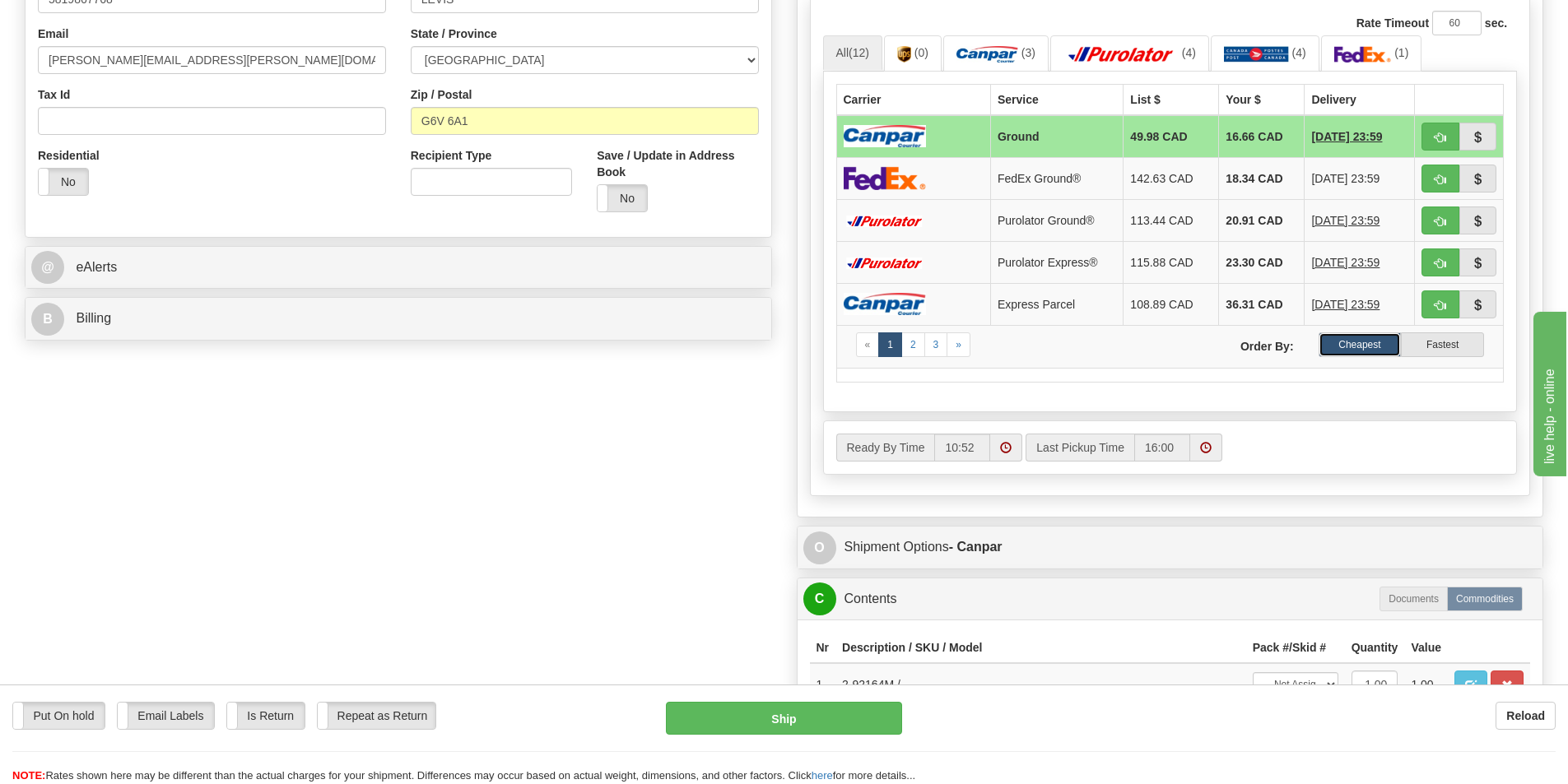
scroll to position [576, 0]
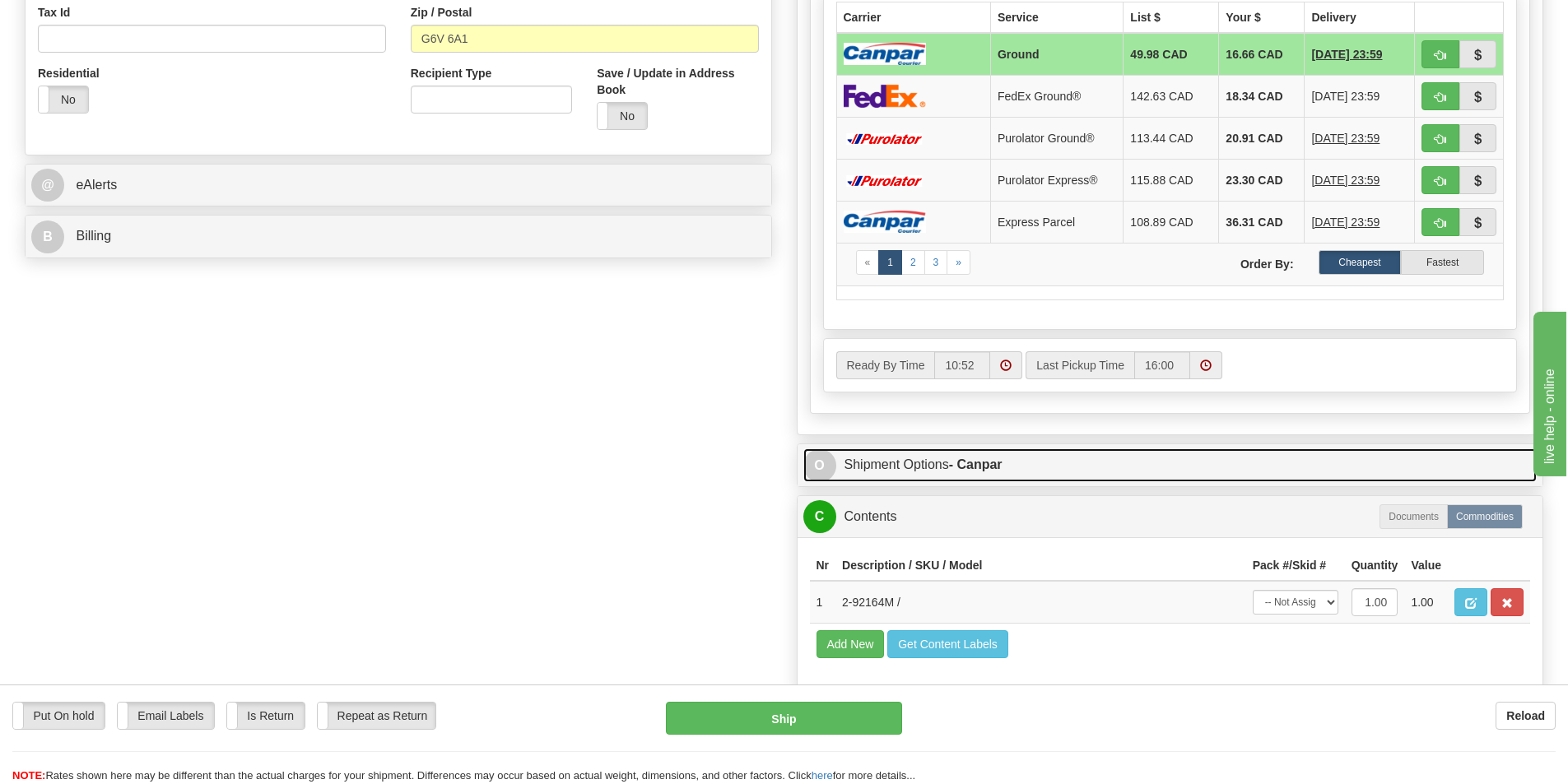
click at [919, 461] on link "O Shipment Options - Canpar" at bounding box center [1170, 465] width 734 height 34
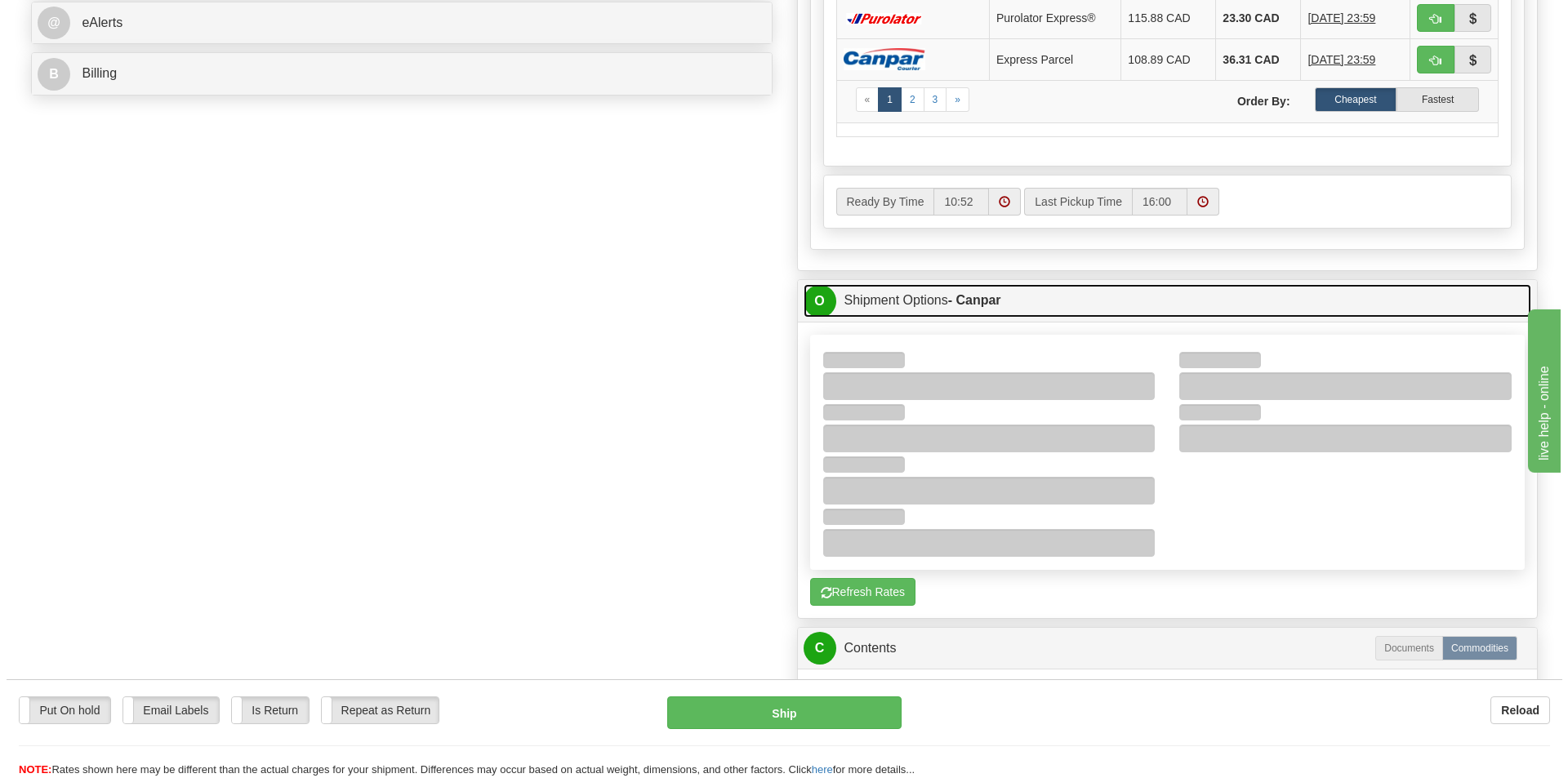
scroll to position [735, 0]
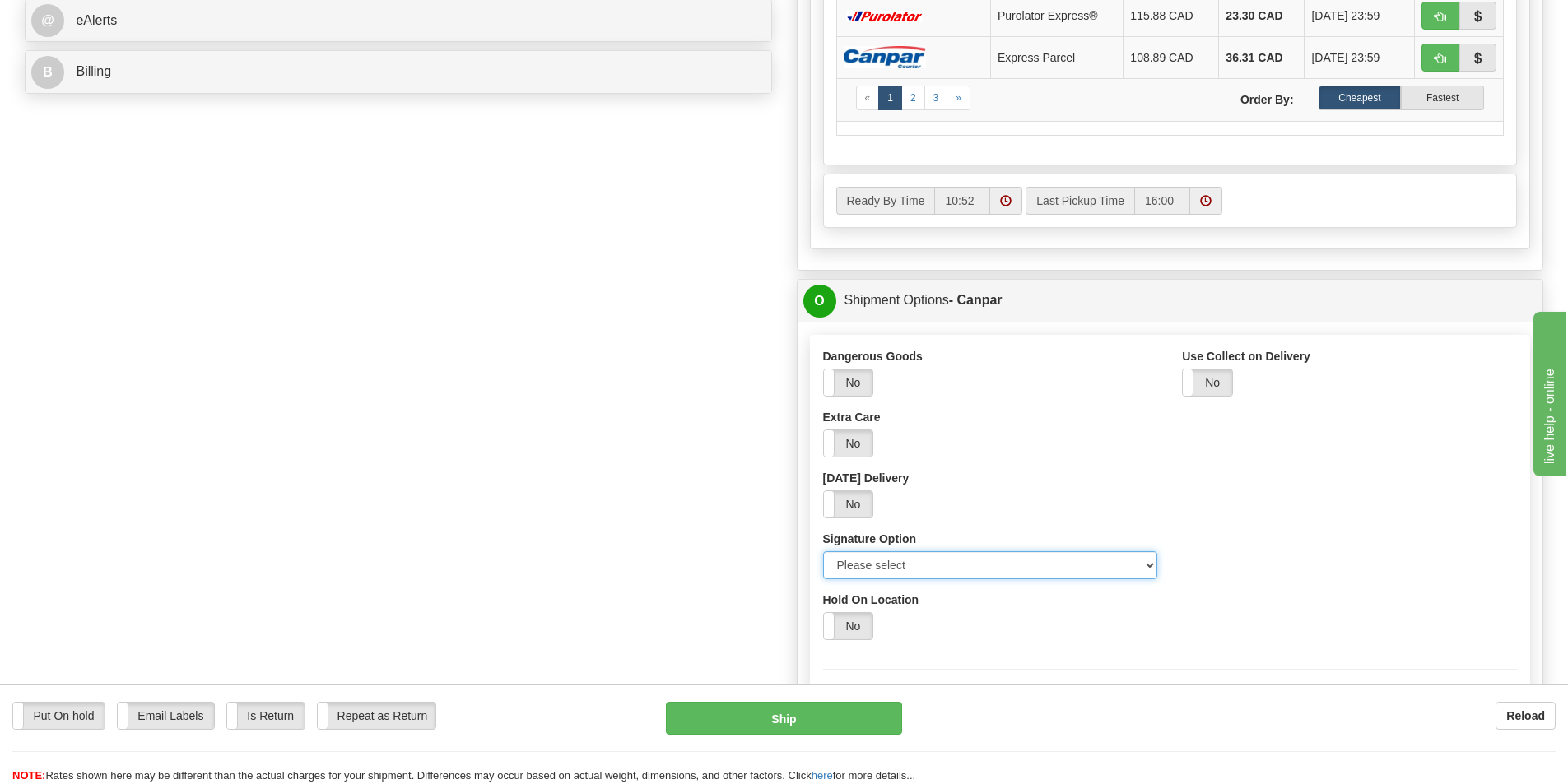
click at [1147, 564] on select "Please select No Signature Required Signature Required Adult Signature" at bounding box center [991, 565] width 335 height 28
select select "2"
click at [823, 551] on select "Please select No Signature Required Signature Required Adult Signature" at bounding box center [991, 565] width 335 height 28
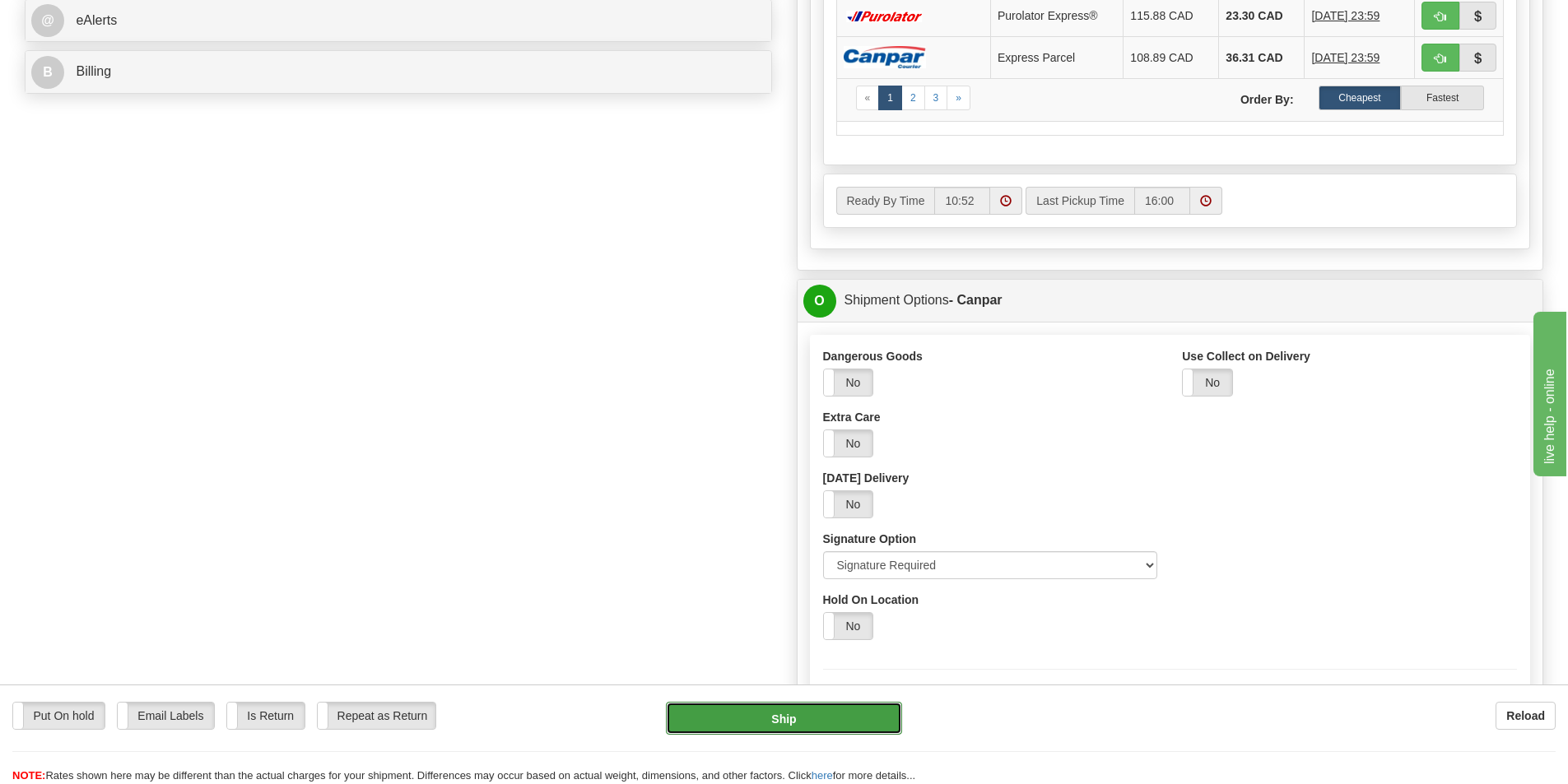
click at [785, 717] on button "Ship" at bounding box center [784, 719] width 237 height 33
type input "1"
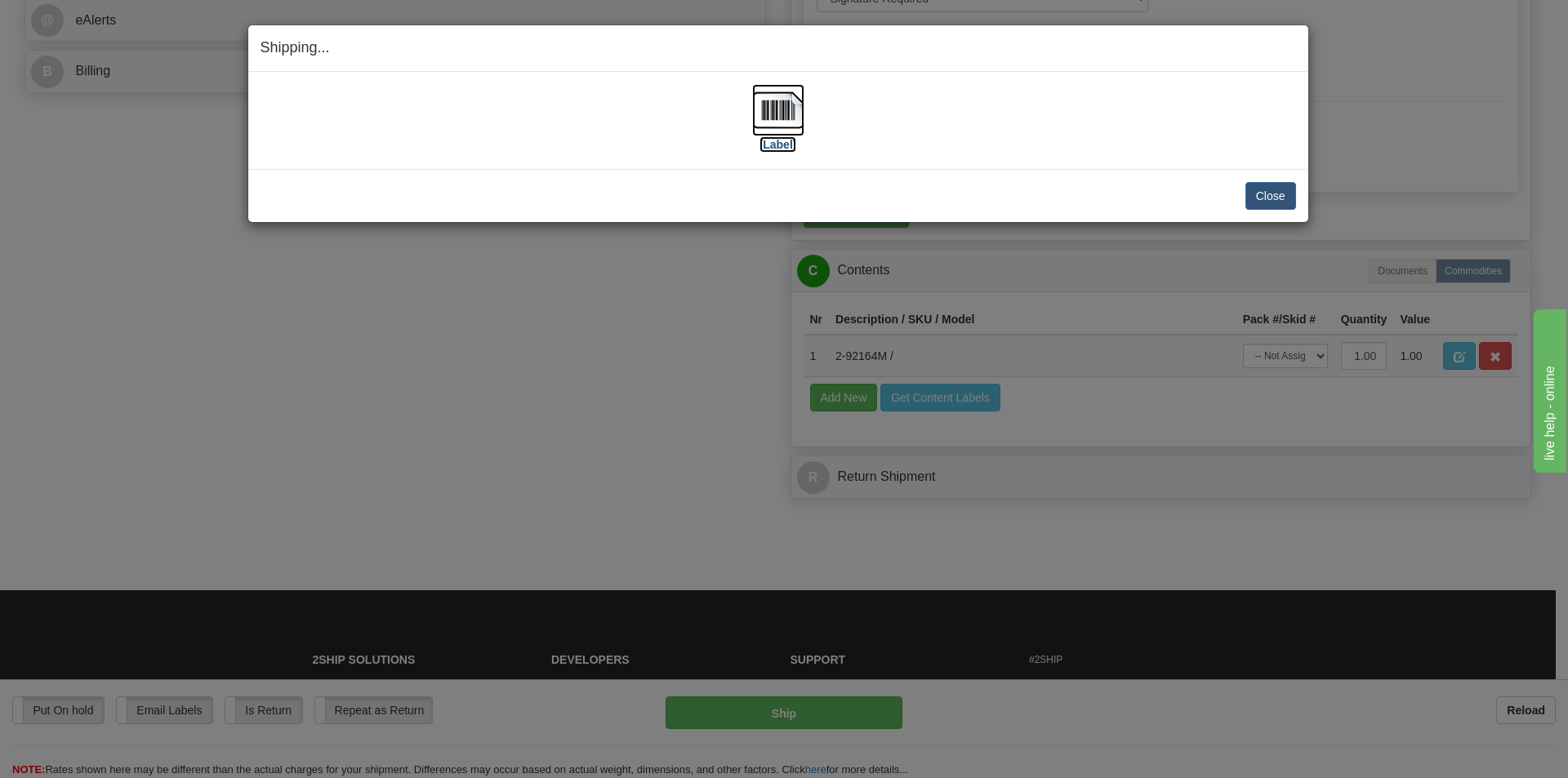
click at [780, 107] on img at bounding box center [778, 111] width 52 height 52
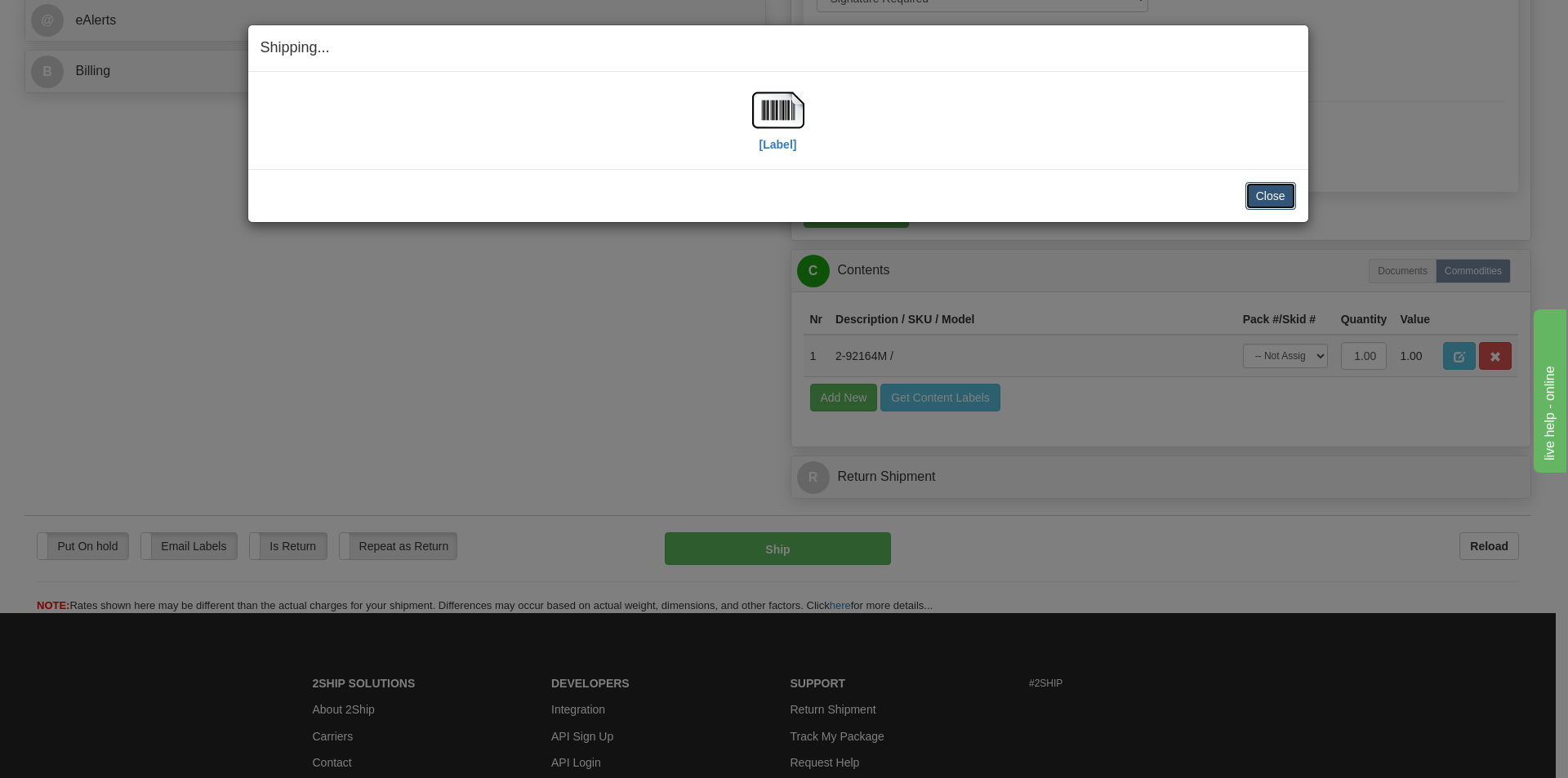
click at [1270, 195] on button "Close" at bounding box center [1271, 195] width 50 height 28
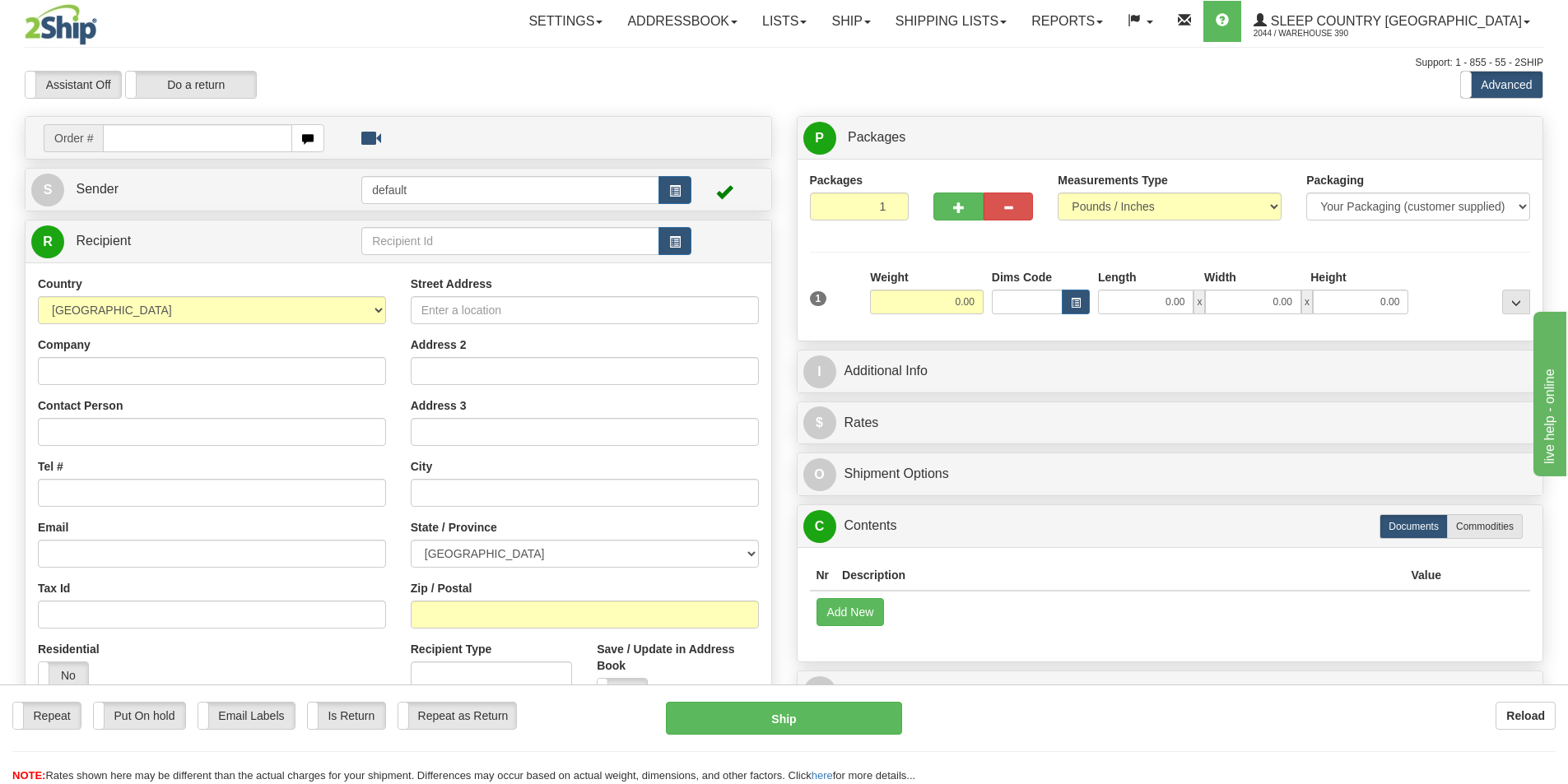
click at [152, 141] on input "text" at bounding box center [198, 138] width 189 height 28
type input "9002I080259"
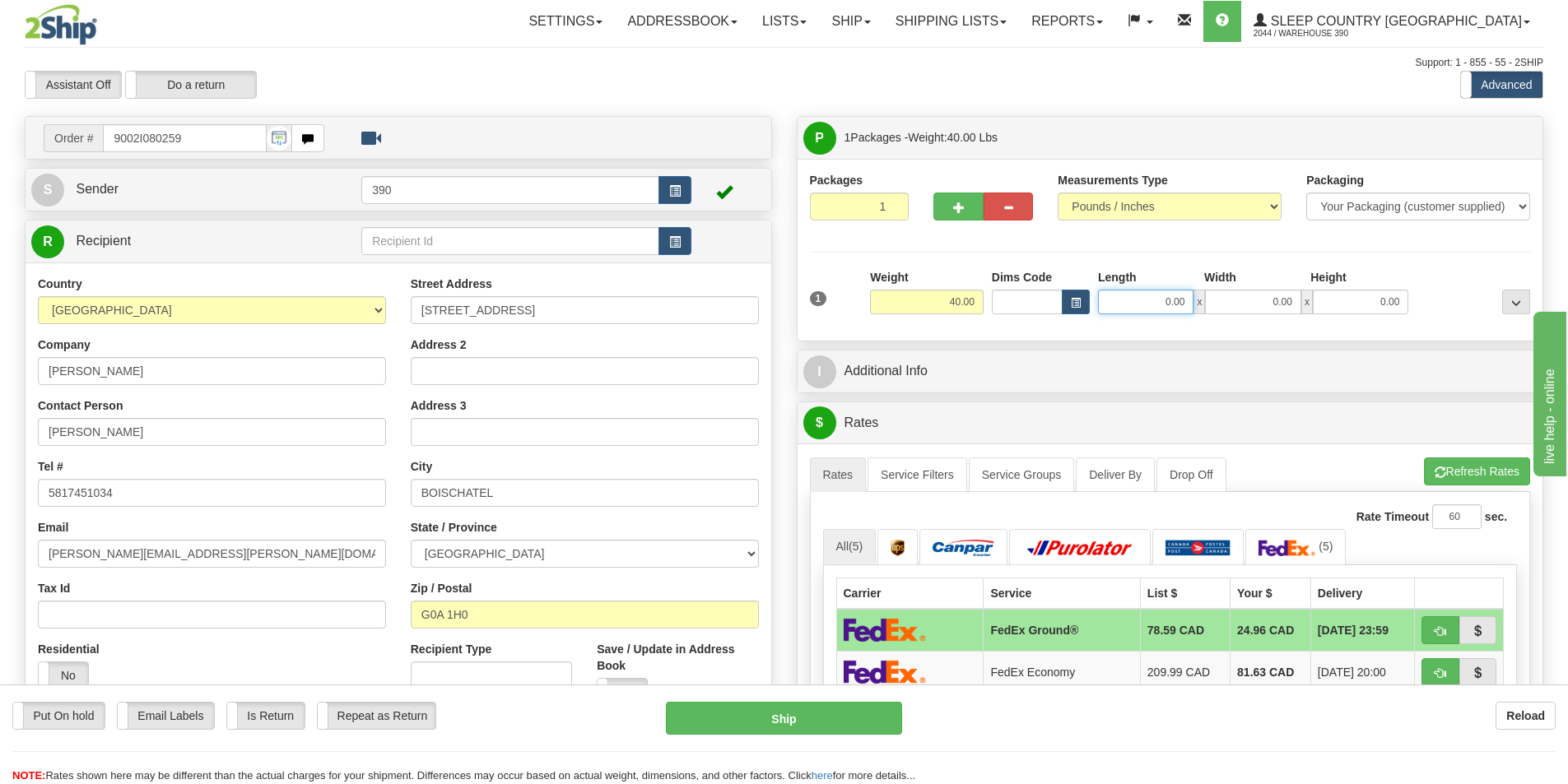
click at [1186, 305] on input "0.00" at bounding box center [1145, 302] width 95 height 24
type input "20.00"
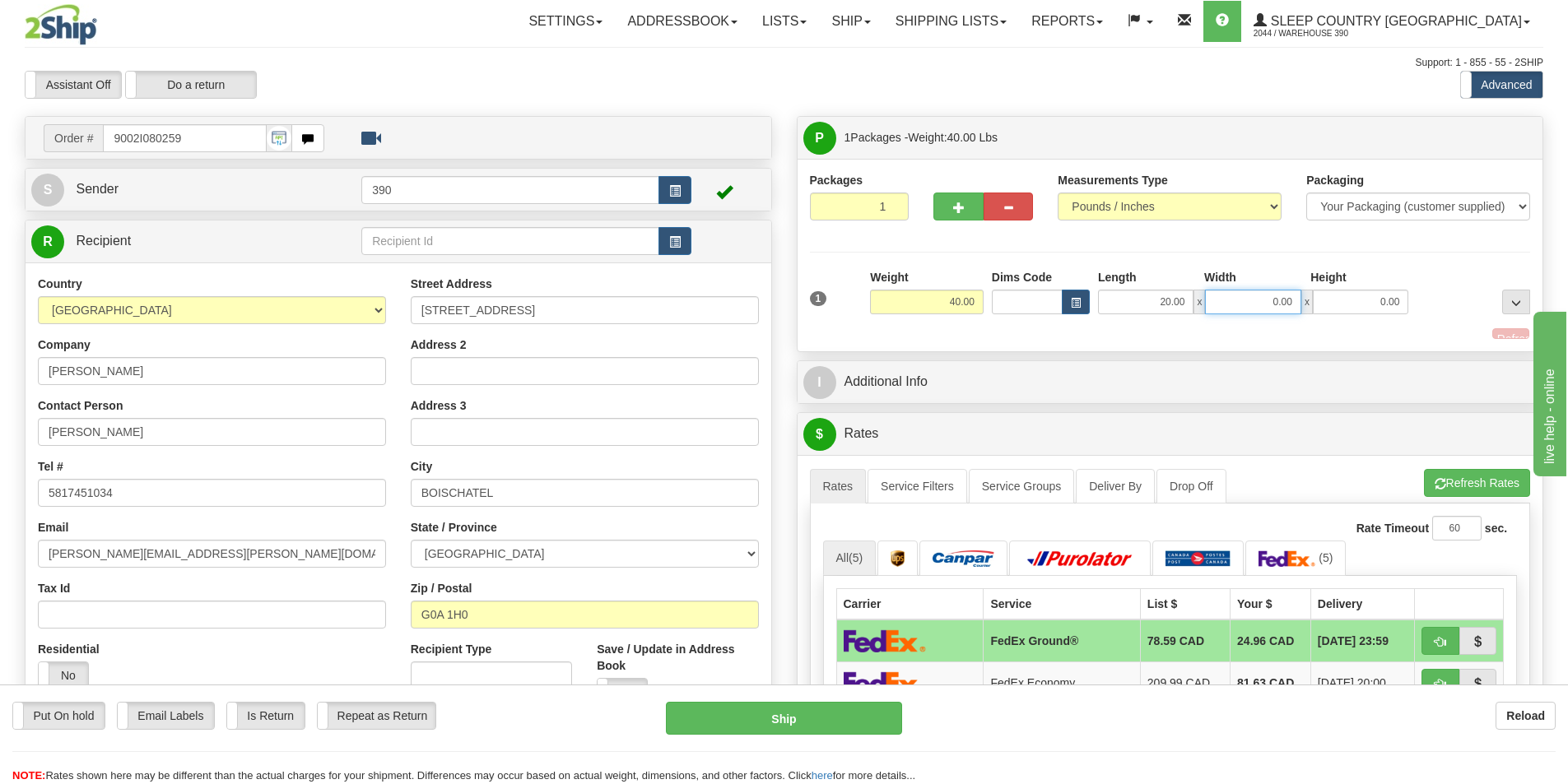
click at [1293, 301] on input "0.00" at bounding box center [1252, 302] width 95 height 24
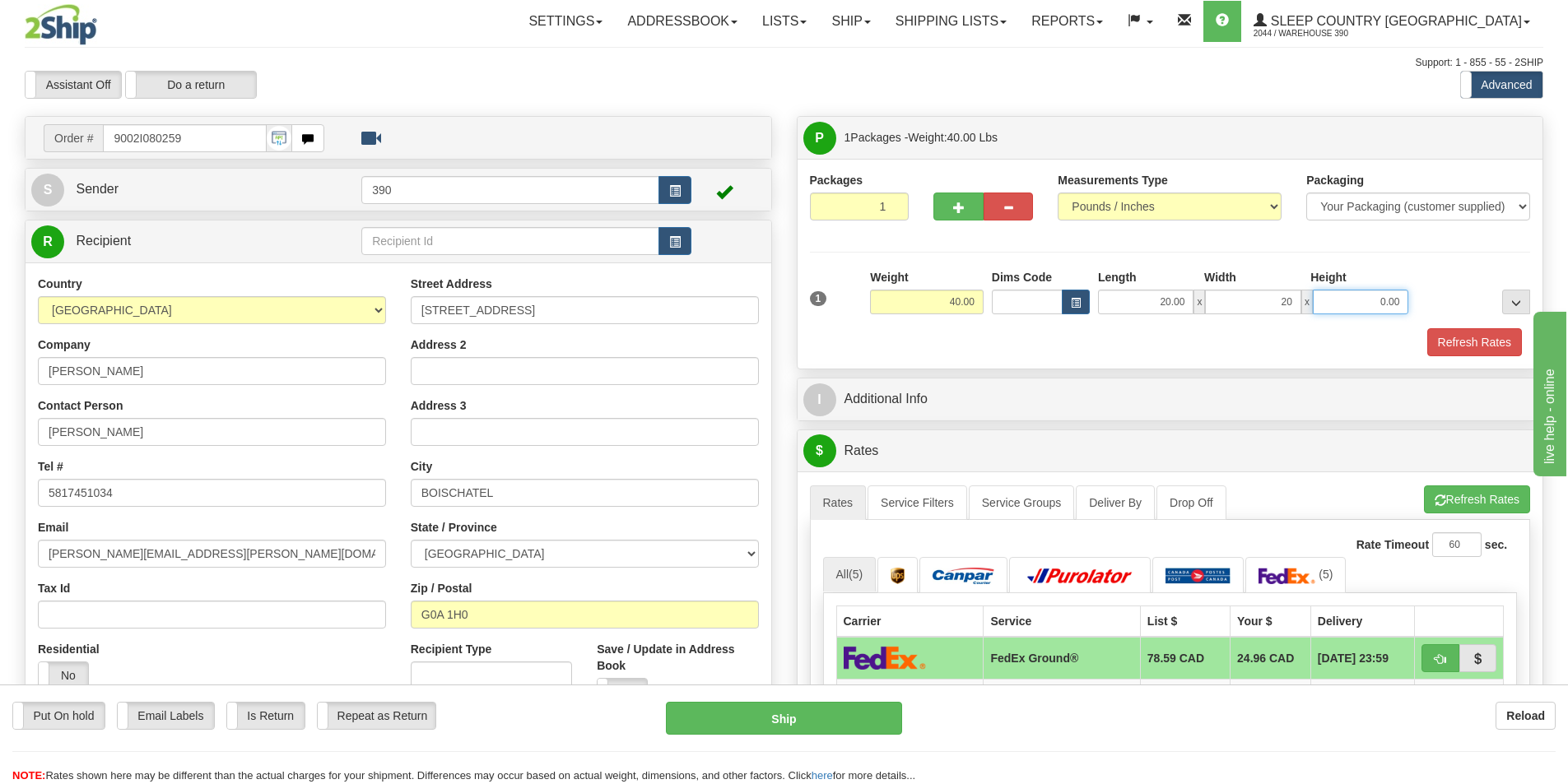
type input "20.00"
click at [1403, 300] on input "0.00" at bounding box center [1360, 302] width 95 height 24
type input "40.00"
click at [1467, 334] on button "Refresh Rates" at bounding box center [1475, 342] width 94 height 28
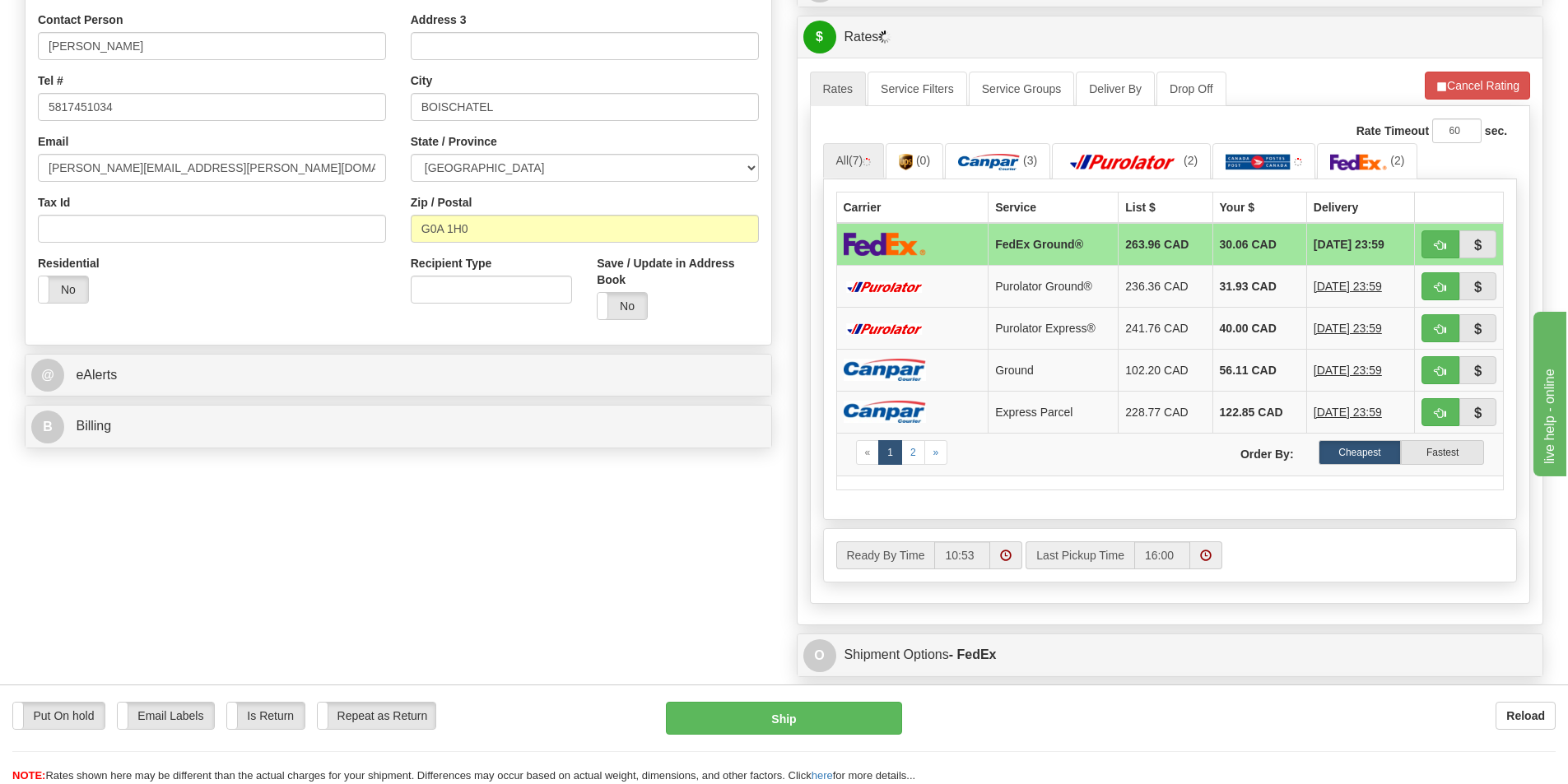
scroll to position [411, 0]
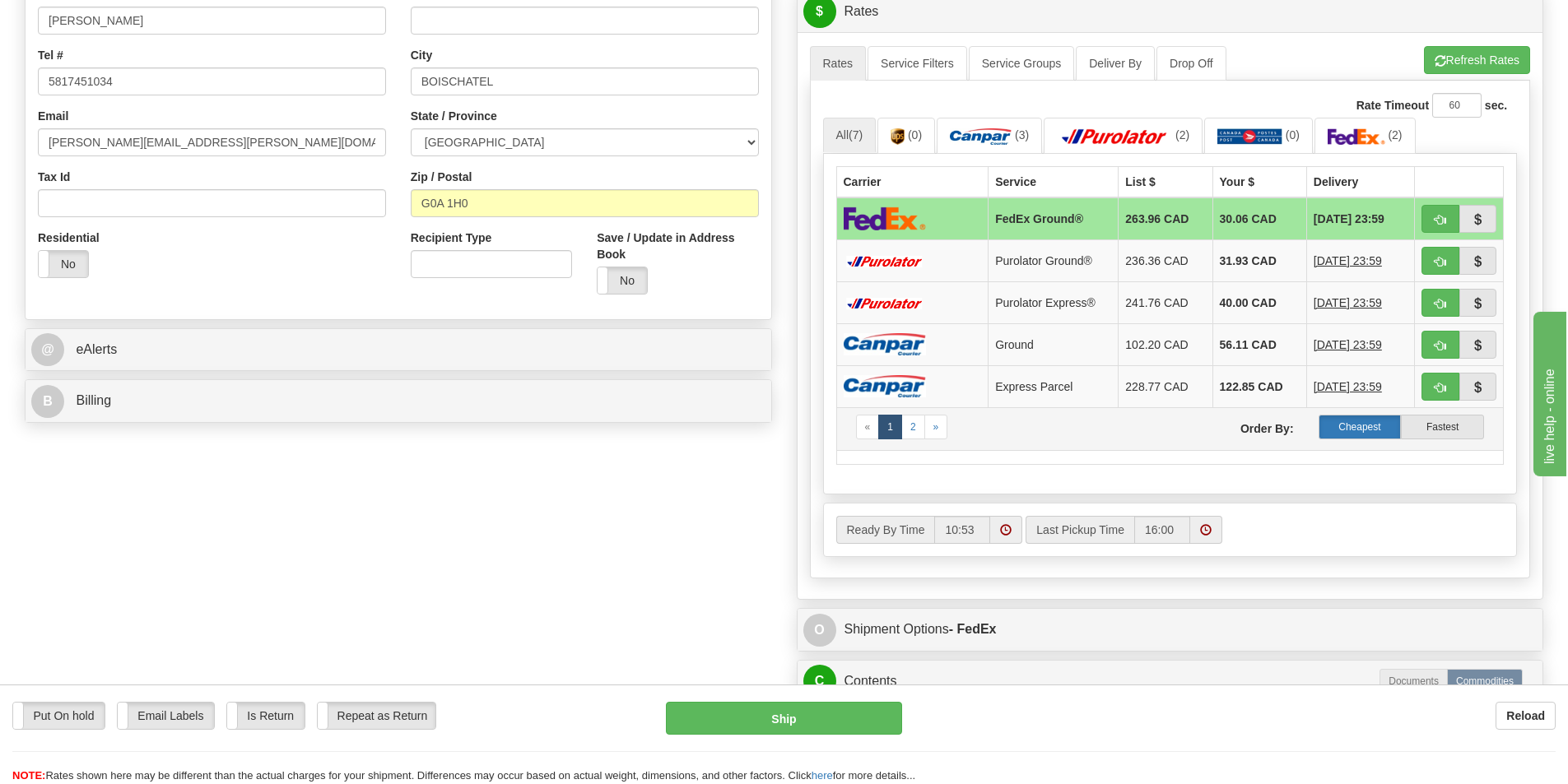
click at [1364, 420] on label "Cheapest" at bounding box center [1360, 427] width 83 height 24
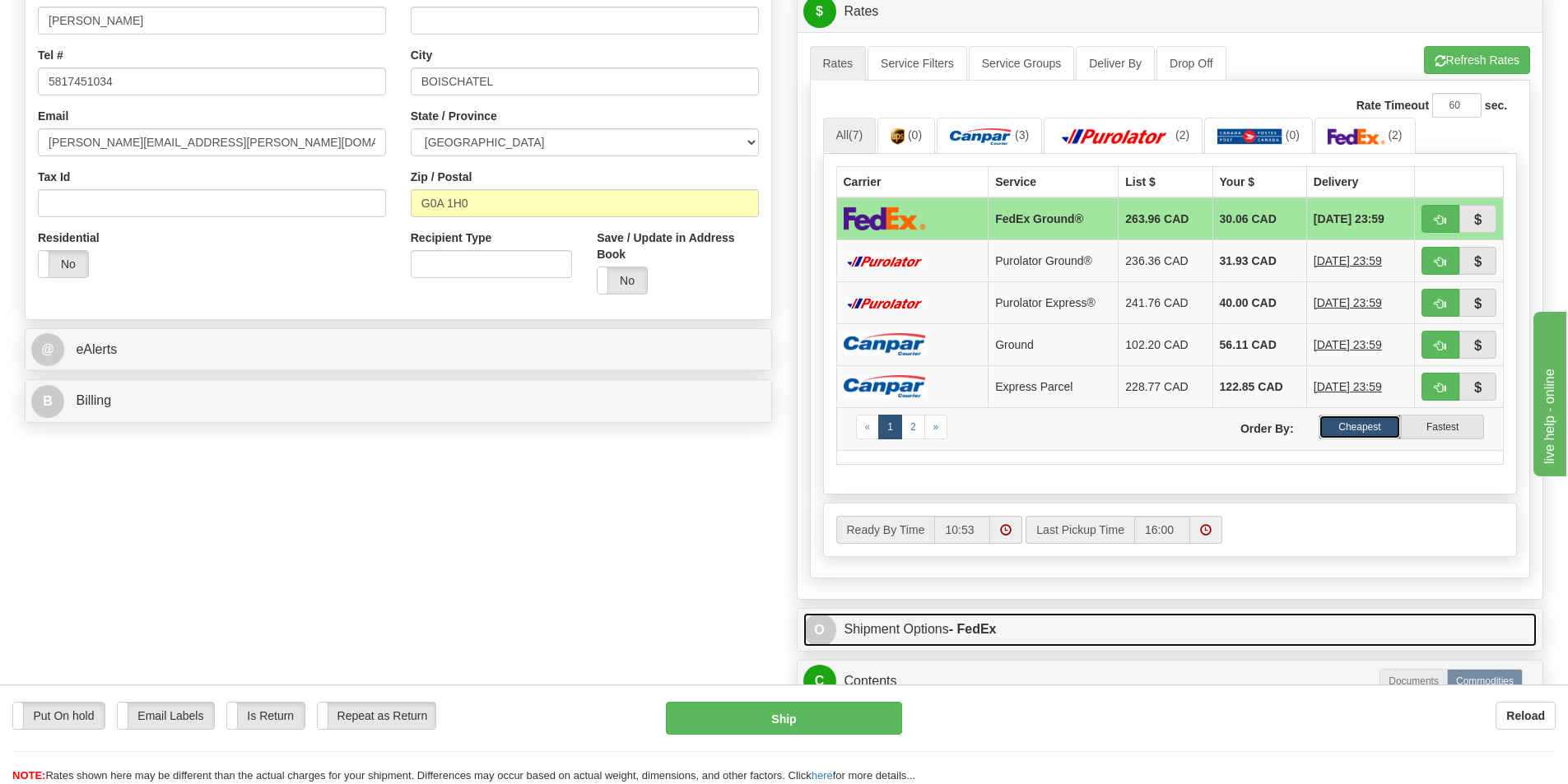
click at [917, 626] on link "O Shipment Options - FedEx" at bounding box center [1170, 630] width 734 height 34
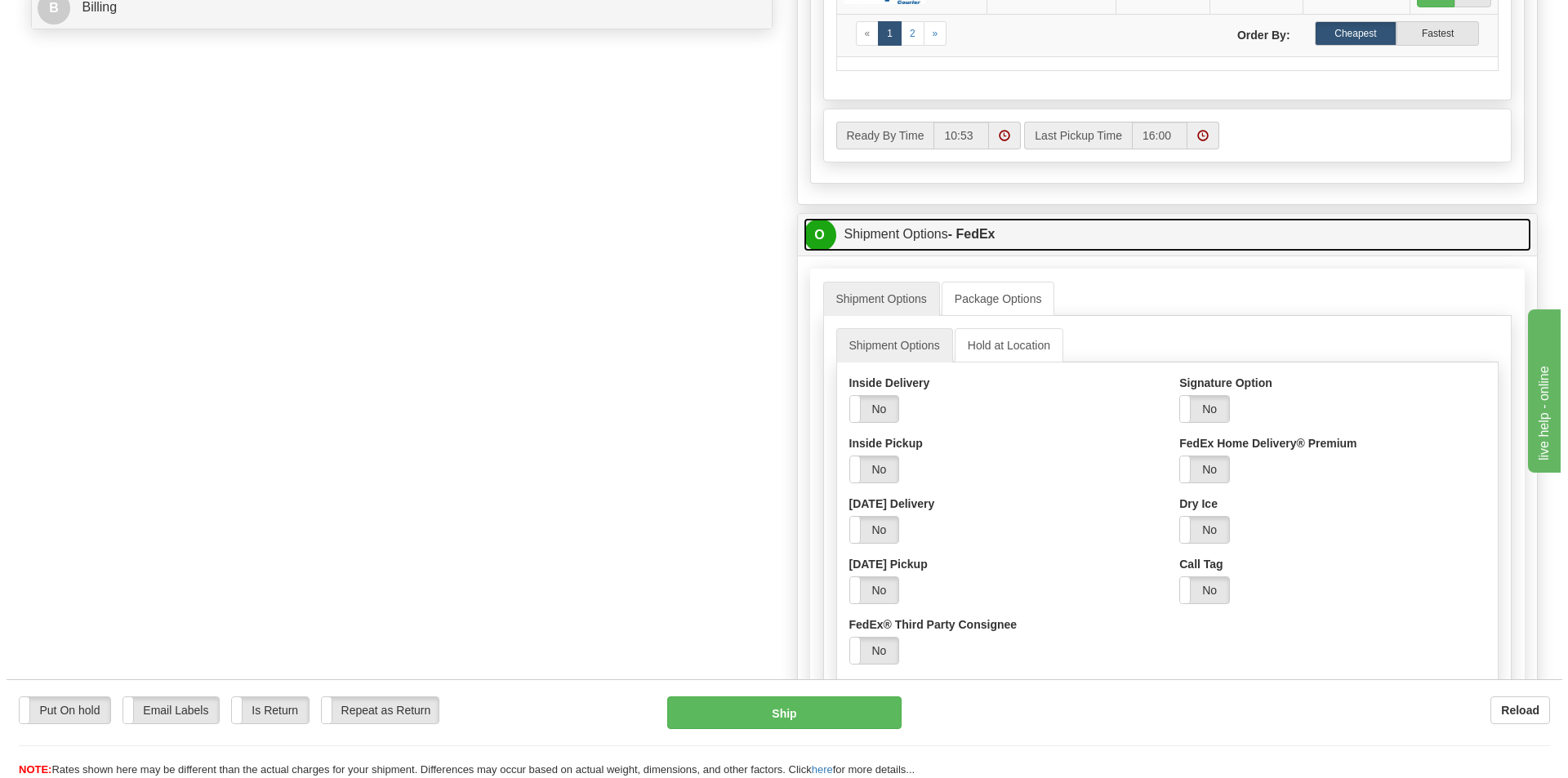
scroll to position [817, 0]
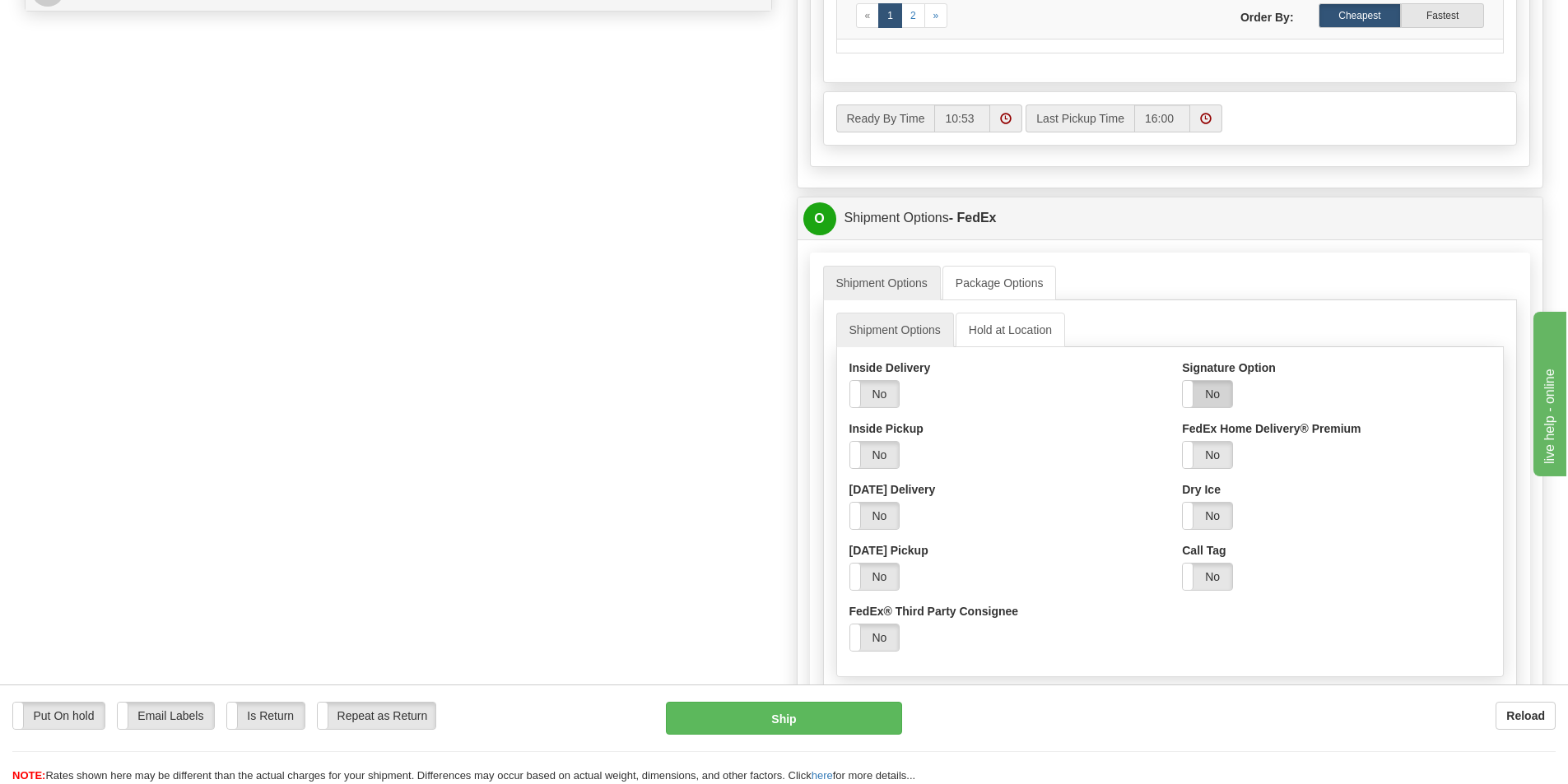
click at [1213, 393] on label "No" at bounding box center [1207, 393] width 49 height 26
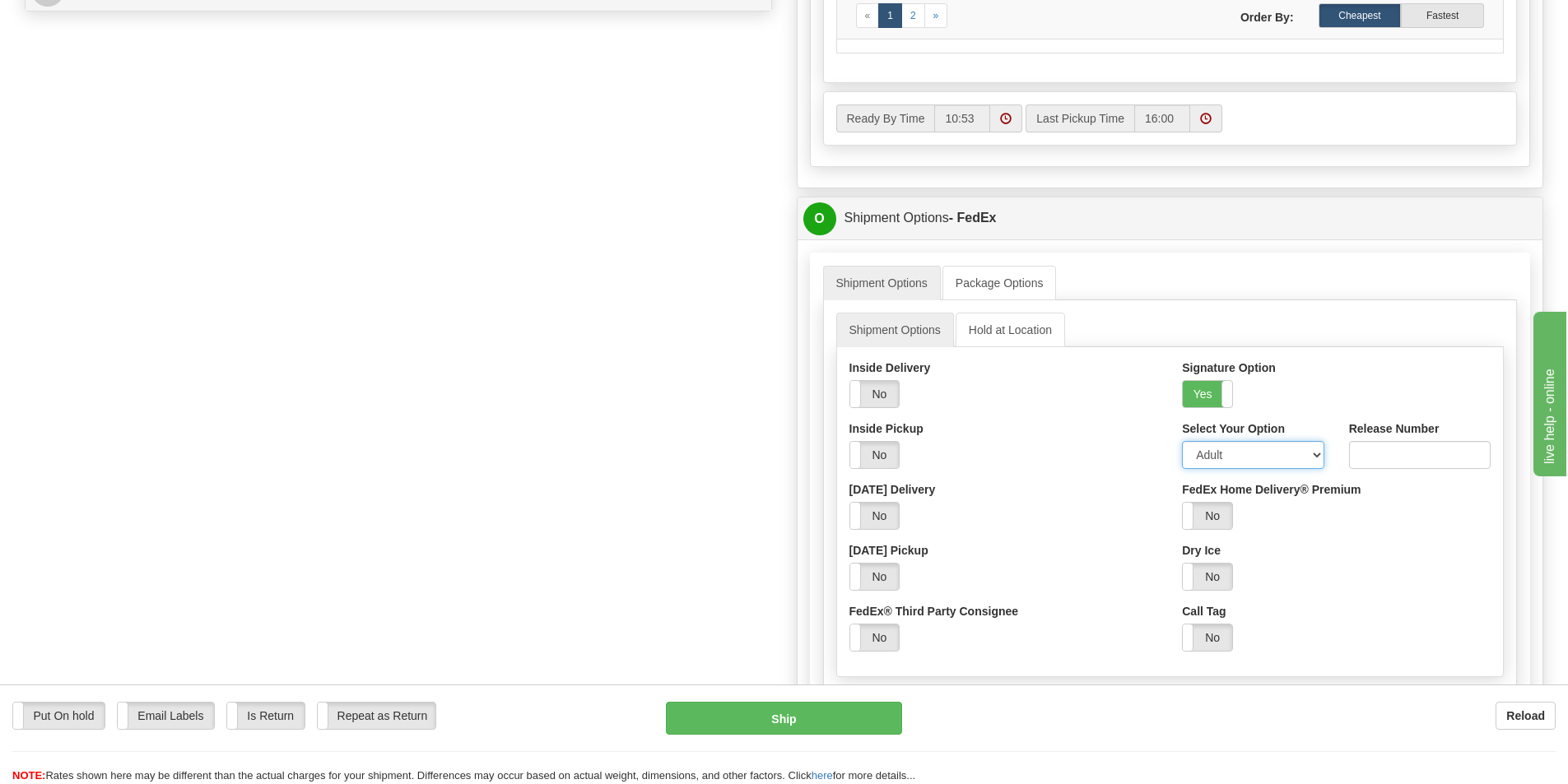
click at [1315, 455] on select "Adult Direct Indirect No Signature Required Service Default" at bounding box center [1253, 455] width 141 height 28
select select "2"
click at [1182, 441] on select "Adult Direct Indirect No Signature Required Service Default" at bounding box center [1253, 455] width 141 height 28
click at [810, 717] on button "Ship" at bounding box center [784, 719] width 237 height 33
type input "92"
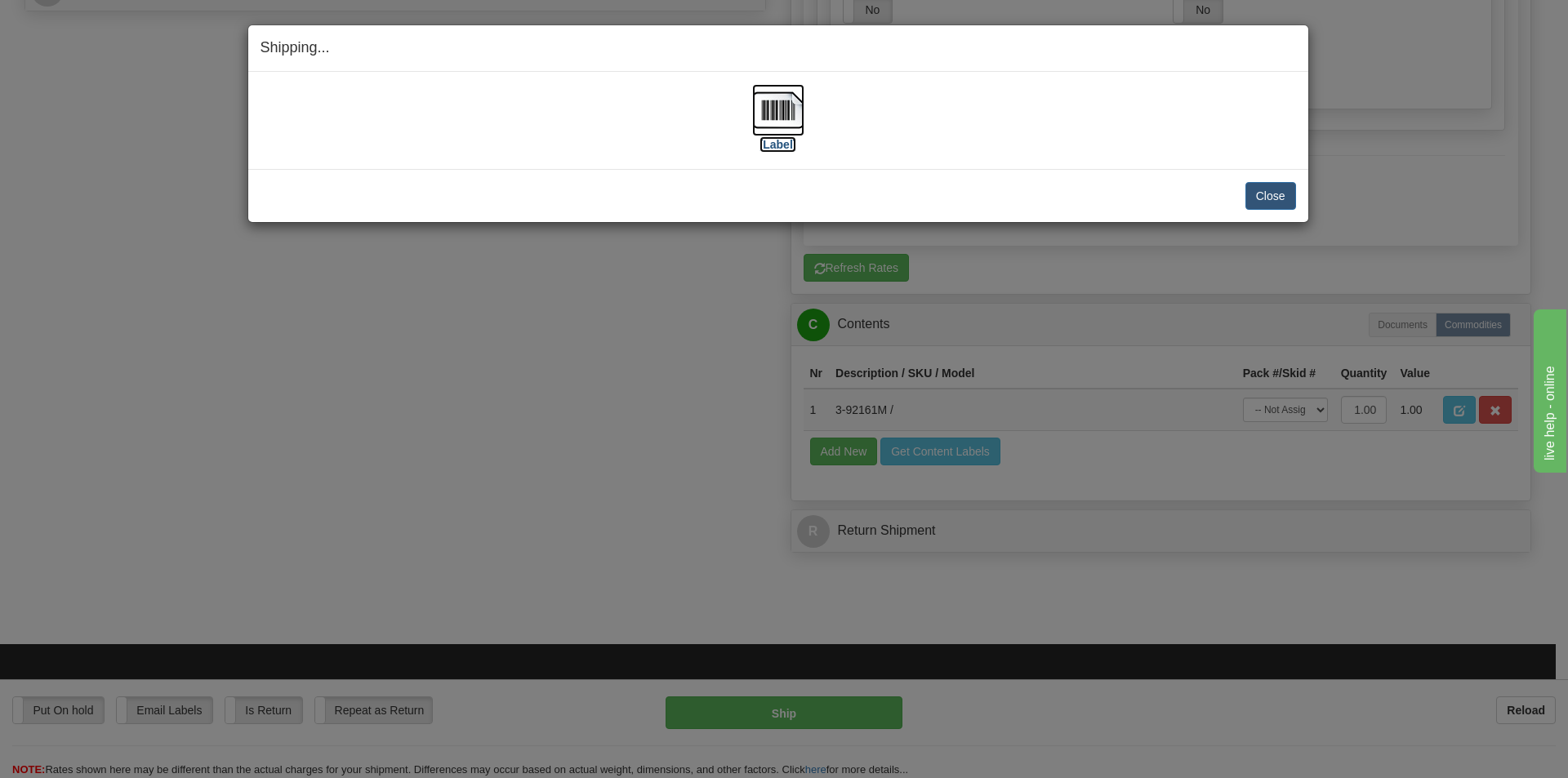
click at [782, 109] on img at bounding box center [778, 111] width 52 height 52
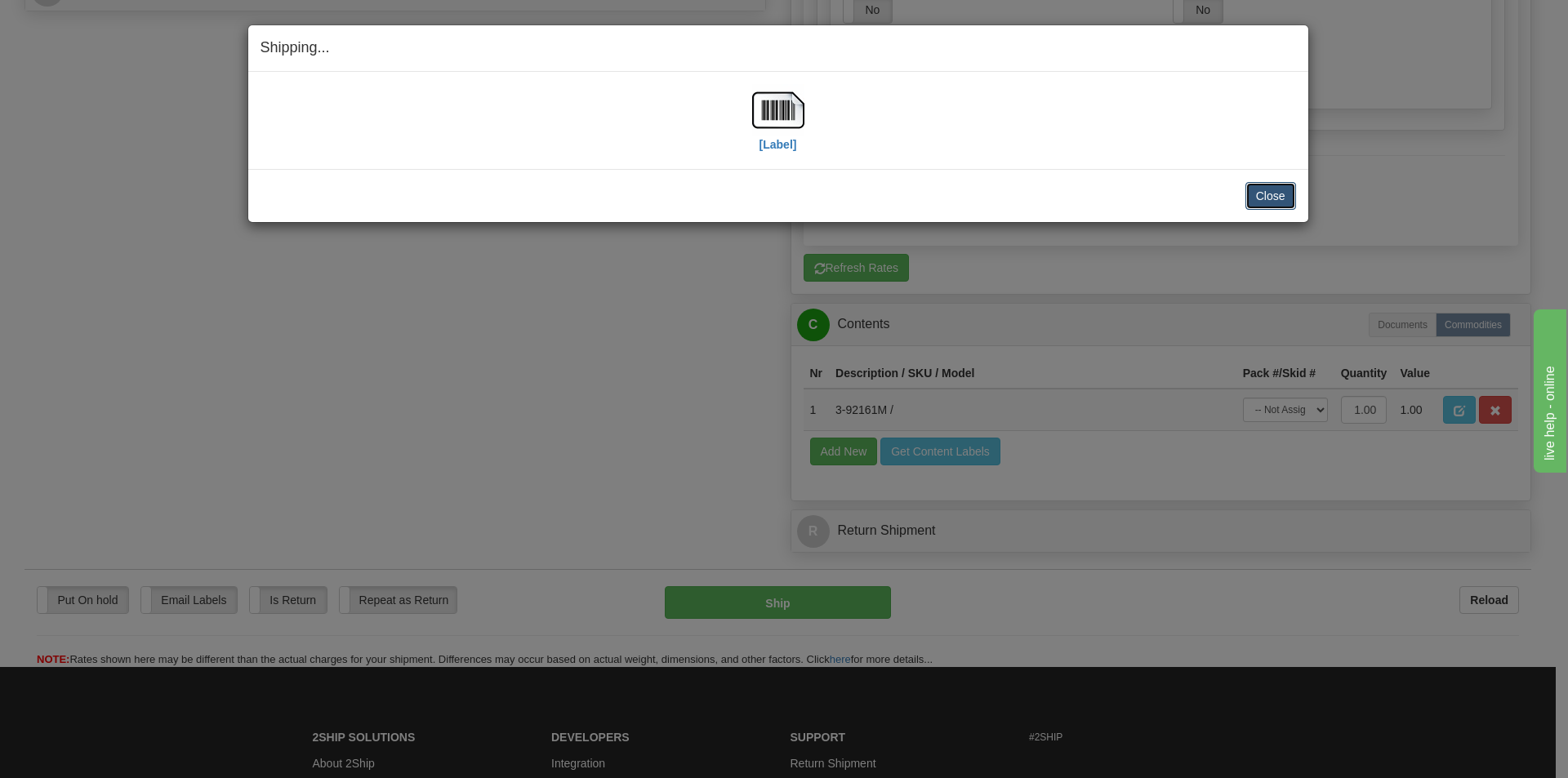
click at [1262, 192] on button "Close" at bounding box center [1271, 195] width 50 height 28
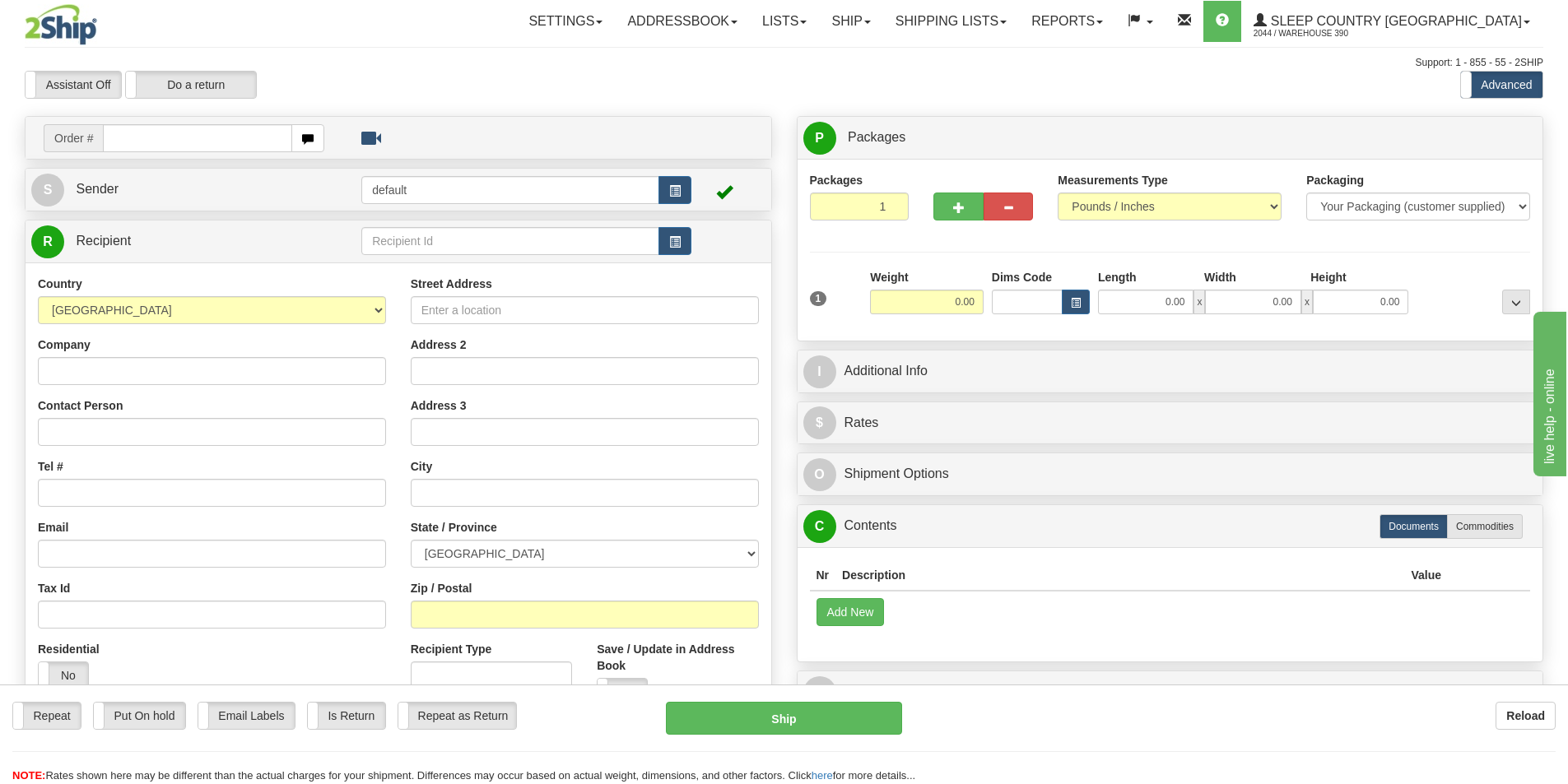
click at [167, 139] on input "text" at bounding box center [198, 138] width 189 height 28
type input "9002I080287"
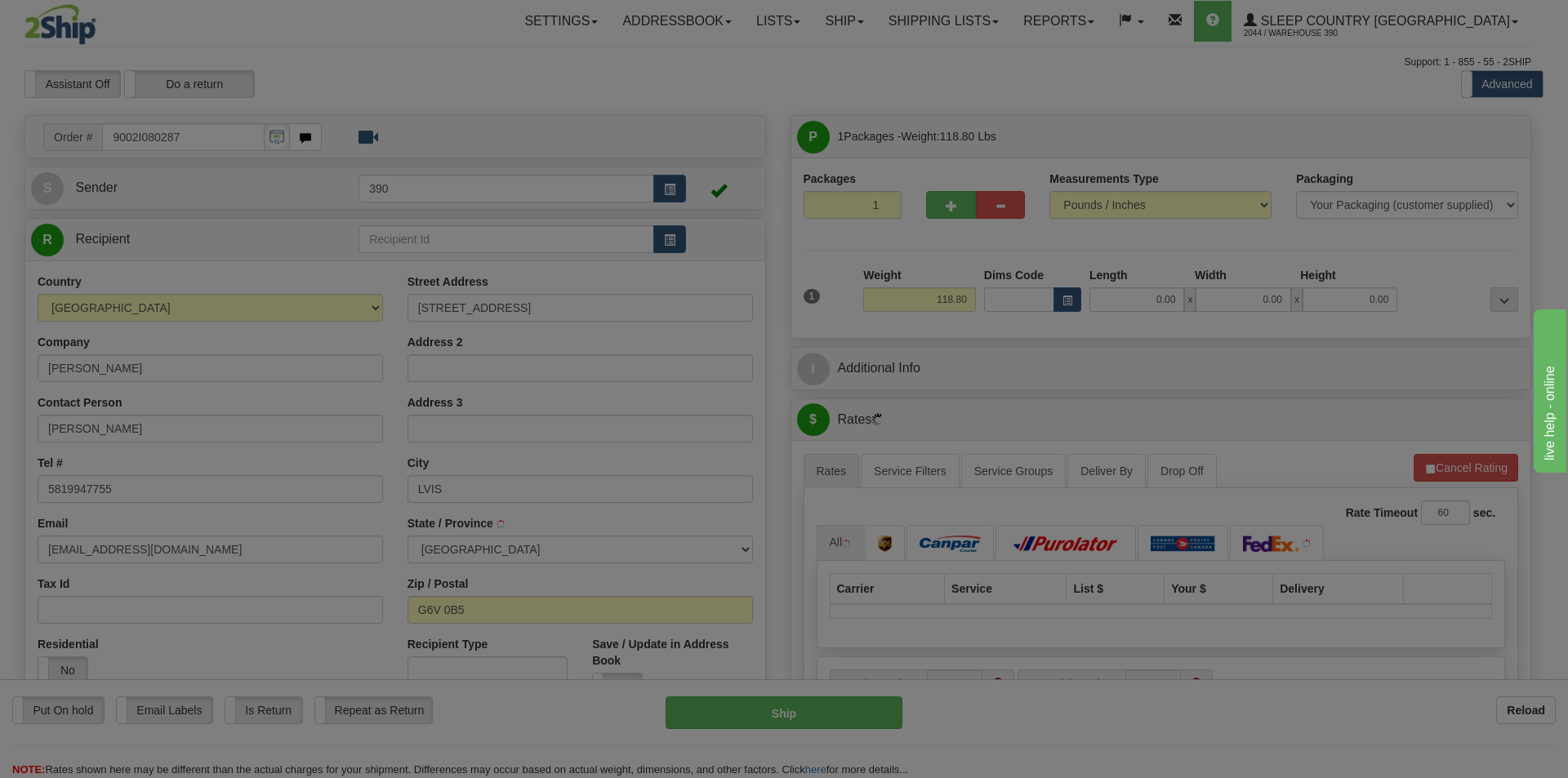
type input "LEVIS"
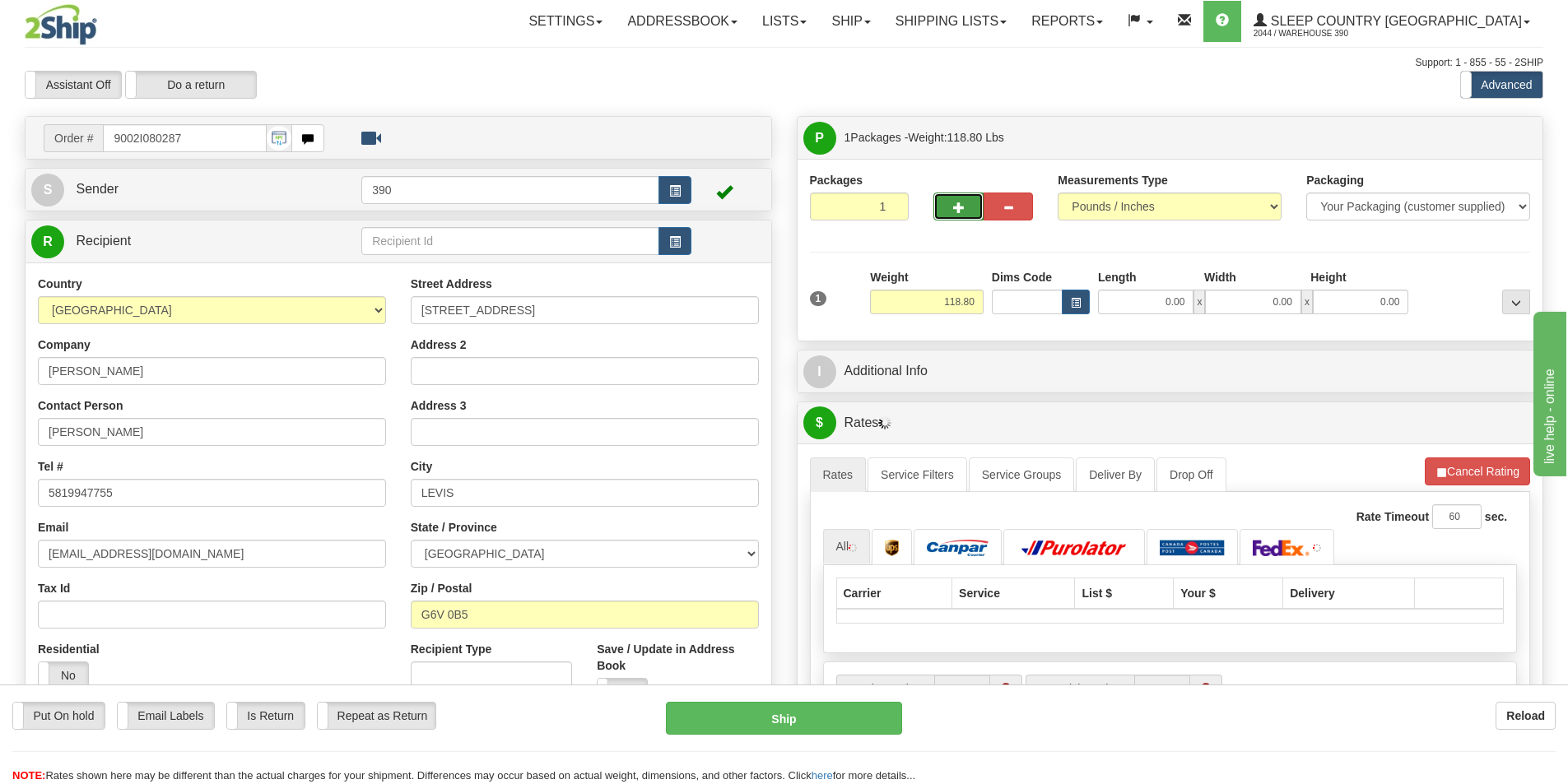
click at [959, 205] on span "button" at bounding box center [959, 208] width 12 height 11
radio input "true"
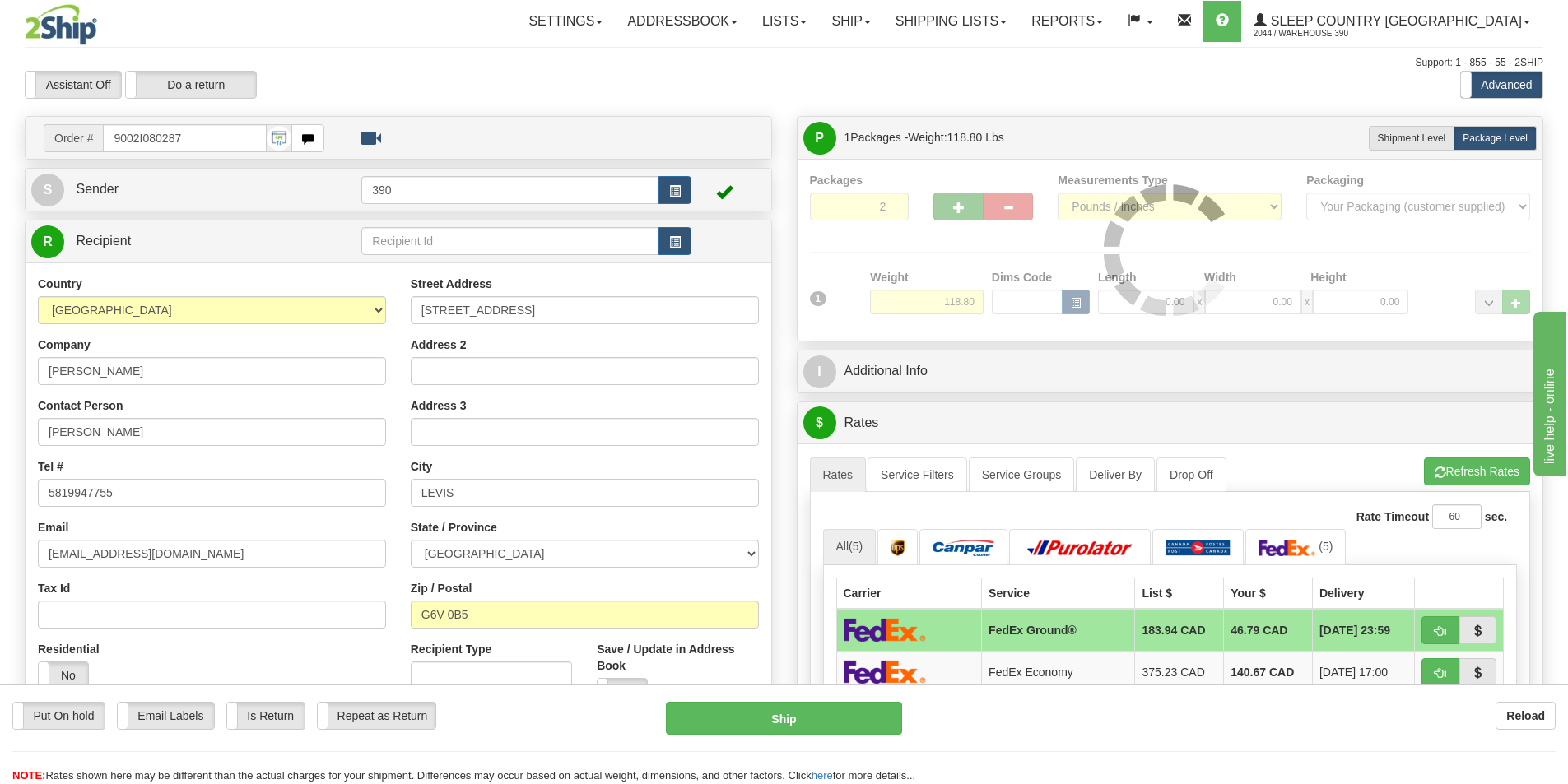
click at [959, 205] on div at bounding box center [1170, 250] width 721 height 157
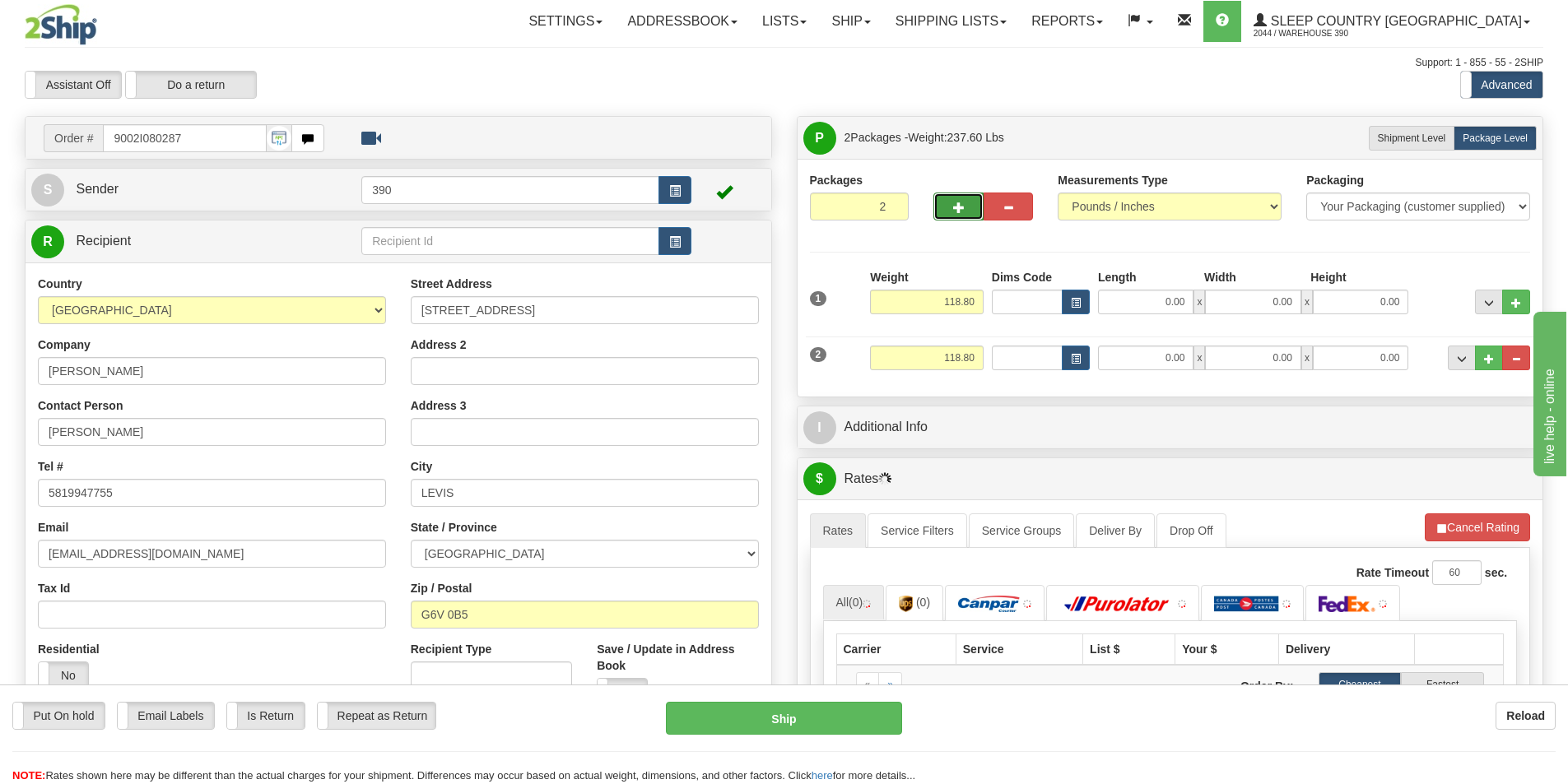
click at [959, 205] on span "button" at bounding box center [959, 208] width 12 height 11
type input "3"
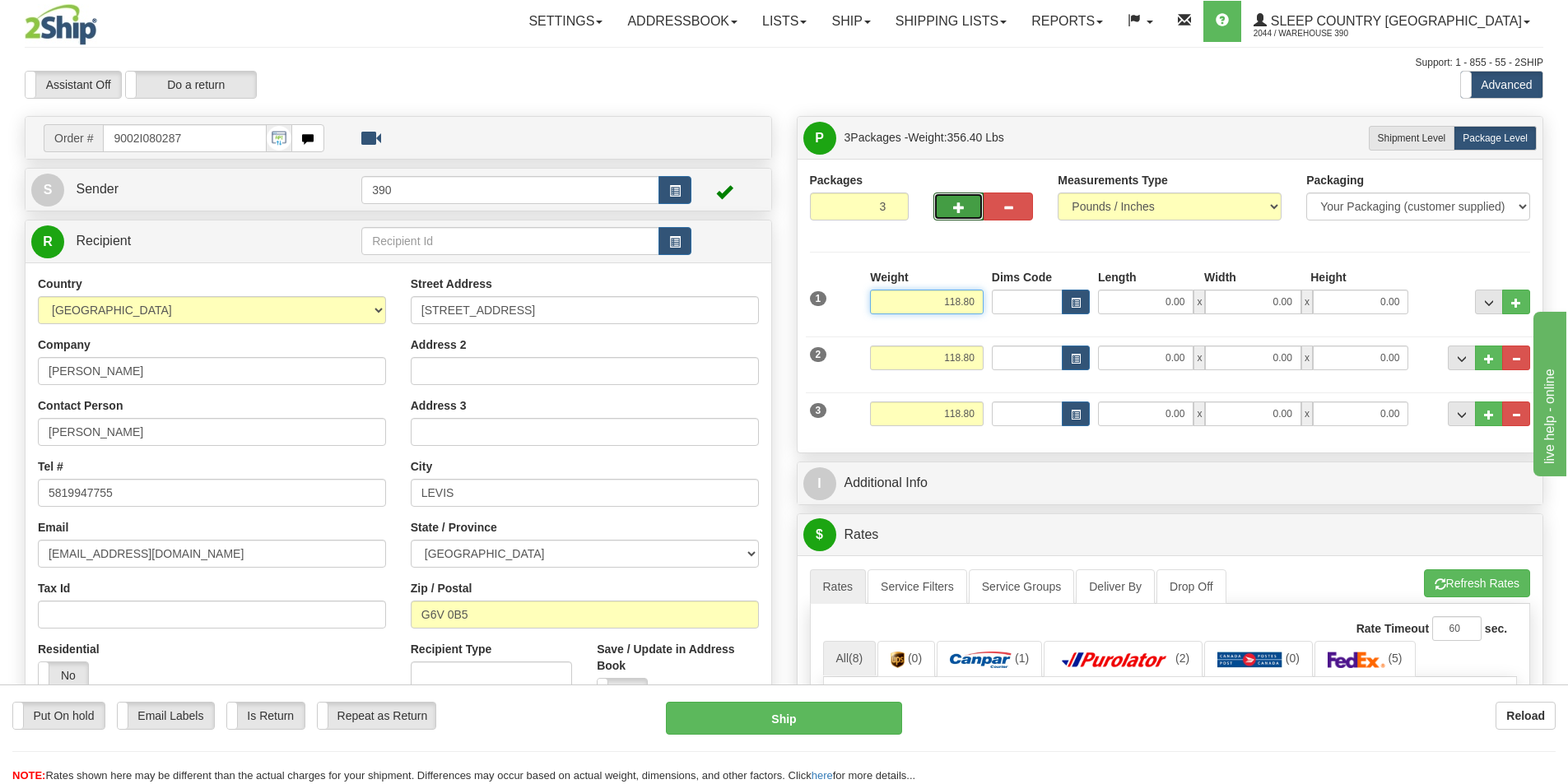
click at [976, 303] on input "118.80" at bounding box center [926, 302] width 113 height 24
type input "1"
type input "20.00"
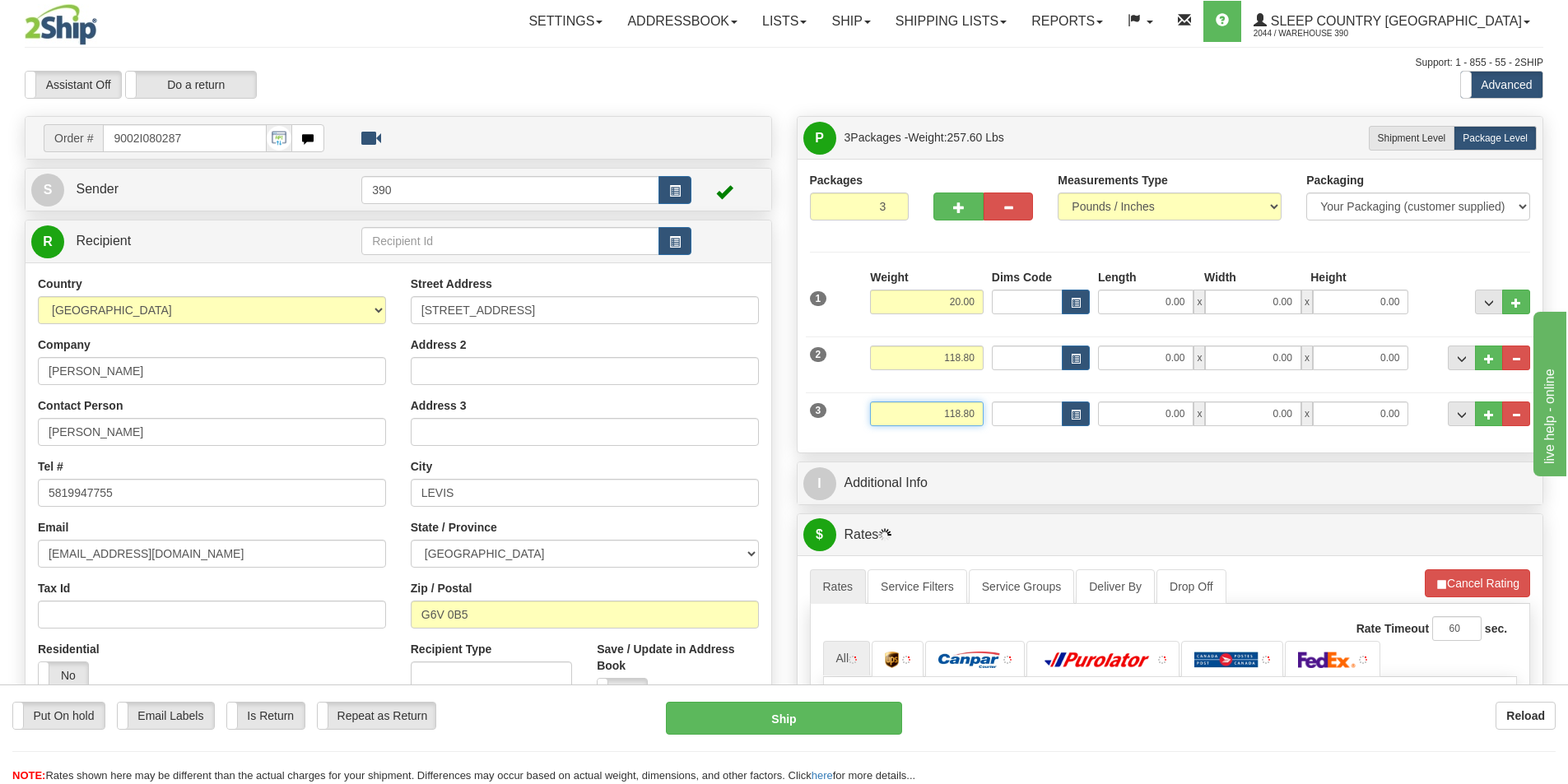
click at [974, 413] on input "118.80" at bounding box center [926, 413] width 113 height 24
type input "1"
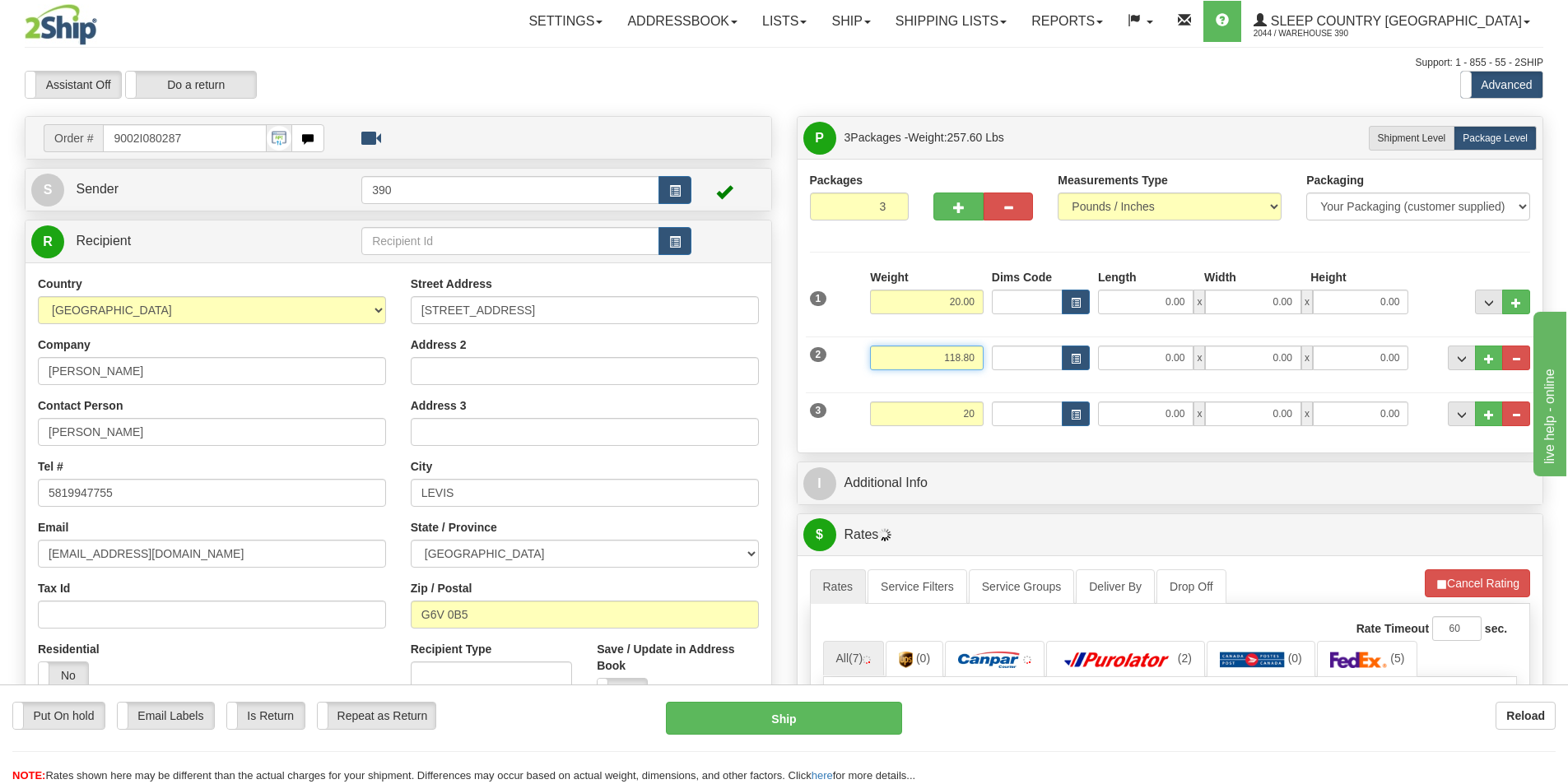
type input "20.00"
click at [976, 358] on input "118.80" at bounding box center [926, 357] width 113 height 24
type input "1"
type input "5.00"
click at [1186, 301] on input "0.00" at bounding box center [1145, 302] width 95 height 24
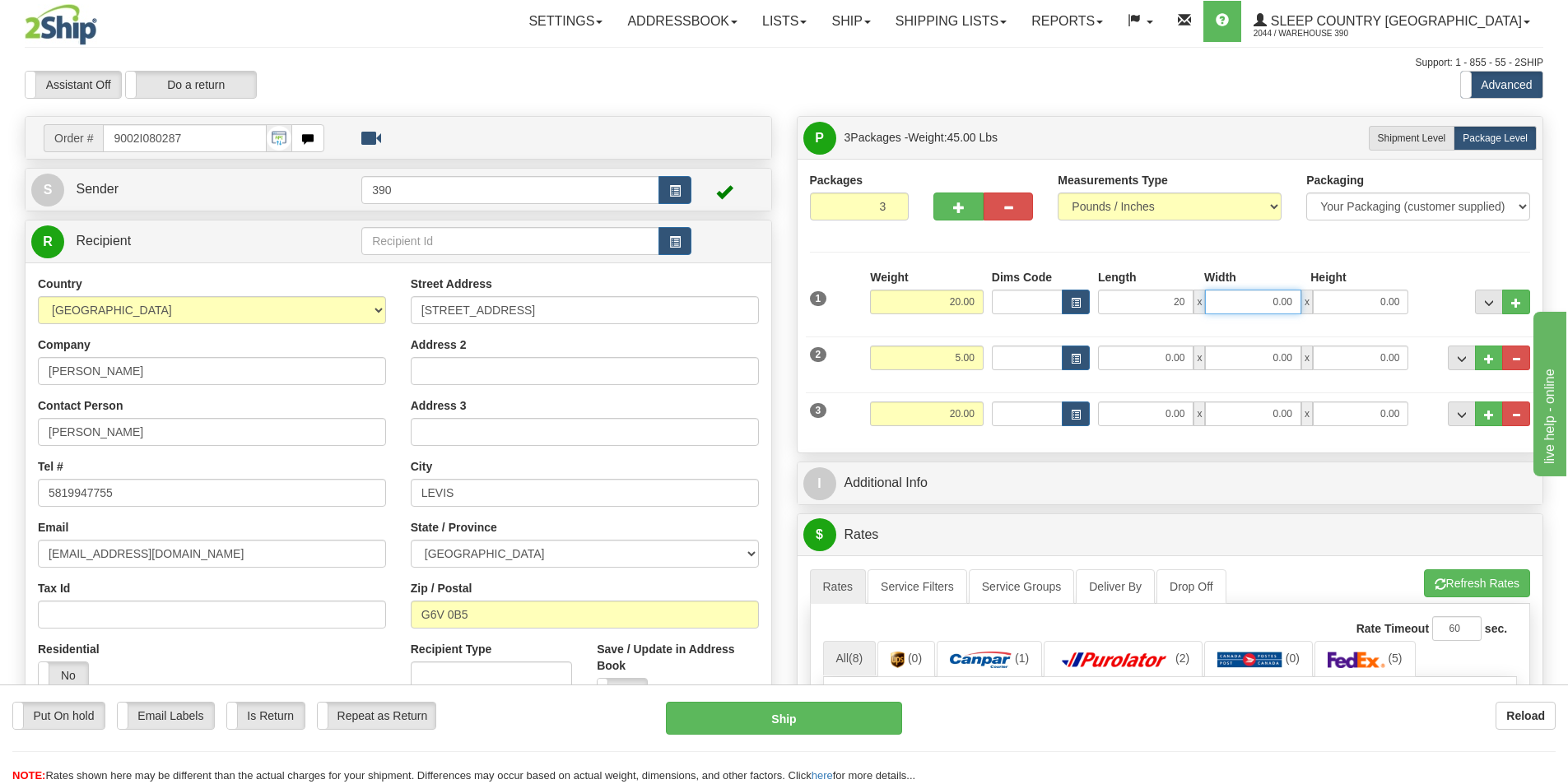
type input "20.00"
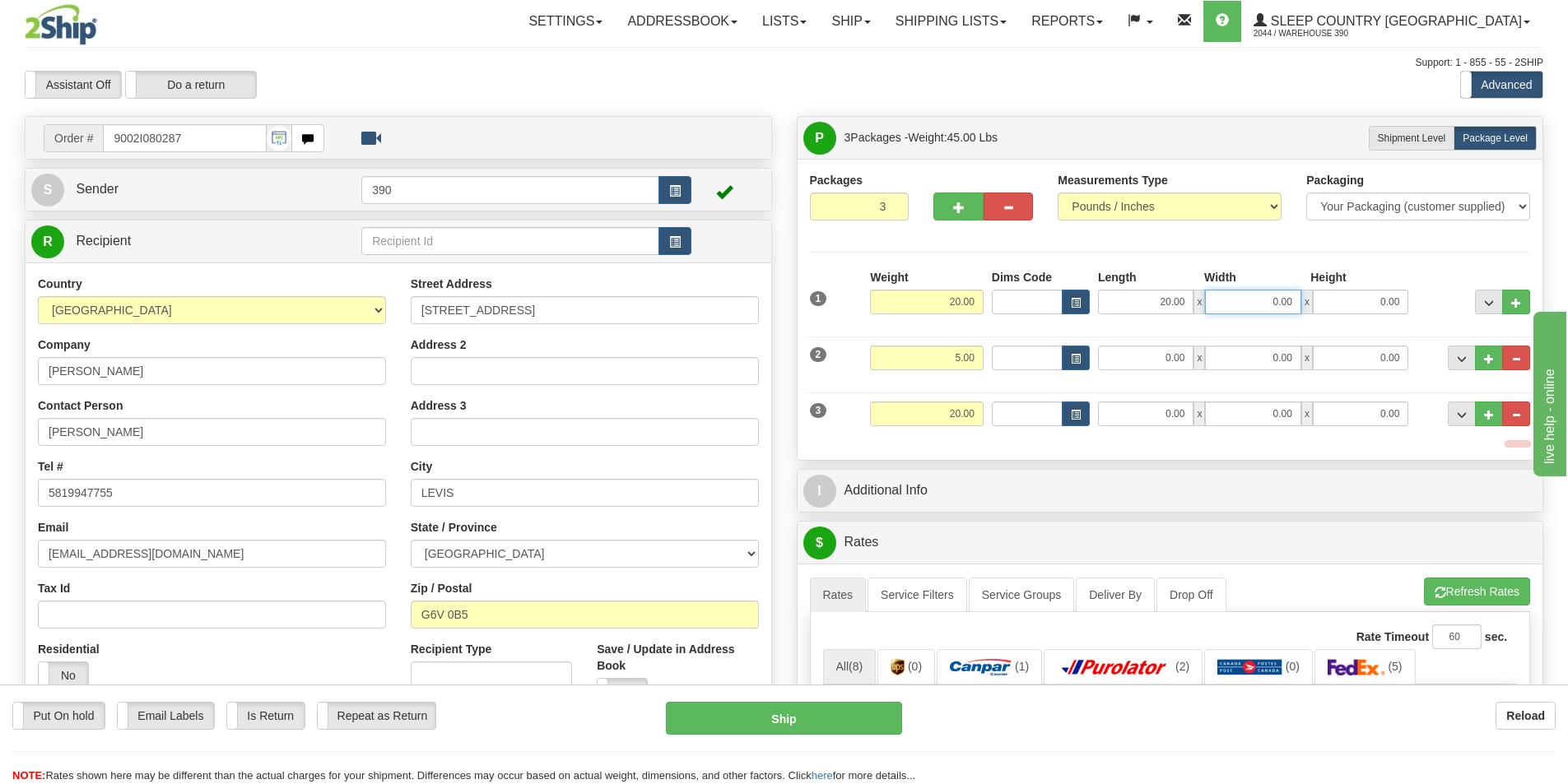
click at [1293, 305] on input "0.00" at bounding box center [1252, 302] width 95 height 24
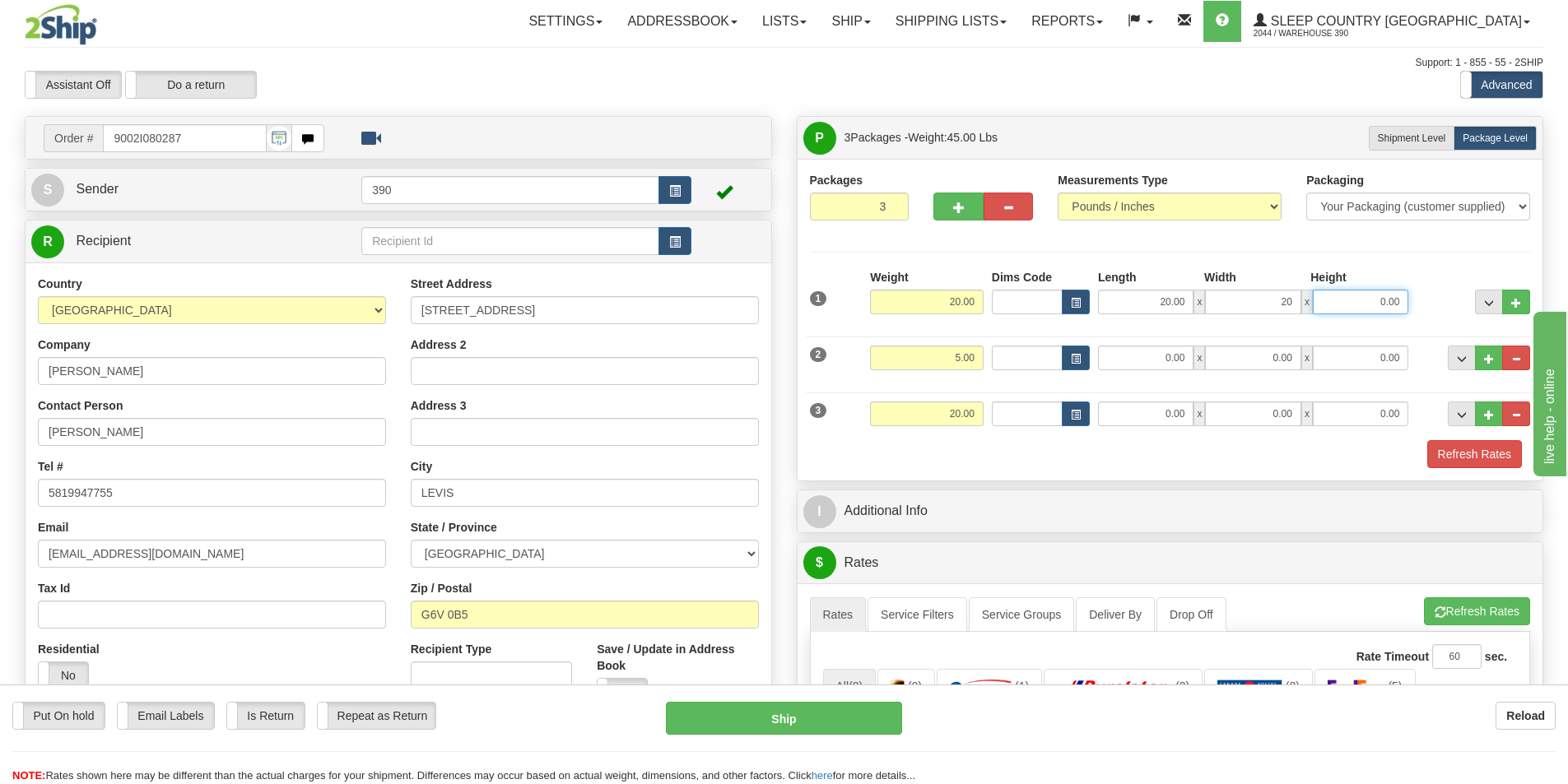
type input "20.00"
click at [1402, 300] on input "0.00" at bounding box center [1360, 302] width 95 height 24
type input "40.00"
click at [1187, 355] on input "0.00" at bounding box center [1145, 357] width 95 height 24
type input "2.00"
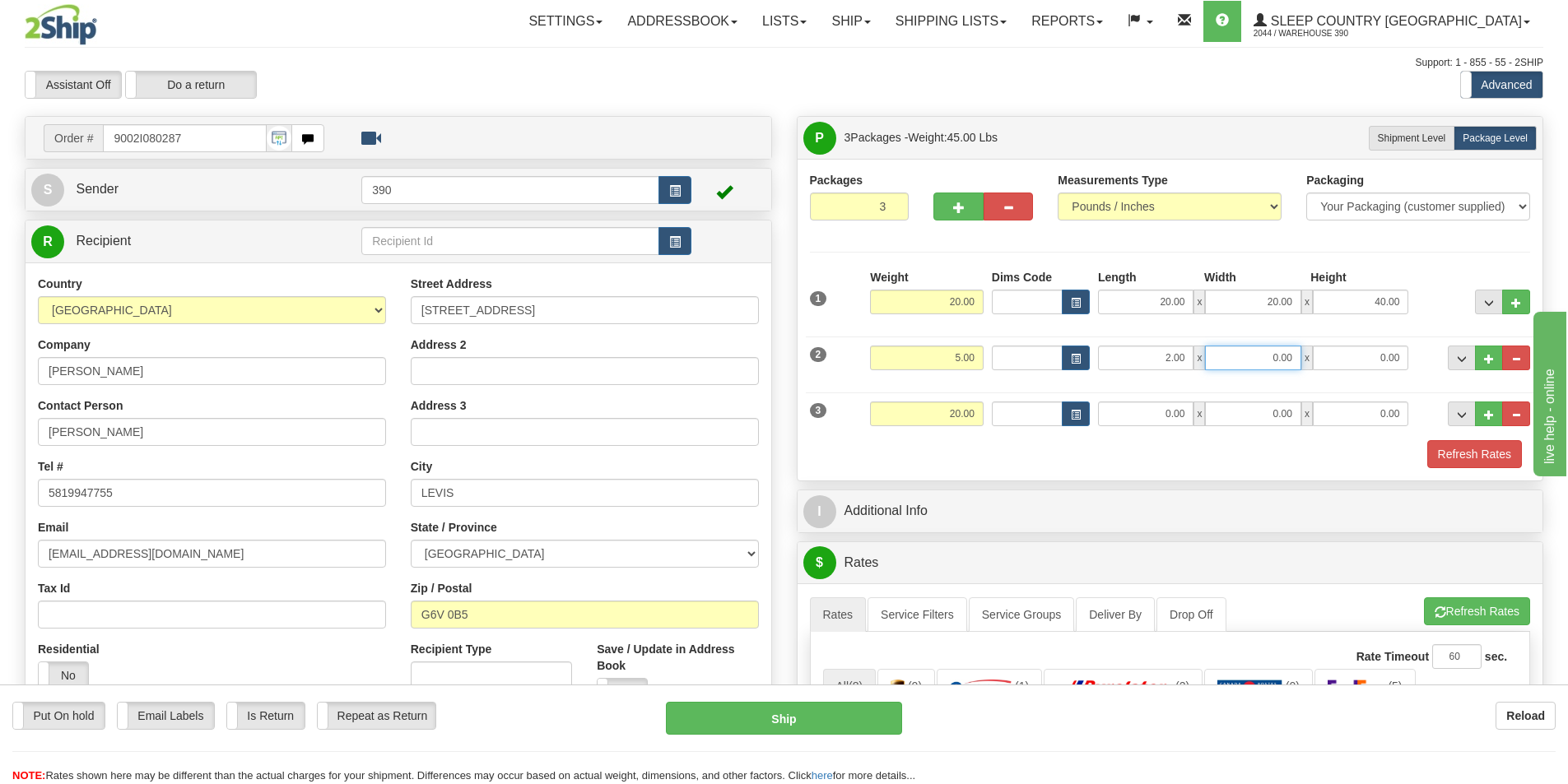
click at [1294, 354] on input "0.00" at bounding box center [1252, 357] width 95 height 24
type input "2.00"
click at [1399, 361] on input "0.00" at bounding box center [1360, 357] width 95 height 24
type input "4.00"
click at [1186, 412] on input "0.00" at bounding box center [1145, 413] width 95 height 24
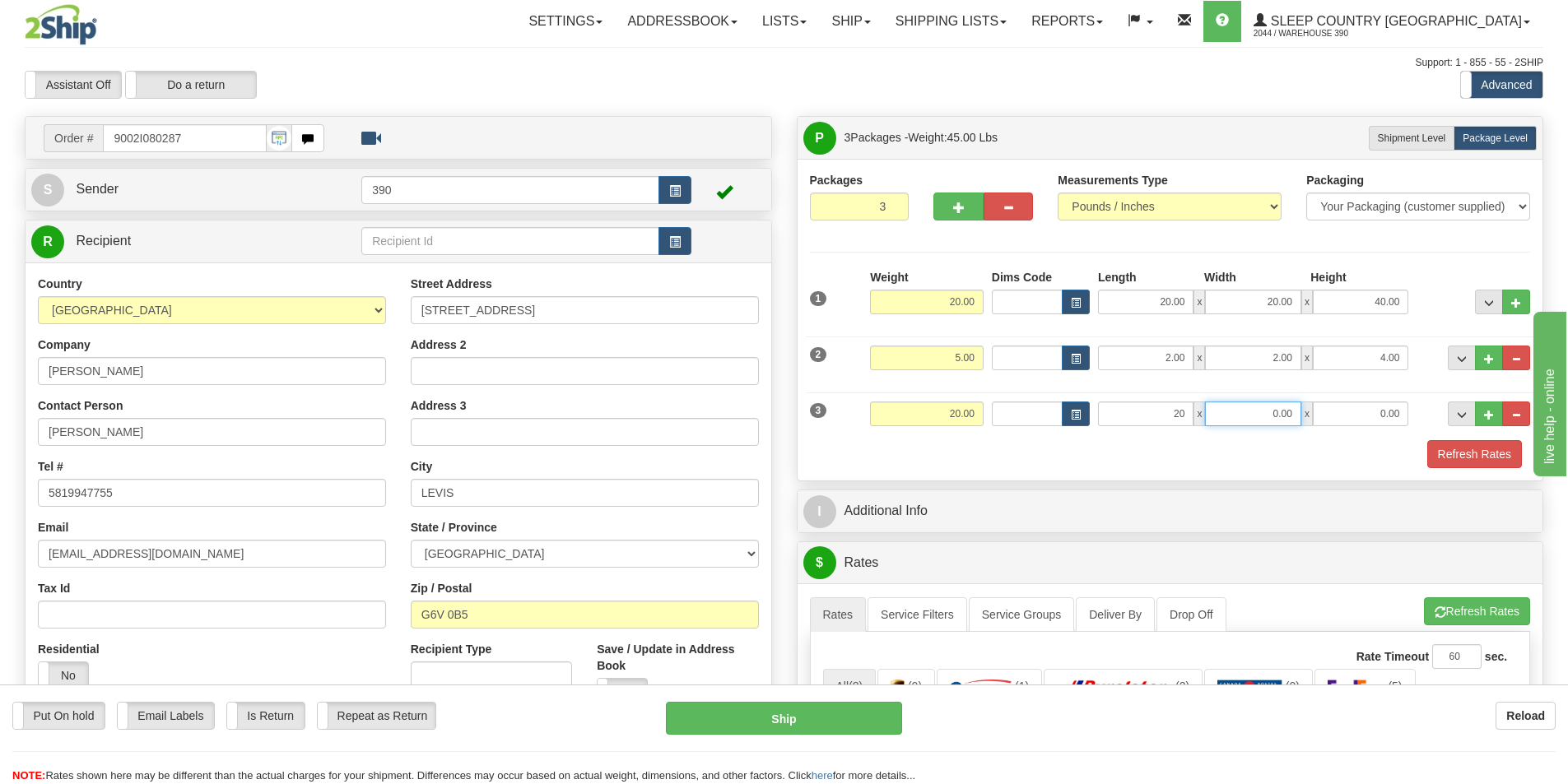
type input "20.00"
click at [1292, 416] on input "0.00" at bounding box center [1252, 413] width 95 height 24
type input "20.00"
click at [1401, 415] on input "0.00" at bounding box center [1360, 413] width 95 height 24
type input "40.00"
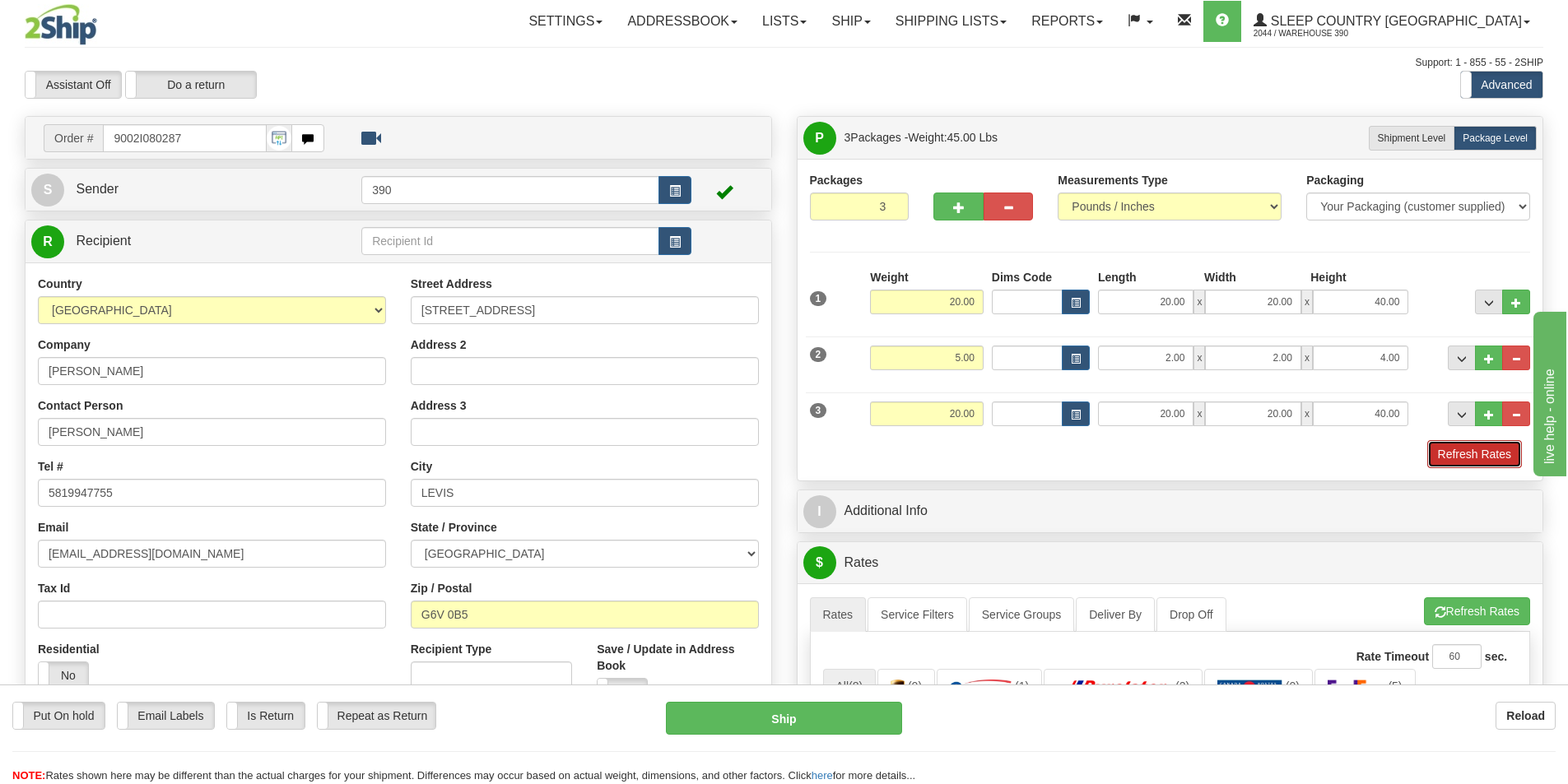
click at [1479, 450] on button "Refresh Rates" at bounding box center [1475, 454] width 94 height 28
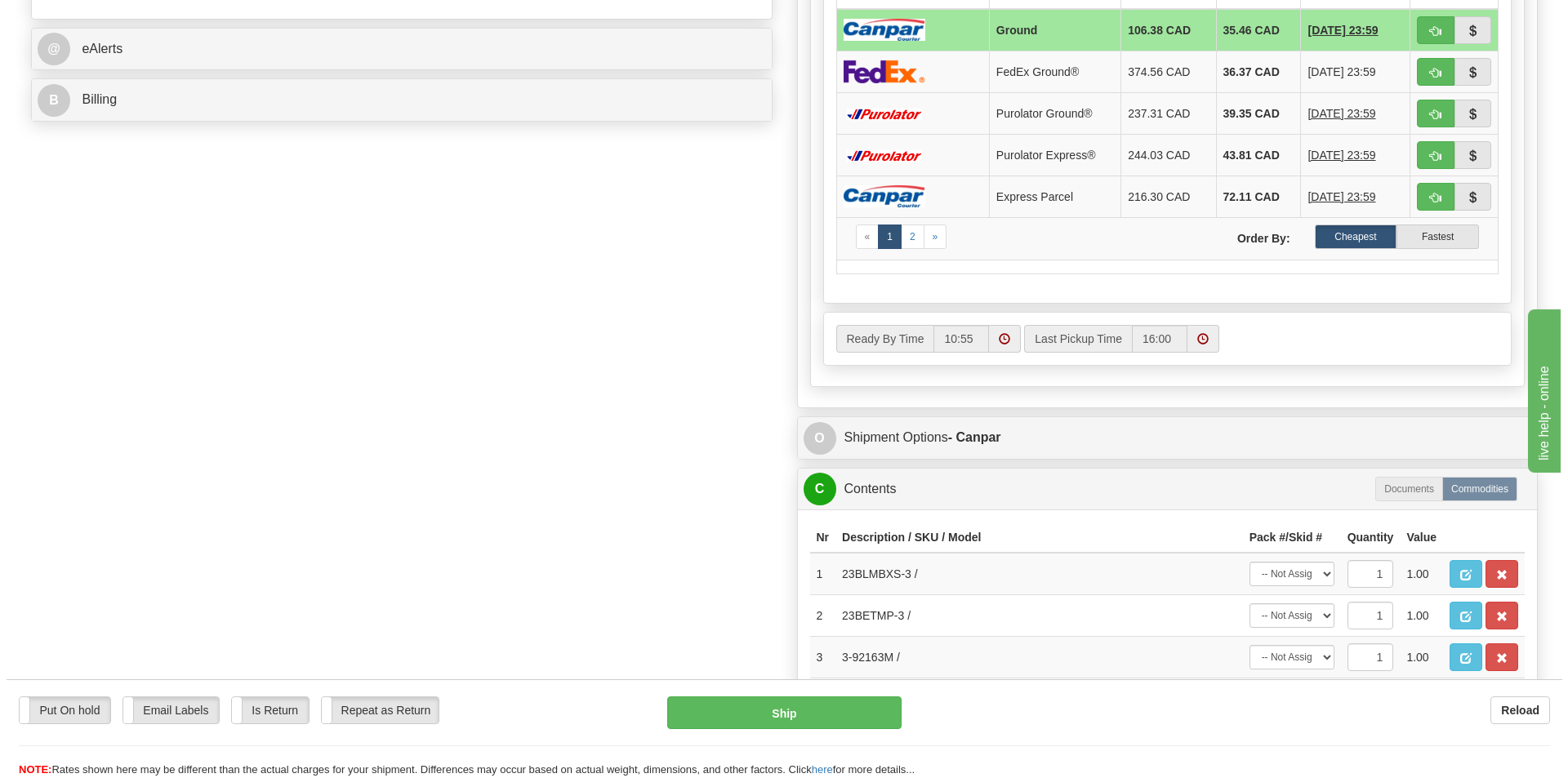
scroll to position [735, 0]
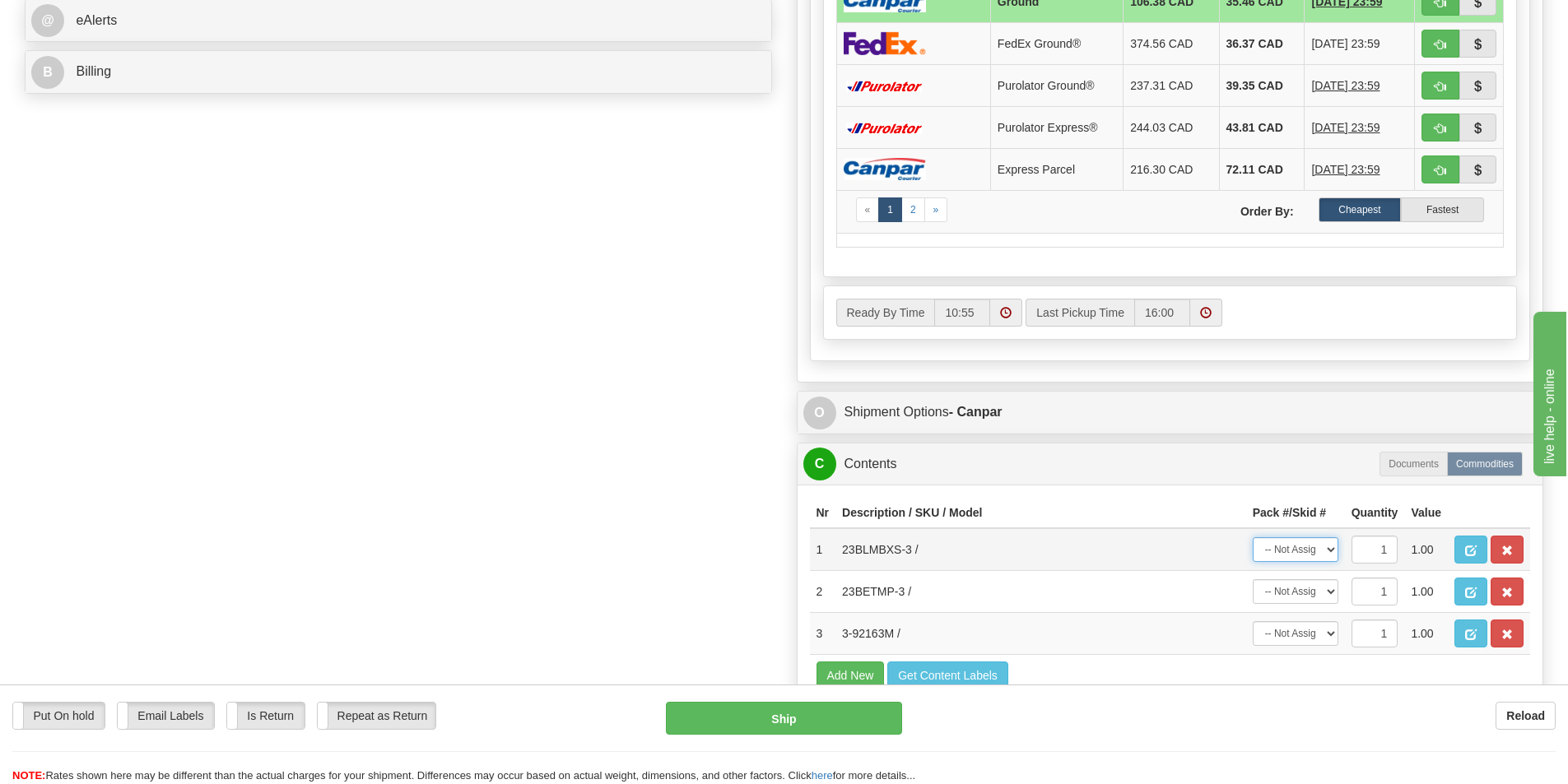
click at [1329, 552] on select "-- Not Assigned -- Package 1 Package 2 Package 3" at bounding box center [1295, 549] width 85 height 24
select select "0"
click at [1253, 537] on select "-- Not Assigned -- Package 1 Package 2 Package 3" at bounding box center [1295, 549] width 85 height 24
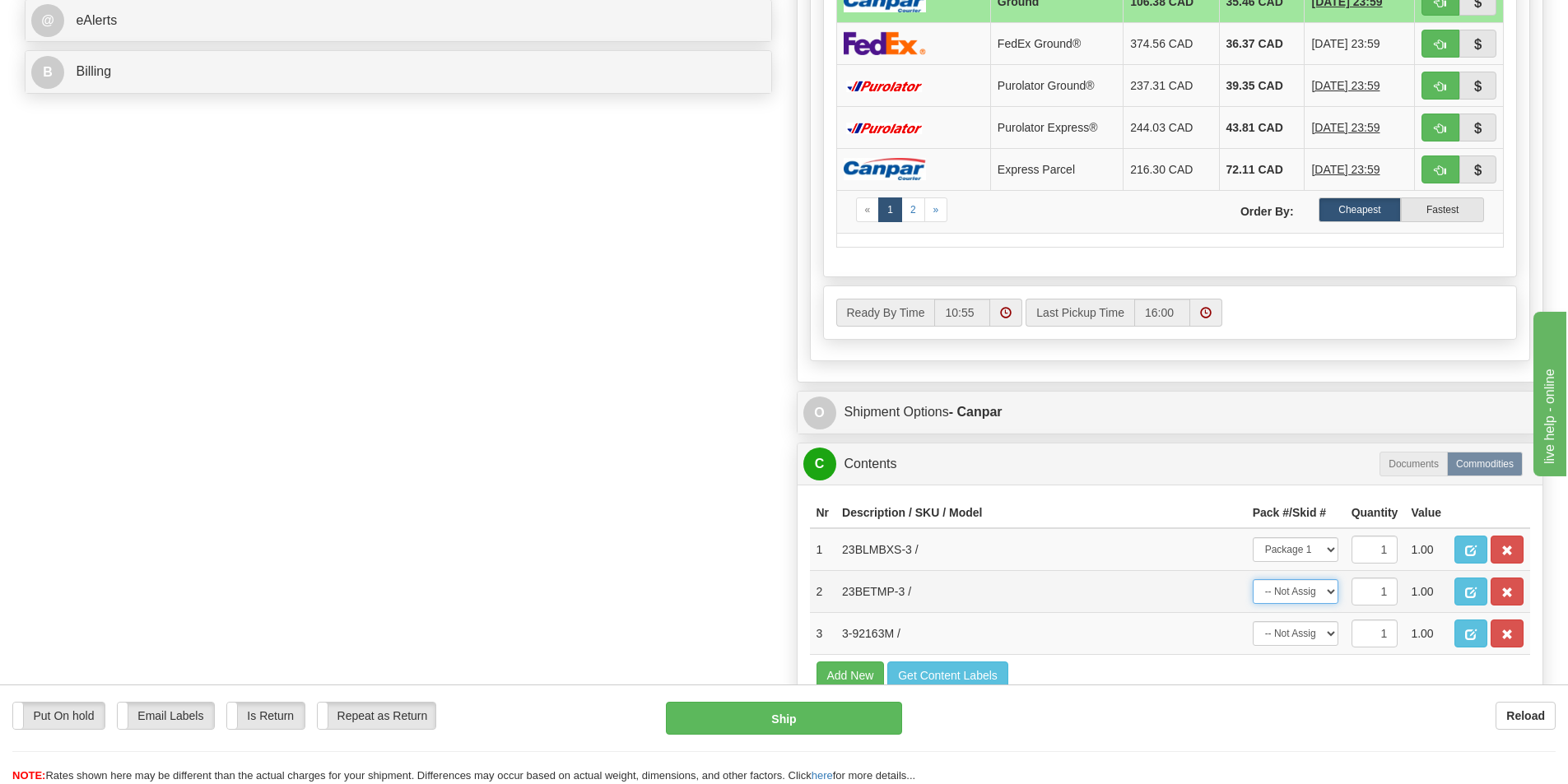
click at [1330, 593] on select "-- Not Assigned -- Package 1 Package 2 Package 3" at bounding box center [1295, 591] width 85 height 24
select select "0"
click at [1253, 579] on select "-- Not Assigned -- Package 1 Package 2 Package 3" at bounding box center [1295, 591] width 85 height 24
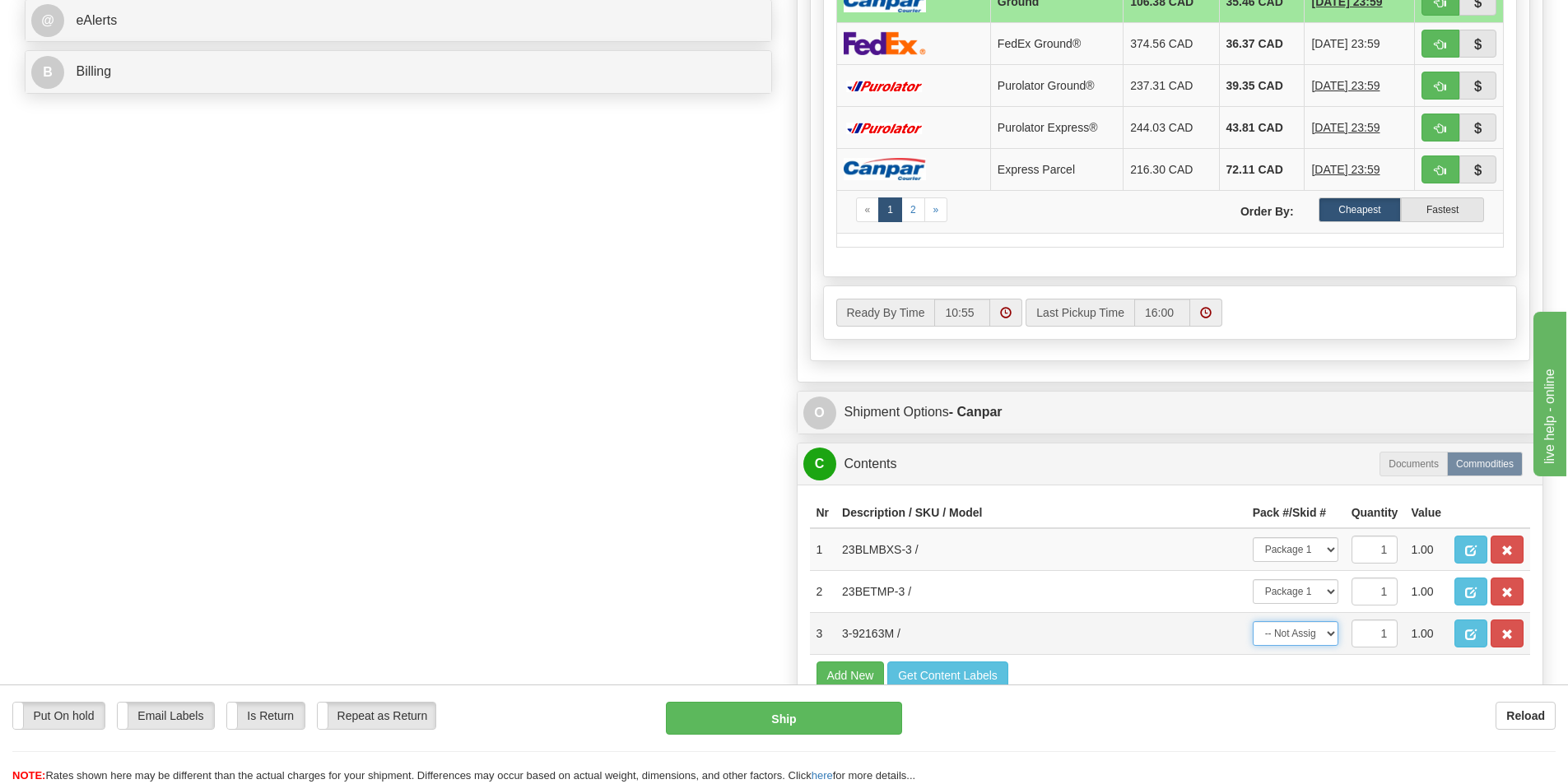
click at [1331, 636] on select "-- Not Assigned -- Package 1 Package 2 Package 3" at bounding box center [1295, 634] width 85 height 24
select select "0"
click at [1253, 622] on select "-- Not Assigned -- Package 1 Package 2 Package 3" at bounding box center [1295, 634] width 85 height 24
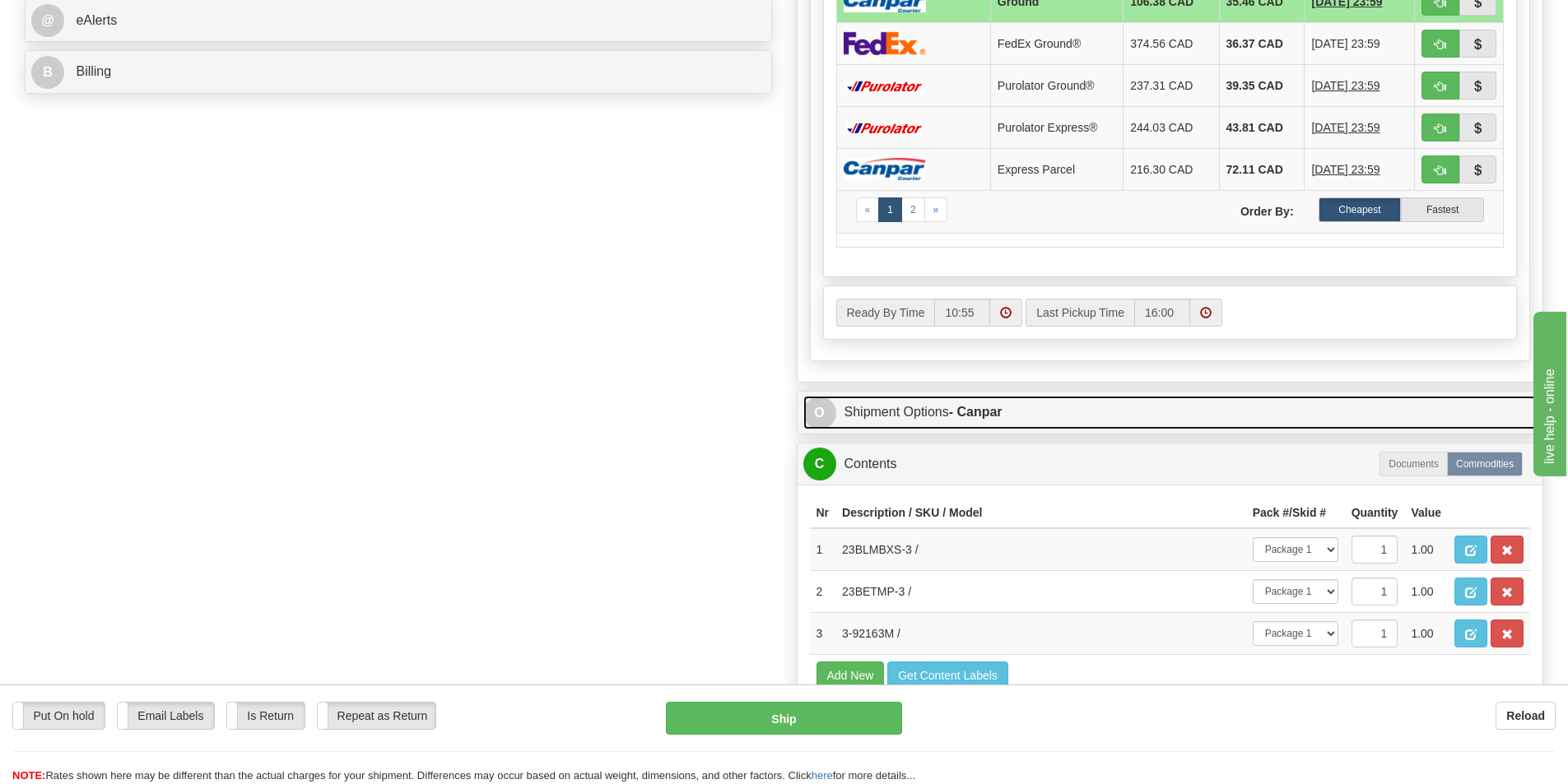
click at [977, 408] on strong "- Canpar" at bounding box center [975, 411] width 53 height 14
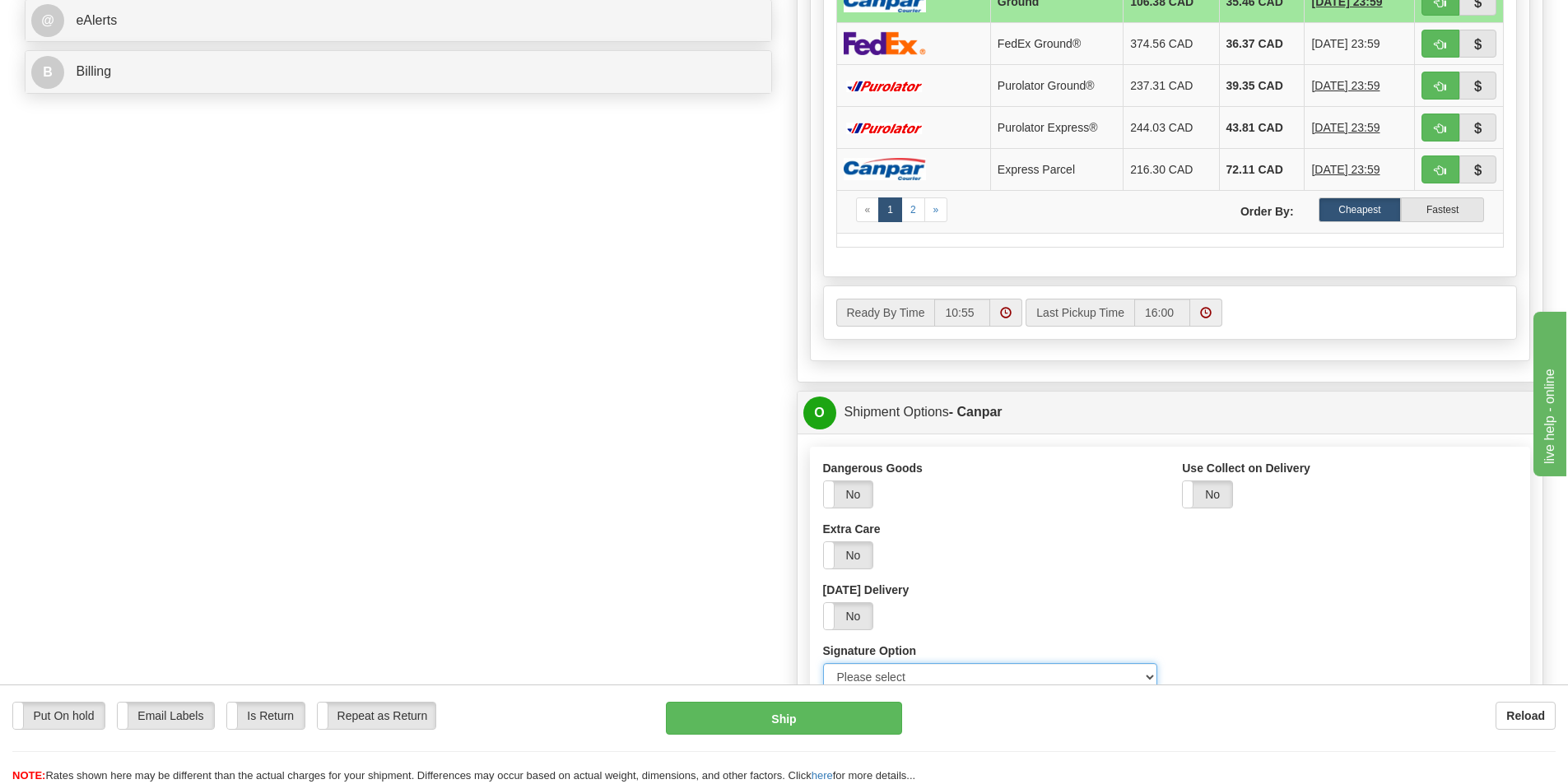
click at [1150, 678] on select "Please select No Signature Required Signature Required Adult Signature" at bounding box center [991, 677] width 335 height 28
select select "2"
click at [823, 663] on select "Please select No Signature Required Signature Required Adult Signature" at bounding box center [991, 677] width 335 height 28
click at [792, 712] on button "Ship" at bounding box center [784, 719] width 237 height 33
type input "1"
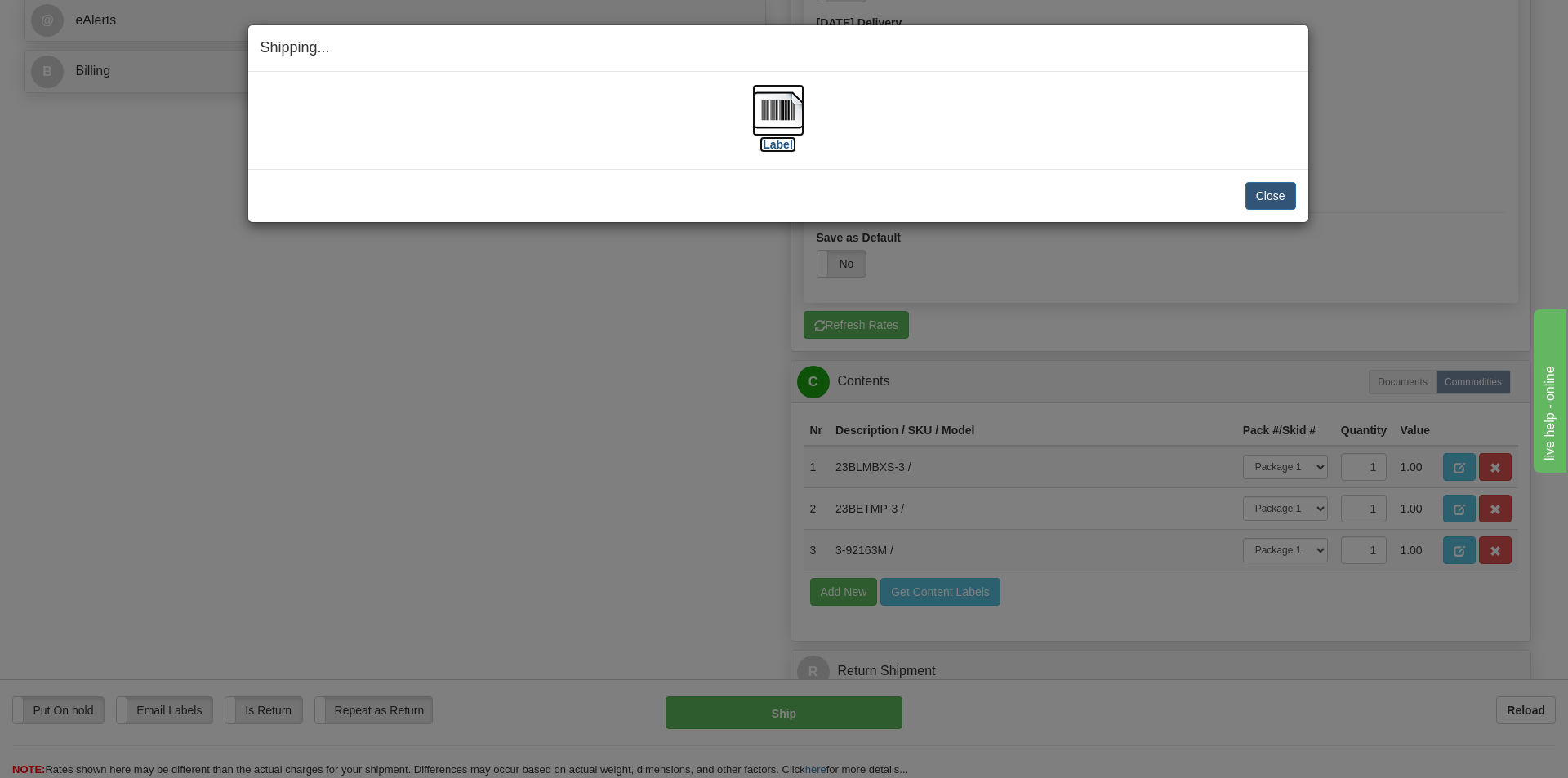
click at [782, 106] on img at bounding box center [778, 111] width 52 height 52
click at [1273, 196] on button "Close" at bounding box center [1271, 195] width 50 height 28
